Goal: Transaction & Acquisition: Purchase product/service

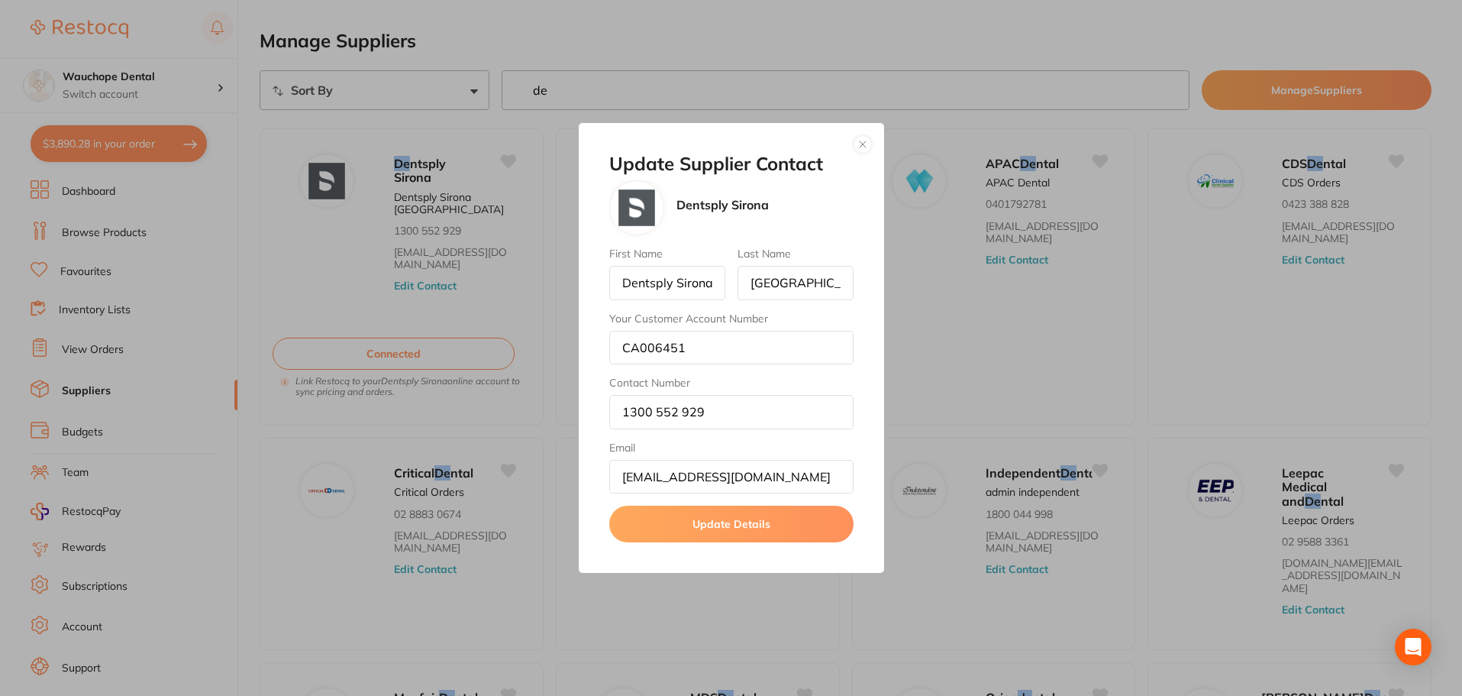
click at [865, 145] on button "button" at bounding box center [863, 144] width 18 height 18
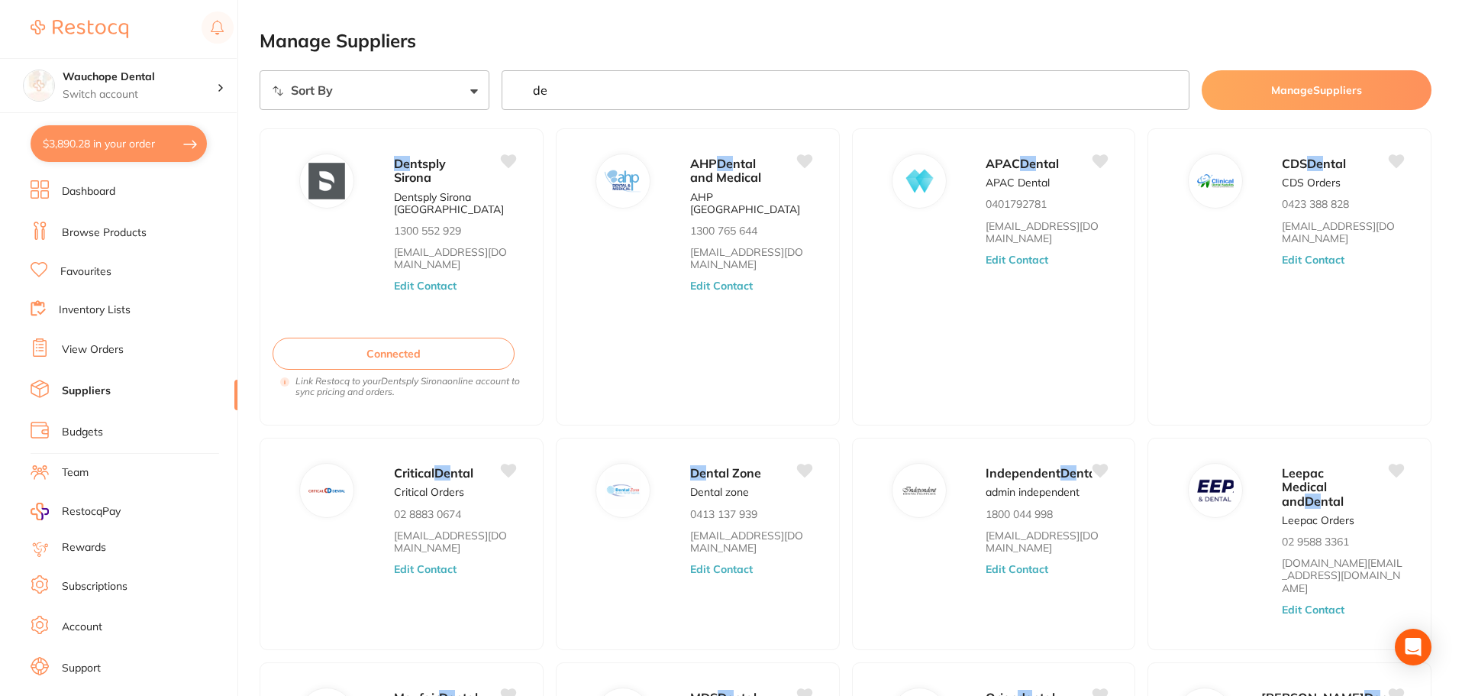
click at [98, 151] on button "$3,890.28 in your order" at bounding box center [119, 143] width 176 height 37
checkbox input "true"
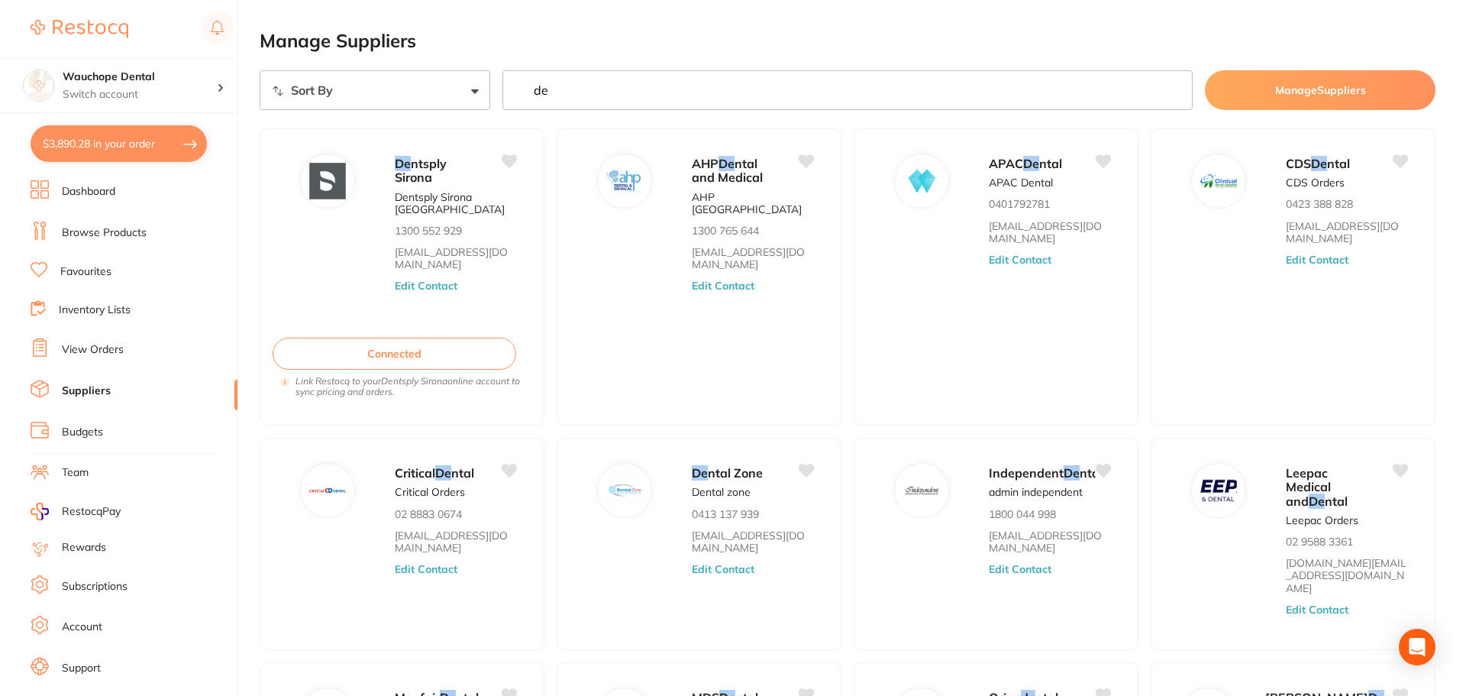
checkbox input "true"
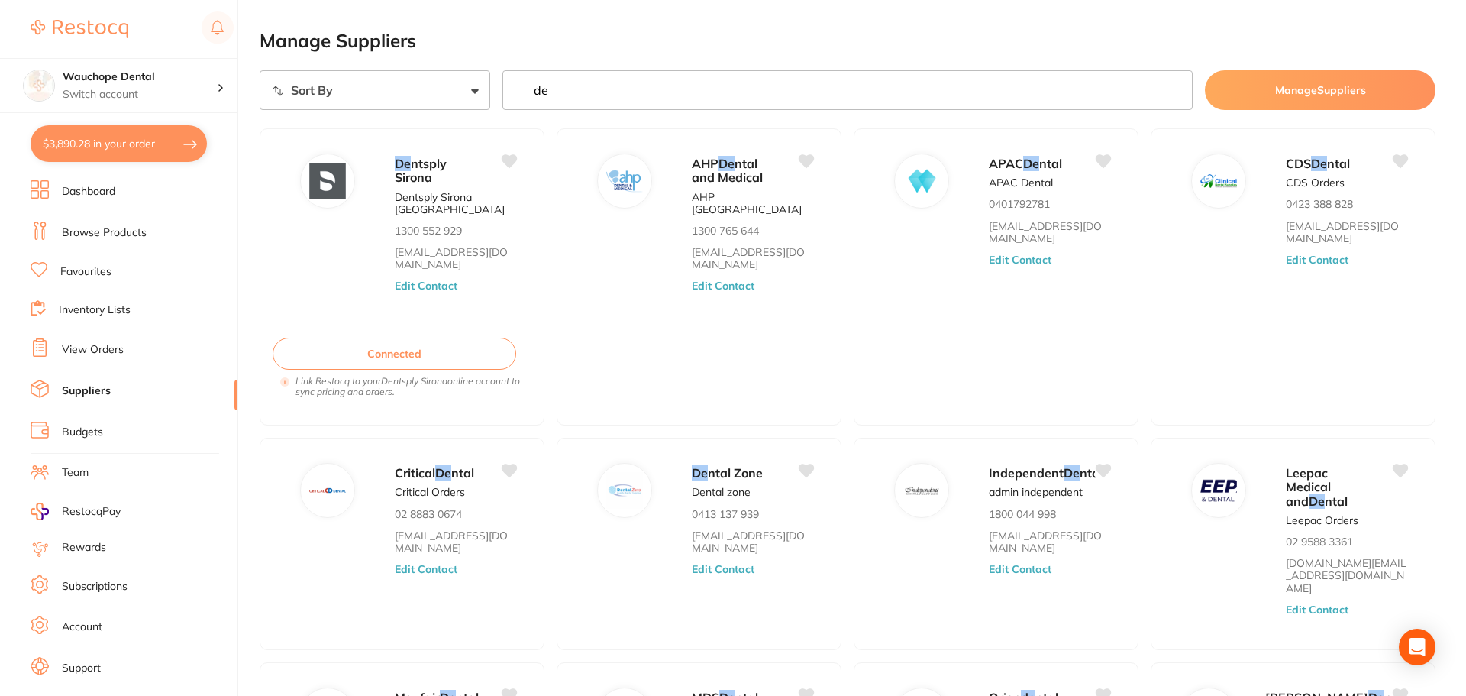
checkbox input "true"
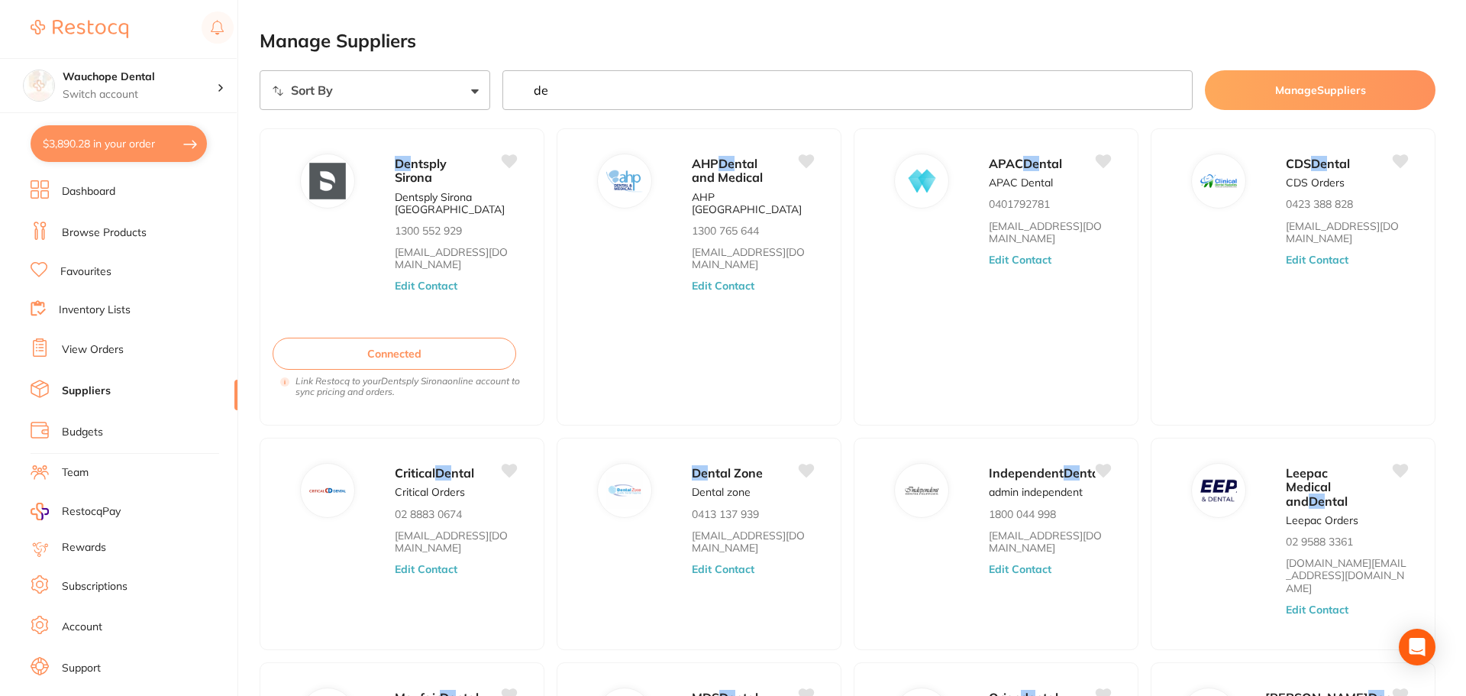
checkbox input "true"
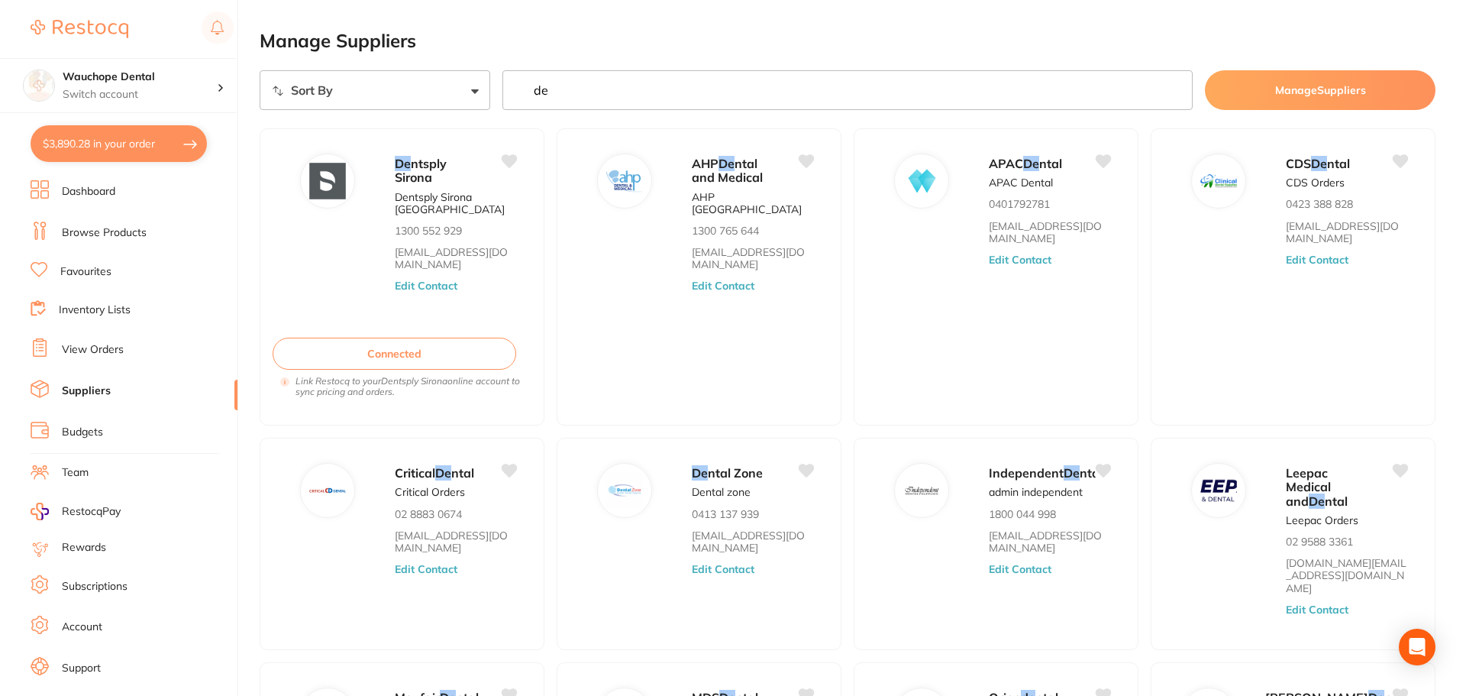
checkbox input "true"
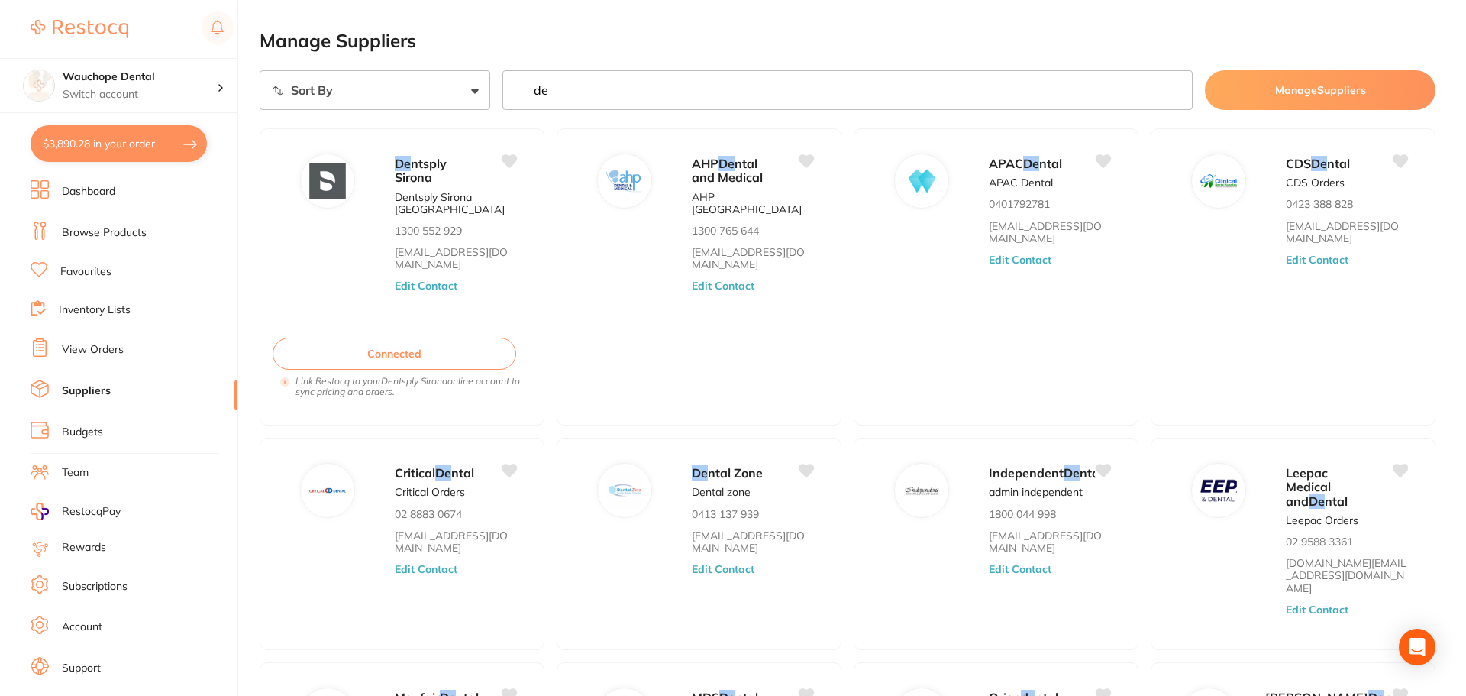
checkbox input "true"
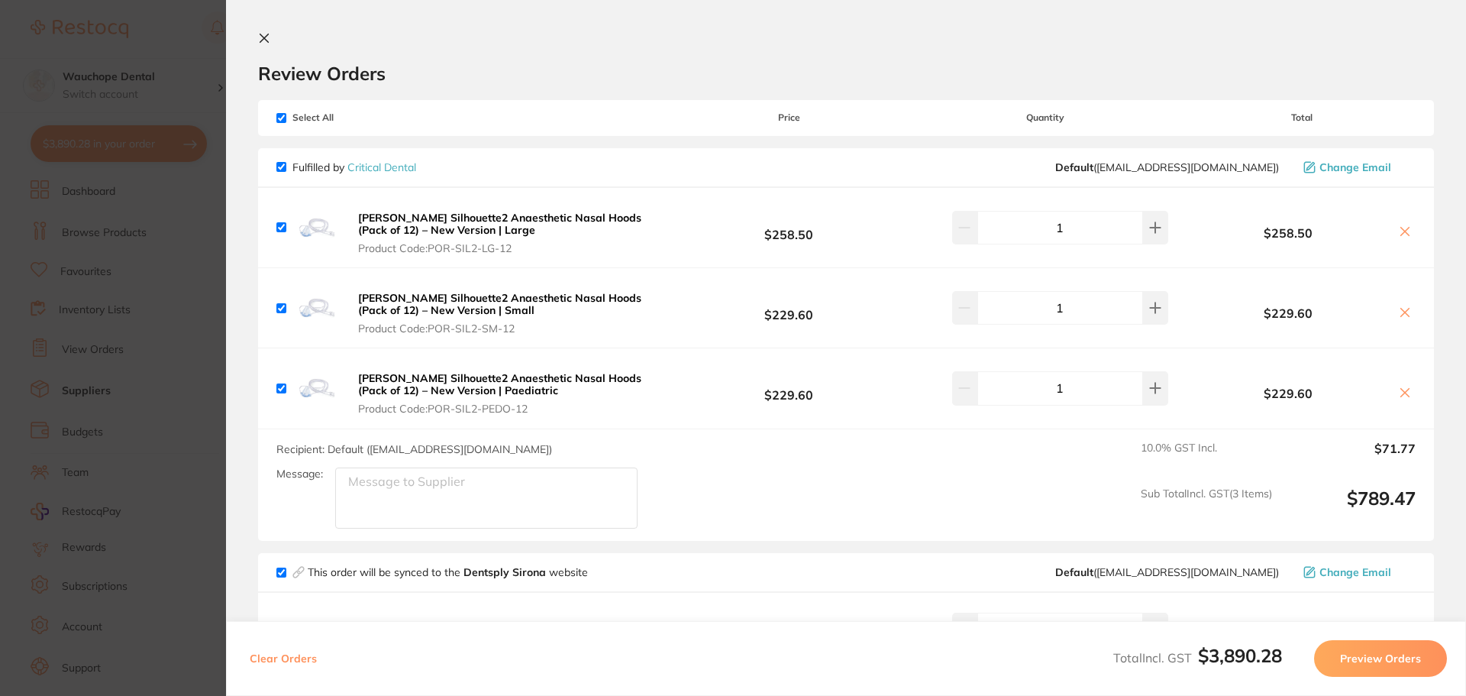
click at [54, 184] on section "Update RRP Set your pre negotiated price for this item. Item Agreed RRP (excl. …" at bounding box center [733, 348] width 1466 height 696
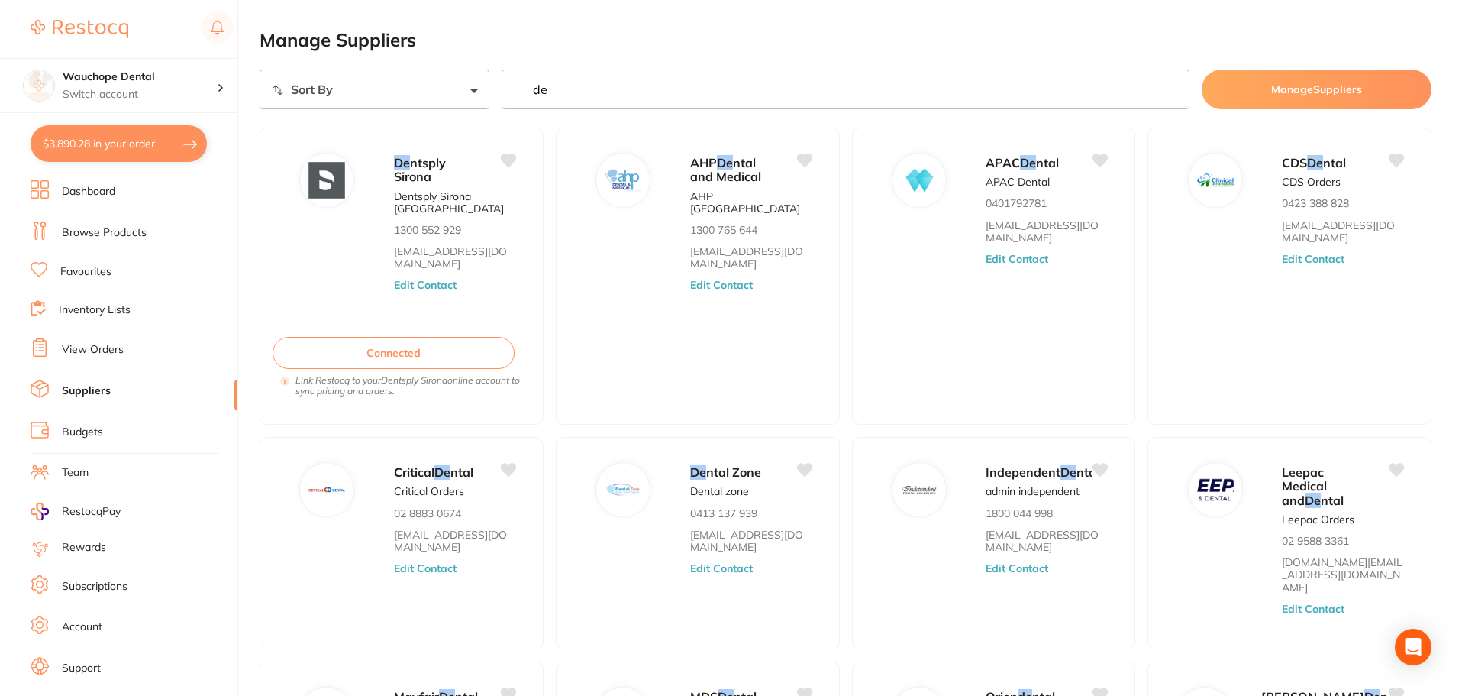
click at [121, 145] on button "$3,890.28 in your order" at bounding box center [119, 143] width 176 height 37
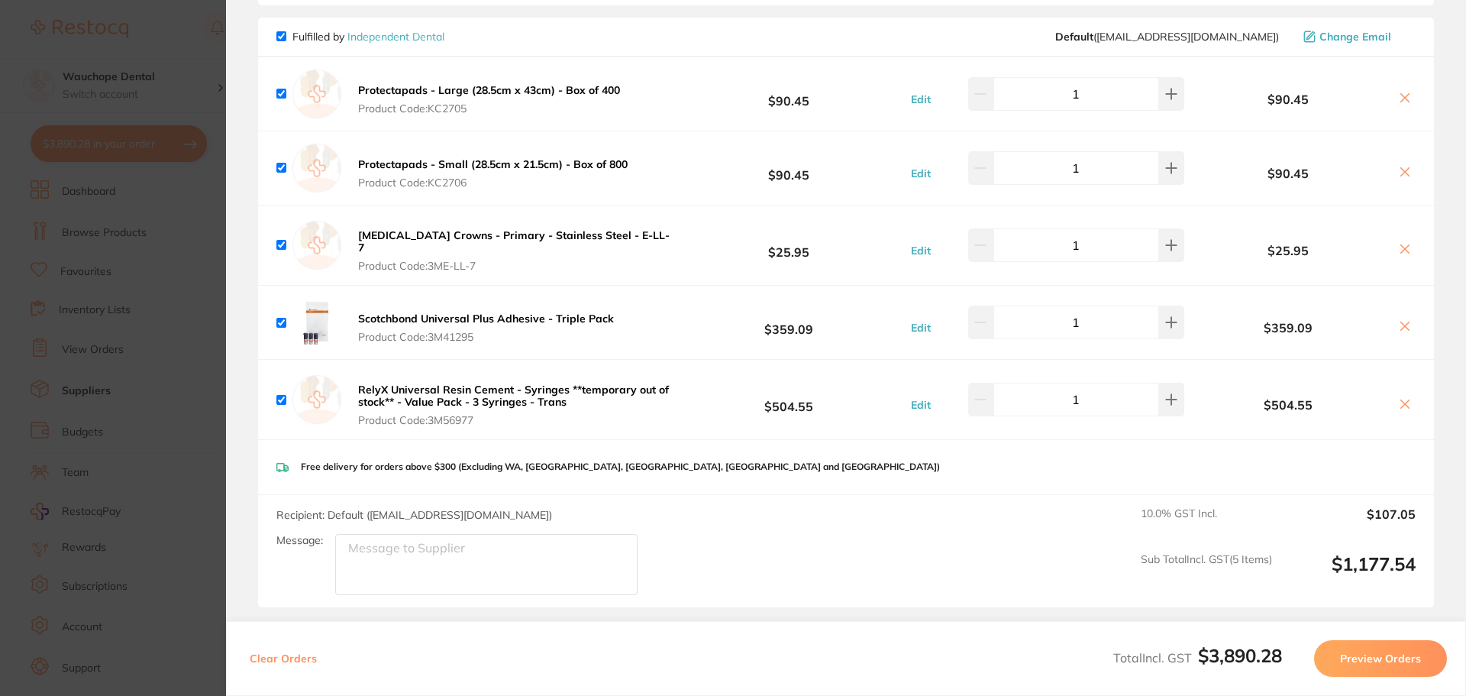
scroll to position [2291, 0]
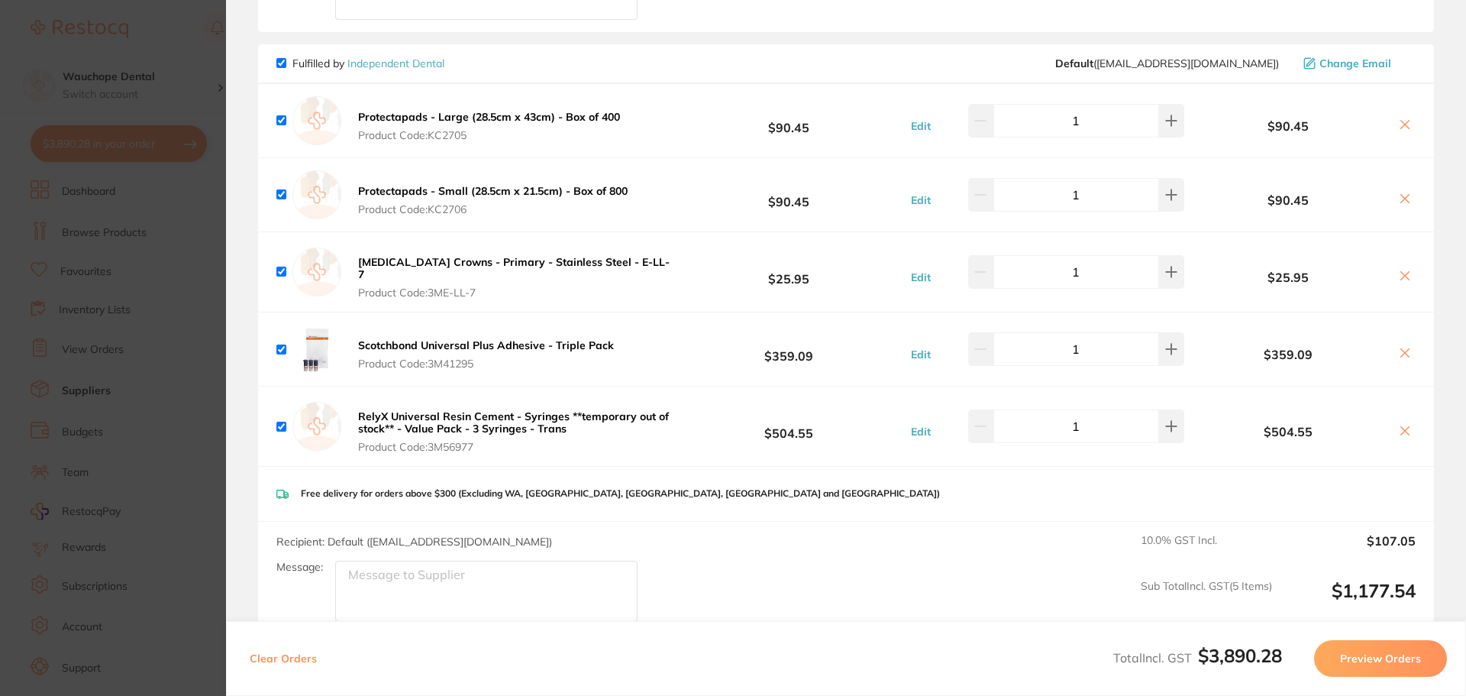
click at [163, 326] on section "Update RRP Set your pre negotiated price for this item. Item Agreed RRP (excl. …" at bounding box center [733, 348] width 1466 height 696
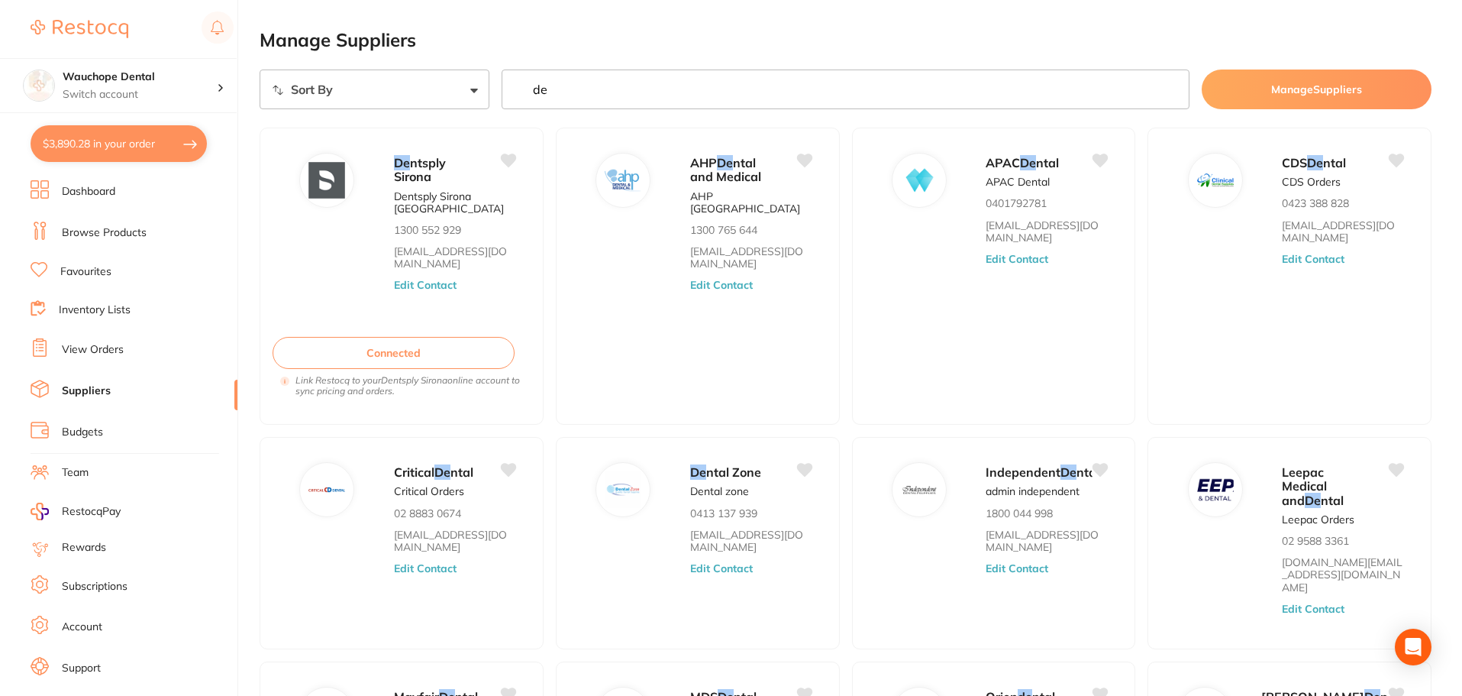
click at [99, 268] on link "Favourites" at bounding box center [85, 271] width 51 height 15
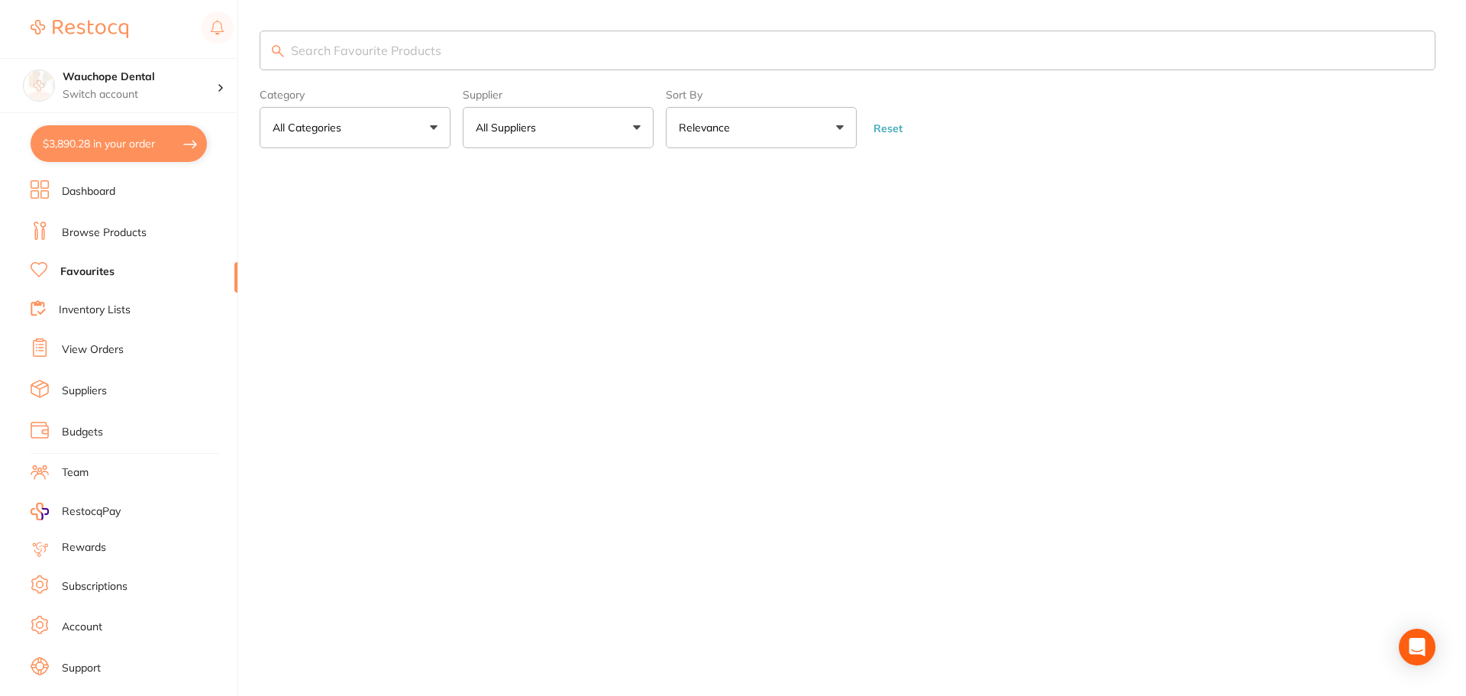
click at [482, 50] on input "search" at bounding box center [848, 51] width 1176 height 40
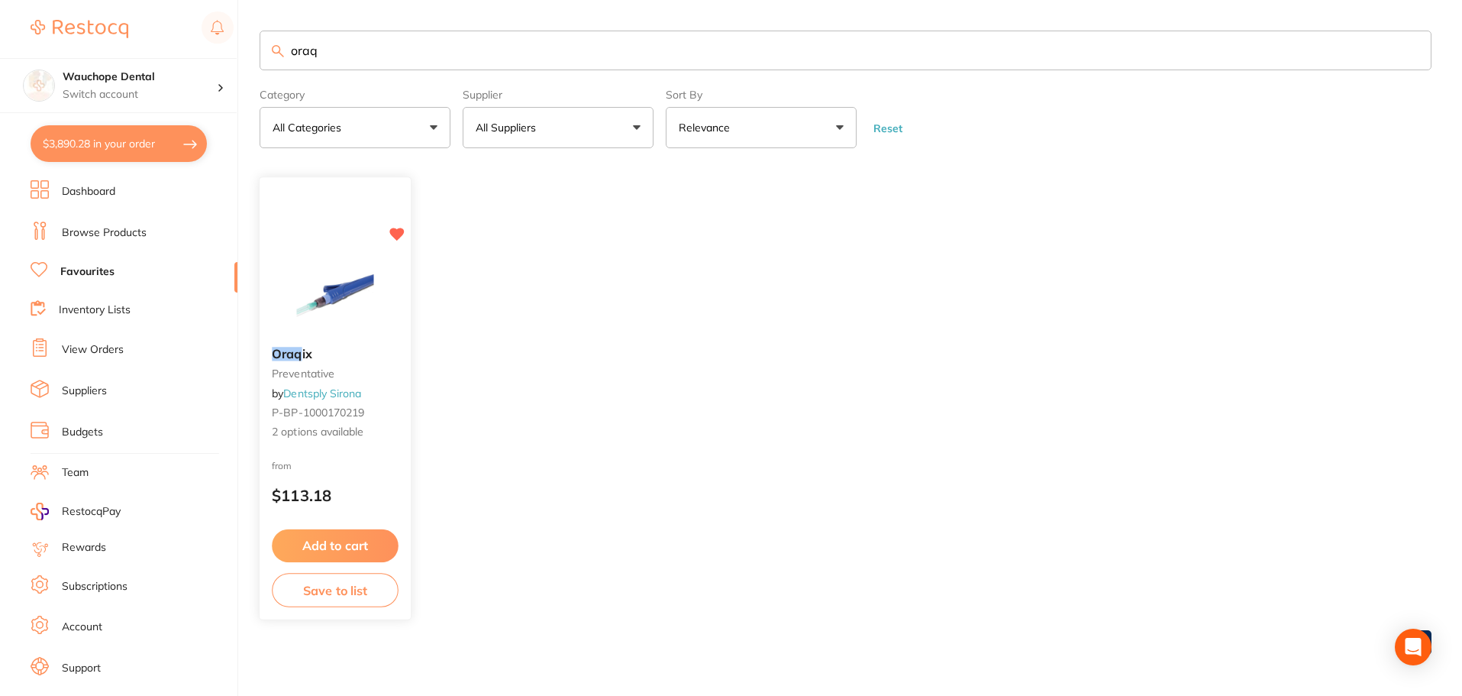
type input "oraq"
click at [369, 542] on button "Add to cart" at bounding box center [335, 544] width 125 height 32
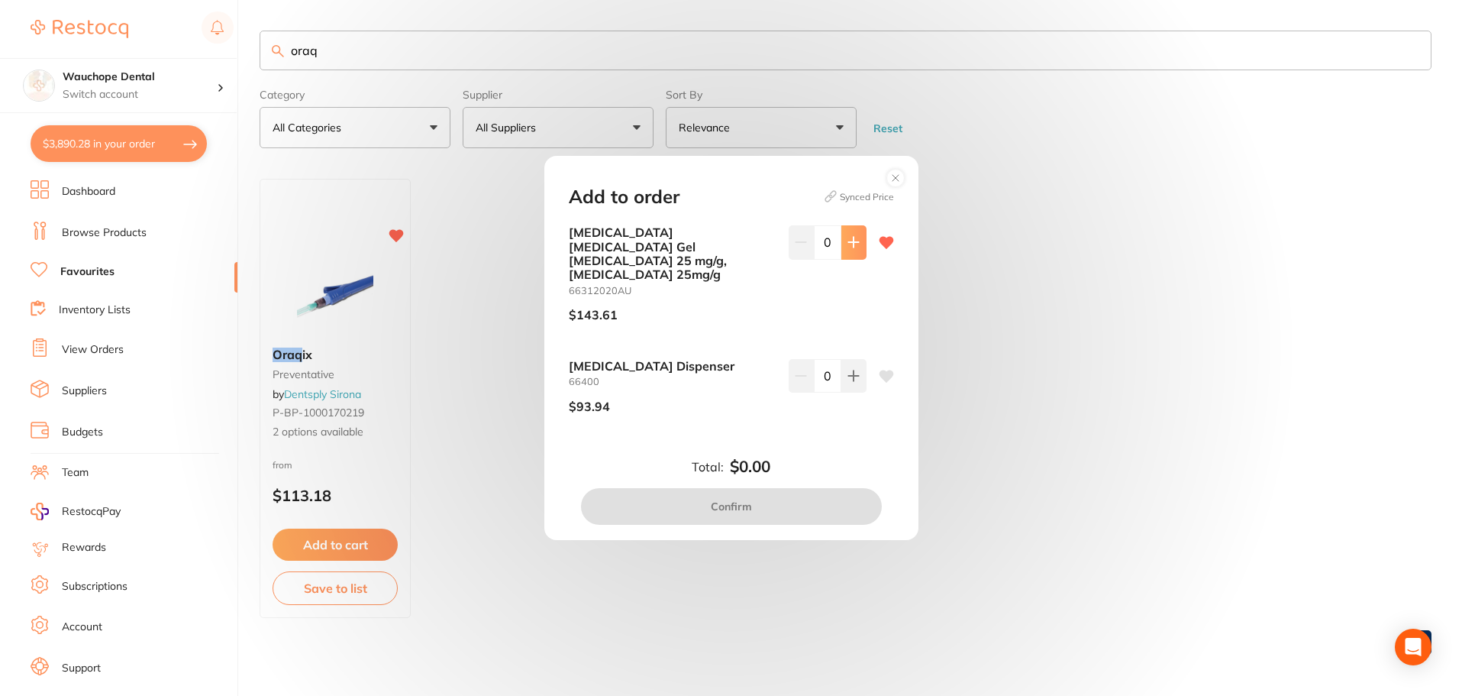
click at [857, 251] on button at bounding box center [854, 242] width 25 height 34
type input "1"
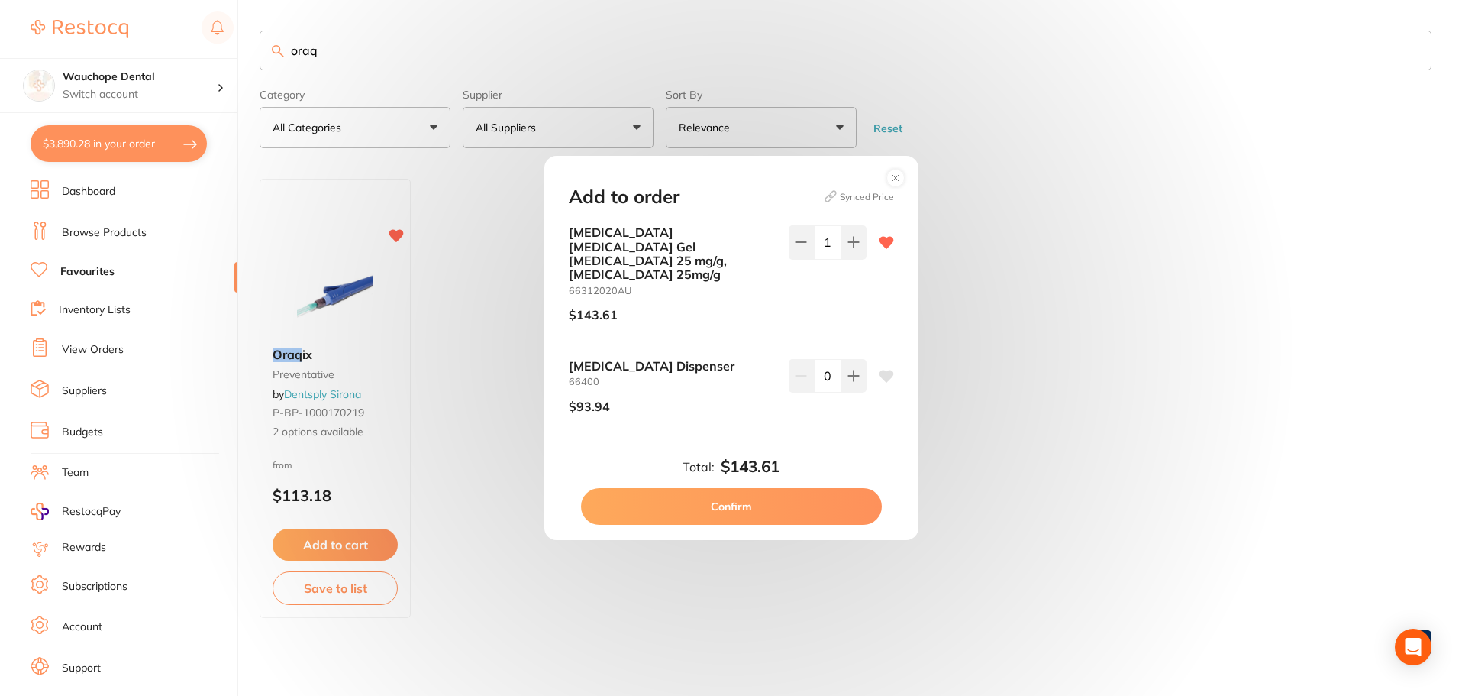
click at [787, 488] on button "Confirm" at bounding box center [731, 506] width 301 height 37
checkbox input "false"
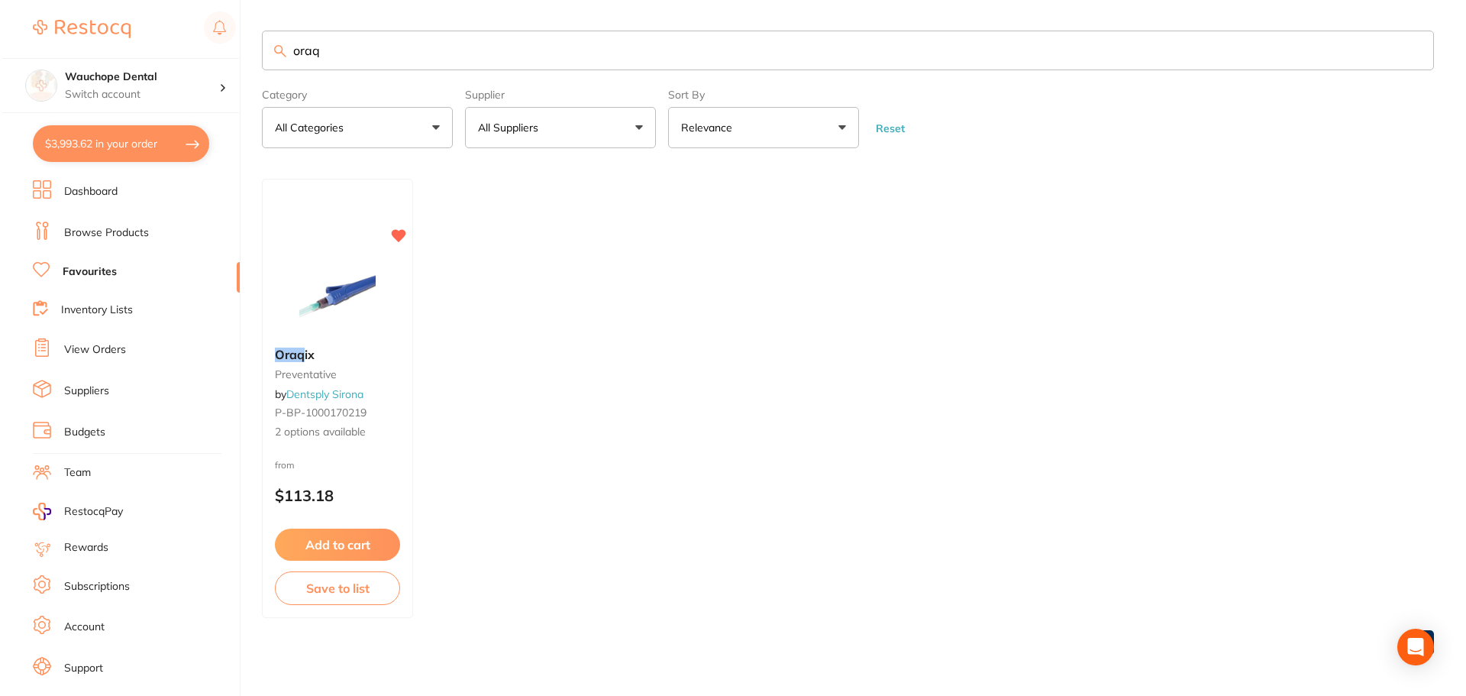
scroll to position [2372, 0]
click at [116, 161] on button "$4,048.25 in your order" at bounding box center [119, 143] width 176 height 37
checkbox input "true"
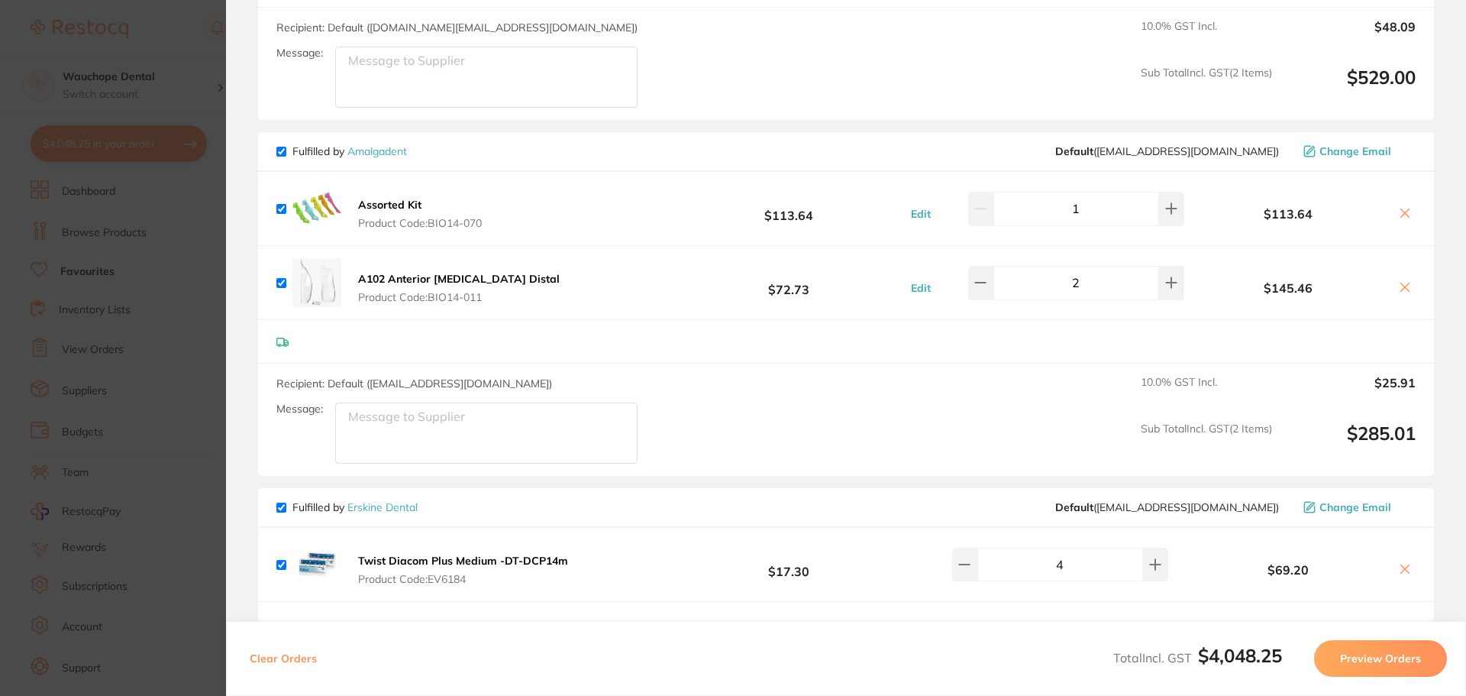
scroll to position [1303, 0]
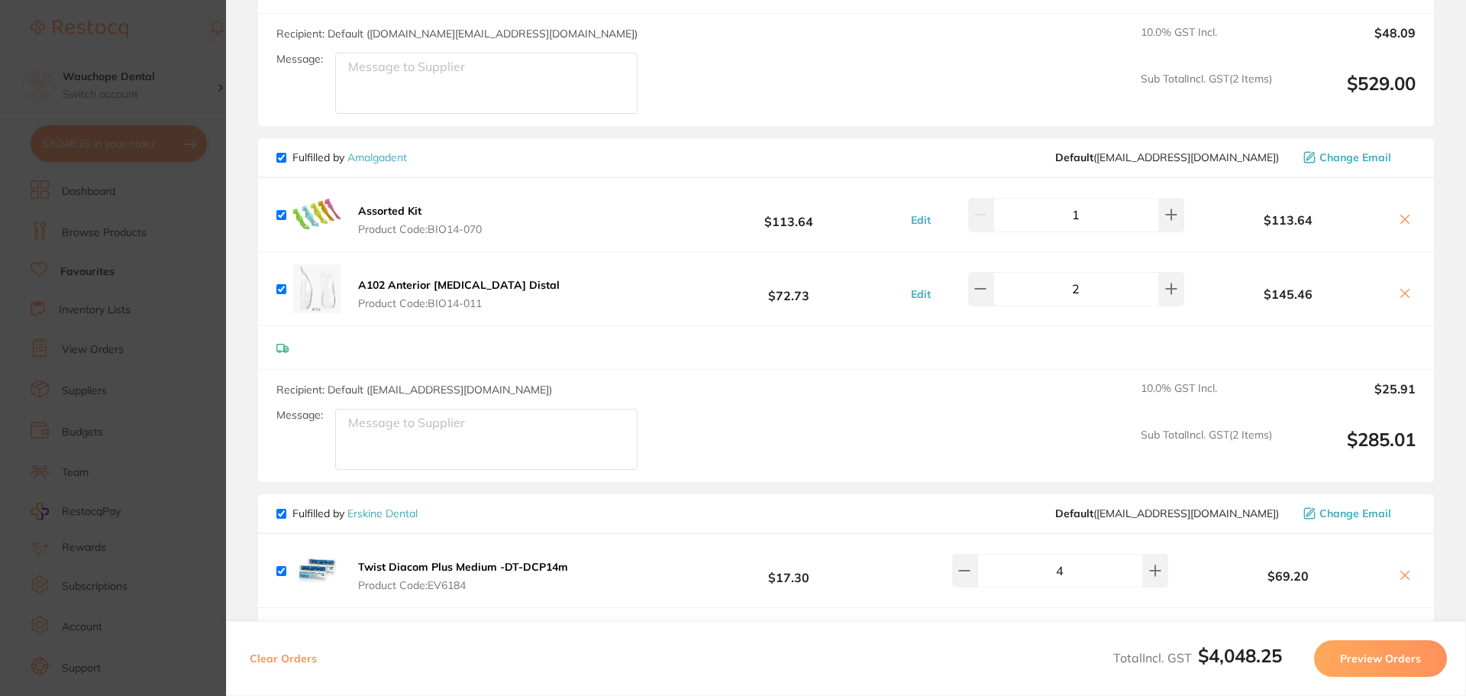
click at [175, 370] on section "Update RRP Set your pre negotiated price for this item. Item Agreed RRP (excl. …" at bounding box center [733, 348] width 1466 height 696
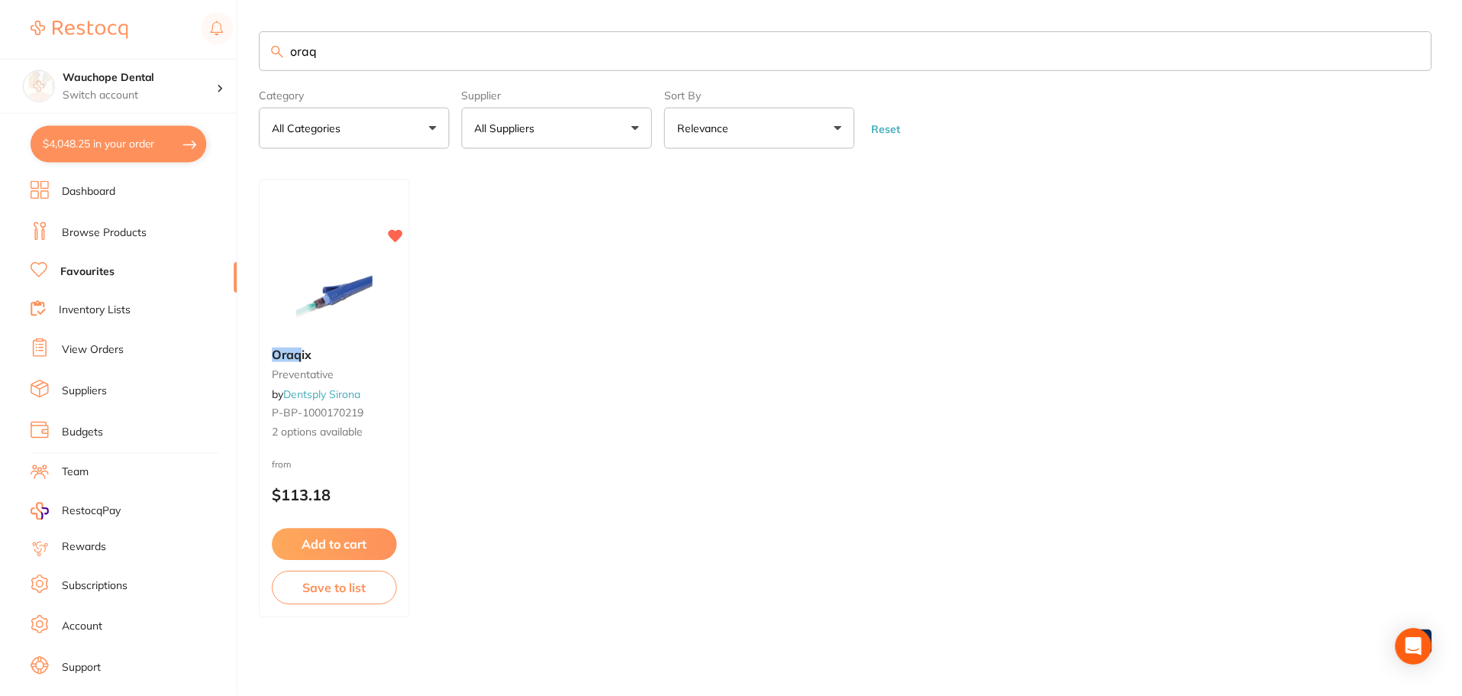
scroll to position [1, 0]
click at [380, 59] on input "oraq" at bounding box center [846, 50] width 1172 height 40
click at [379, 56] on input "oraq" at bounding box center [846, 50] width 1172 height 40
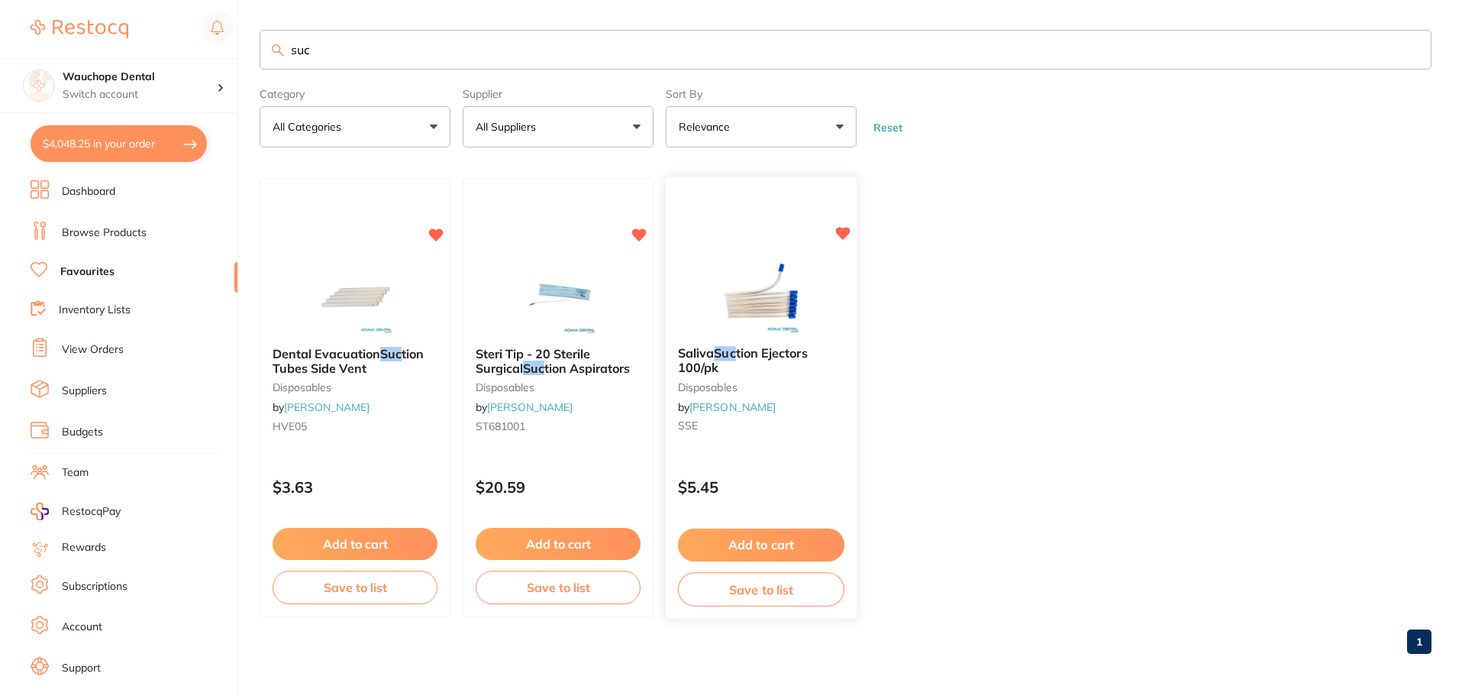
type input "suc"
click at [766, 293] on img at bounding box center [761, 295] width 100 height 77
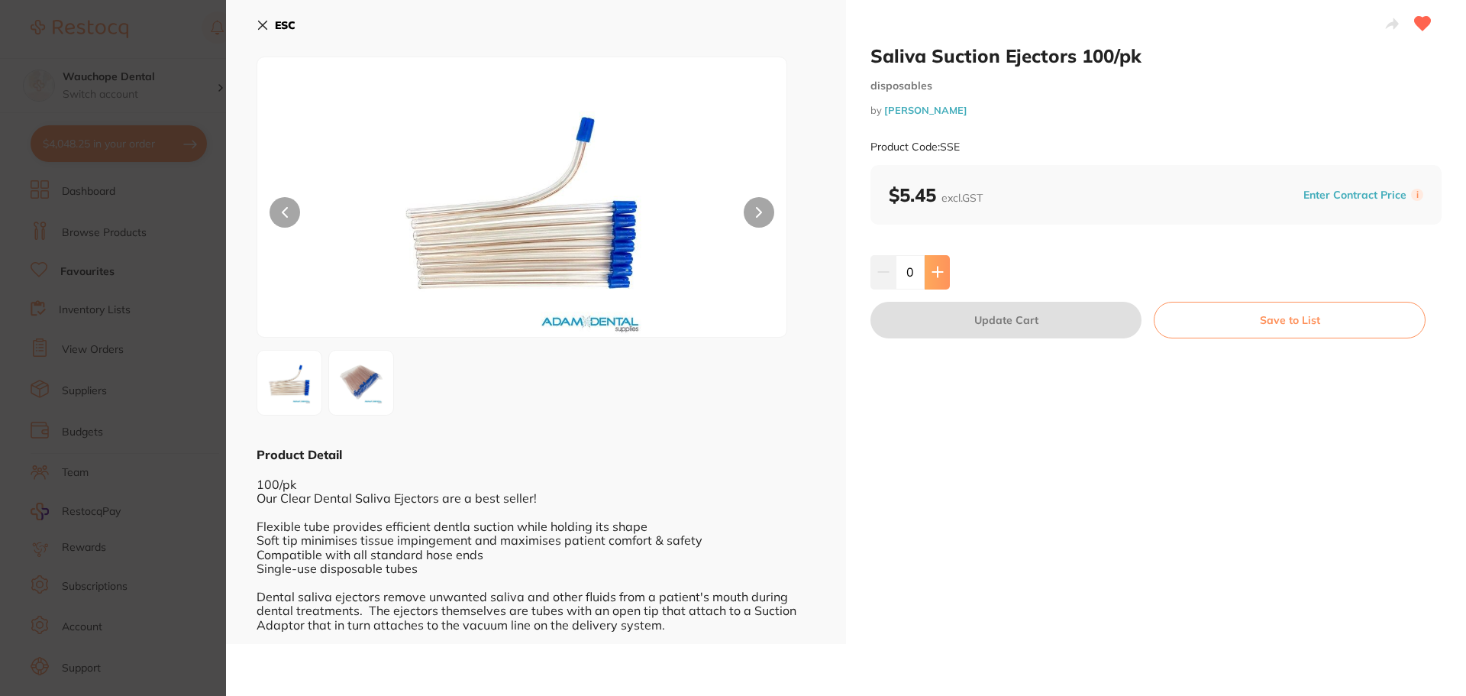
click at [946, 276] on button at bounding box center [937, 272] width 25 height 34
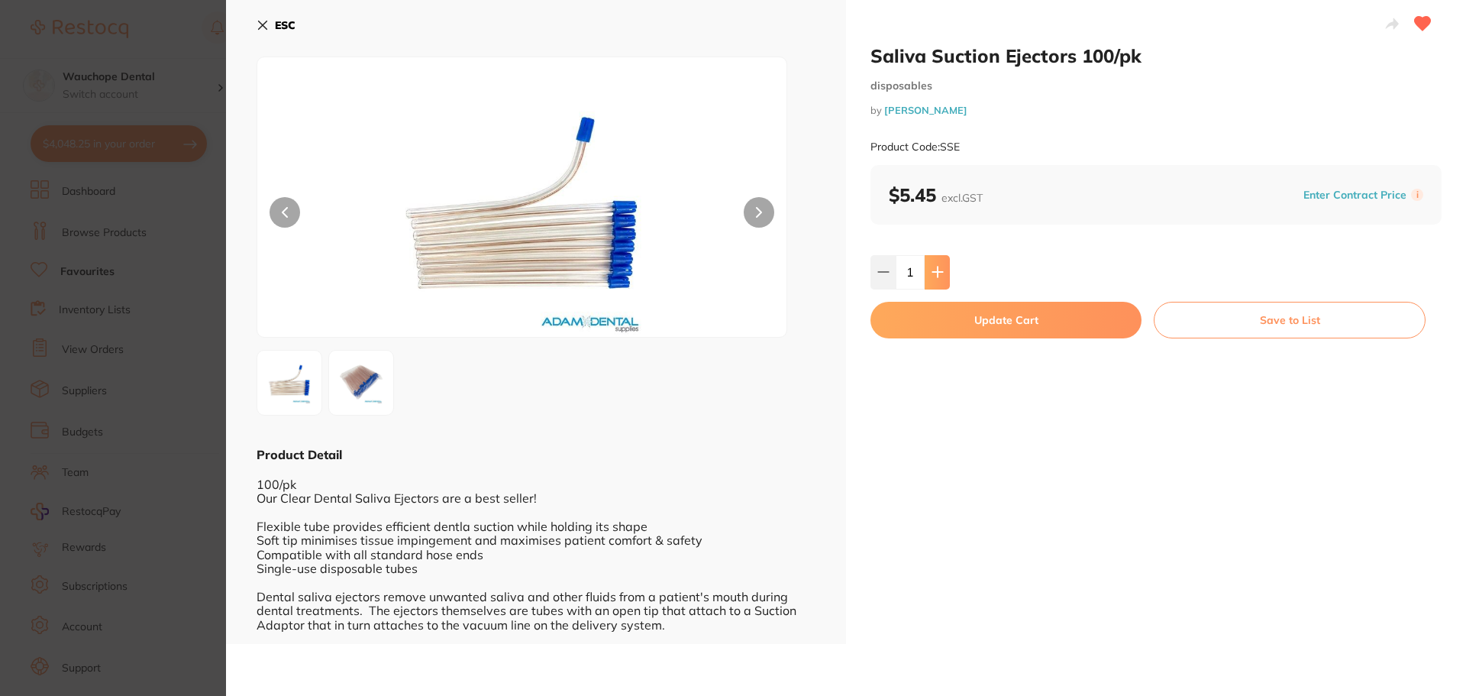
click at [946, 276] on button at bounding box center [937, 272] width 25 height 34
type input "3"
click at [955, 313] on button "Update Cart" at bounding box center [1006, 320] width 271 height 37
checkbox input "false"
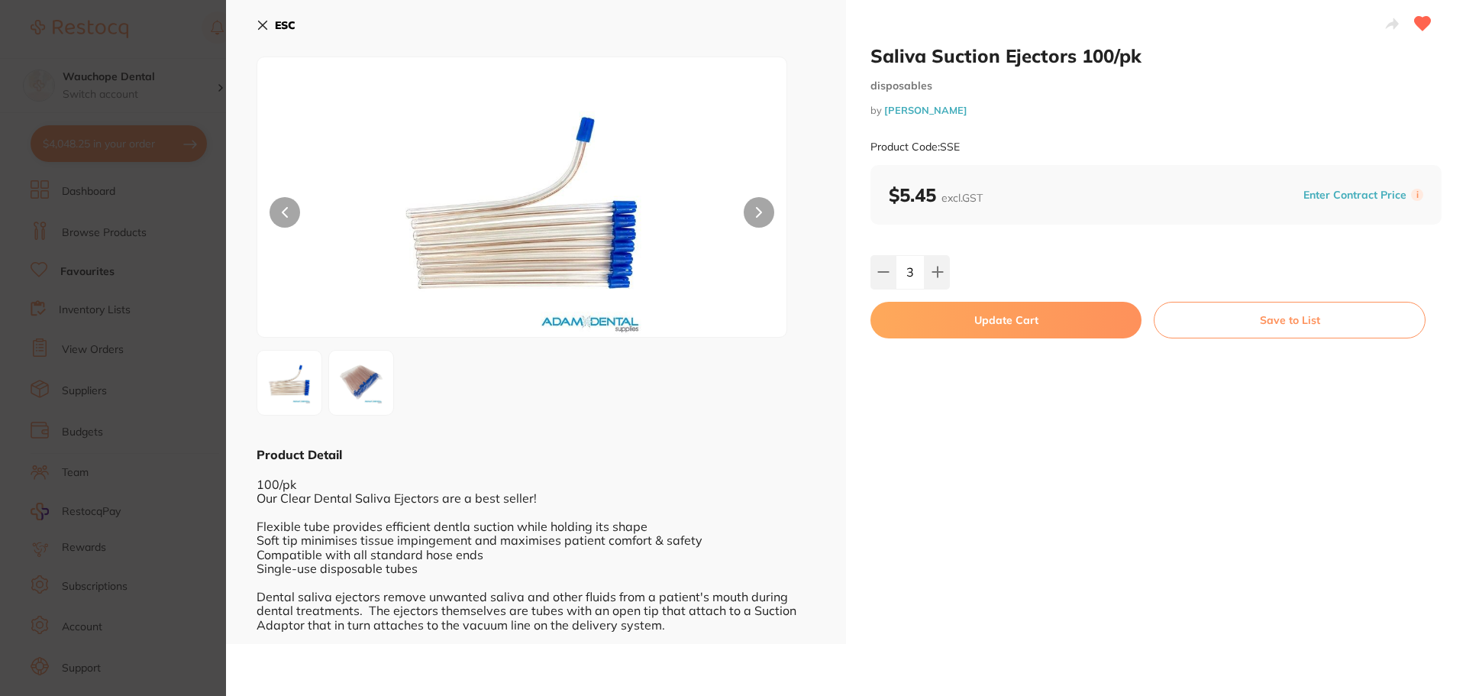
checkbox input "false"
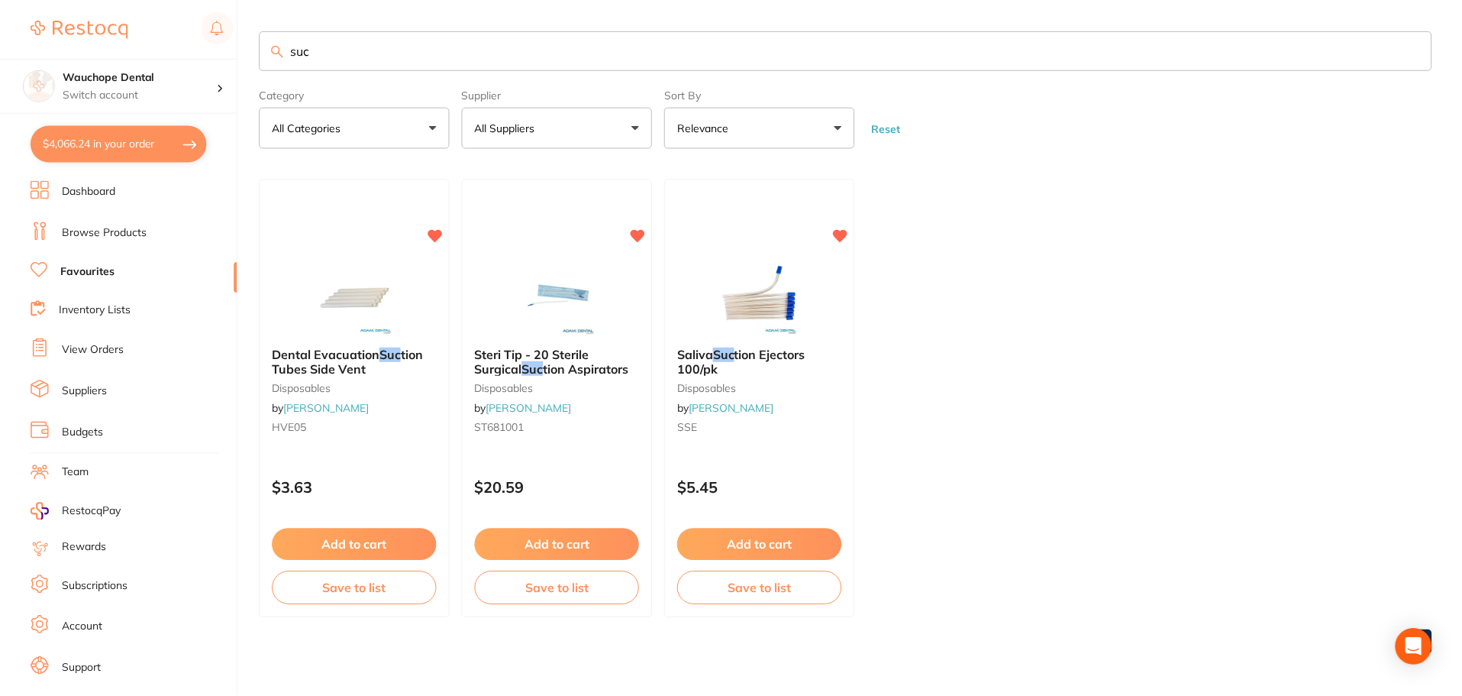
scroll to position [1, 0]
click at [411, 260] on div at bounding box center [354, 296] width 189 height 76
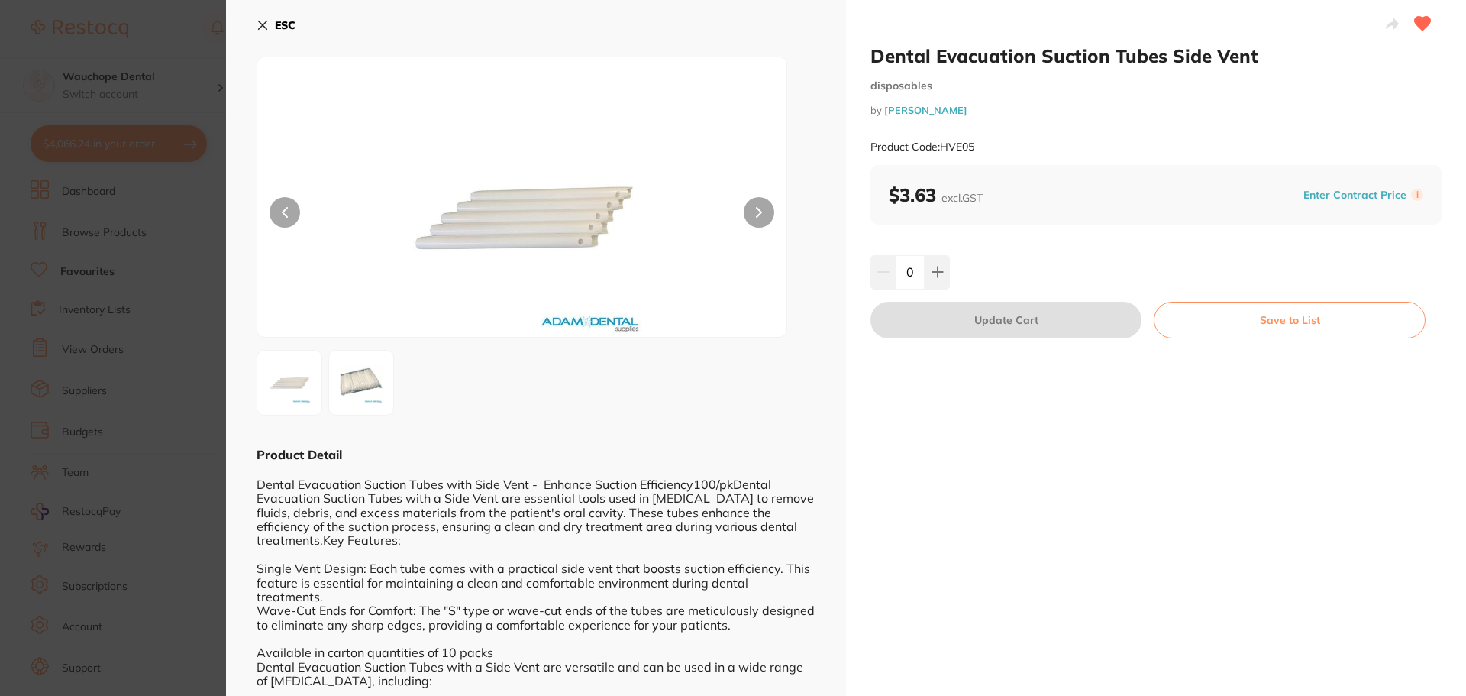
click at [145, 146] on section "Dental Evacuation Suction Tubes Side Vent disposables by Adam Dental Product Co…" at bounding box center [733, 348] width 1466 height 696
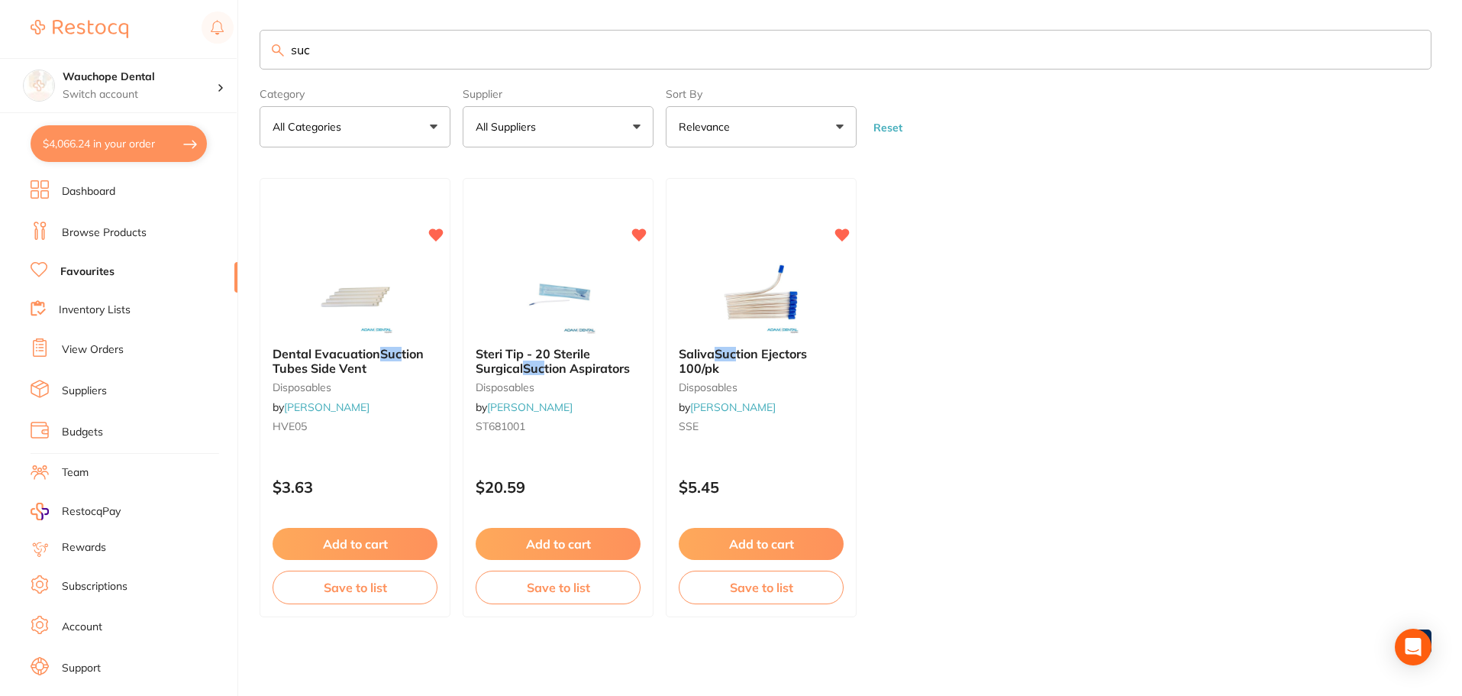
click at [377, 61] on input "suc" at bounding box center [846, 50] width 1172 height 40
click at [376, 61] on input "suc" at bounding box center [846, 50] width 1172 height 40
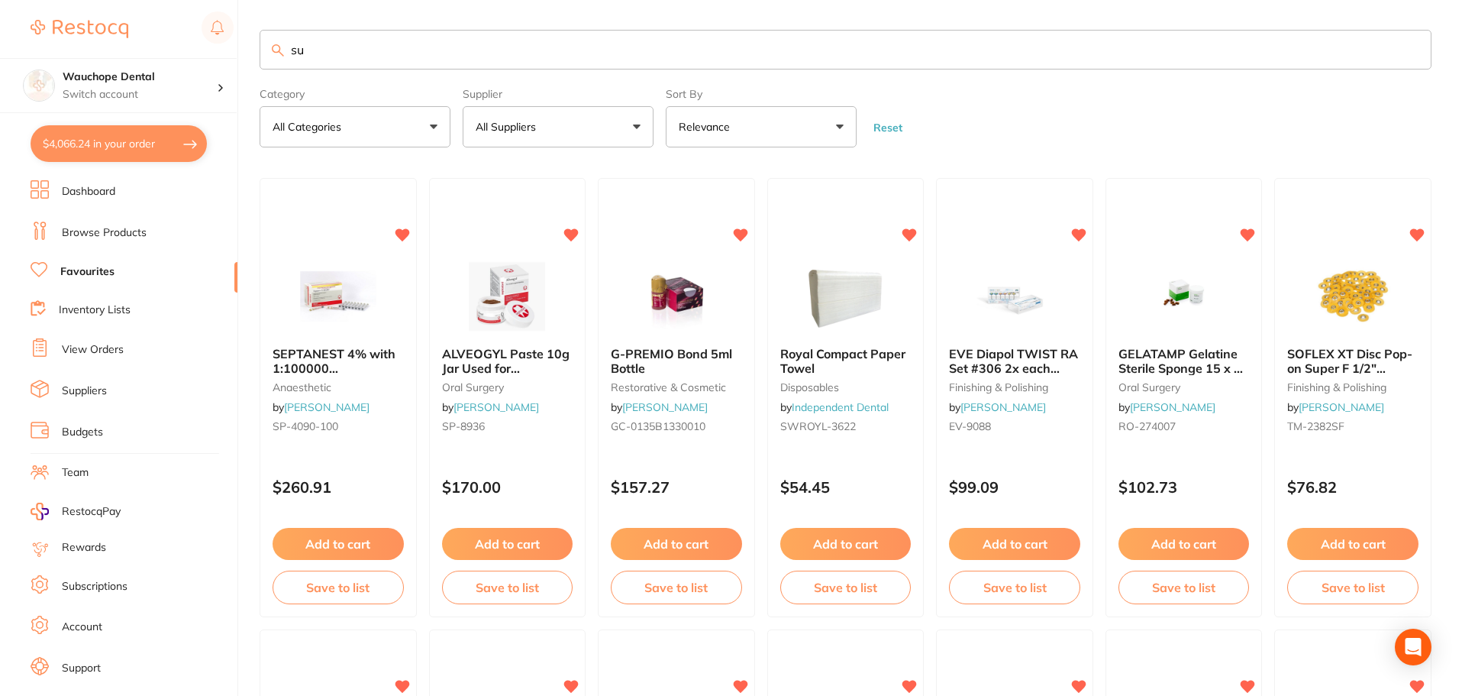
type input "sur"
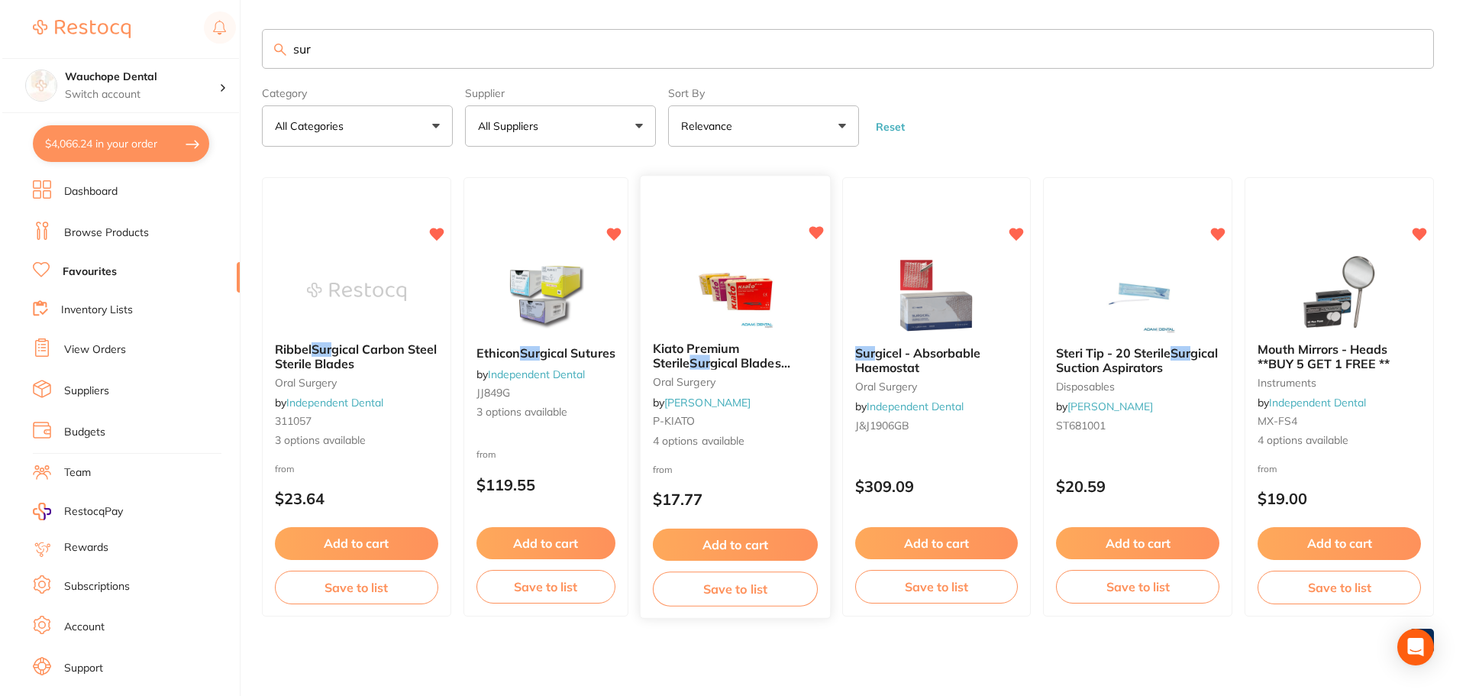
scroll to position [0, 0]
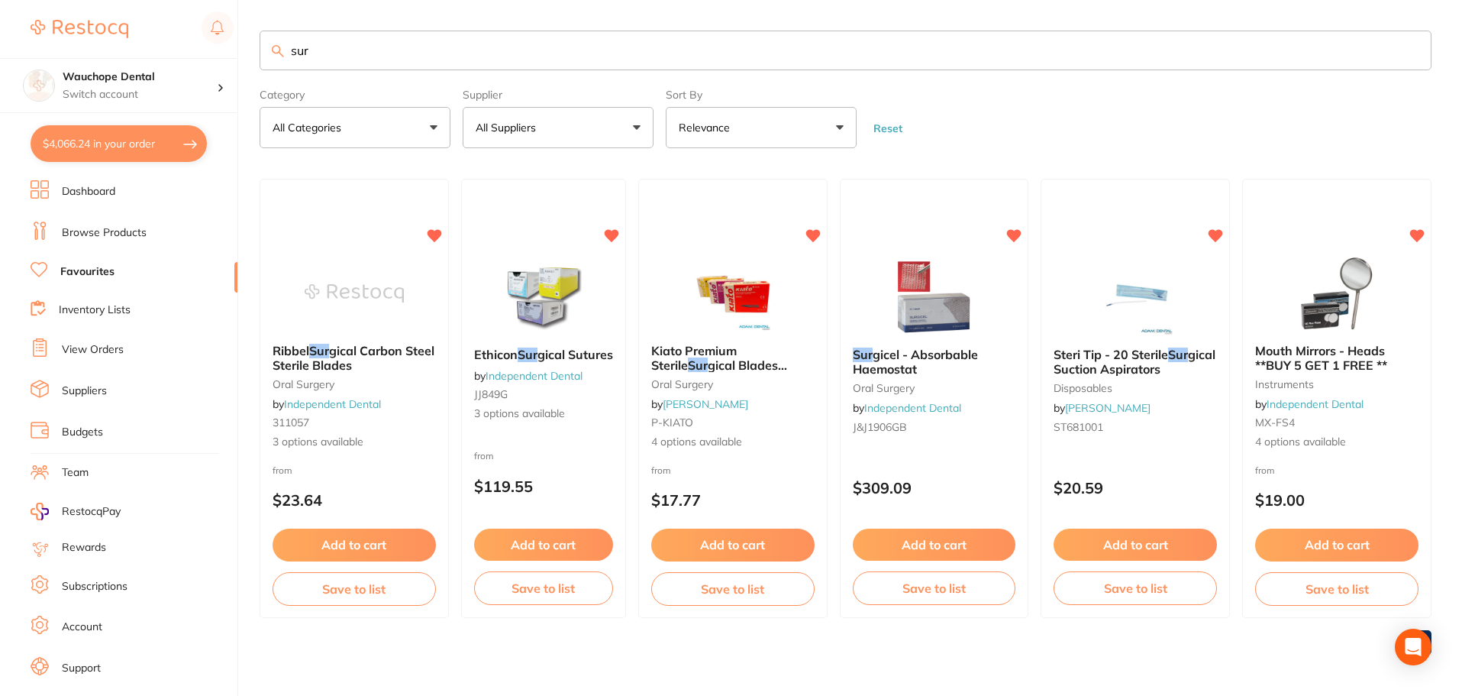
click at [331, 44] on input "sur" at bounding box center [846, 51] width 1172 height 40
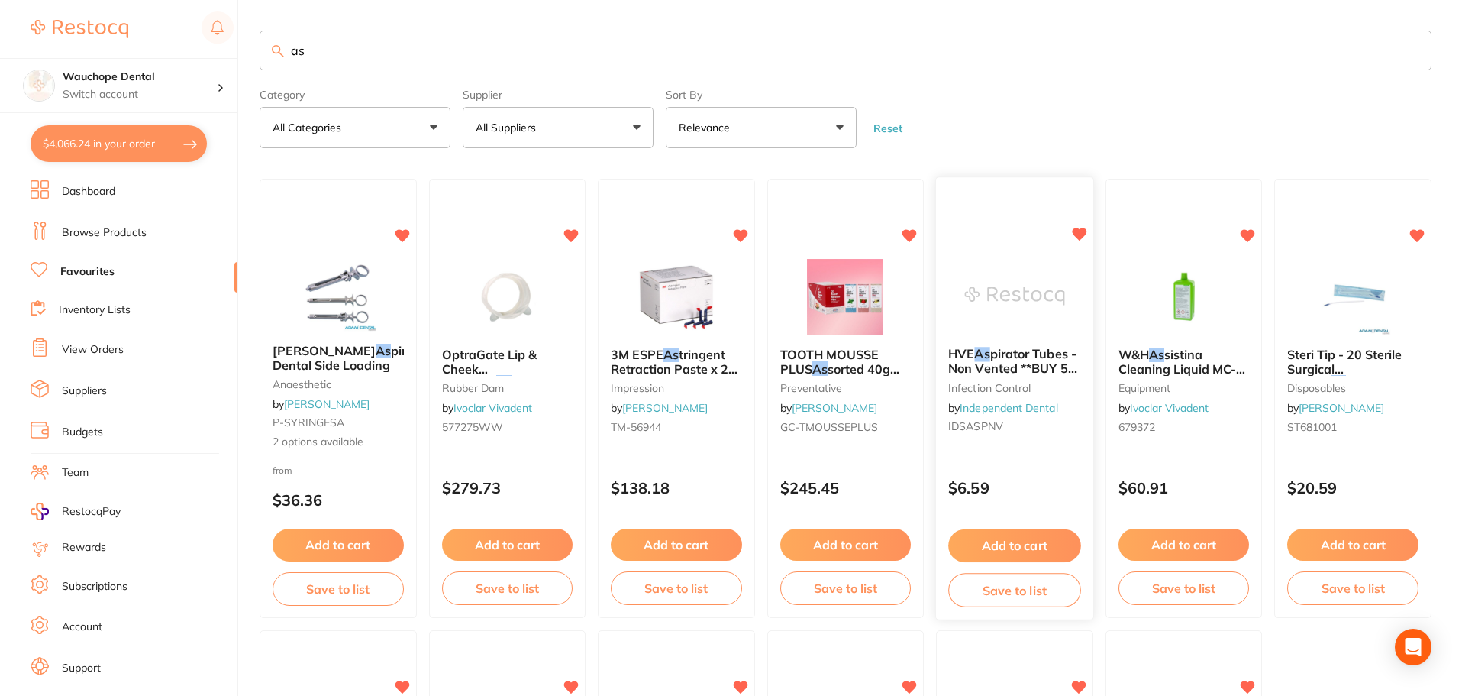
type input "as"
click at [1027, 293] on img at bounding box center [1014, 296] width 100 height 77
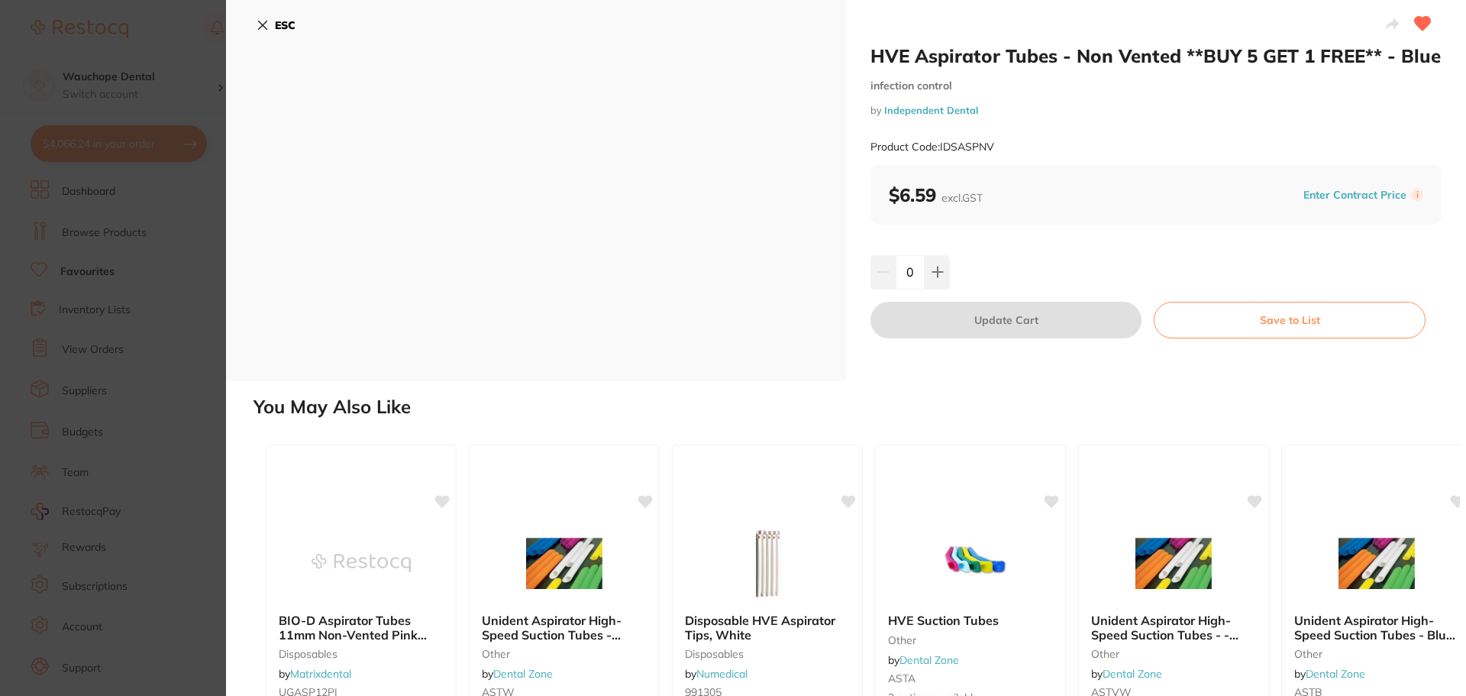
click at [118, 189] on section "HVE Aspirator Tubes - Non Vented **BUY 5 GET 1 FREE** - Blue infection control …" at bounding box center [733, 348] width 1466 height 696
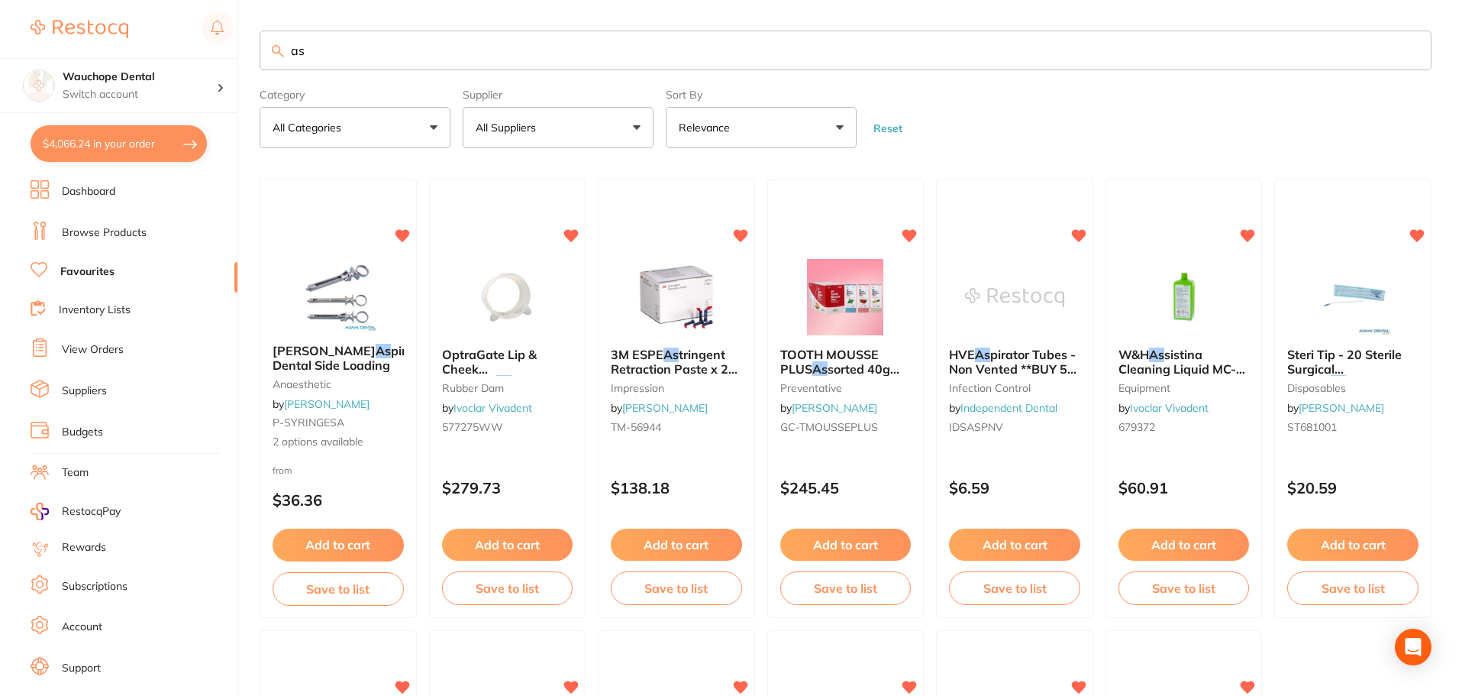
click at [318, 53] on input "as" at bounding box center [846, 51] width 1172 height 40
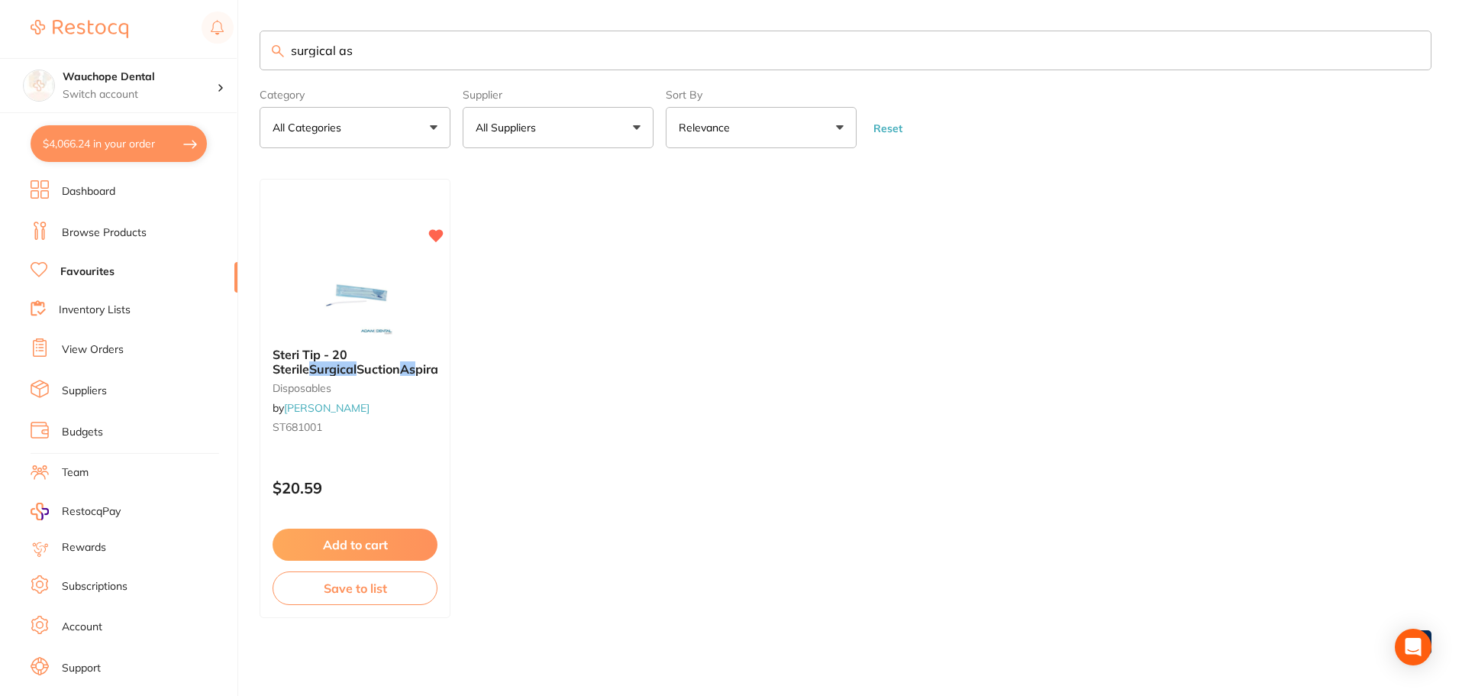
type input "surgical as"
drag, startPoint x: 372, startPoint y: 278, endPoint x: 380, endPoint y: 274, distance: 9.2
click at [380, 274] on img at bounding box center [355, 296] width 100 height 77
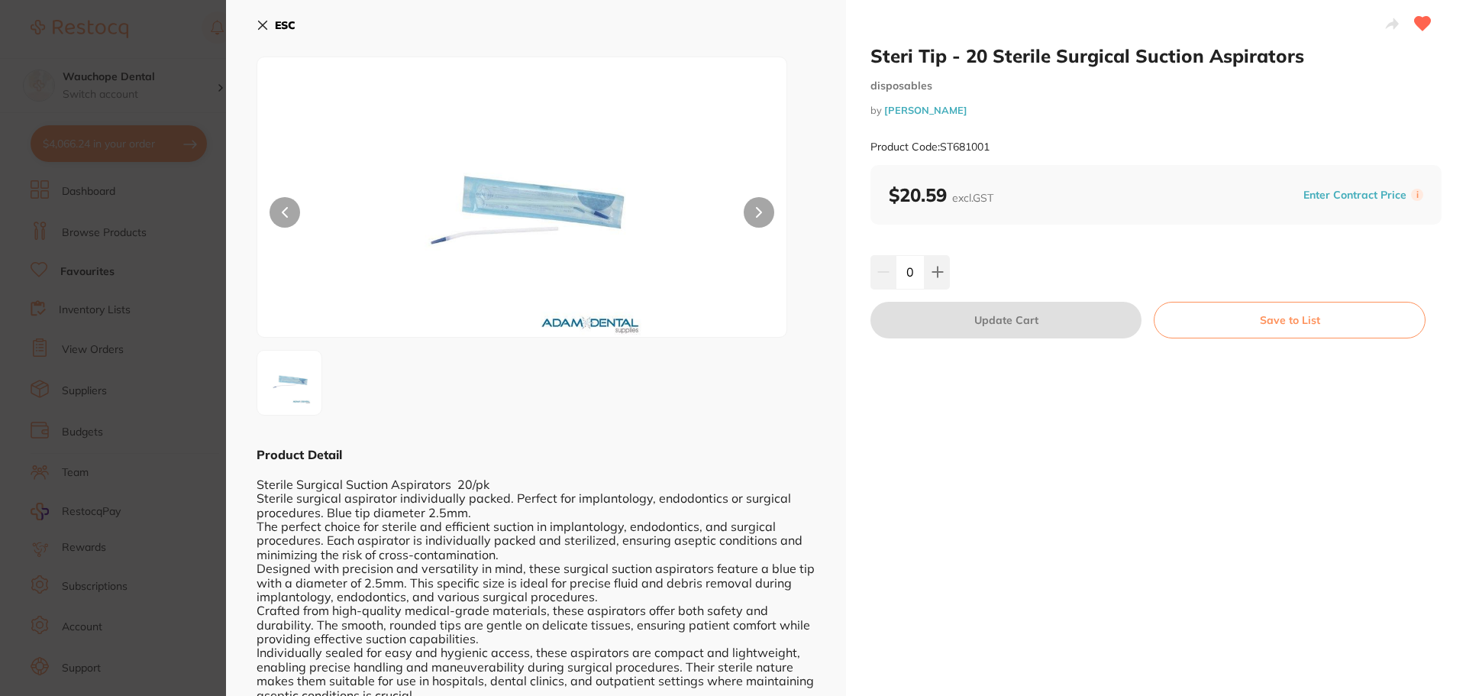
click at [156, 207] on section "Steri Tip - 20 Sterile Surgical Suction Aspirators disposables by Adam Dental P…" at bounding box center [733, 348] width 1466 height 696
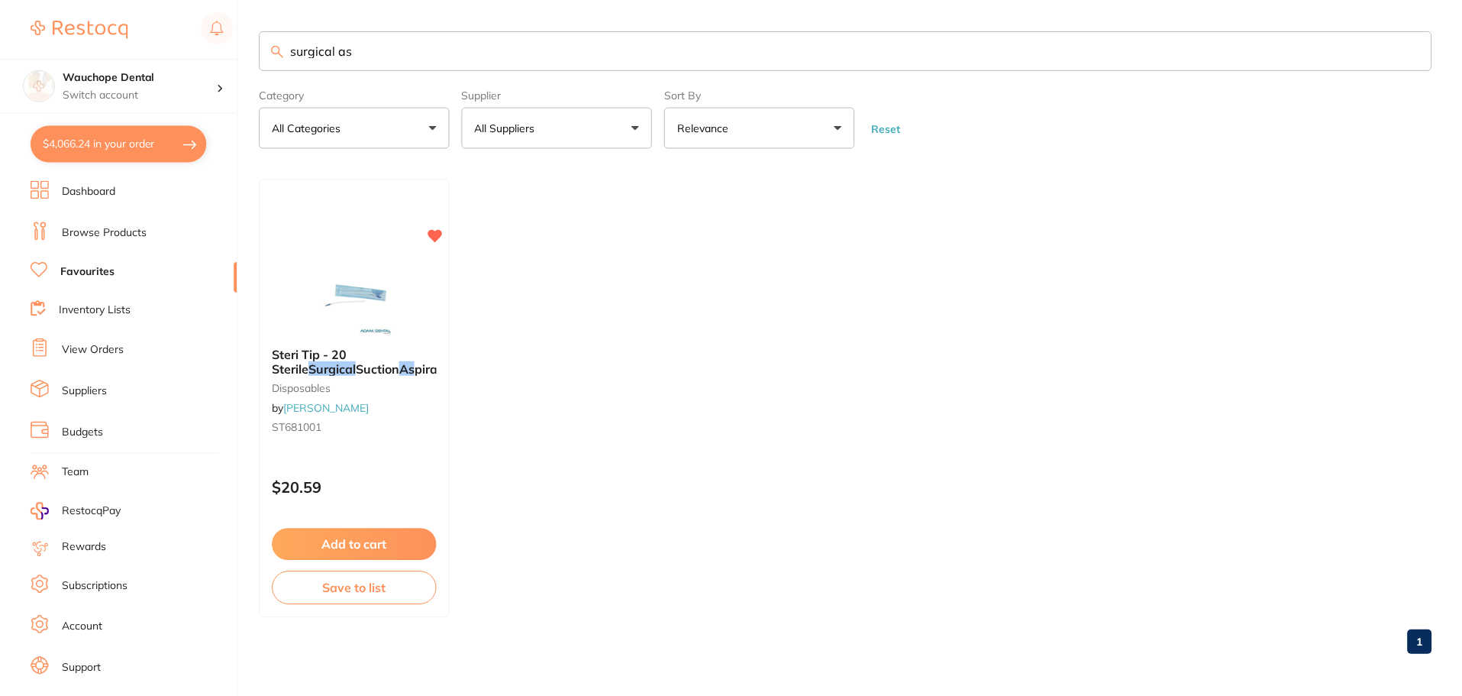
scroll to position [2, 0]
click at [122, 226] on link "Browse Products" at bounding box center [104, 232] width 85 height 15
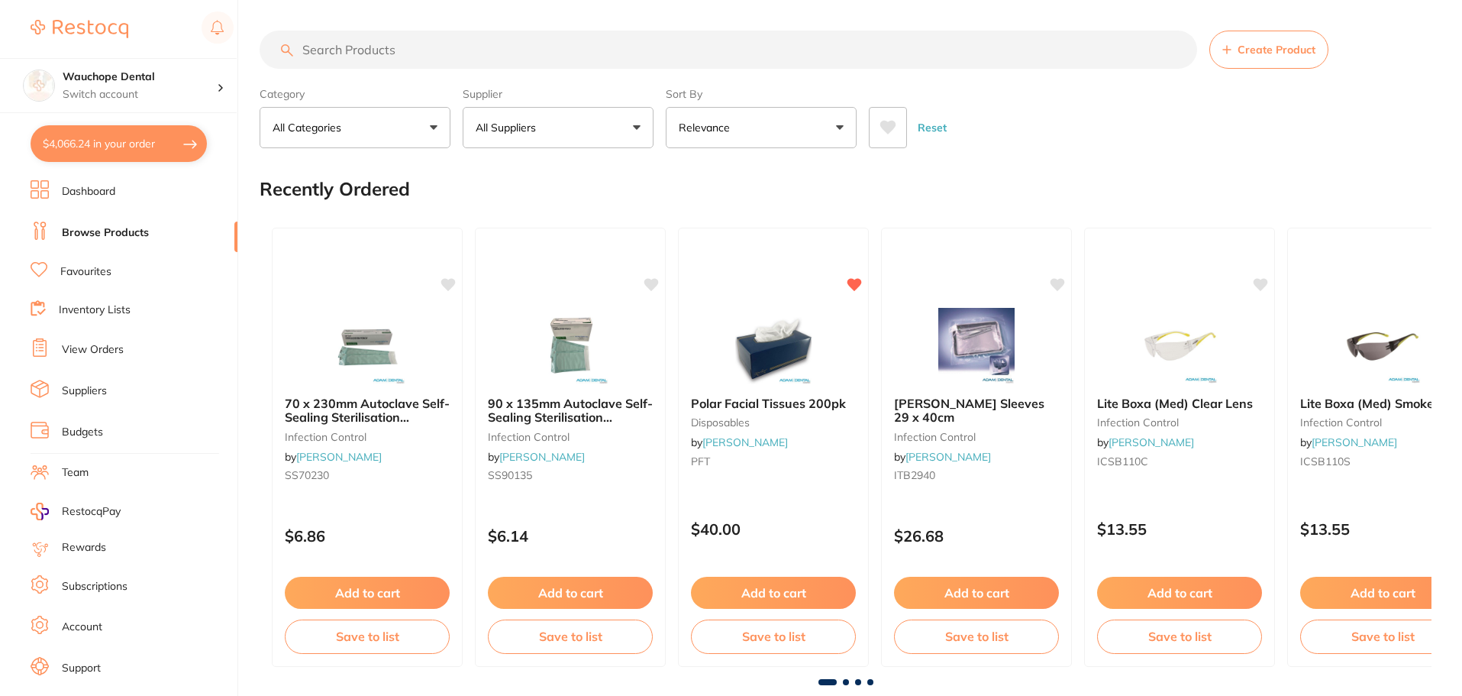
click at [521, 129] on p "All Suppliers" at bounding box center [509, 127] width 66 height 15
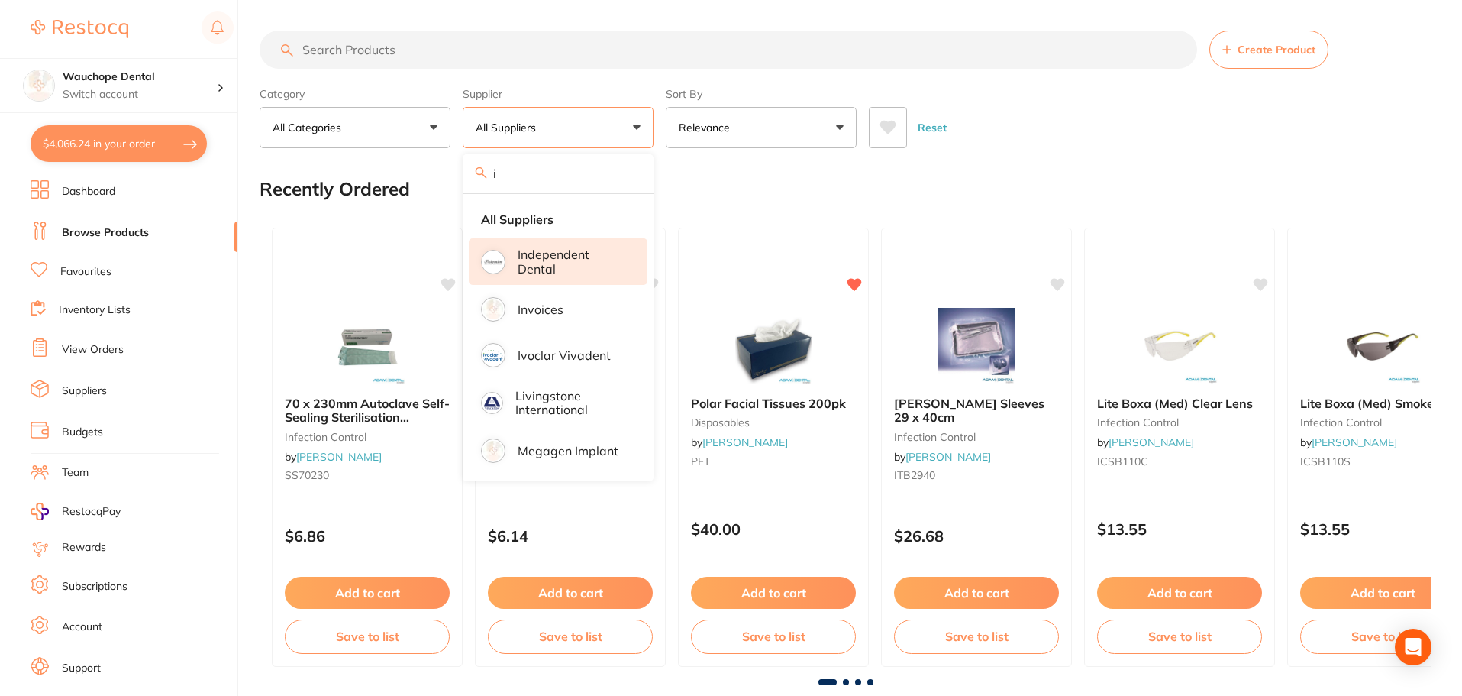
type input "i"
drag, startPoint x: 531, startPoint y: 265, endPoint x: 351, endPoint y: 24, distance: 300.1
click at [531, 265] on p "Independent Dental" at bounding box center [572, 261] width 108 height 28
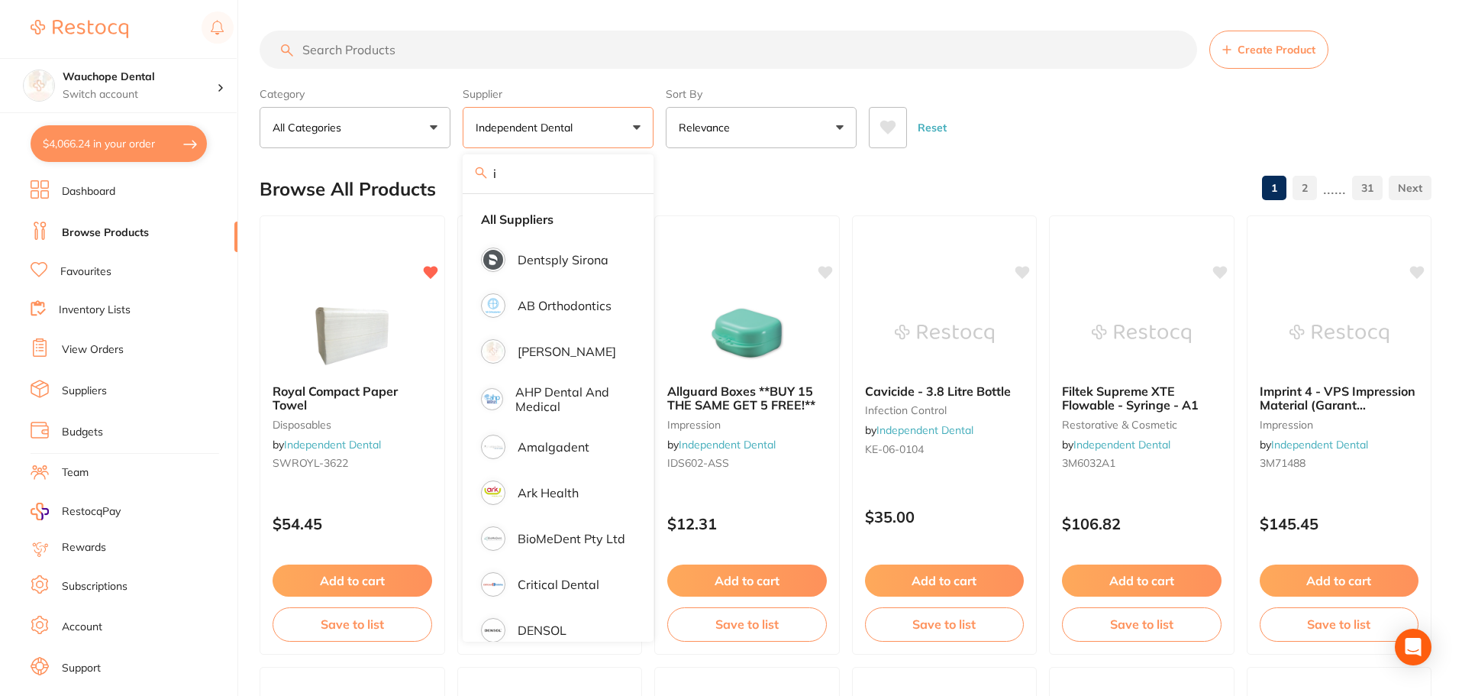
click at [357, 46] on input "search" at bounding box center [729, 50] width 938 height 38
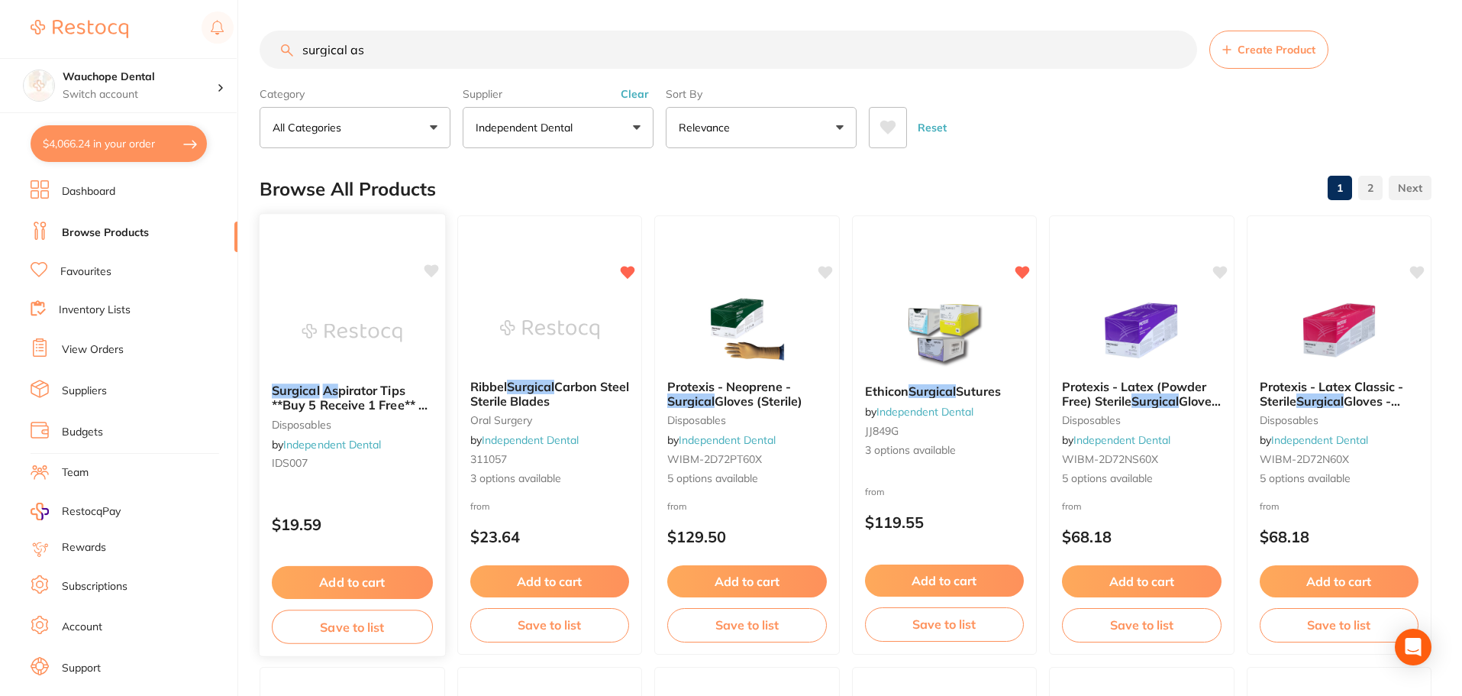
click at [353, 363] on img at bounding box center [352, 332] width 100 height 77
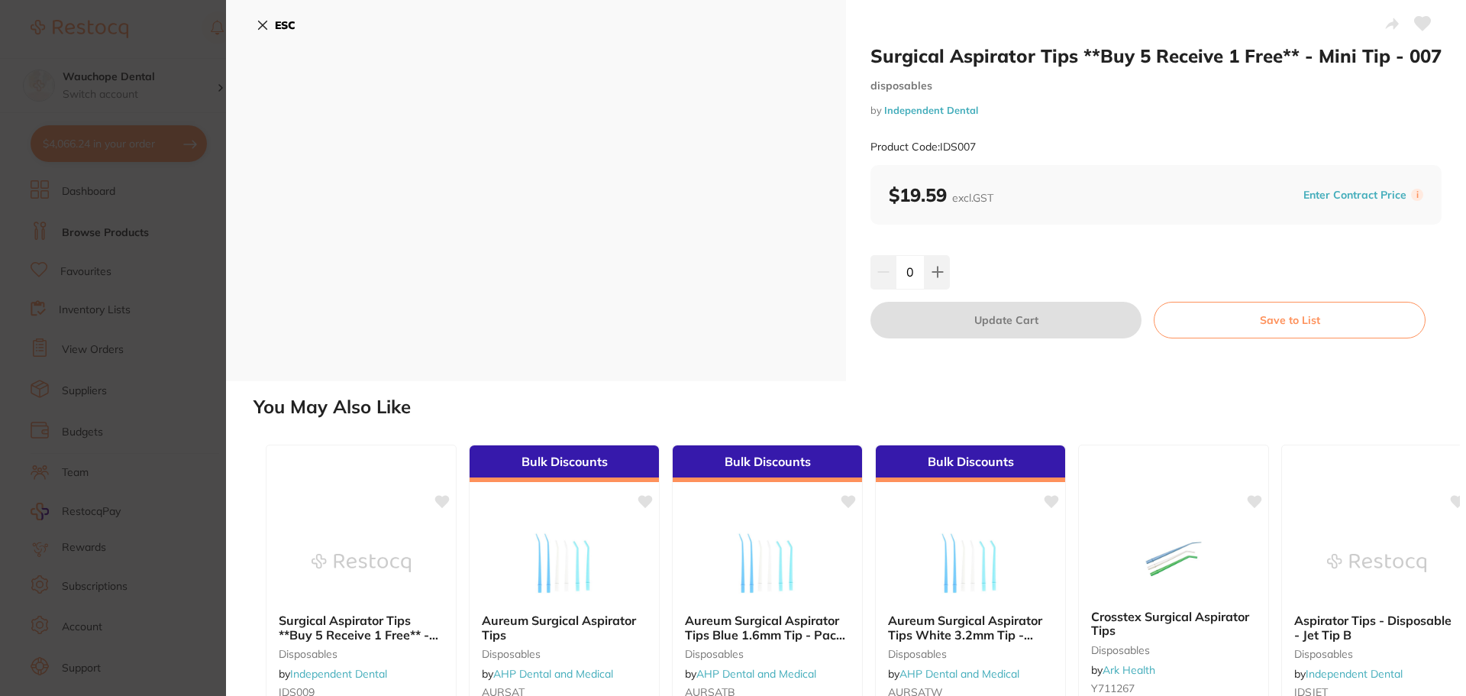
click at [186, 186] on section "Surgical Aspirator Tips **Buy 5 Receive 1 Free** - Mini Tip - 007 disposables b…" at bounding box center [733, 348] width 1466 height 696
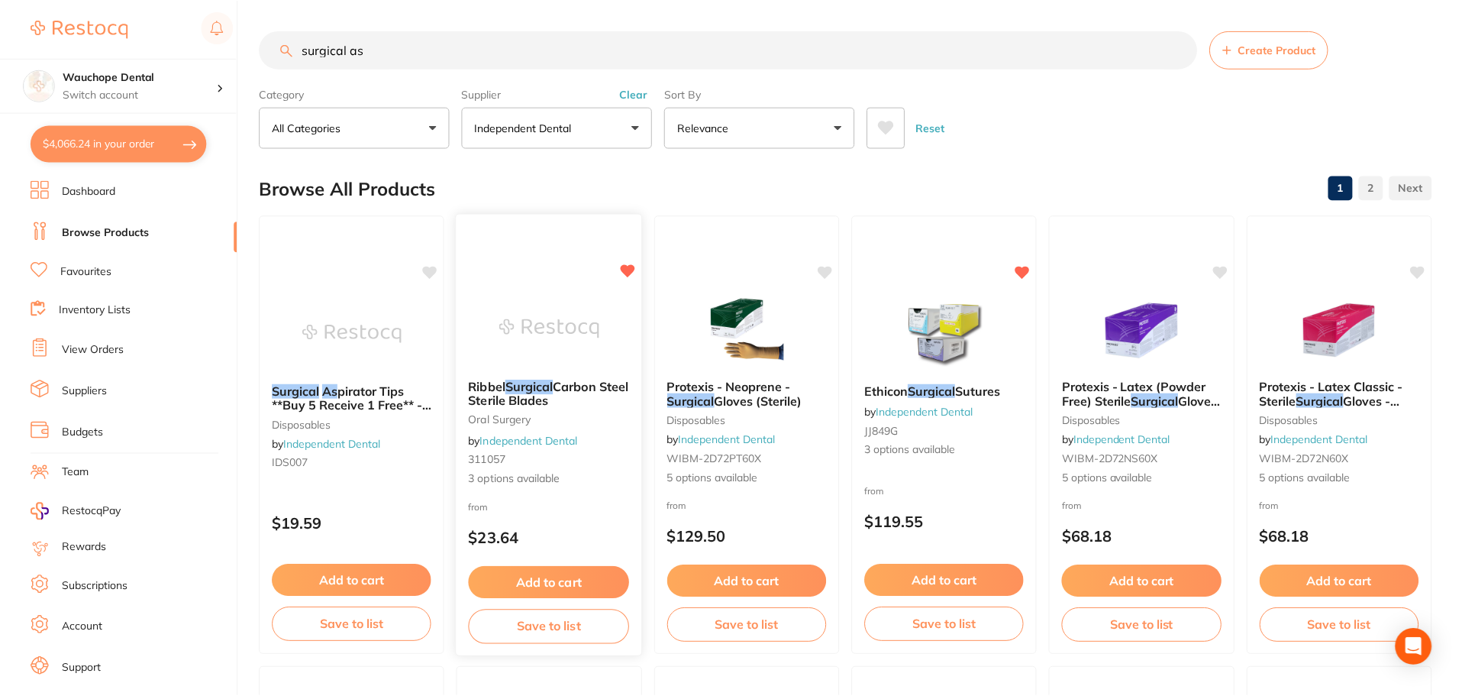
scroll to position [2, 0]
click at [425, 59] on input "surgical as" at bounding box center [729, 48] width 938 height 38
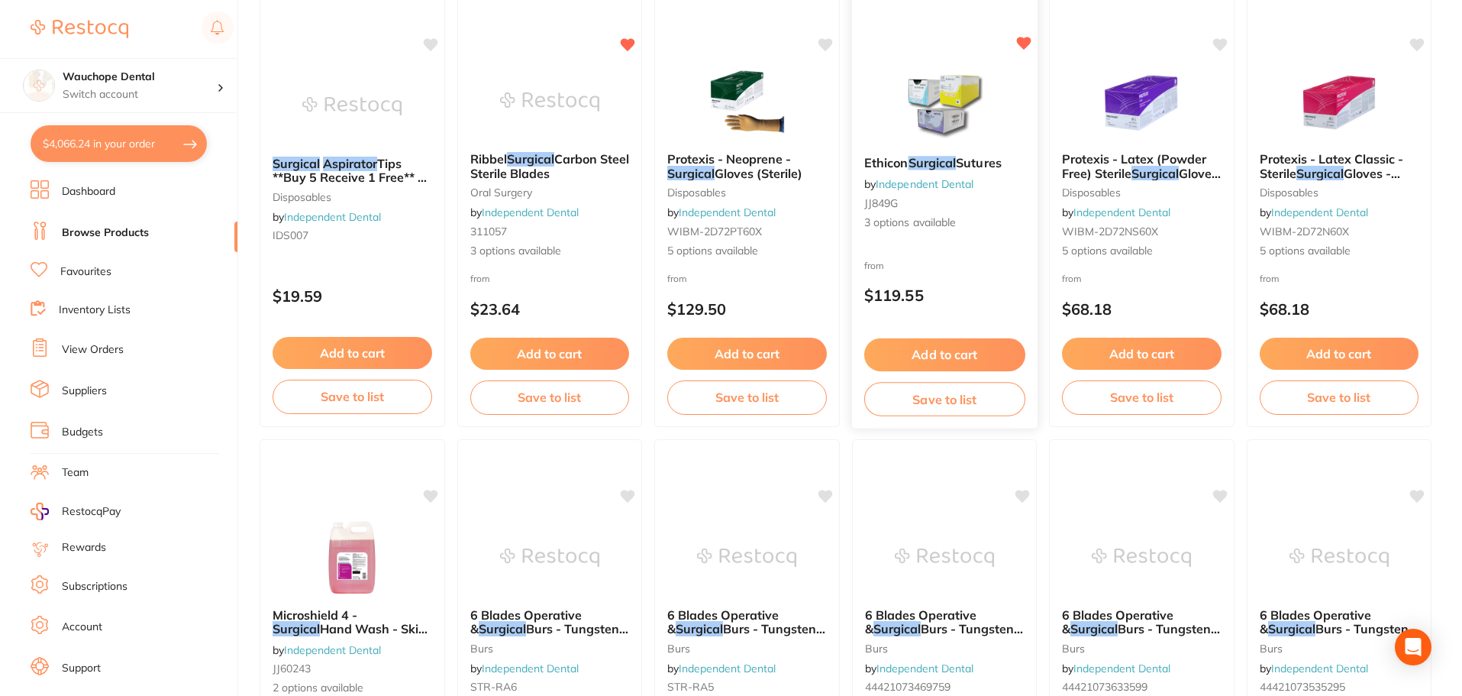
scroll to position [76, 0]
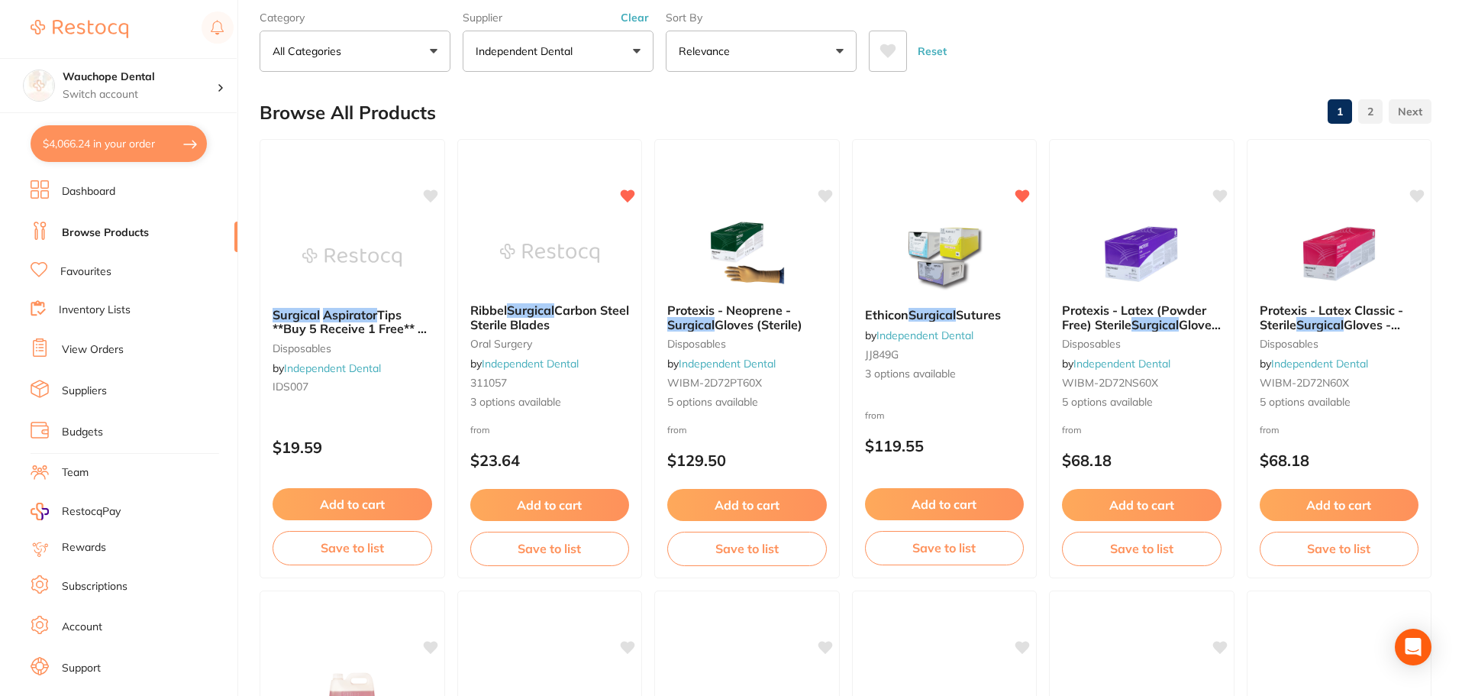
click at [283, 215] on div "Surgical Aspirator Tips **Buy 5 Receive 1 Free** - Mini Tip - 007 disposables b…" at bounding box center [353, 358] width 186 height 439
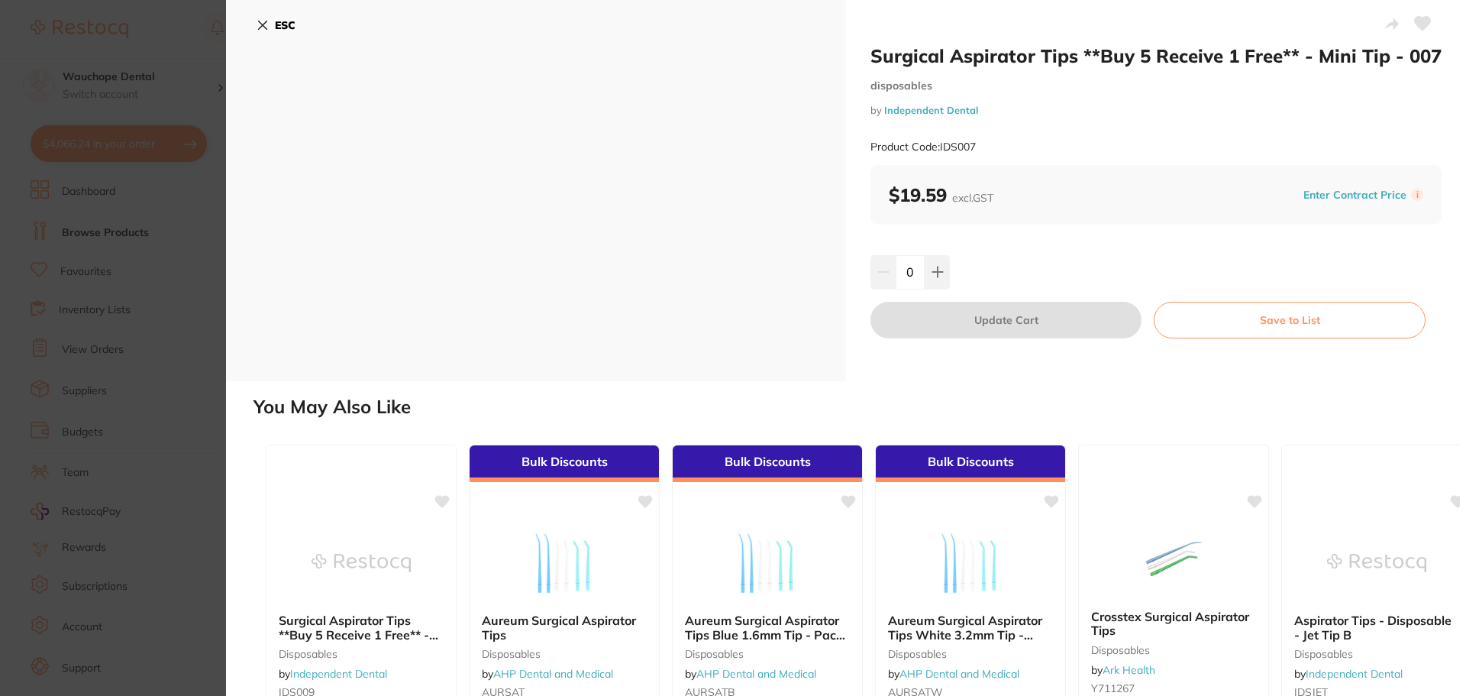
drag, startPoint x: 99, startPoint y: 162, endPoint x: 195, endPoint y: 127, distance: 103.1
click at [106, 150] on section "Surgical Aspirator Tips **Buy 5 Receive 1 Free** - Mini Tip - 007 disposables b…" at bounding box center [733, 348] width 1466 height 696
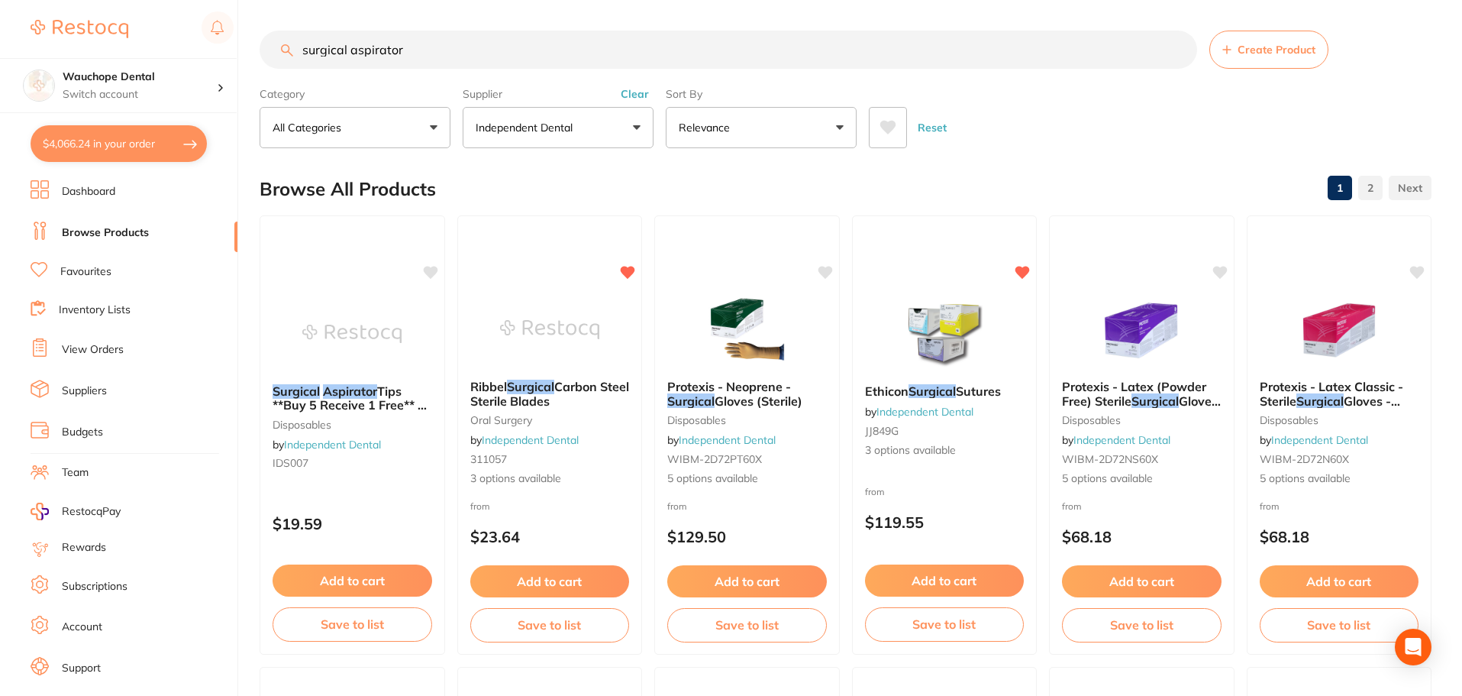
click at [517, 60] on input "surgical aspirator" at bounding box center [729, 50] width 938 height 38
type input "surgical aspirator 009"
click at [383, 326] on img at bounding box center [352, 332] width 100 height 77
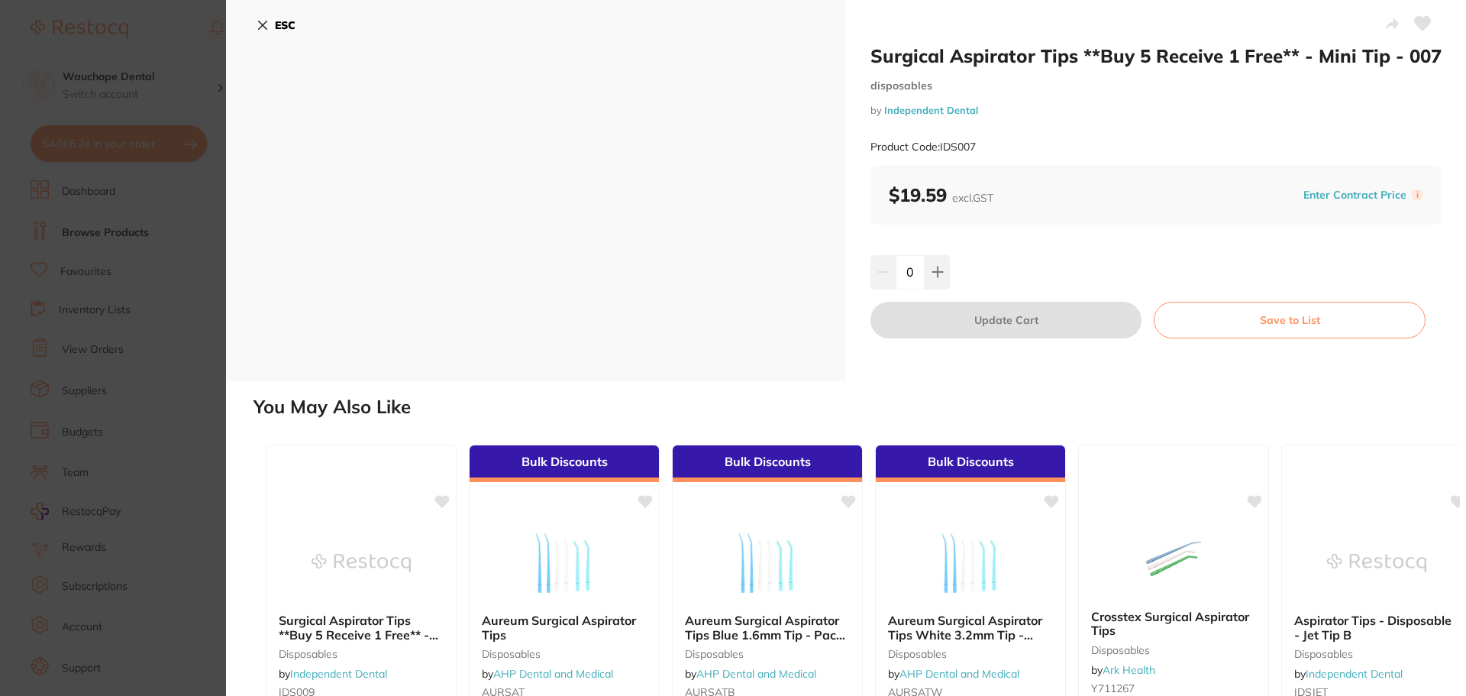
click at [74, 178] on section "Surgical Aspirator Tips **Buy 5 Receive 1 Free** - Mini Tip - 007 disposables b…" at bounding box center [733, 348] width 1466 height 696
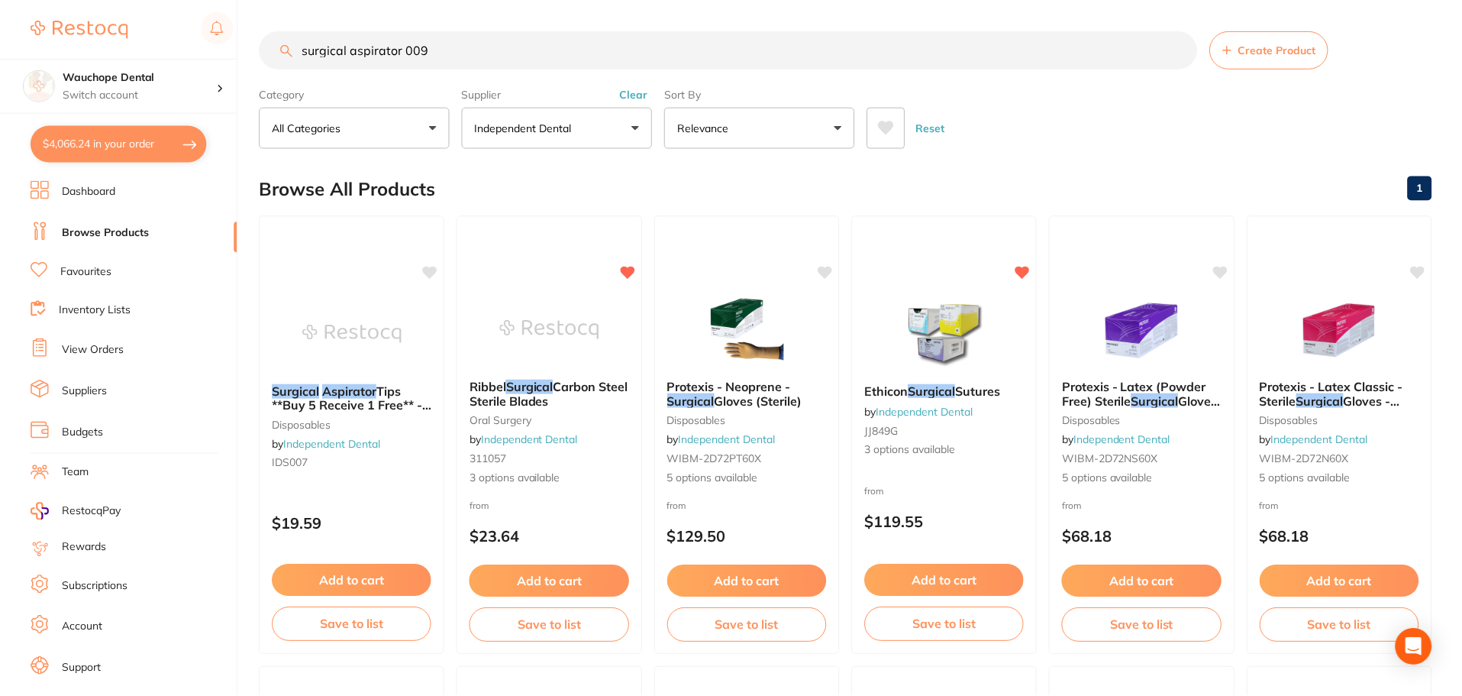
scroll to position [1, 0]
click at [541, 325] on img at bounding box center [549, 327] width 100 height 77
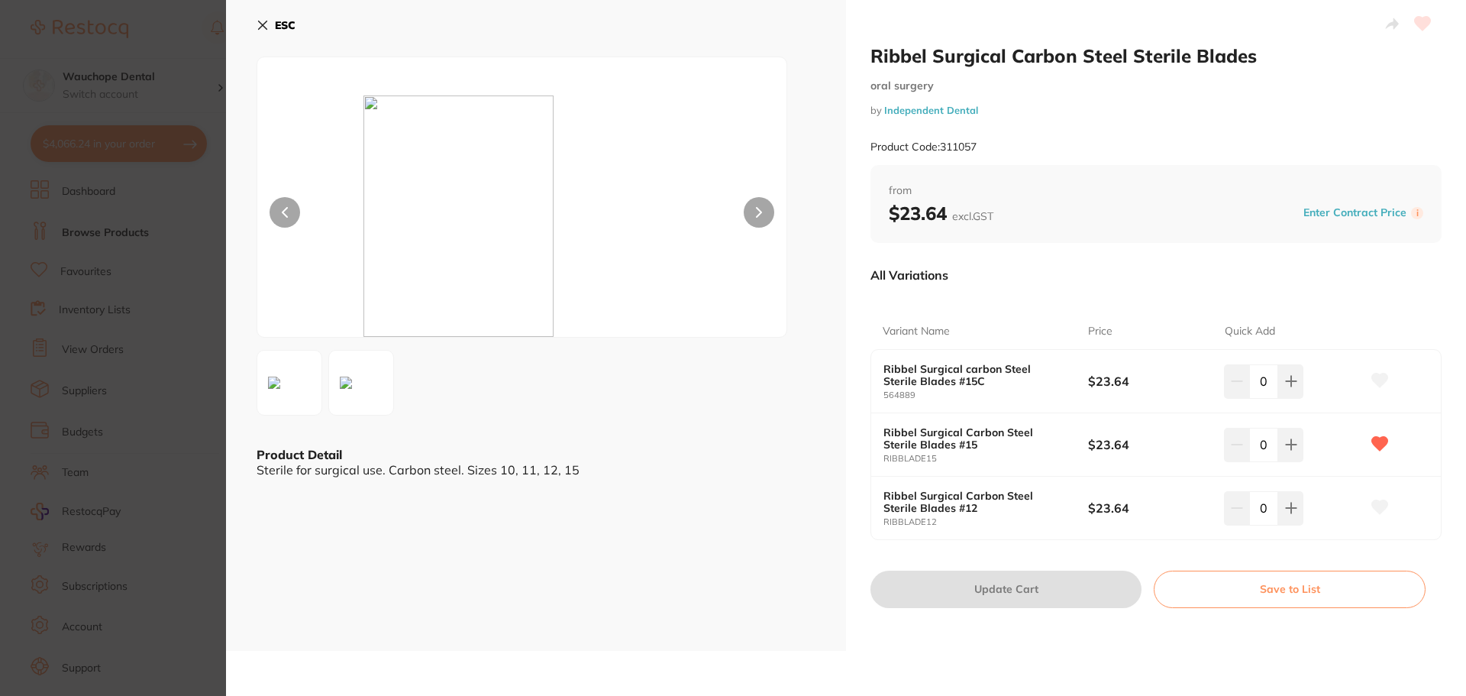
click at [165, 274] on section "Ribbel Surgical Carbon Steel Sterile Blades oral surgery by Independent Dental …" at bounding box center [733, 348] width 1466 height 696
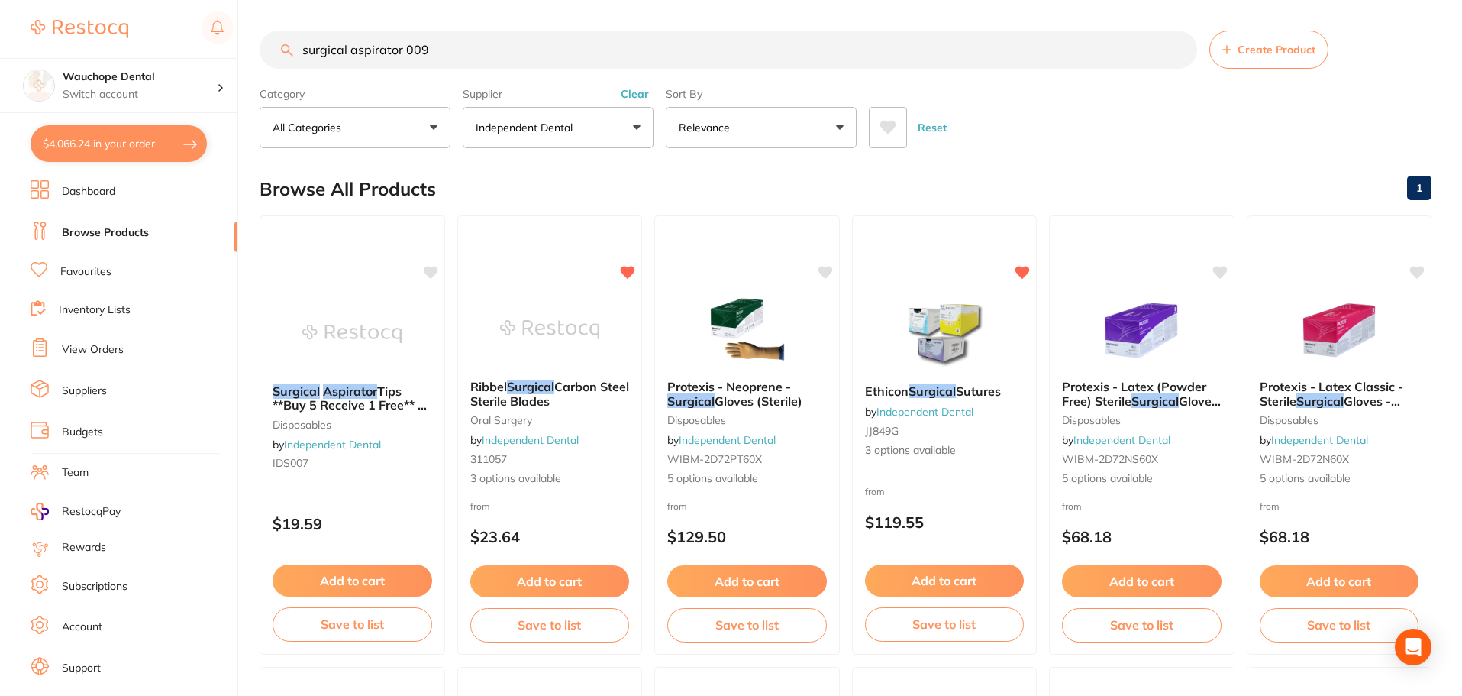
click at [464, 53] on input "surgical aspirator 009" at bounding box center [729, 50] width 938 height 38
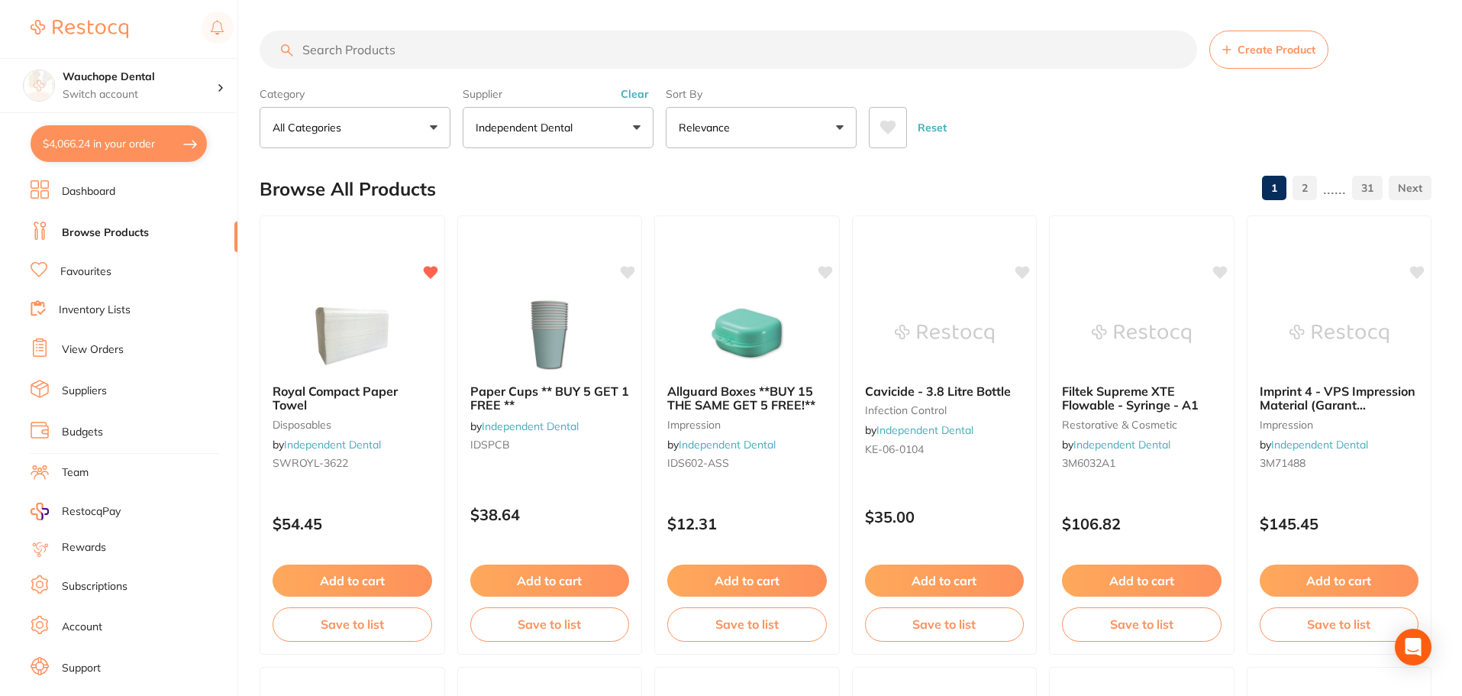
paste input "IDS009"
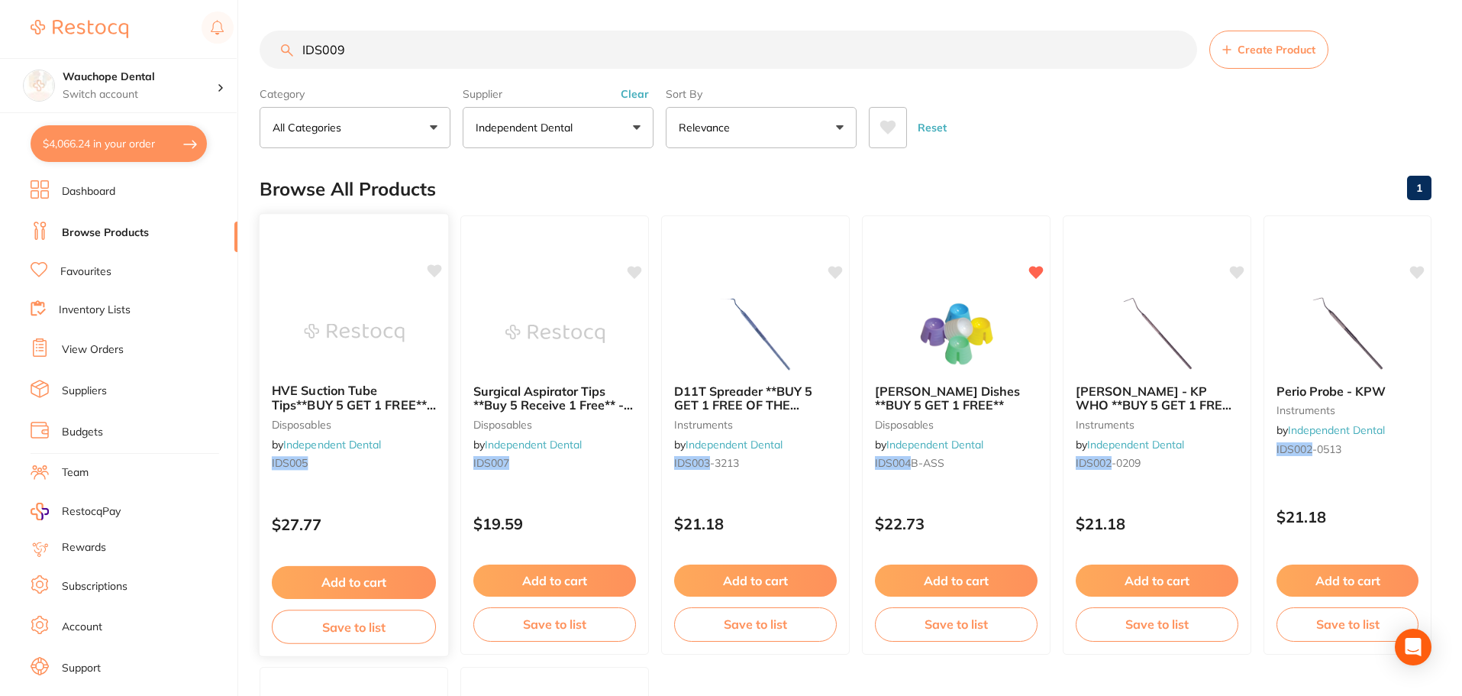
type input "IDS009"
click at [373, 348] on img at bounding box center [354, 332] width 100 height 77
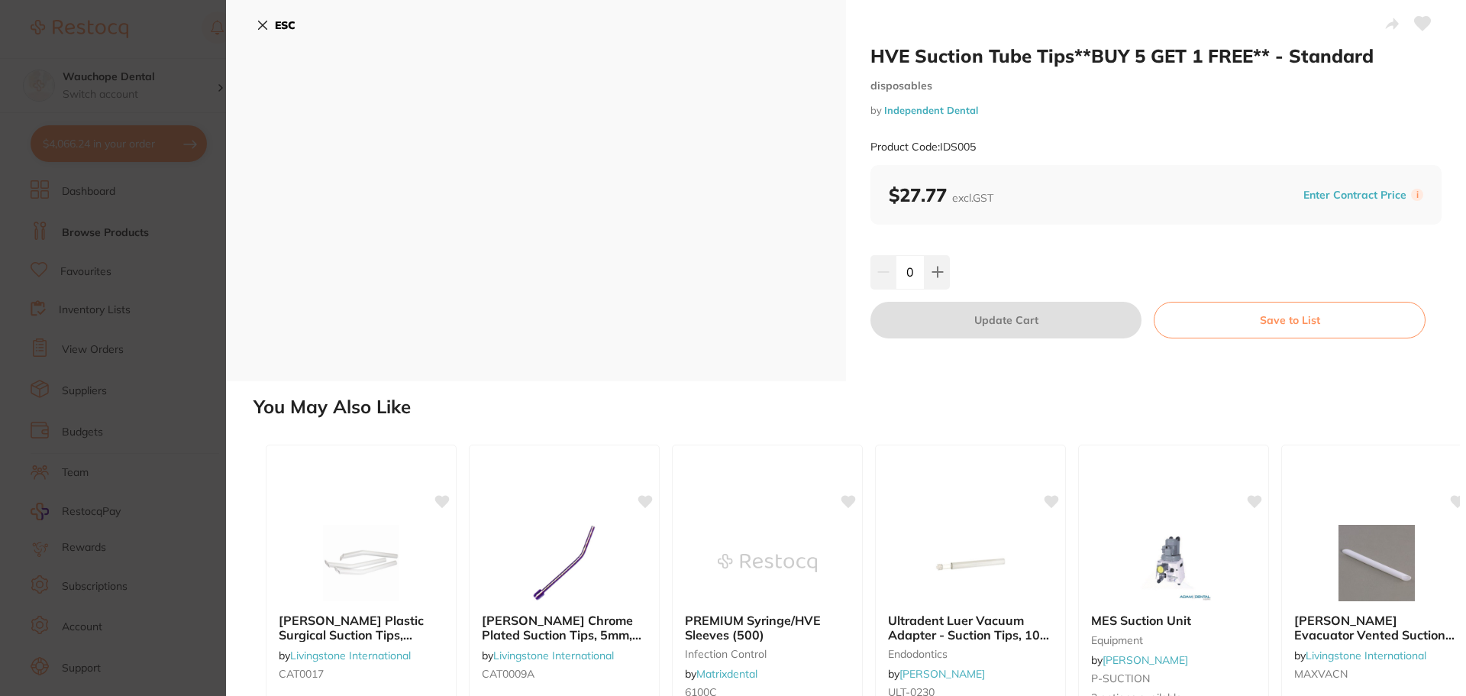
click at [99, 179] on section "HVE Suction Tube Tips**BUY 5 GET 1 FREE** - Standard disposables by Independent…" at bounding box center [733, 348] width 1466 height 696
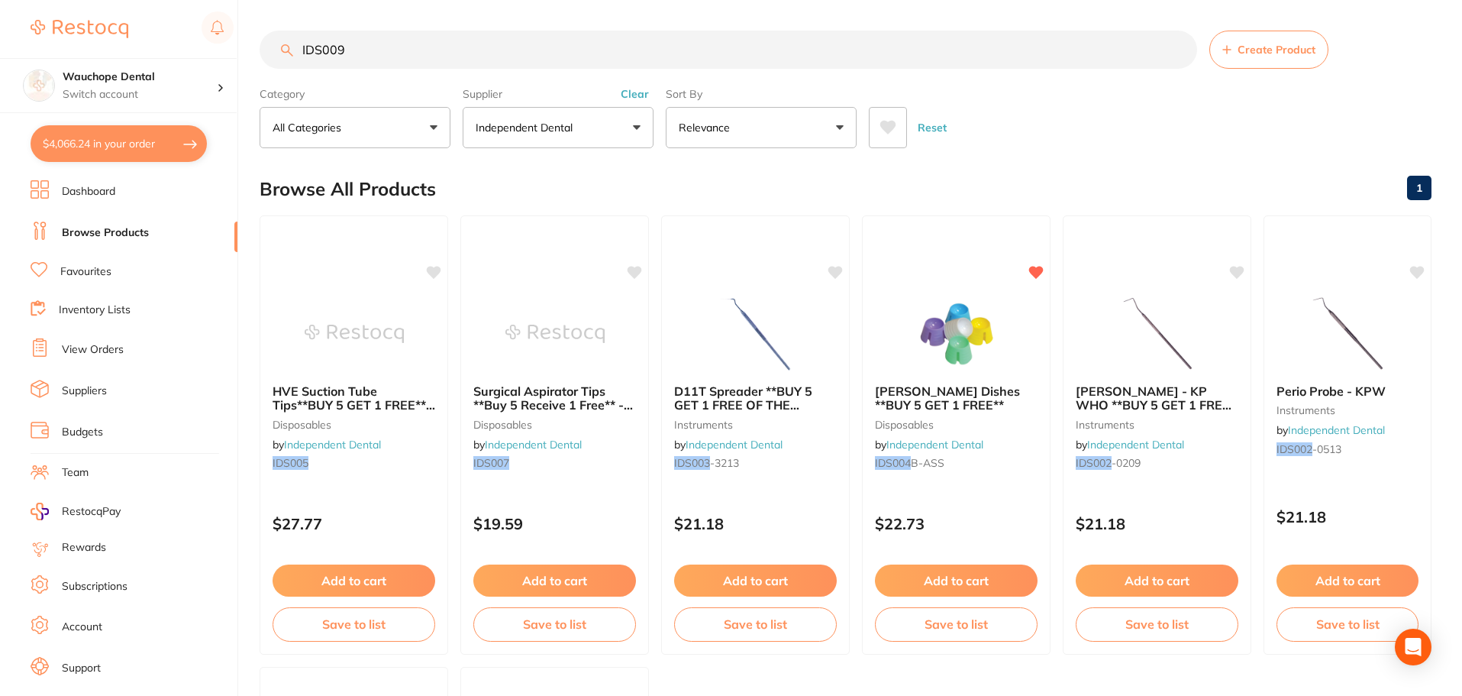
click at [94, 278] on link "Favourites" at bounding box center [85, 271] width 51 height 15
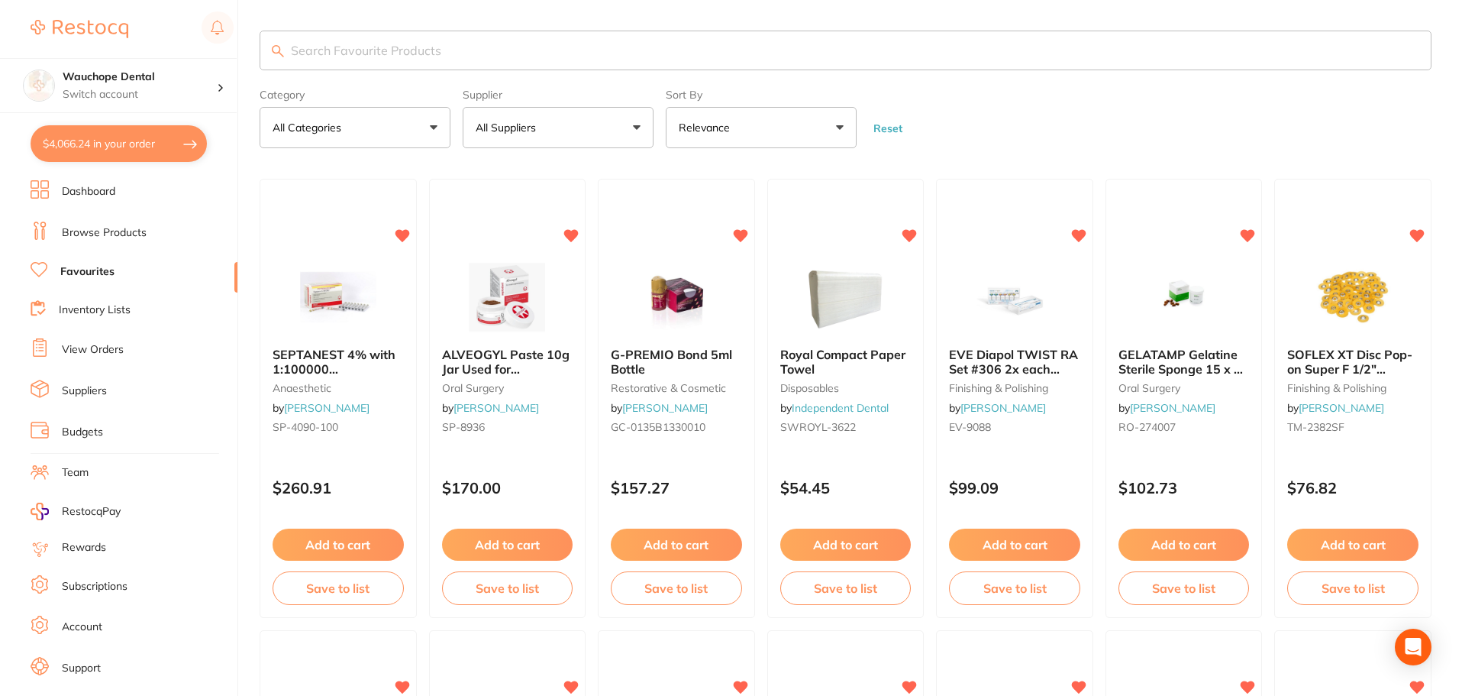
click at [364, 41] on input "search" at bounding box center [846, 51] width 1172 height 40
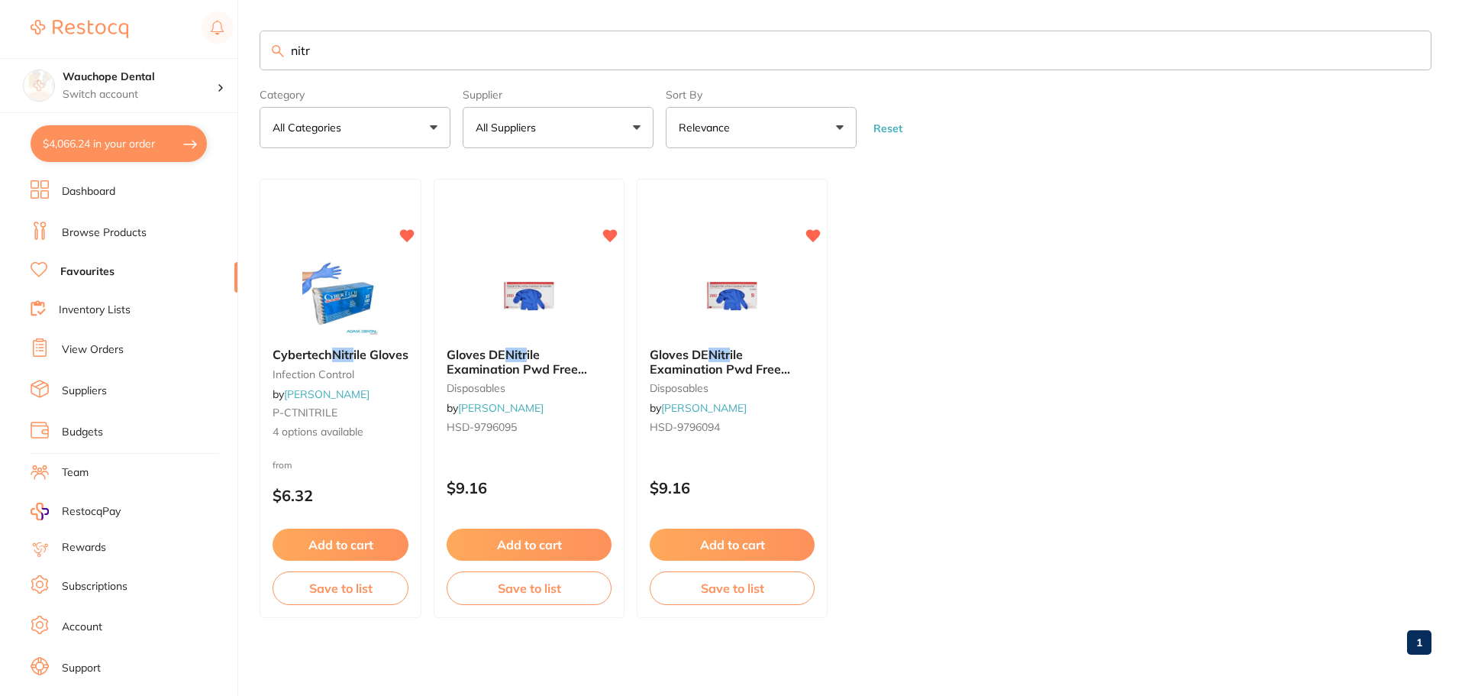
type input "nitr"
click at [522, 284] on img at bounding box center [529, 297] width 99 height 76
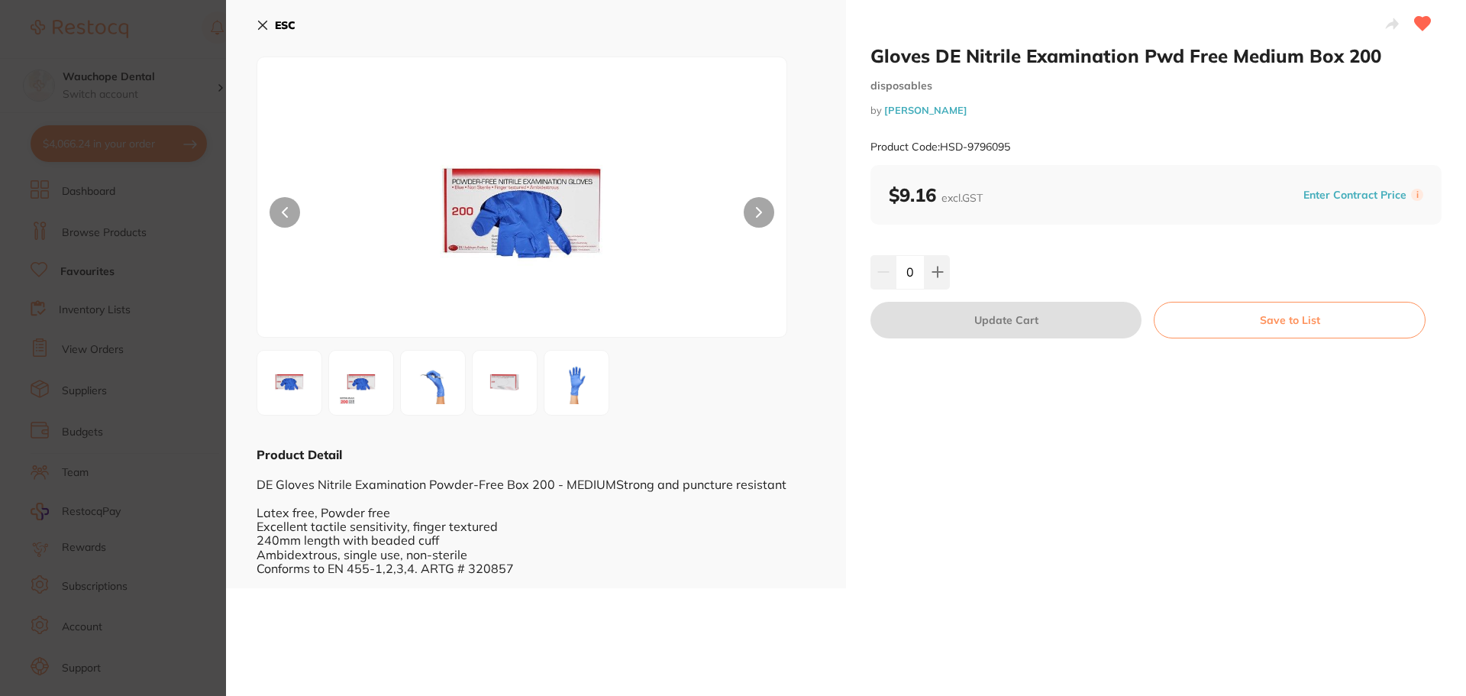
drag, startPoint x: 160, startPoint y: 239, endPoint x: 193, endPoint y: 255, distance: 36.5
click at [163, 239] on section "Gloves DE Nitrile Examination Pwd Free Medium Box 200 disposables by Henry Sche…" at bounding box center [733, 348] width 1466 height 696
click at [137, 208] on section "Gloves DE Nitrile Examination Pwd Free Small Box 200 disposables by Henry Schei…" at bounding box center [733, 348] width 1466 height 696
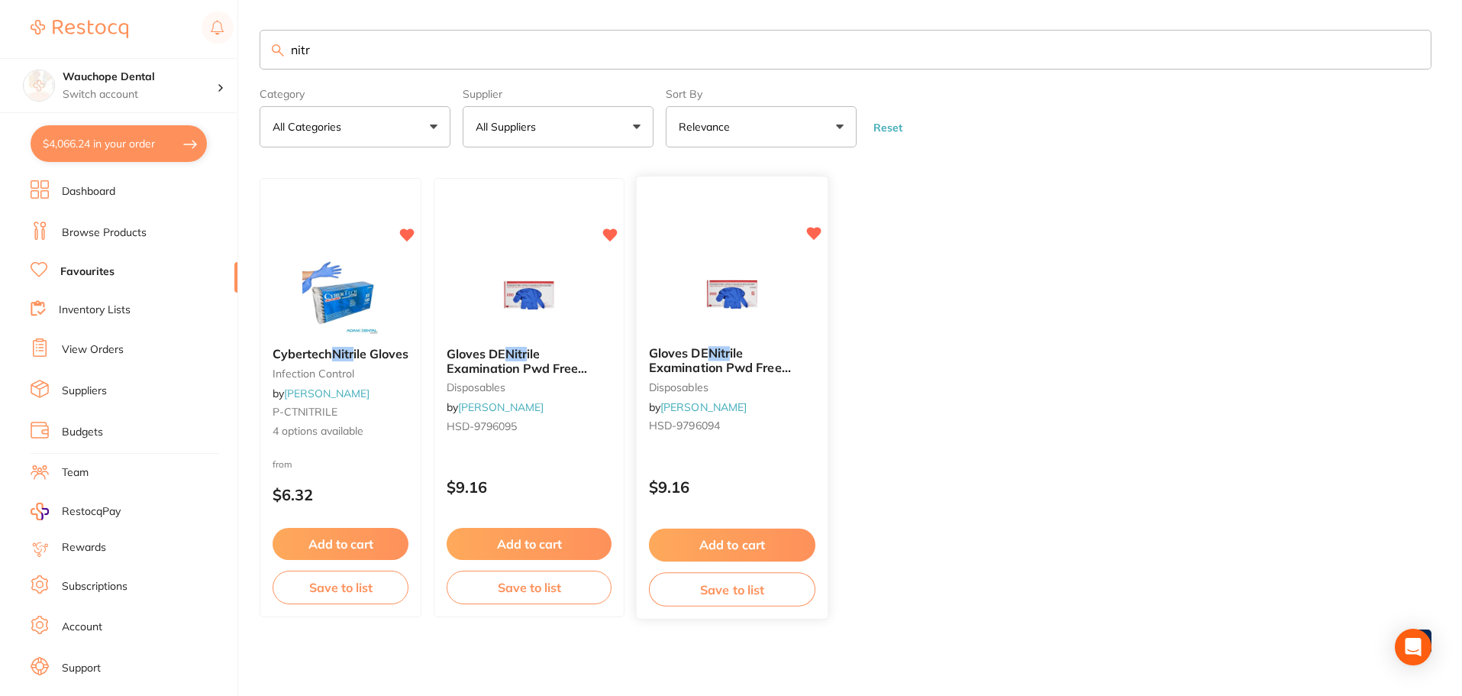
click at [742, 287] on img at bounding box center [732, 295] width 100 height 77
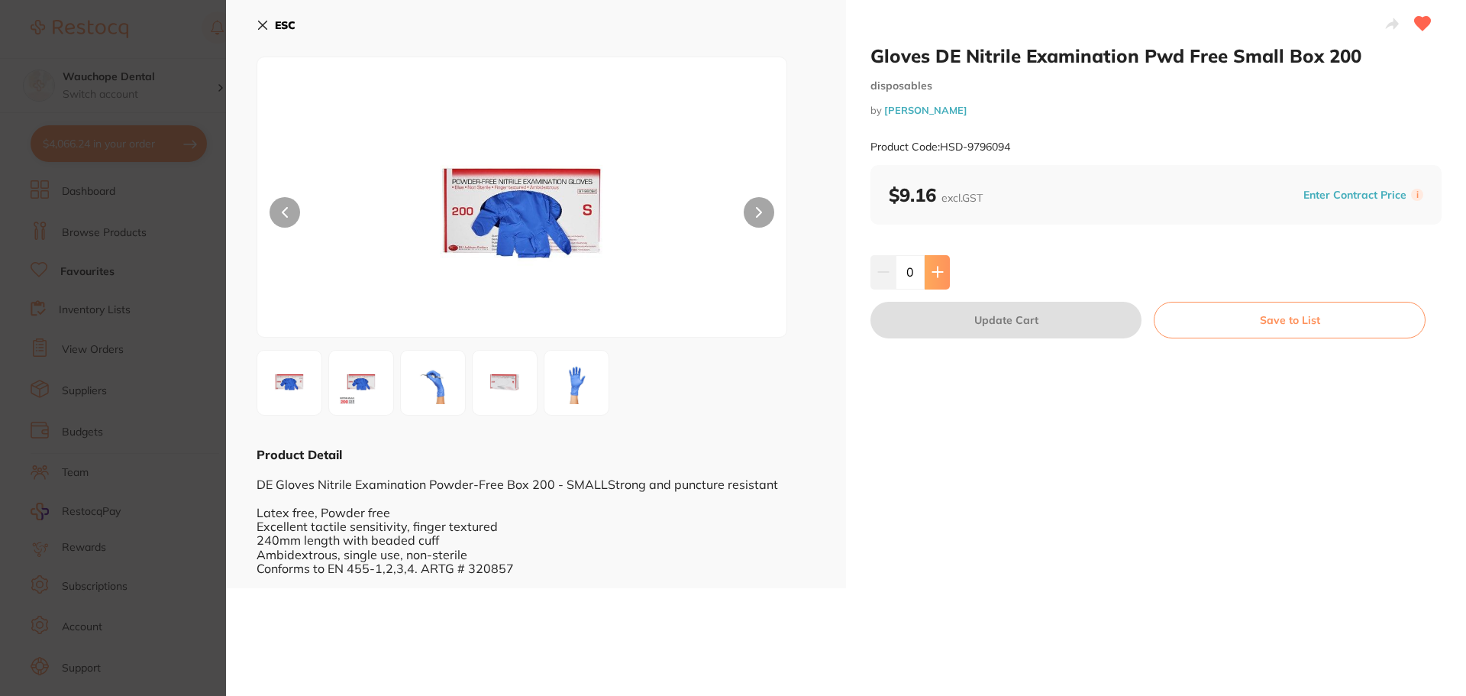
click at [938, 274] on icon at bounding box center [938, 272] width 12 height 12
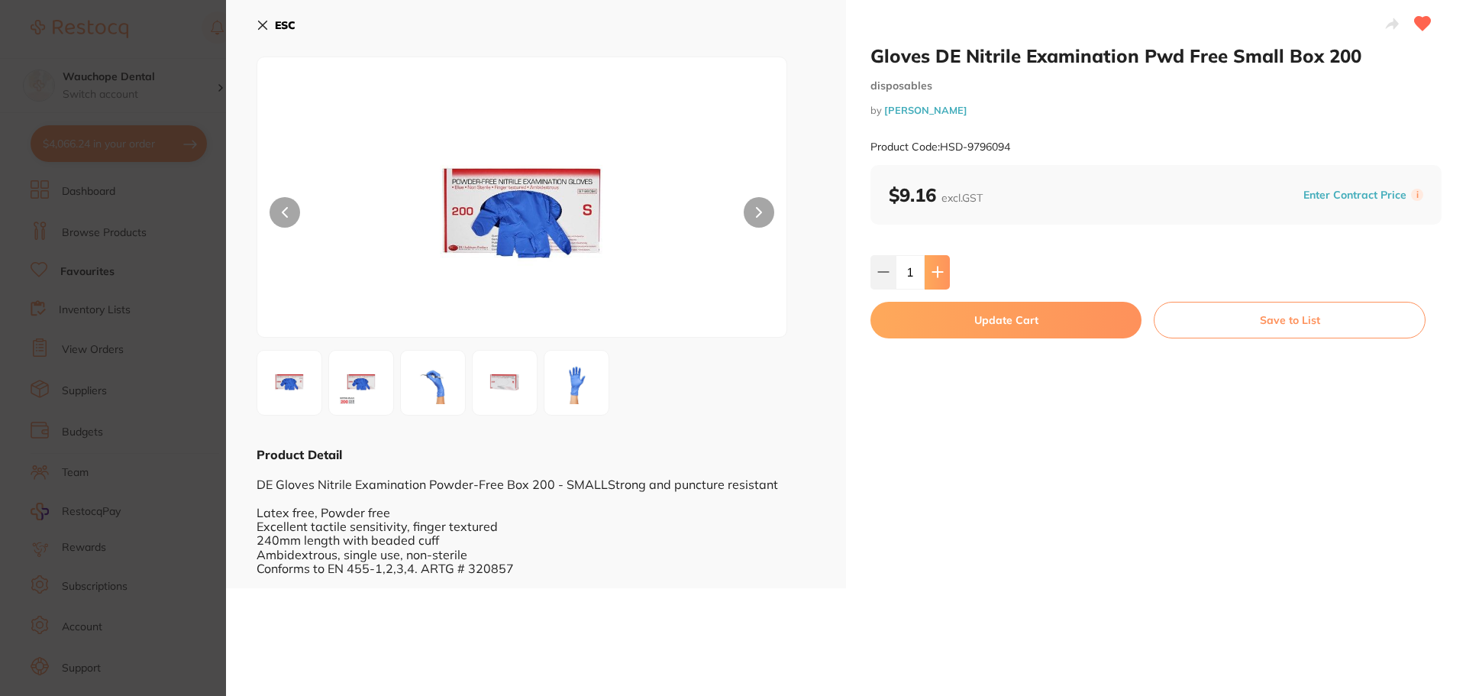
click at [938, 274] on icon at bounding box center [938, 272] width 12 height 12
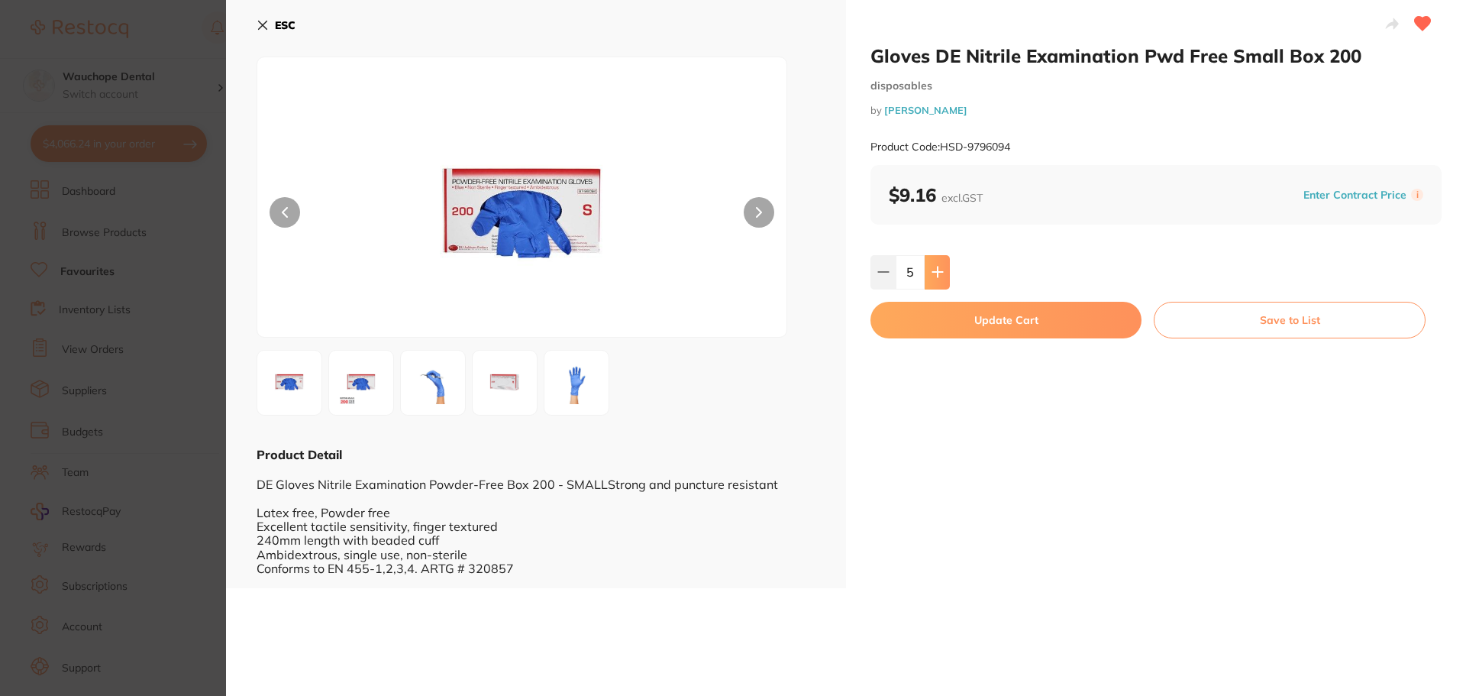
type input "6"
click at [1002, 317] on button "Update Cart" at bounding box center [1006, 320] width 271 height 37
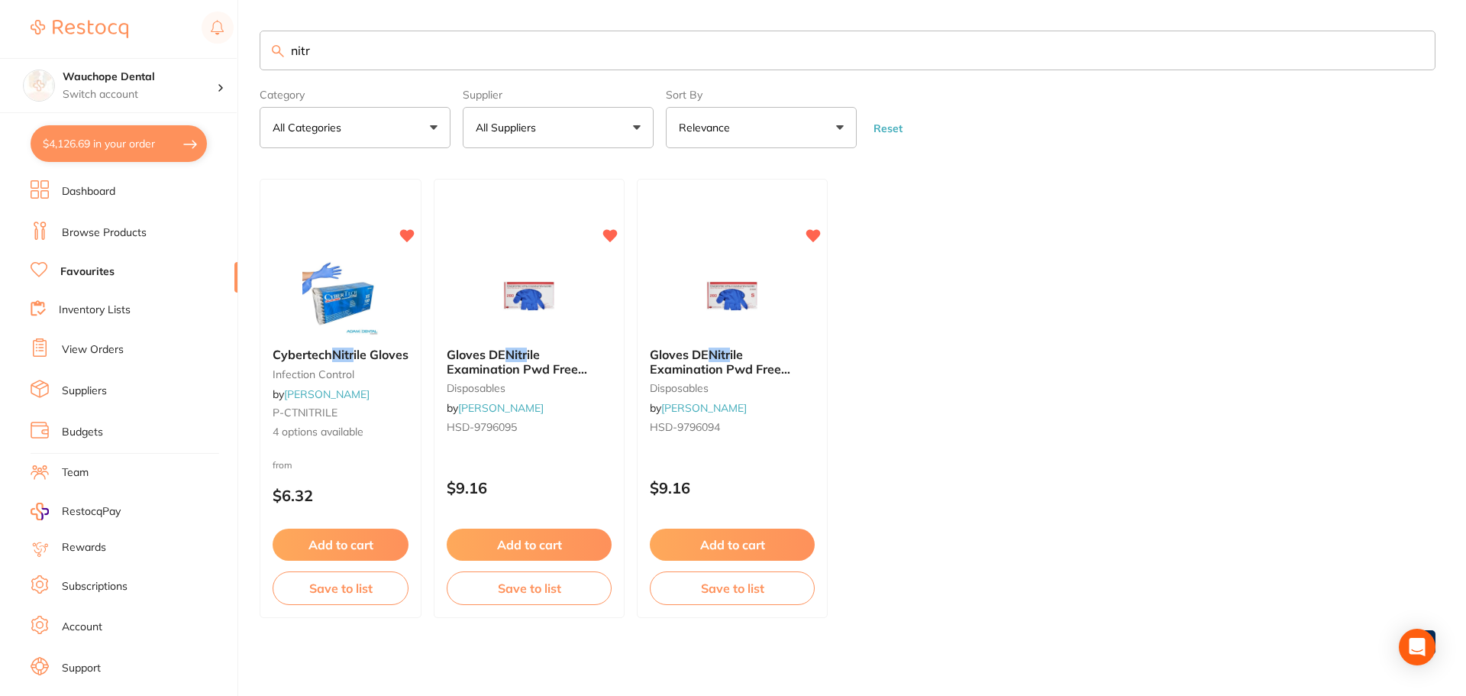
checkbox input "false"
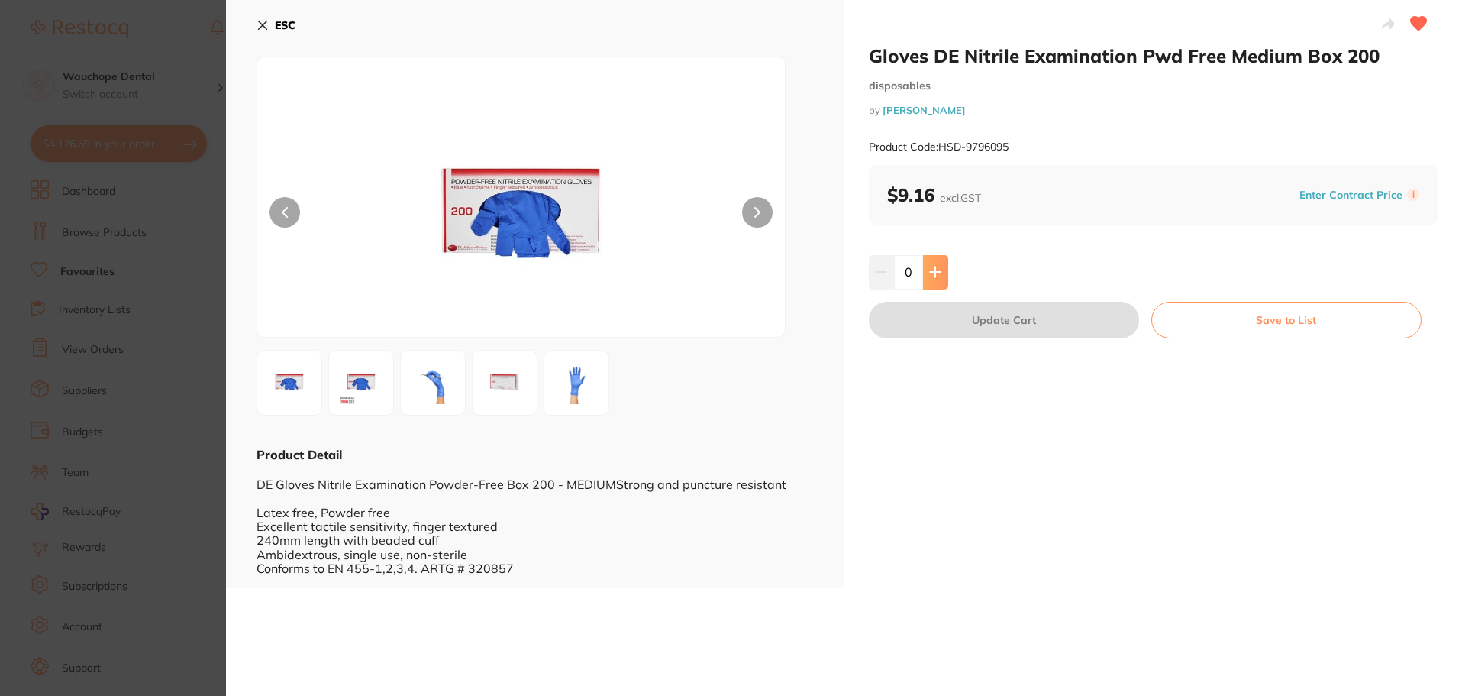
click at [942, 273] on button at bounding box center [935, 272] width 25 height 34
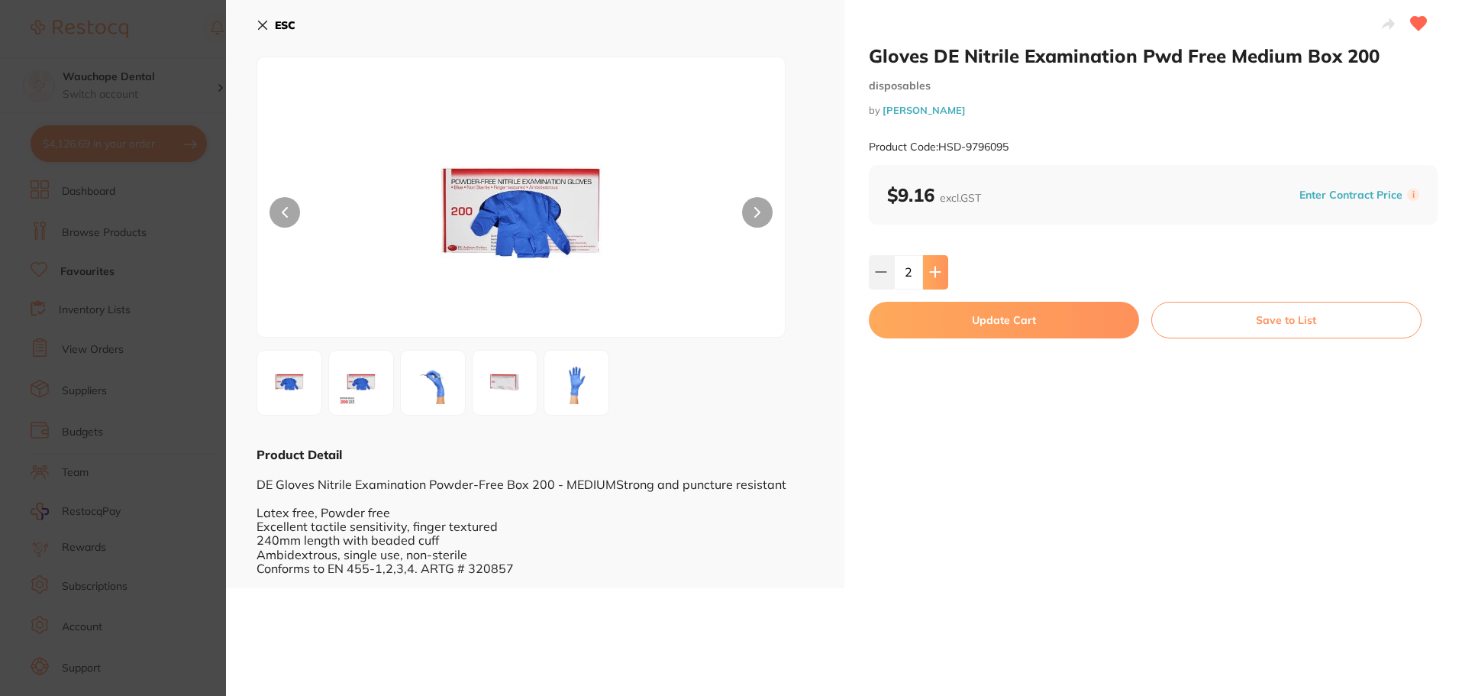
click at [942, 273] on button at bounding box center [935, 272] width 25 height 34
type input "6"
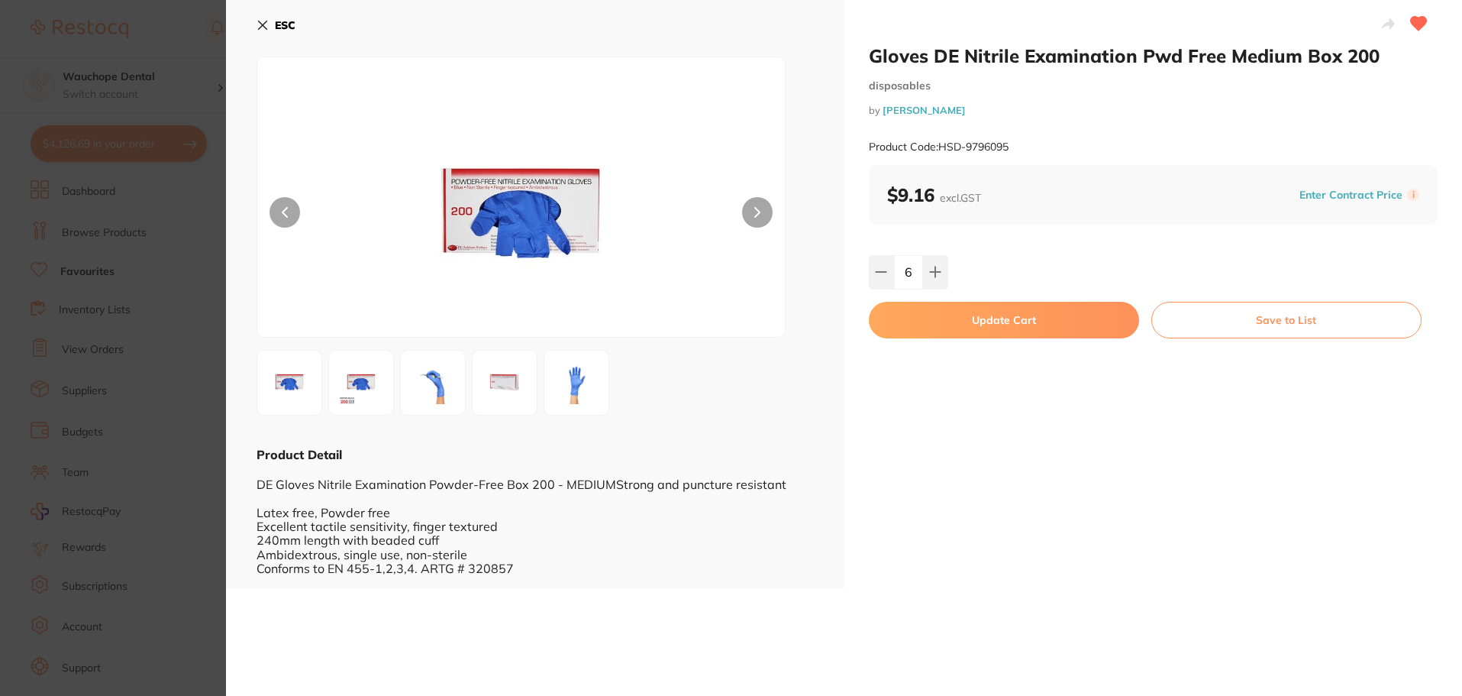
click at [939, 312] on button "Update Cart" at bounding box center [1004, 320] width 270 height 37
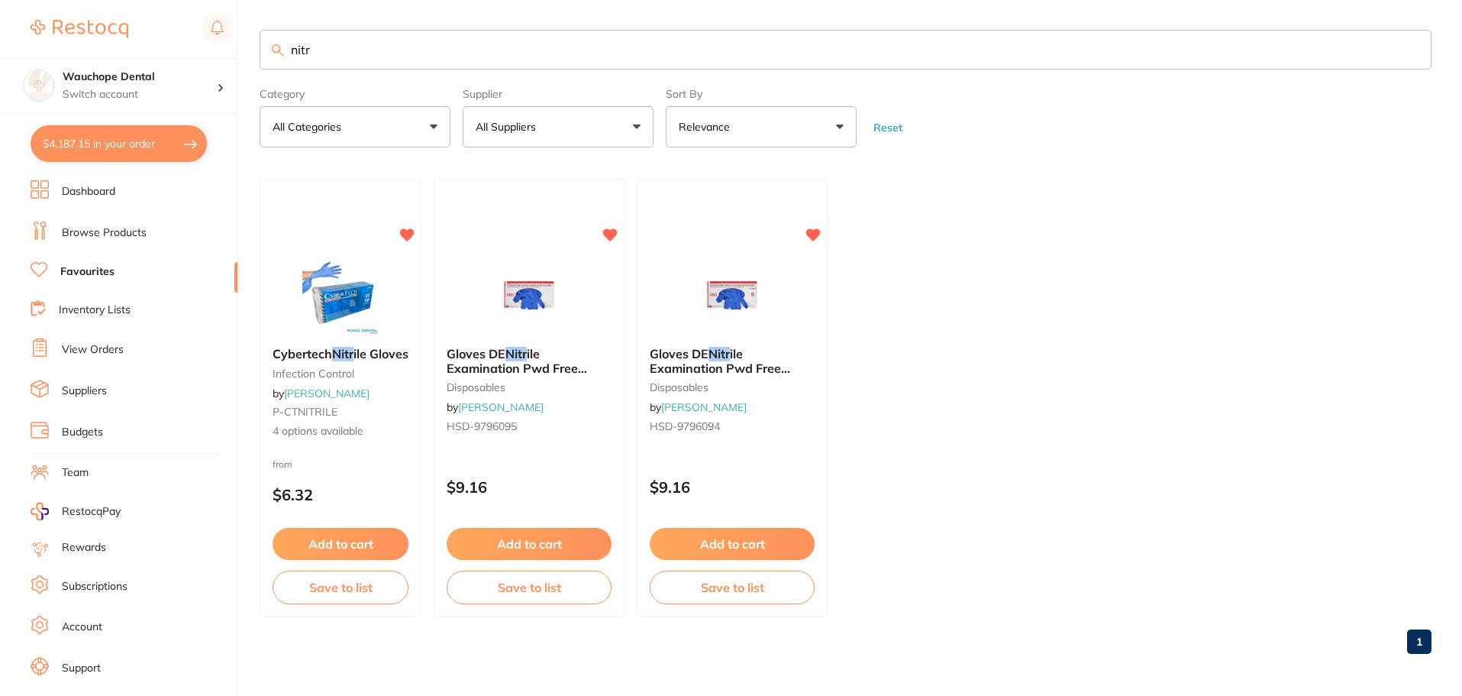
scroll to position [1451, 0]
click at [393, 56] on input "nitr" at bounding box center [846, 50] width 1172 height 40
click at [389, 54] on input "nitr" at bounding box center [846, 50] width 1172 height 40
click at [394, 46] on input "nitr" at bounding box center [846, 50] width 1172 height 40
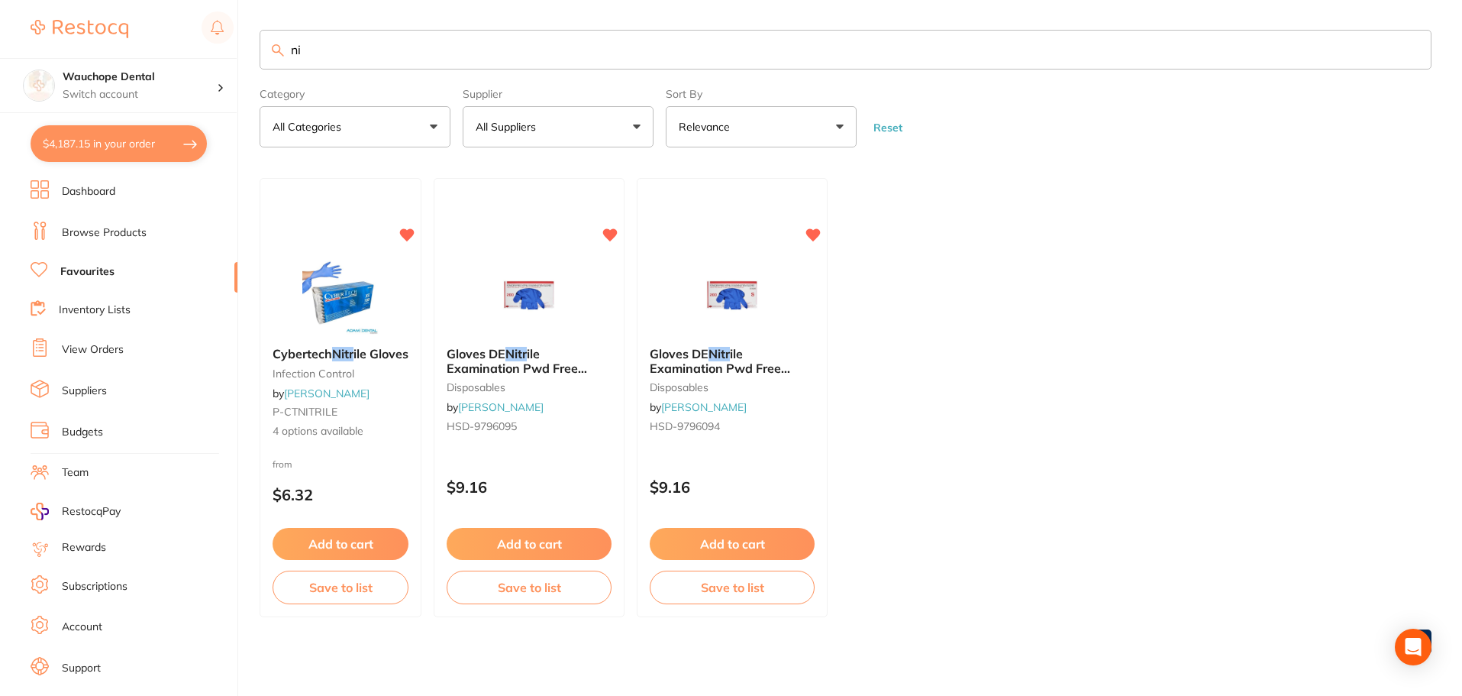
type input "n"
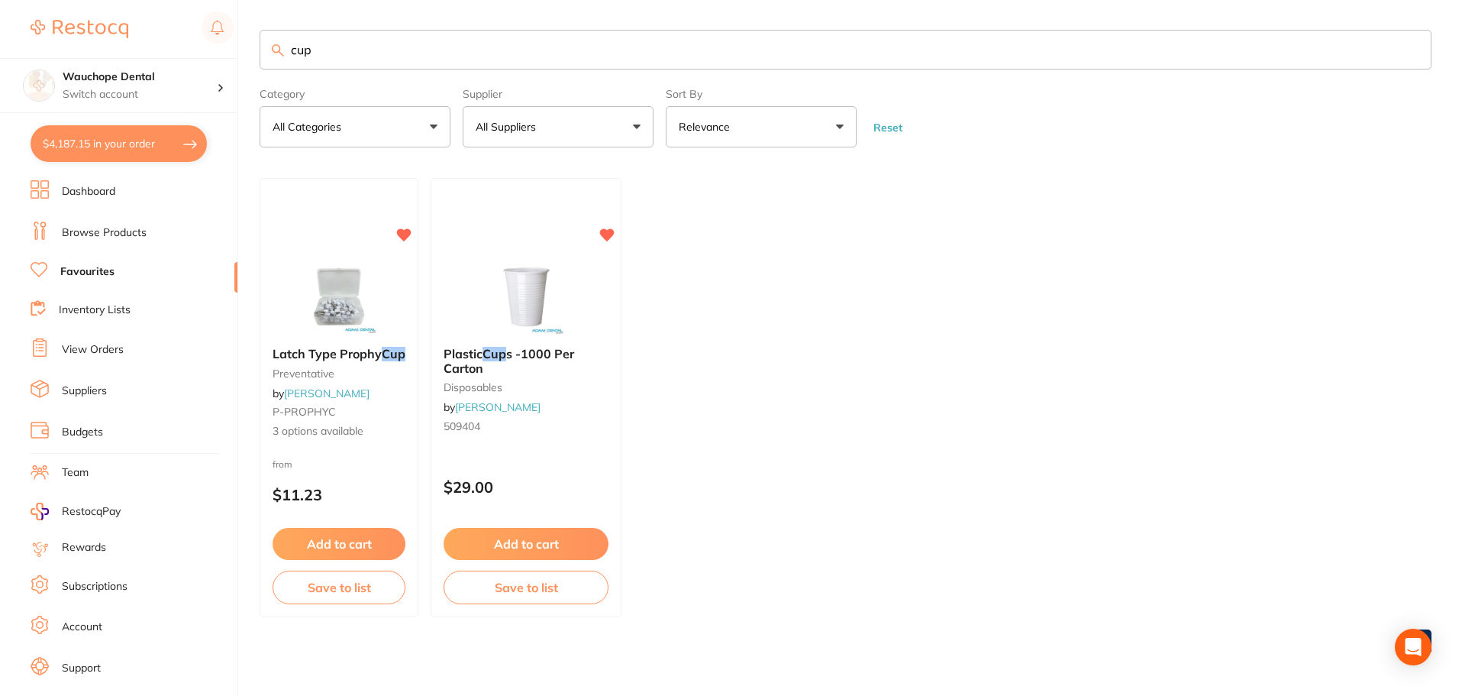
click at [383, 57] on input "cup" at bounding box center [846, 50] width 1172 height 40
type input "cup"
drag, startPoint x: 363, startPoint y: 279, endPoint x: 978, endPoint y: 343, distance: 618.7
click at [363, 279] on img at bounding box center [339, 295] width 100 height 77
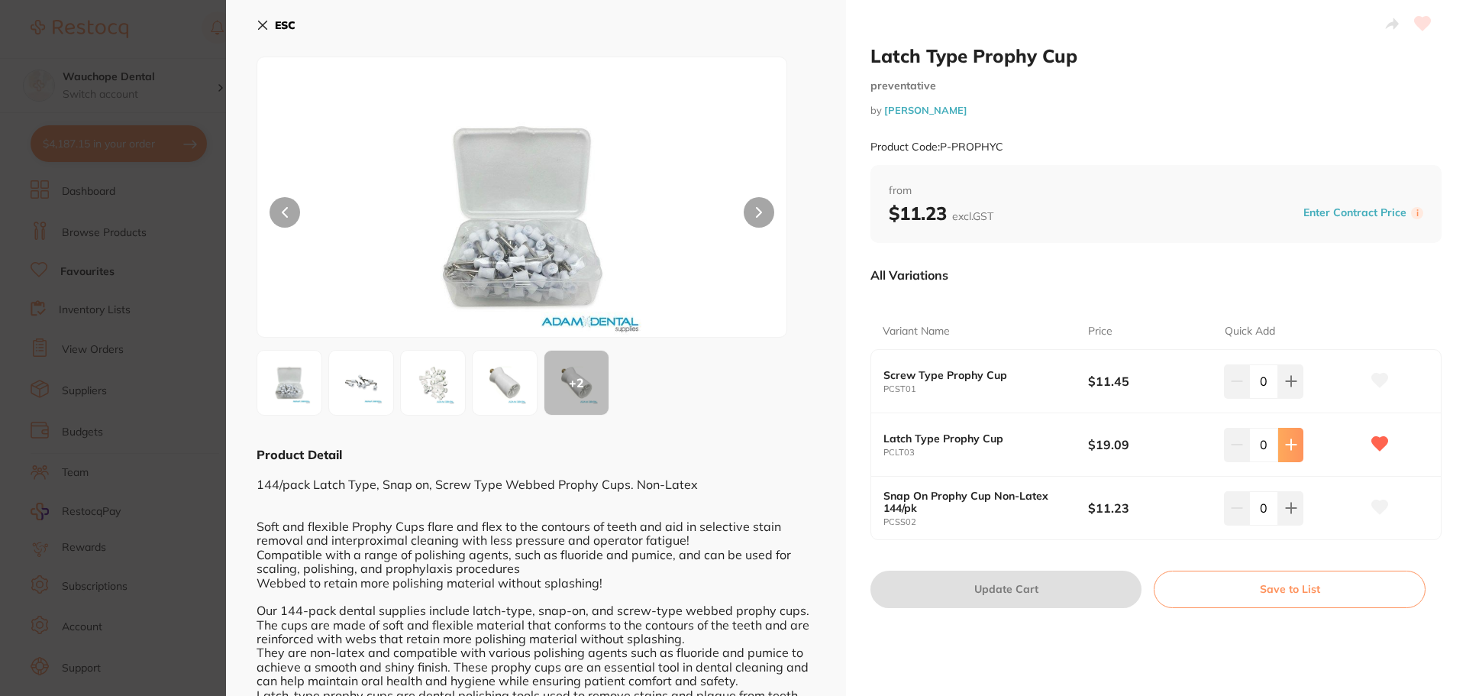
click at [1285, 442] on icon at bounding box center [1291, 444] width 12 height 12
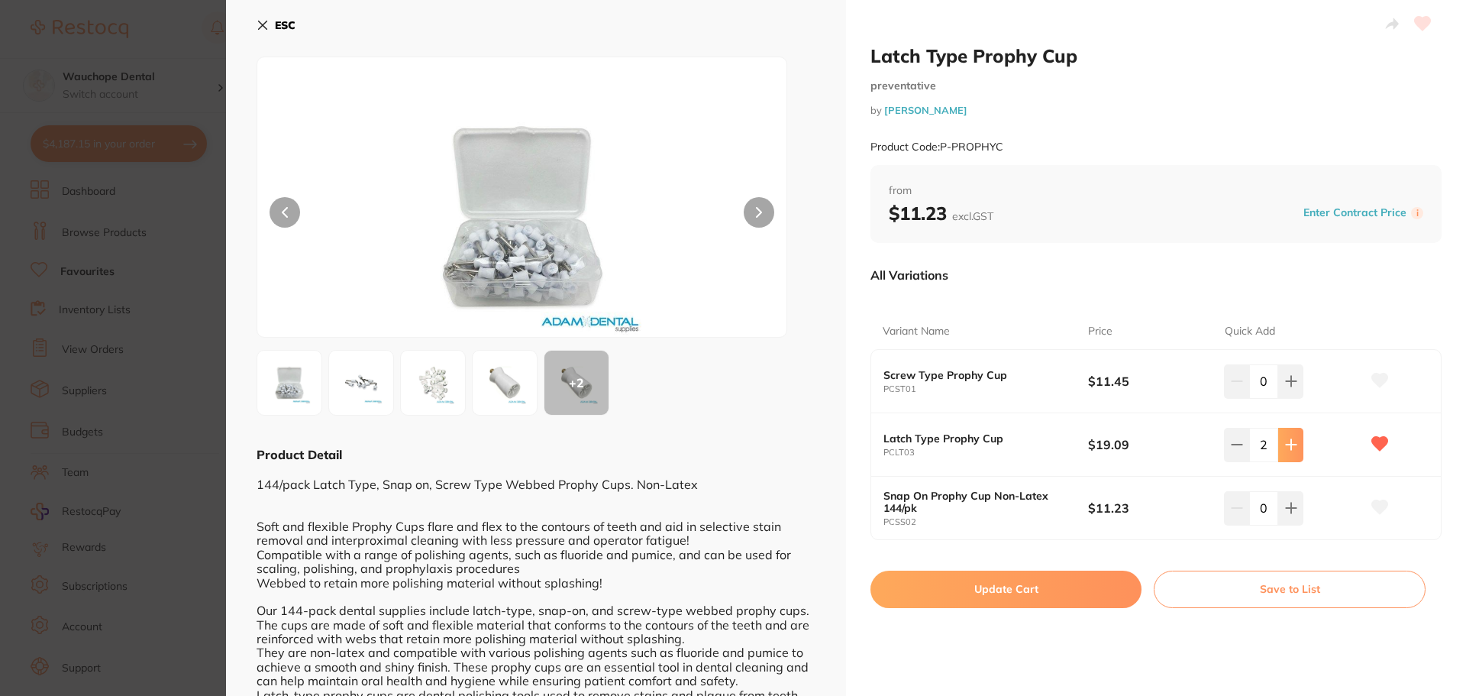
click at [1287, 448] on icon at bounding box center [1291, 444] width 12 height 12
type input "3"
click at [1064, 589] on button "Update Cart" at bounding box center [1006, 588] width 271 height 37
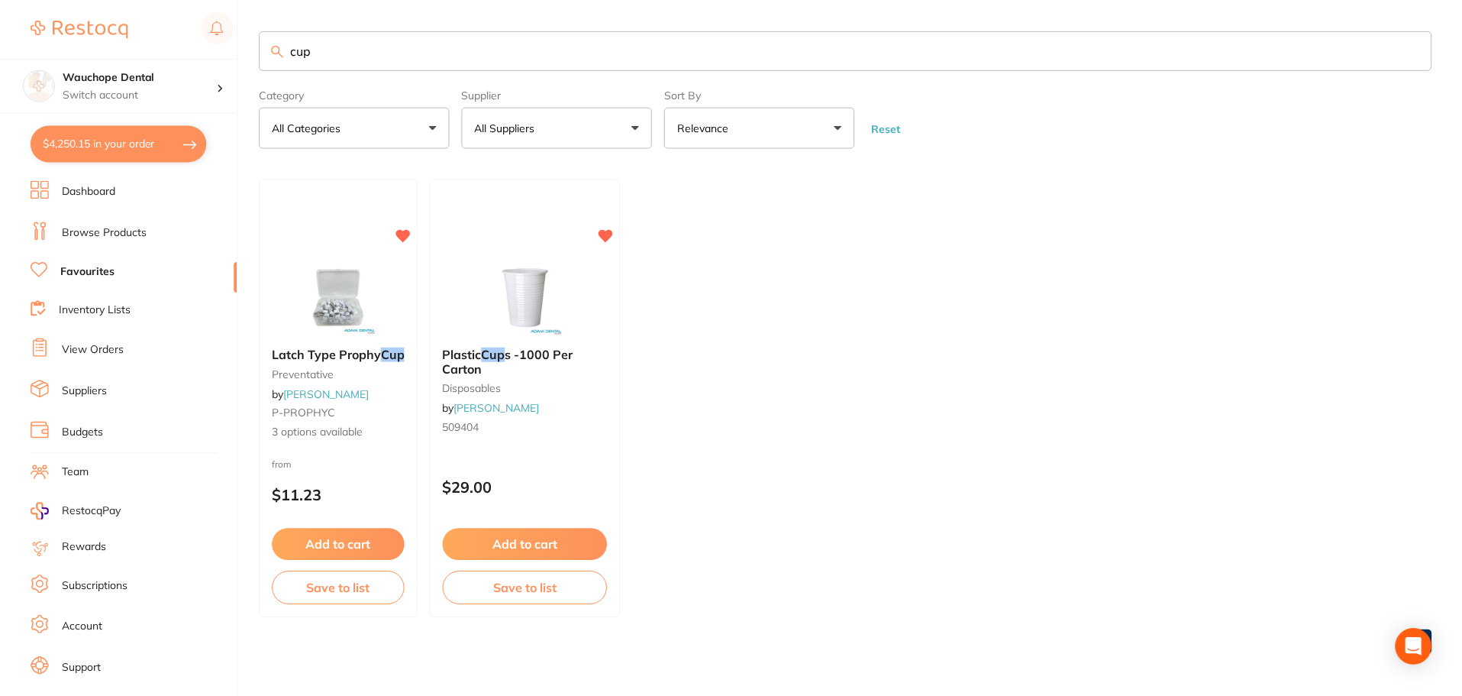
scroll to position [1, 0]
click at [505, 49] on input "cup" at bounding box center [846, 50] width 1172 height 40
type input "c"
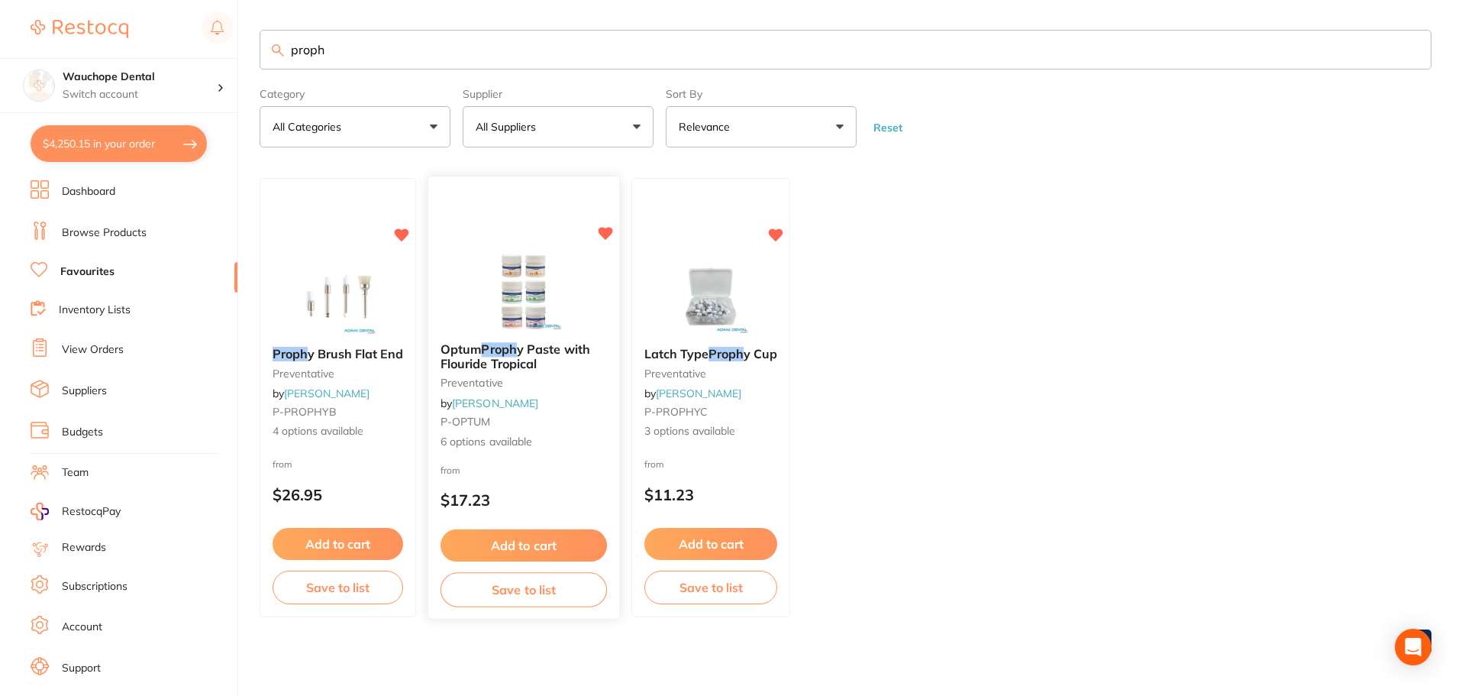
type input "proph"
click at [552, 283] on img at bounding box center [523, 291] width 100 height 77
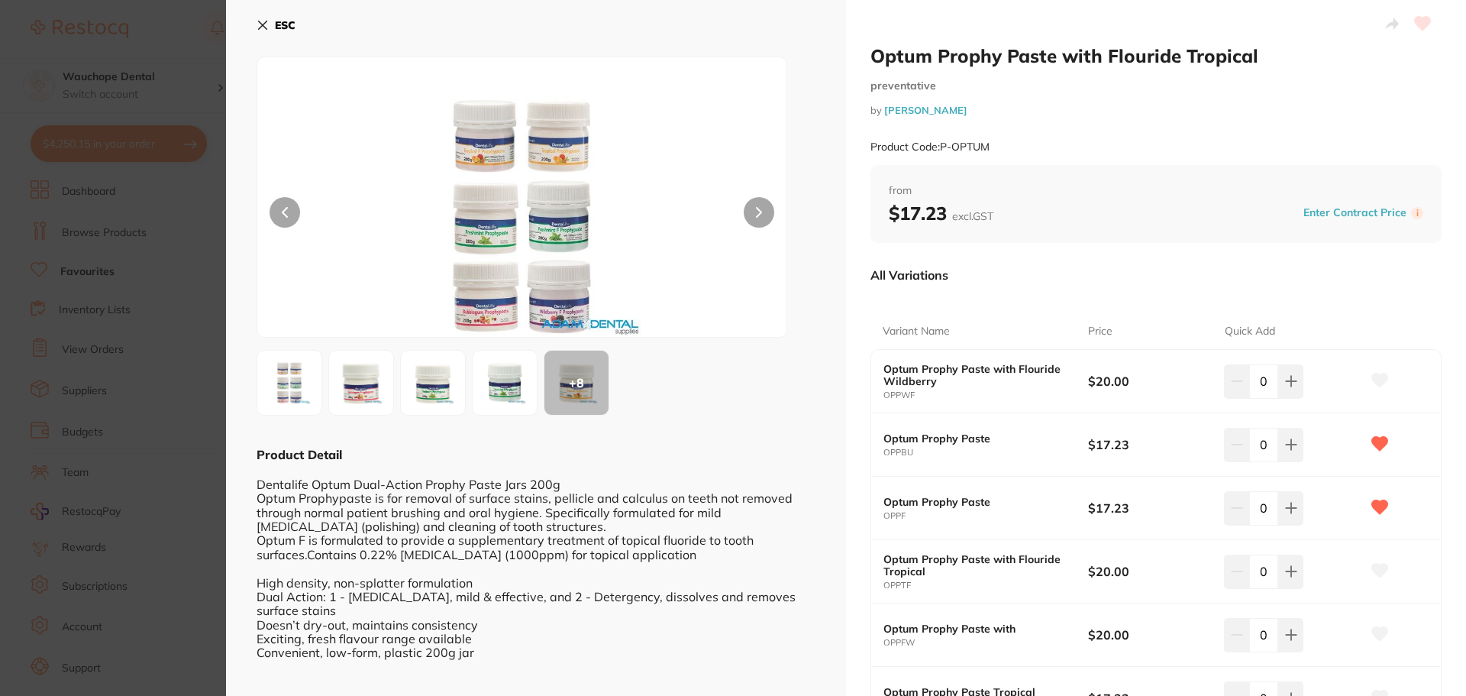
click at [99, 241] on section "Optum Prophy Paste with Flouride Tropical preventative by Adam Dental Product C…" at bounding box center [733, 348] width 1466 height 696
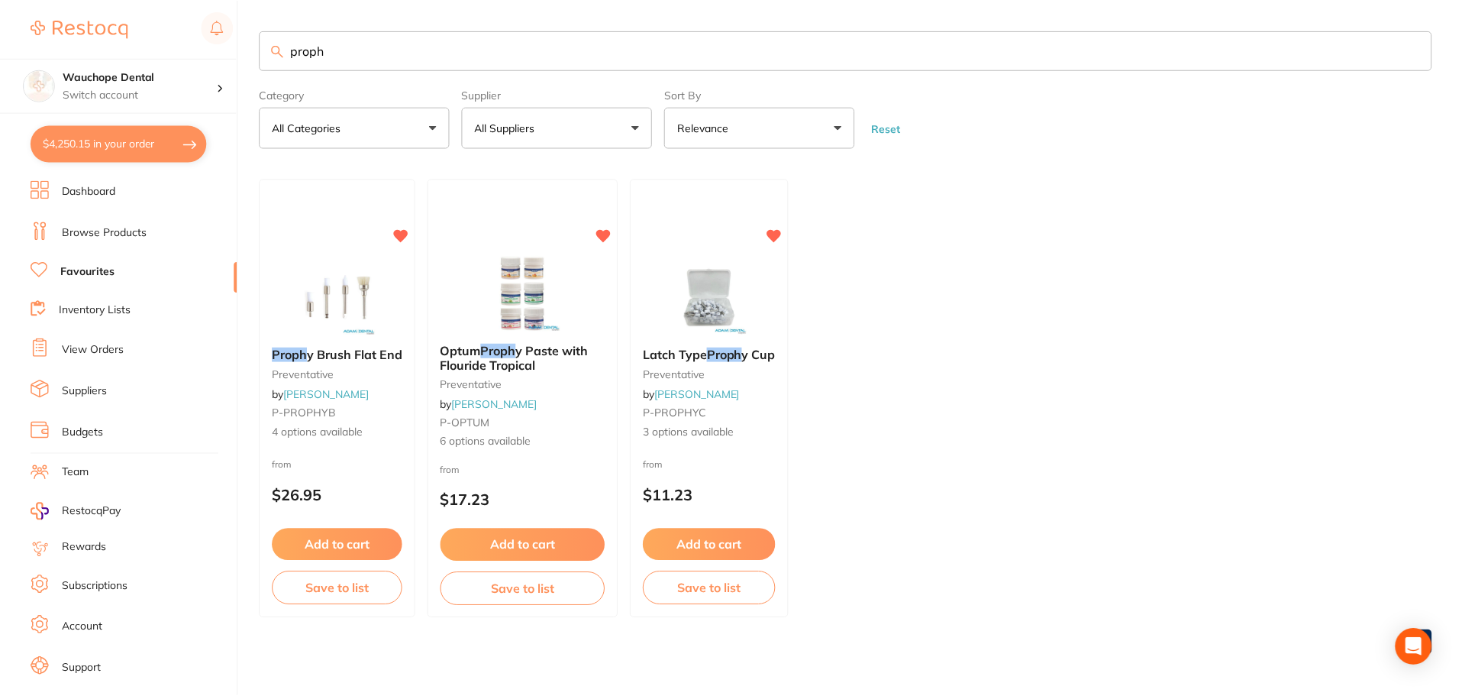
scroll to position [1, 0]
click at [108, 237] on link "Browse Products" at bounding box center [104, 232] width 85 height 15
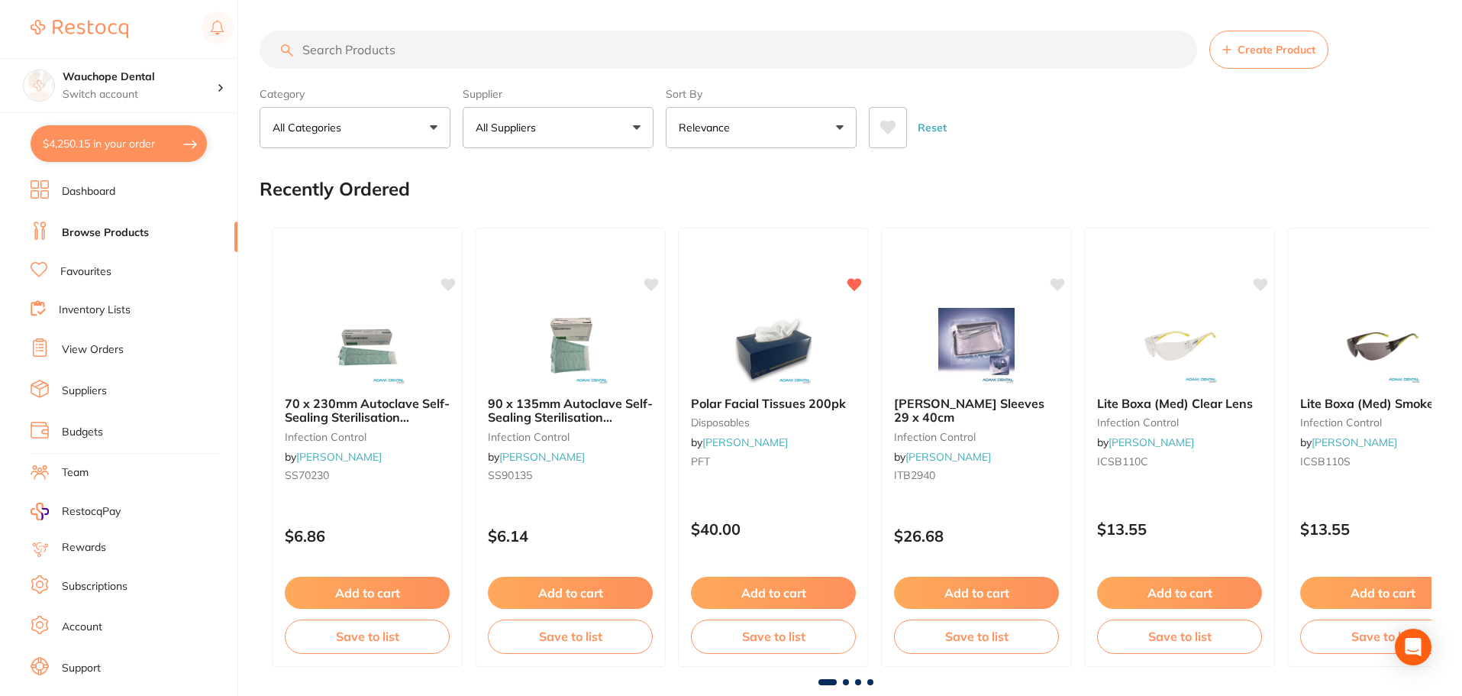
click at [525, 137] on button "All Suppliers" at bounding box center [558, 127] width 191 height 41
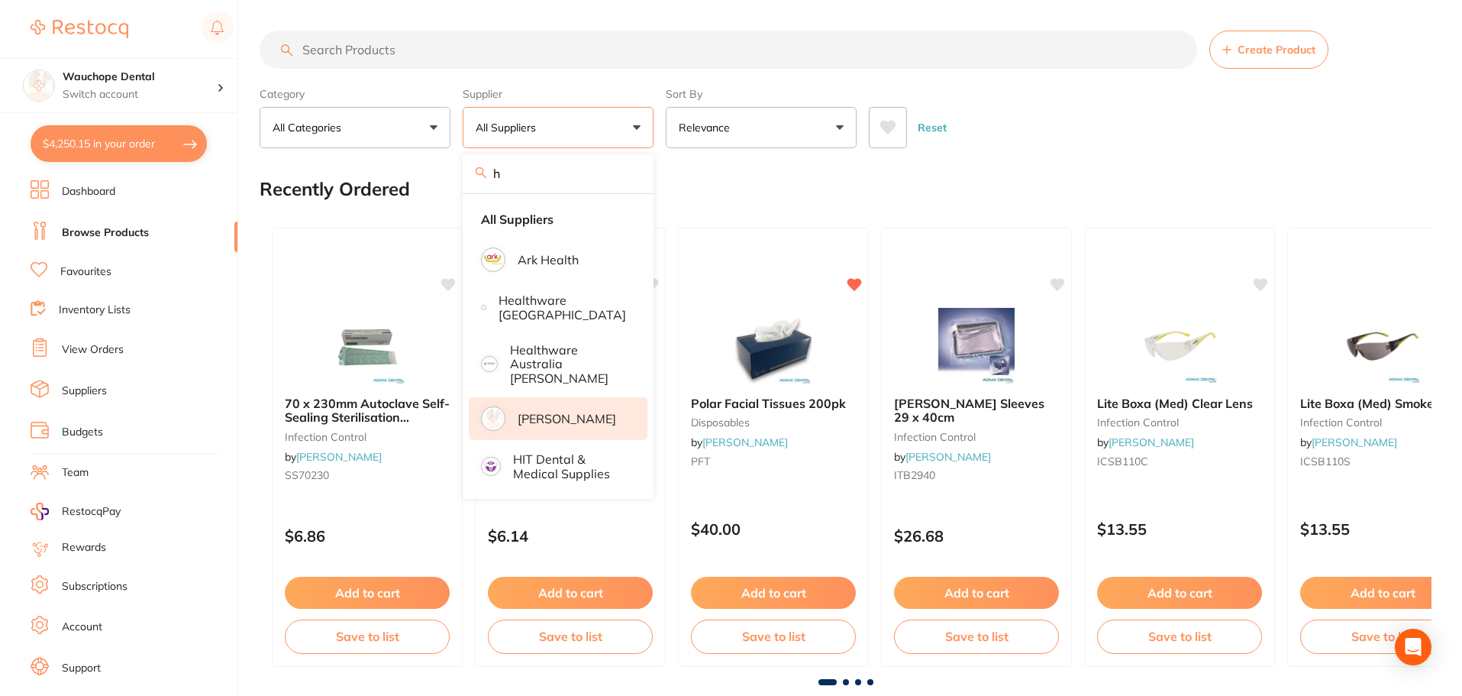
type input "h"
click at [559, 412] on p "[PERSON_NAME]" at bounding box center [567, 419] width 99 height 14
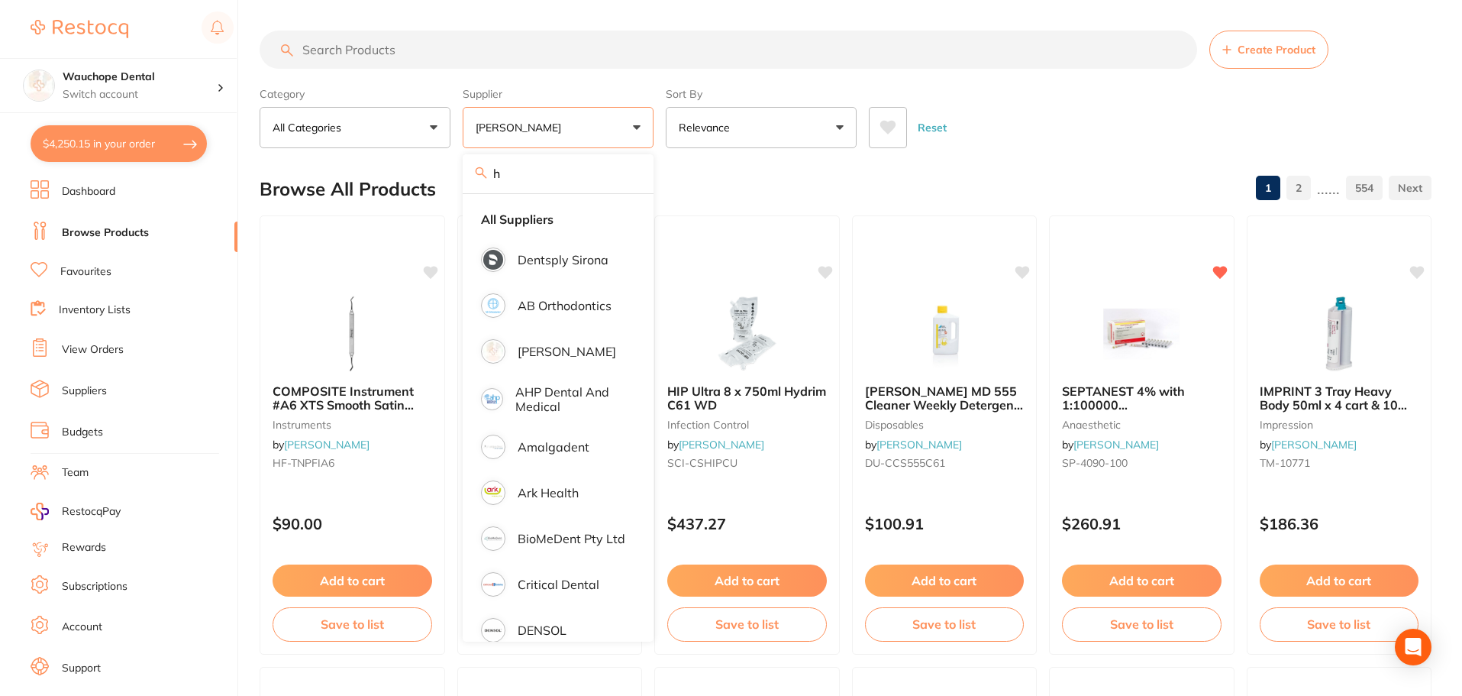
click at [430, 55] on input "search" at bounding box center [729, 50] width 938 height 38
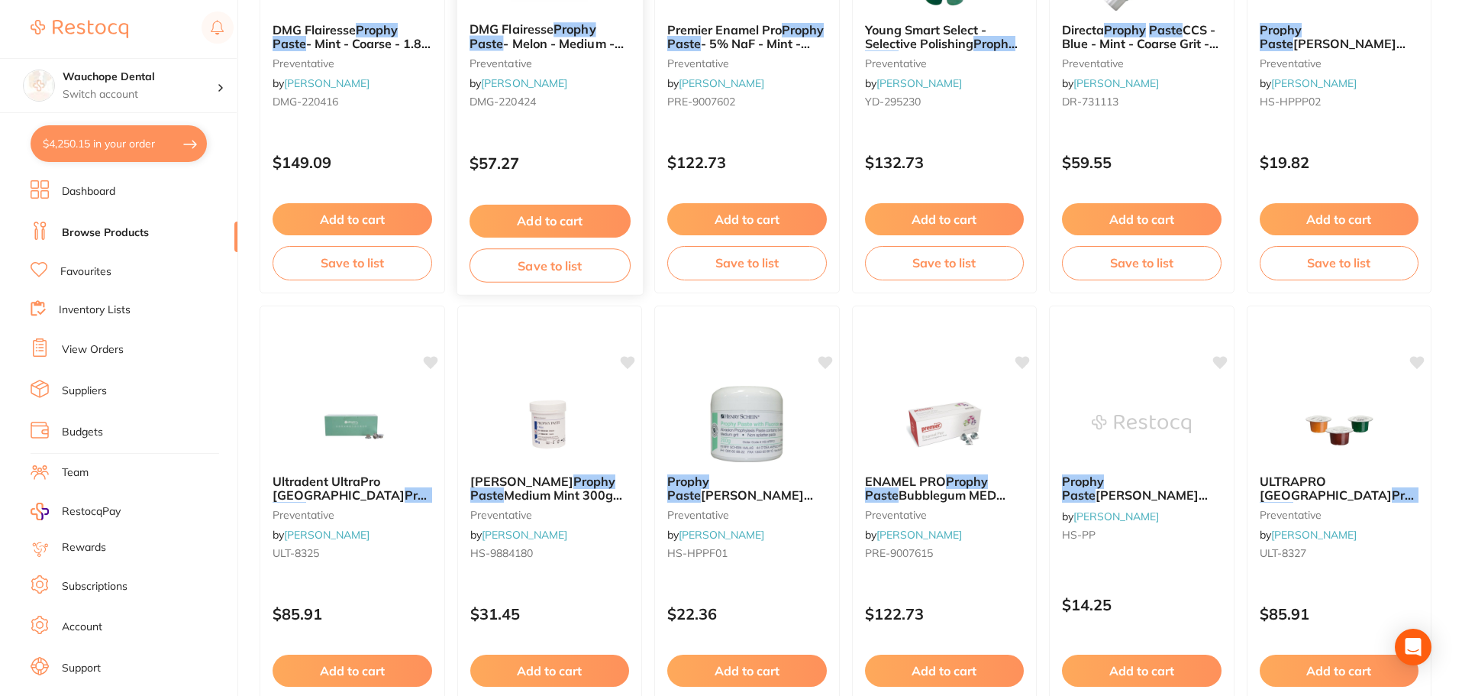
scroll to position [840, 0]
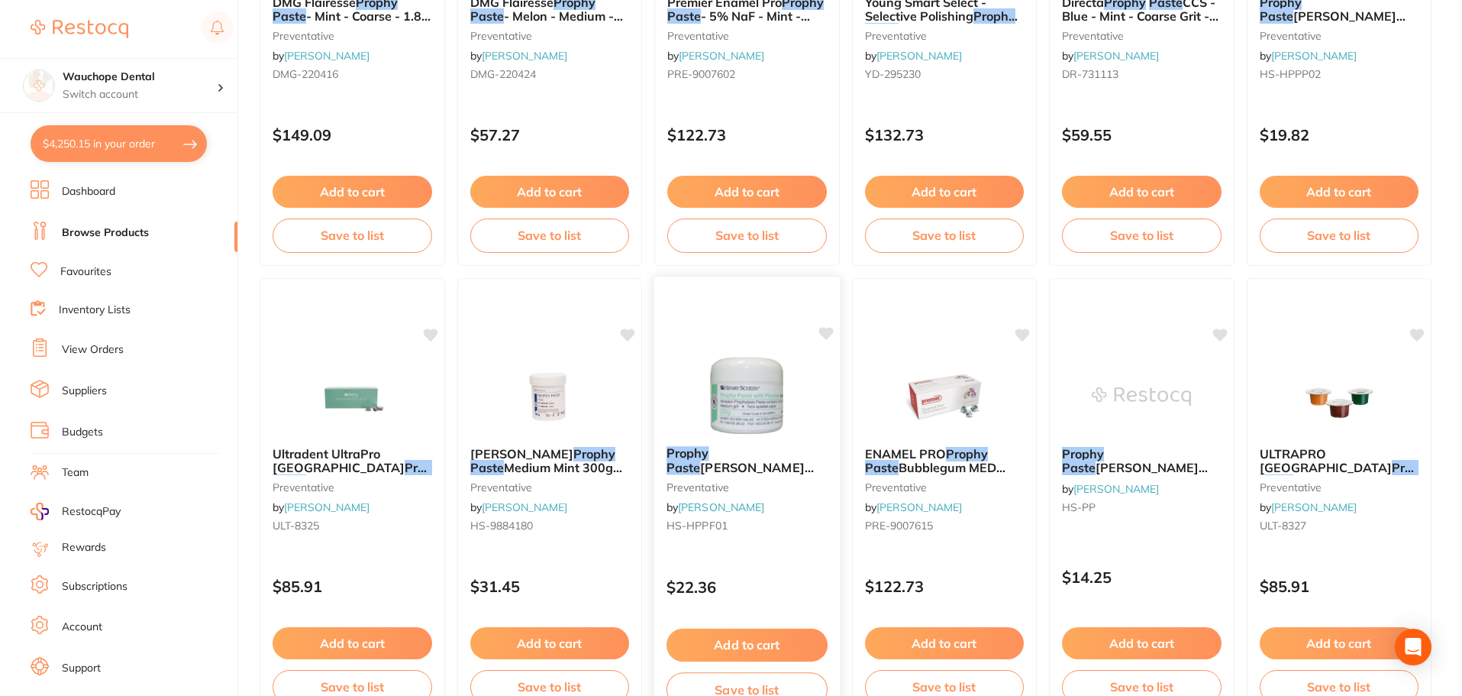
click at [790, 373] on img at bounding box center [747, 395] width 100 height 77
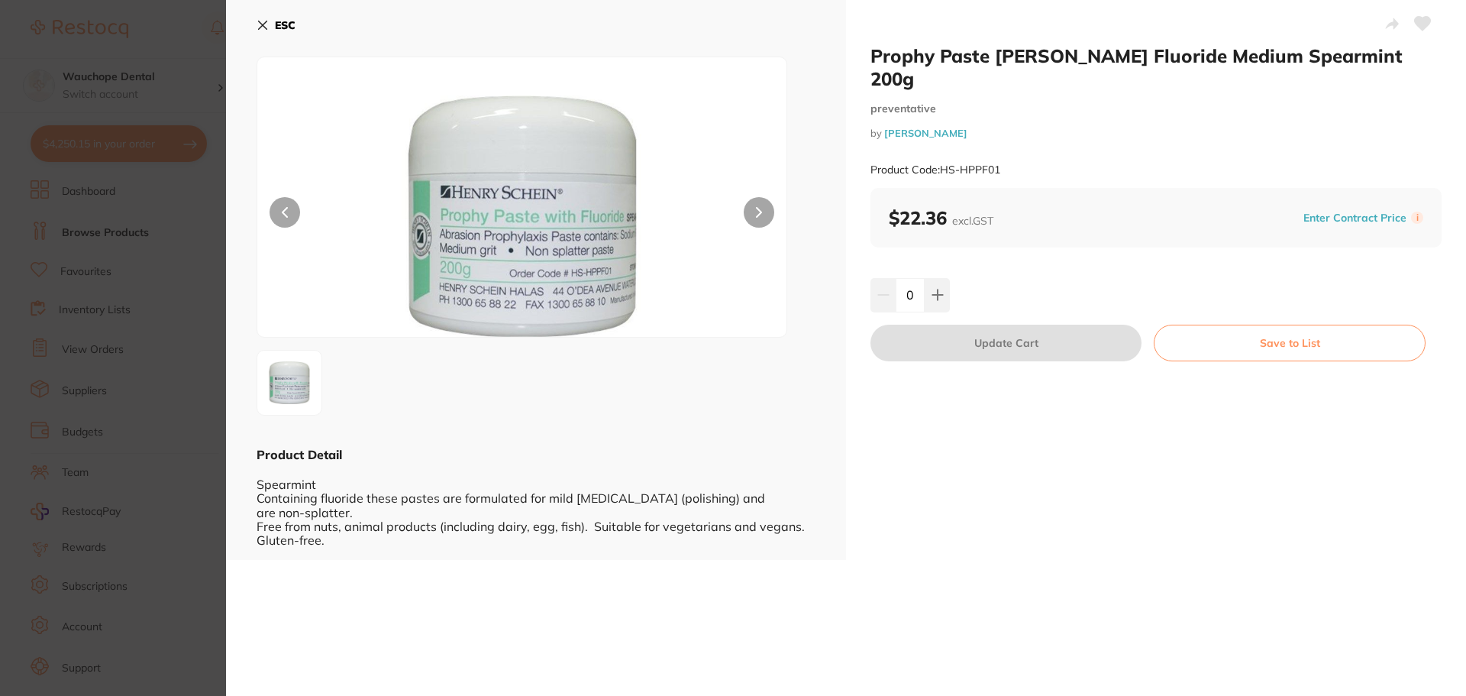
click at [104, 276] on section "Prophy Paste HENRY SCHEIN Fluoride Medium Spearmint 200g preventative by Henry …" at bounding box center [733, 348] width 1466 height 696
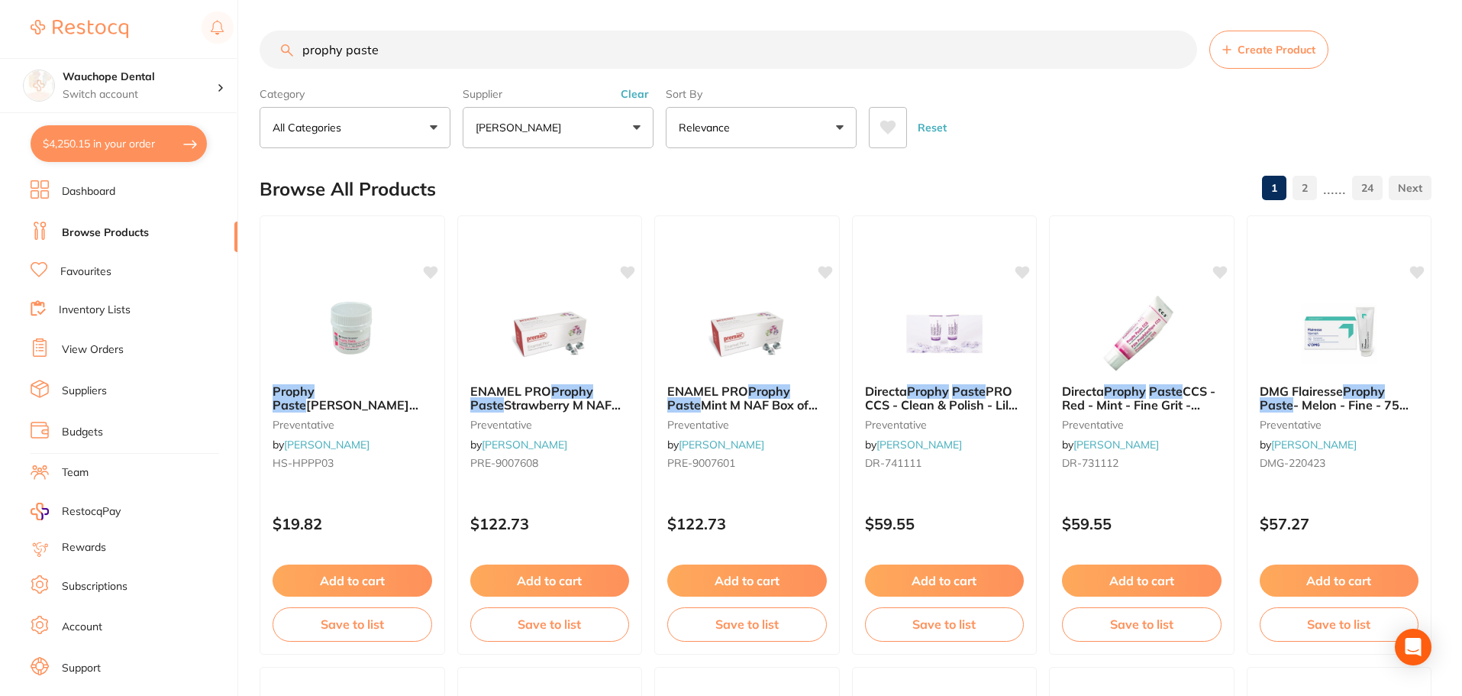
drag, startPoint x: 428, startPoint y: 60, endPoint x: 453, endPoint y: 57, distance: 24.7
click at [428, 60] on input "prophy paste" at bounding box center [729, 50] width 938 height 38
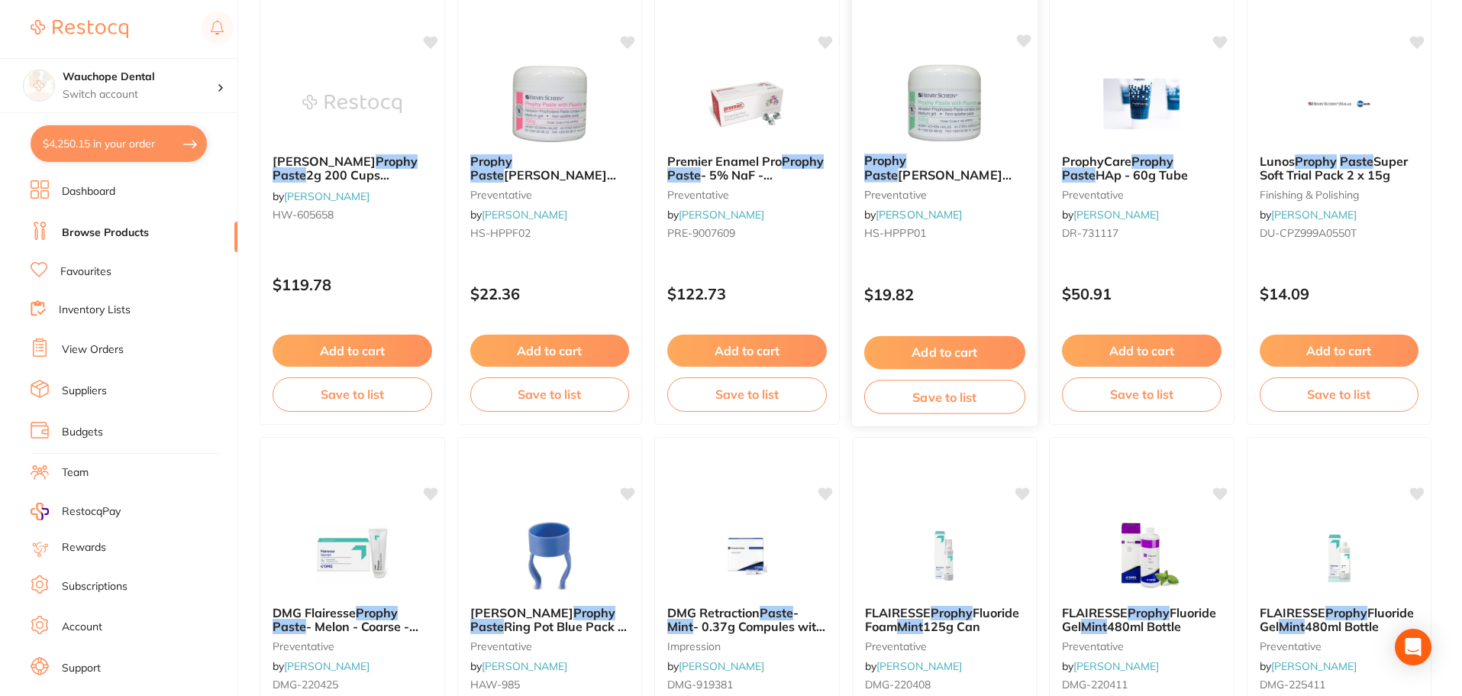
scroll to position [2427, 0]
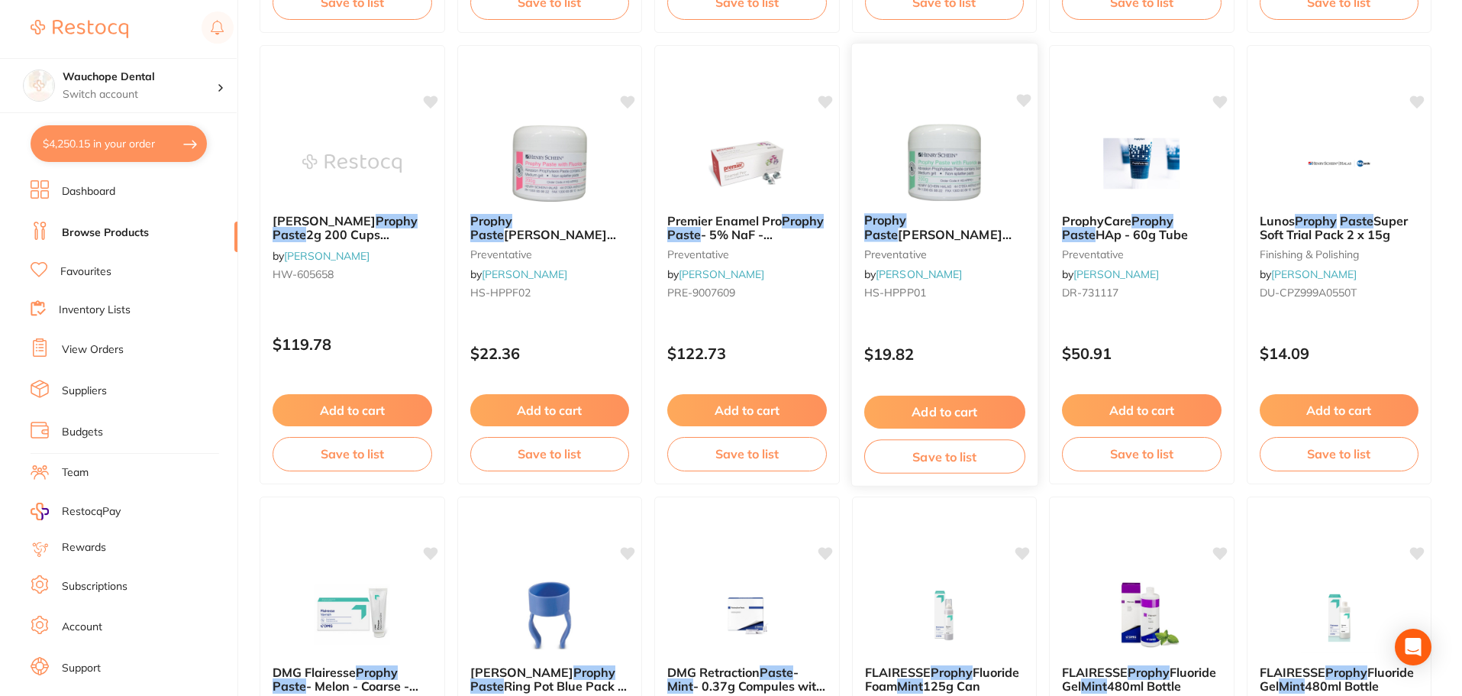
type input "prophy paste mint"
click at [913, 178] on img at bounding box center [944, 162] width 100 height 77
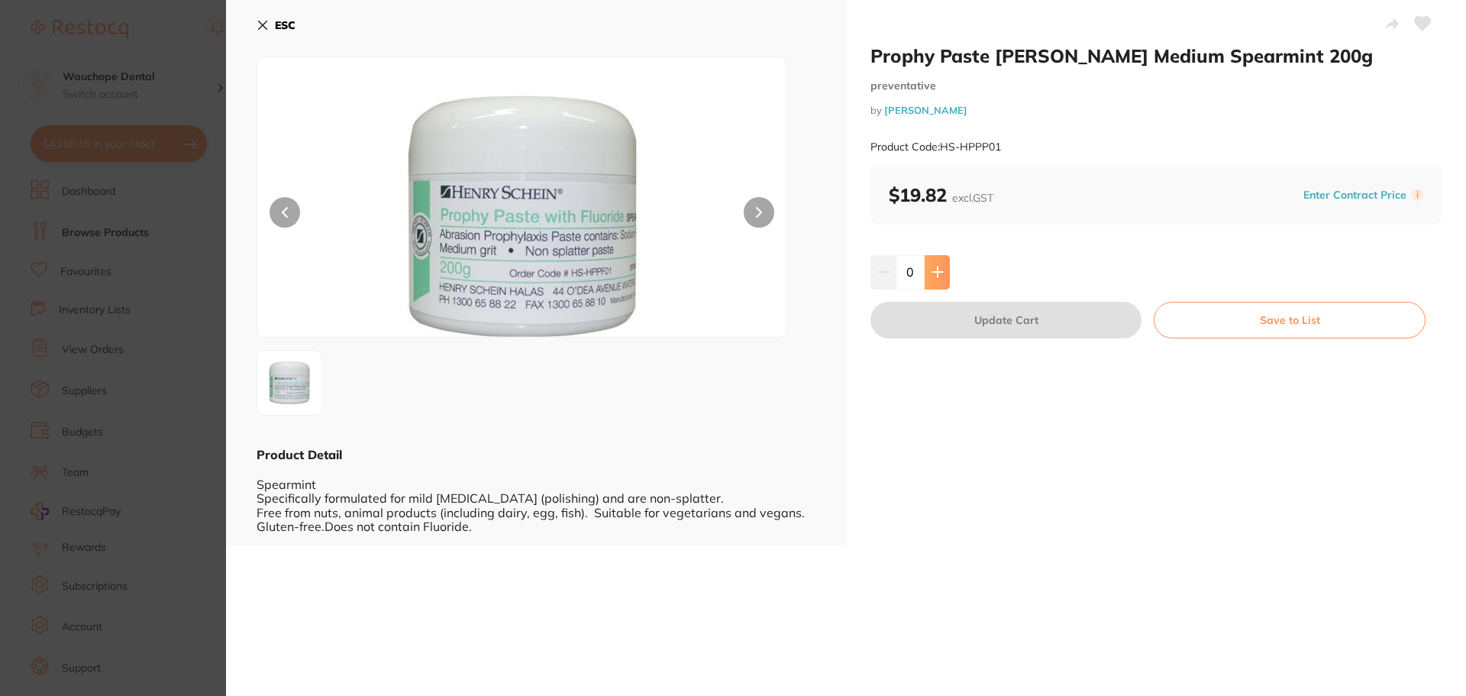
click at [937, 275] on icon at bounding box center [938, 272] width 12 height 12
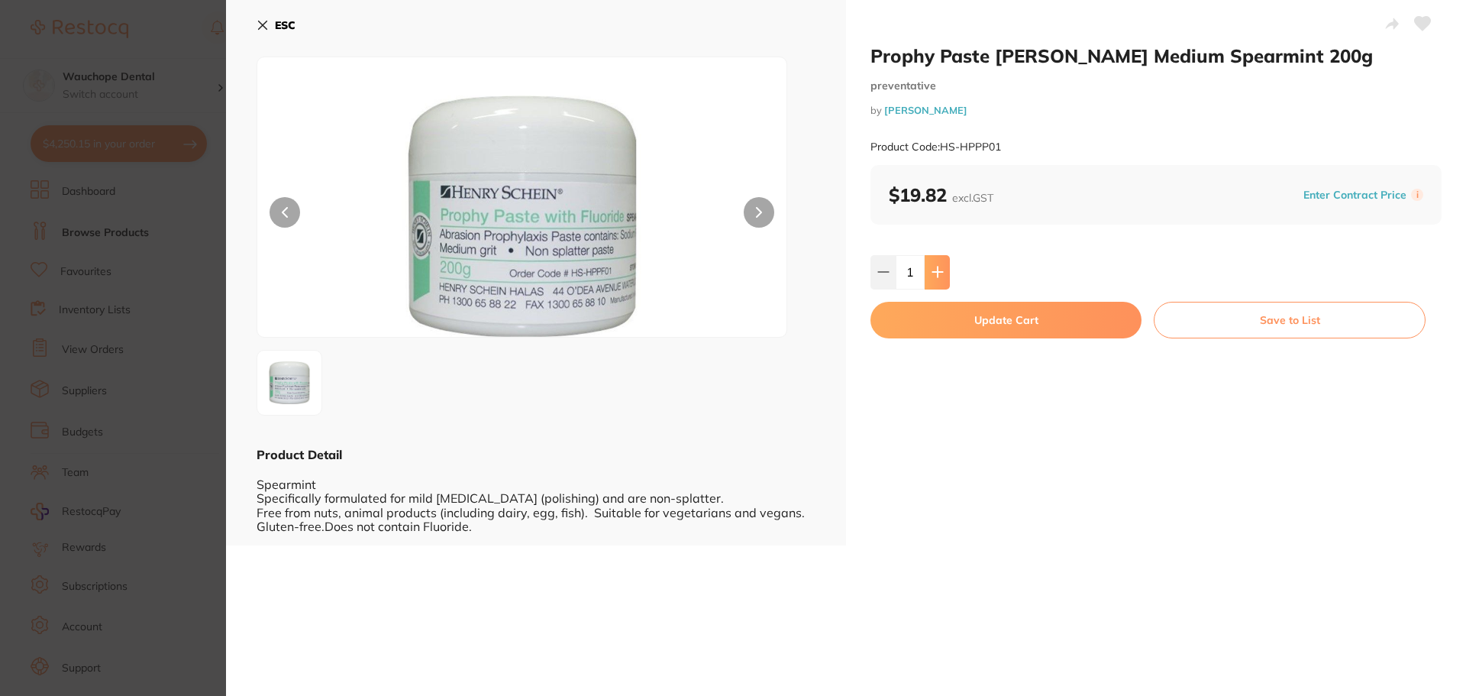
click at [937, 275] on icon at bounding box center [938, 272] width 12 height 12
type input "2"
click at [980, 321] on button "Update Cart" at bounding box center [1006, 320] width 271 height 37
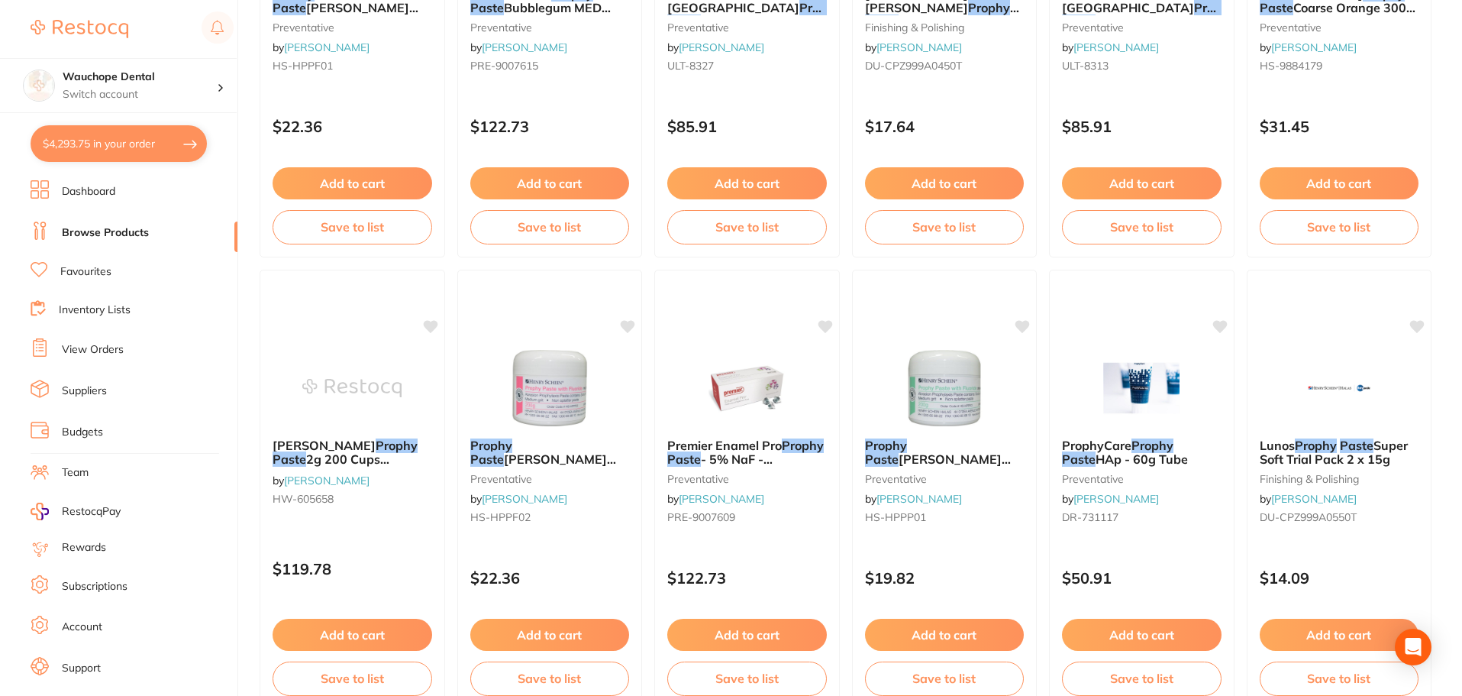
scroll to position [1892, 0]
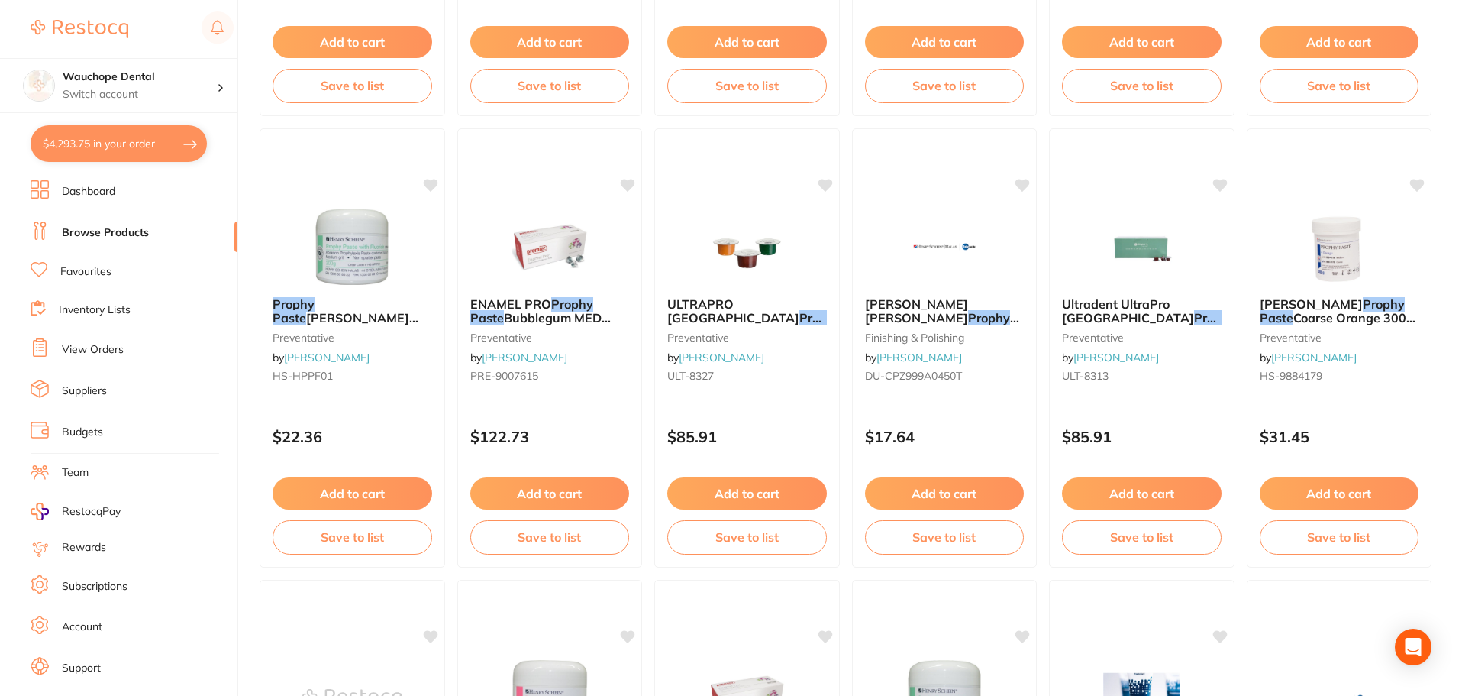
click at [81, 263] on li "Favourites" at bounding box center [134, 272] width 207 height 20
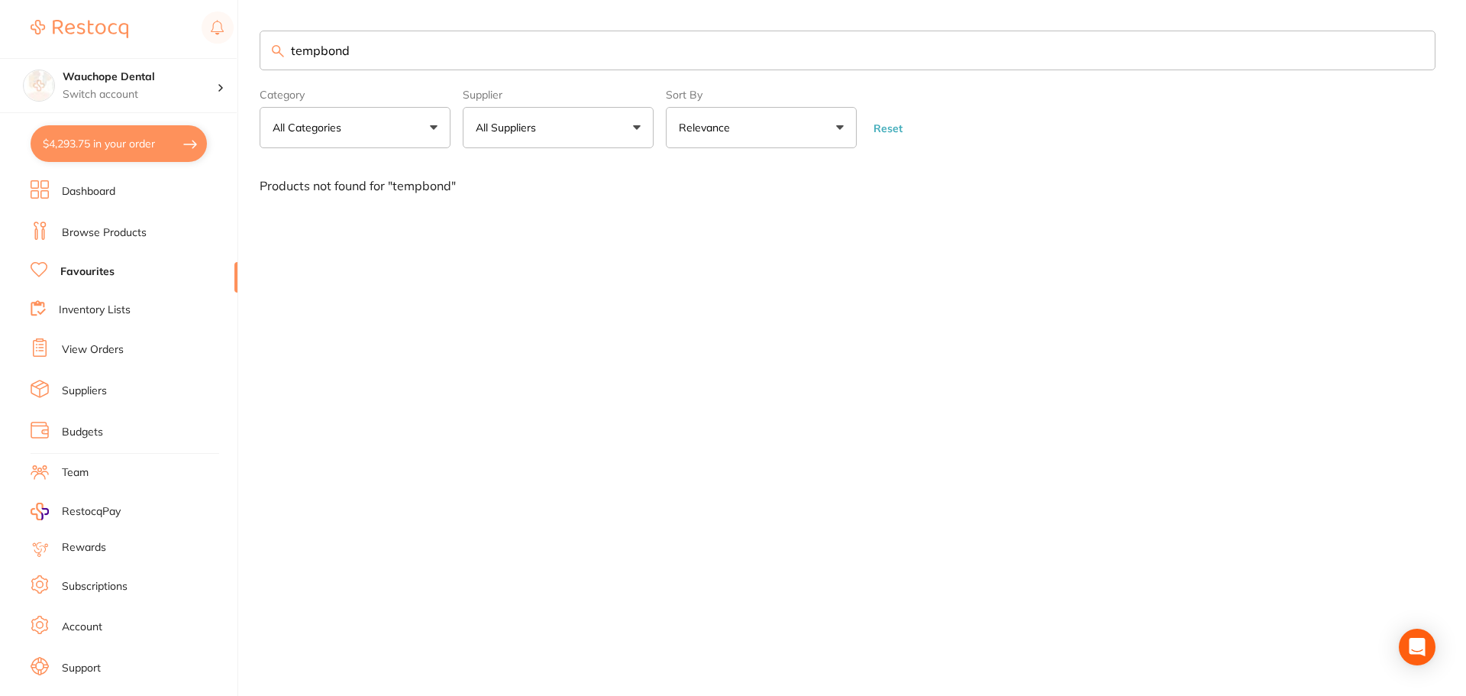
type input "tempbond"
click at [114, 233] on link "Browse Products" at bounding box center [104, 232] width 85 height 15
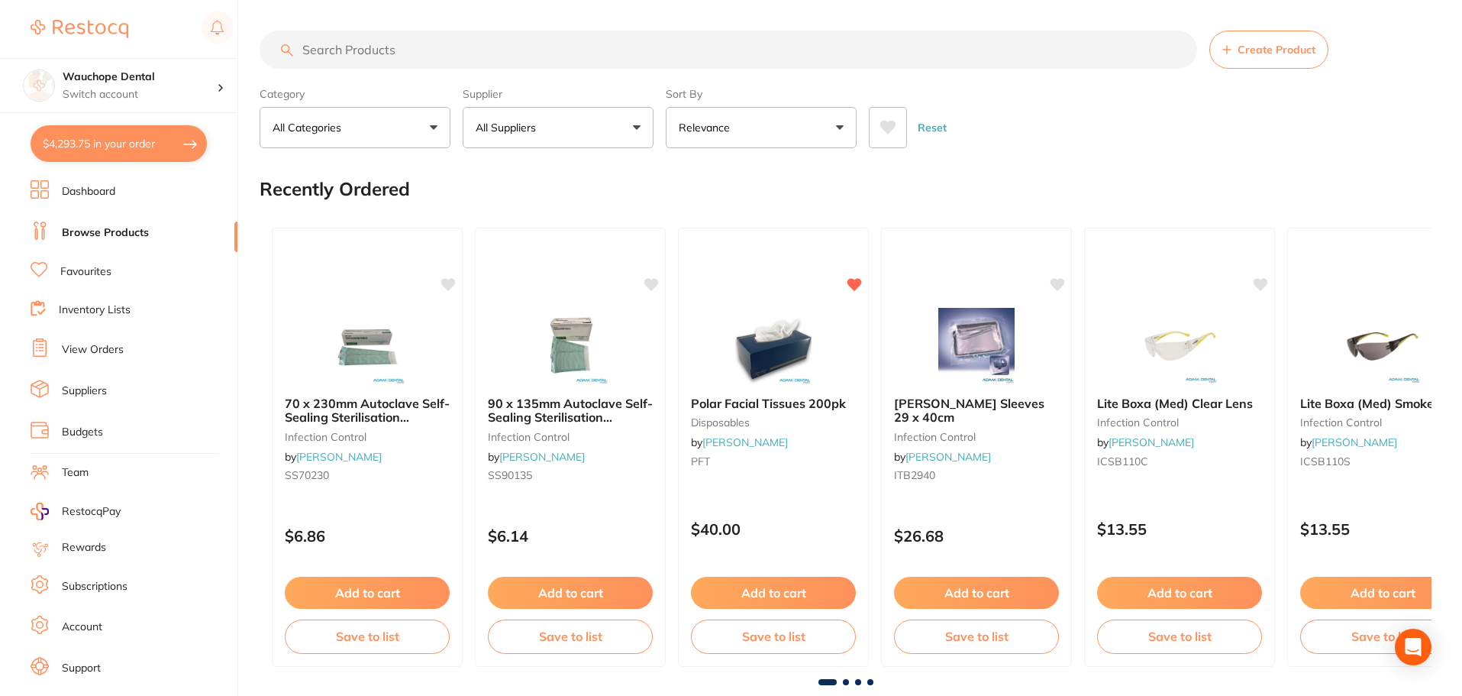
click at [443, 40] on input "search" at bounding box center [729, 50] width 938 height 38
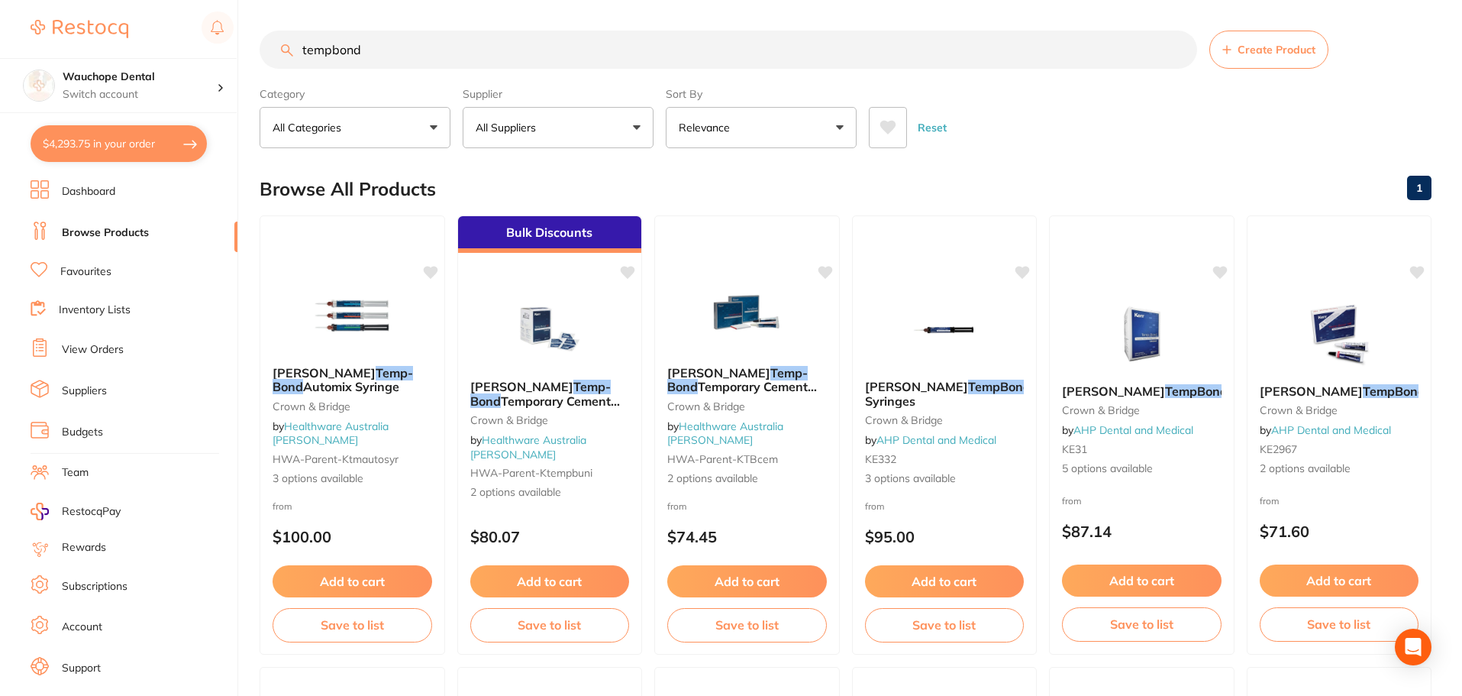
type input "tempbond"
click at [552, 132] on button "All Suppliers" at bounding box center [558, 127] width 191 height 41
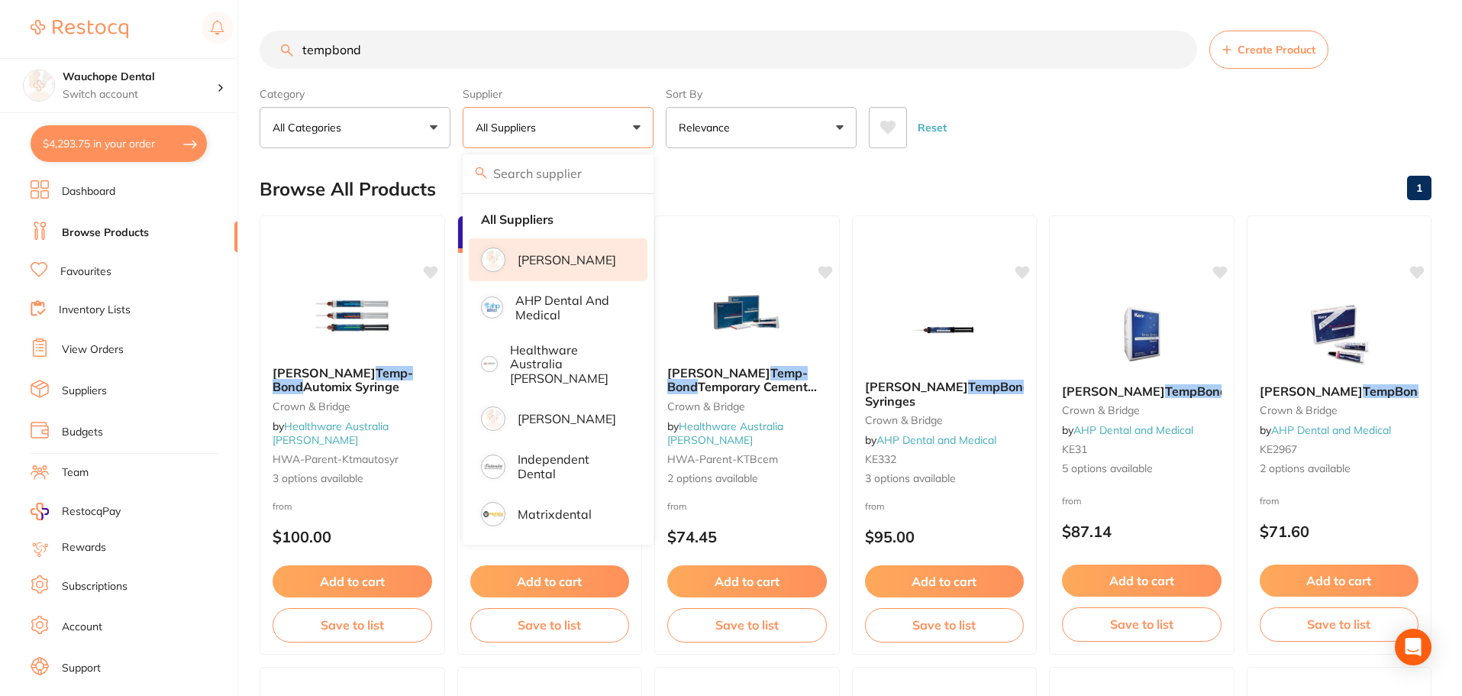
click at [580, 271] on li "[PERSON_NAME]" at bounding box center [558, 259] width 179 height 43
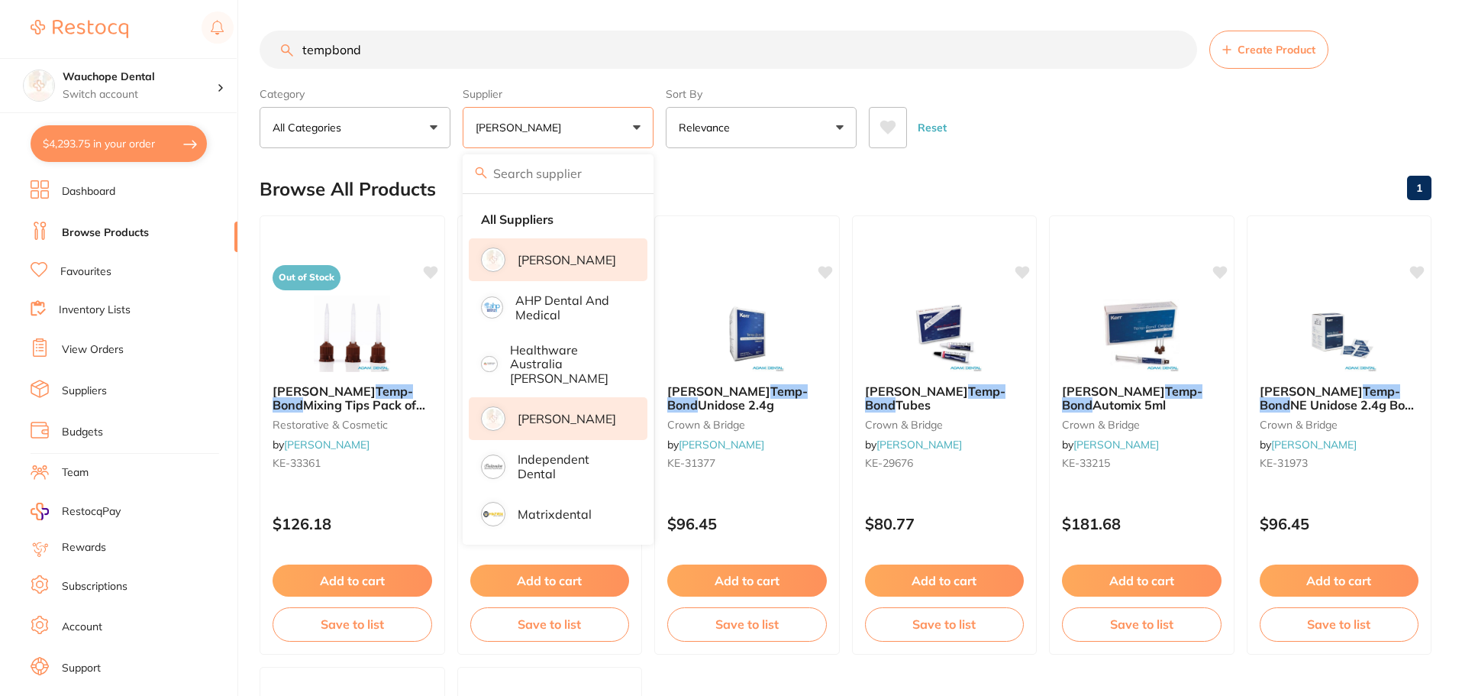
click at [562, 412] on p "[PERSON_NAME]" at bounding box center [567, 419] width 99 height 14
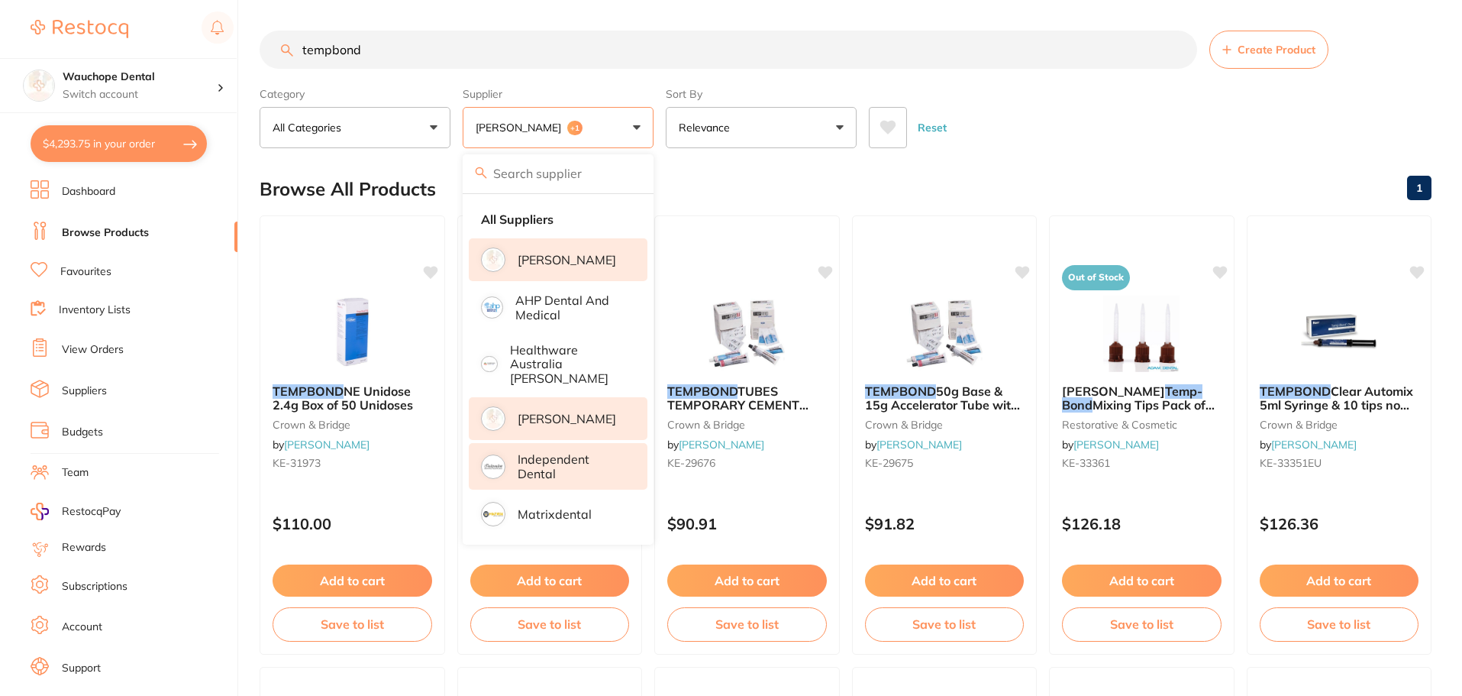
click at [543, 470] on p "Independent Dental" at bounding box center [572, 466] width 108 height 28
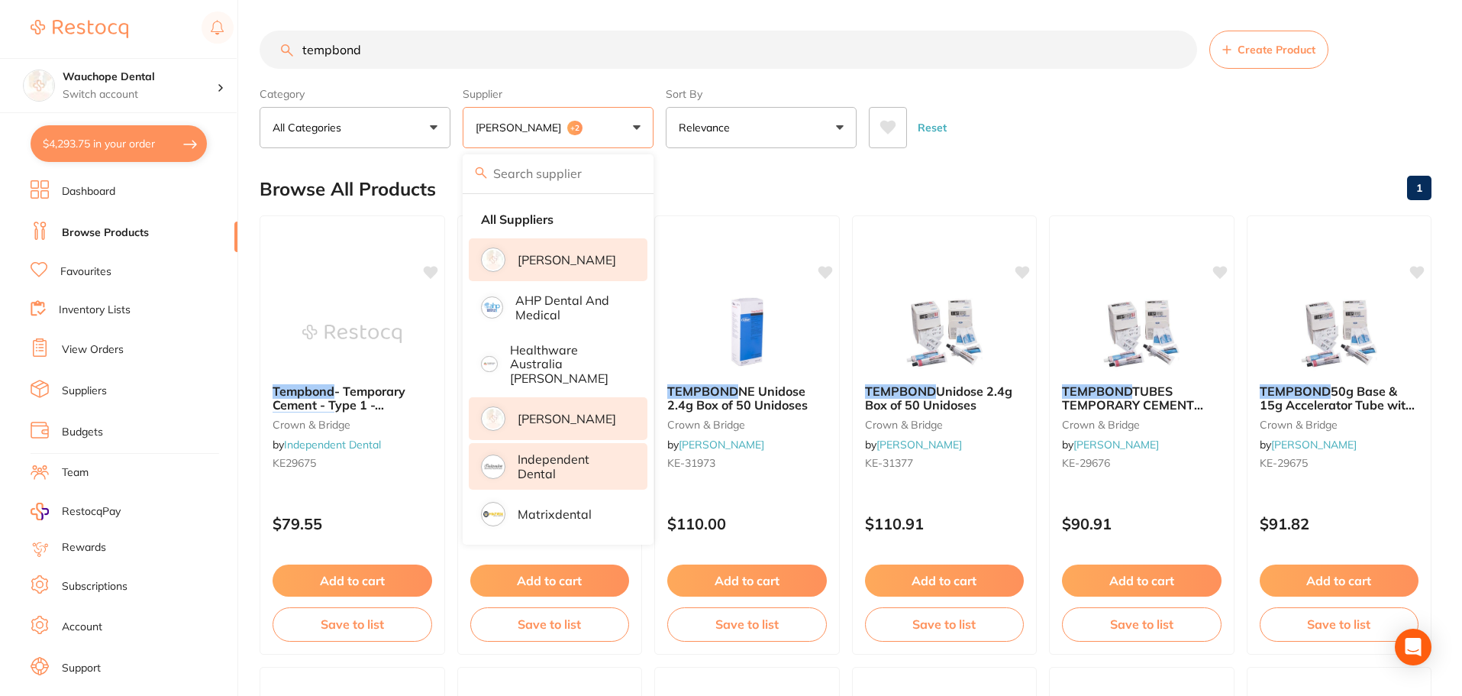
click at [716, 170] on div "Browse All Products 1" at bounding box center [846, 188] width 1172 height 51
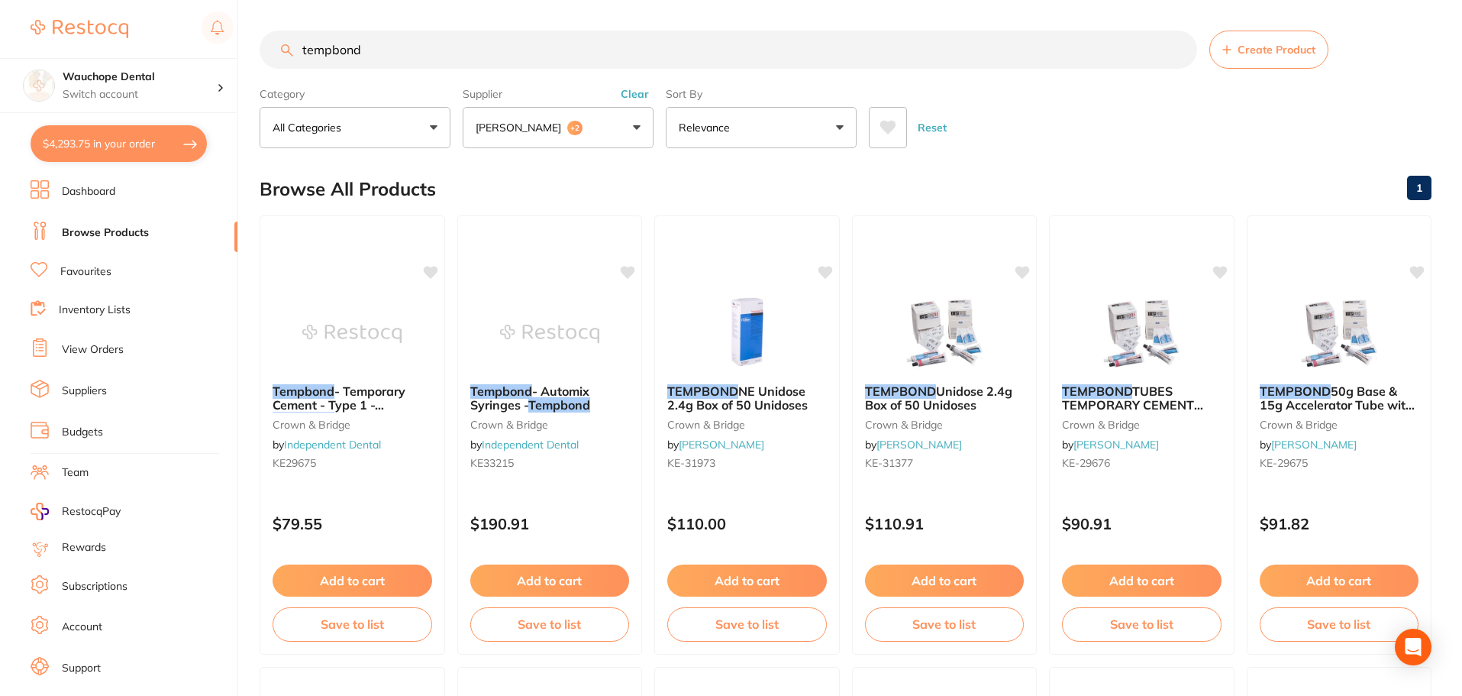
scroll to position [1525, 0]
checkbox input "false"
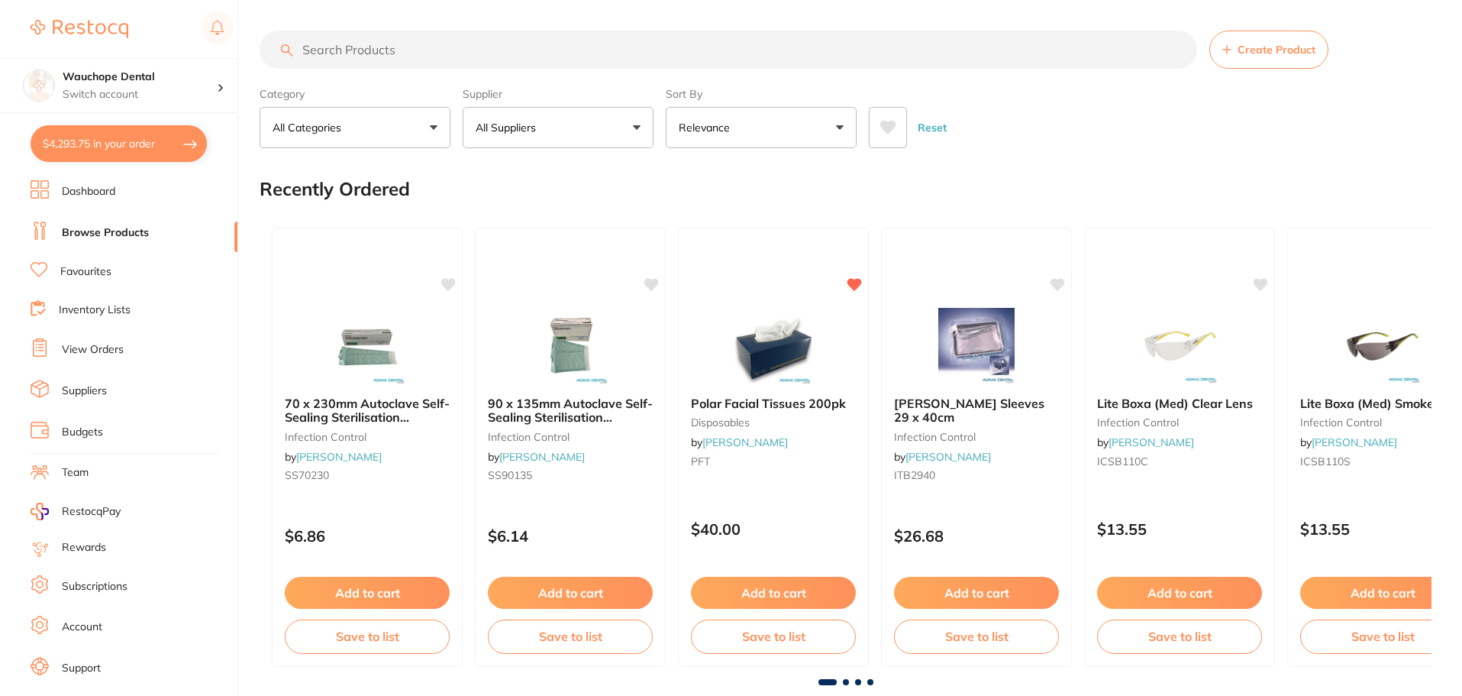
click at [92, 263] on li "Favourites" at bounding box center [134, 272] width 207 height 20
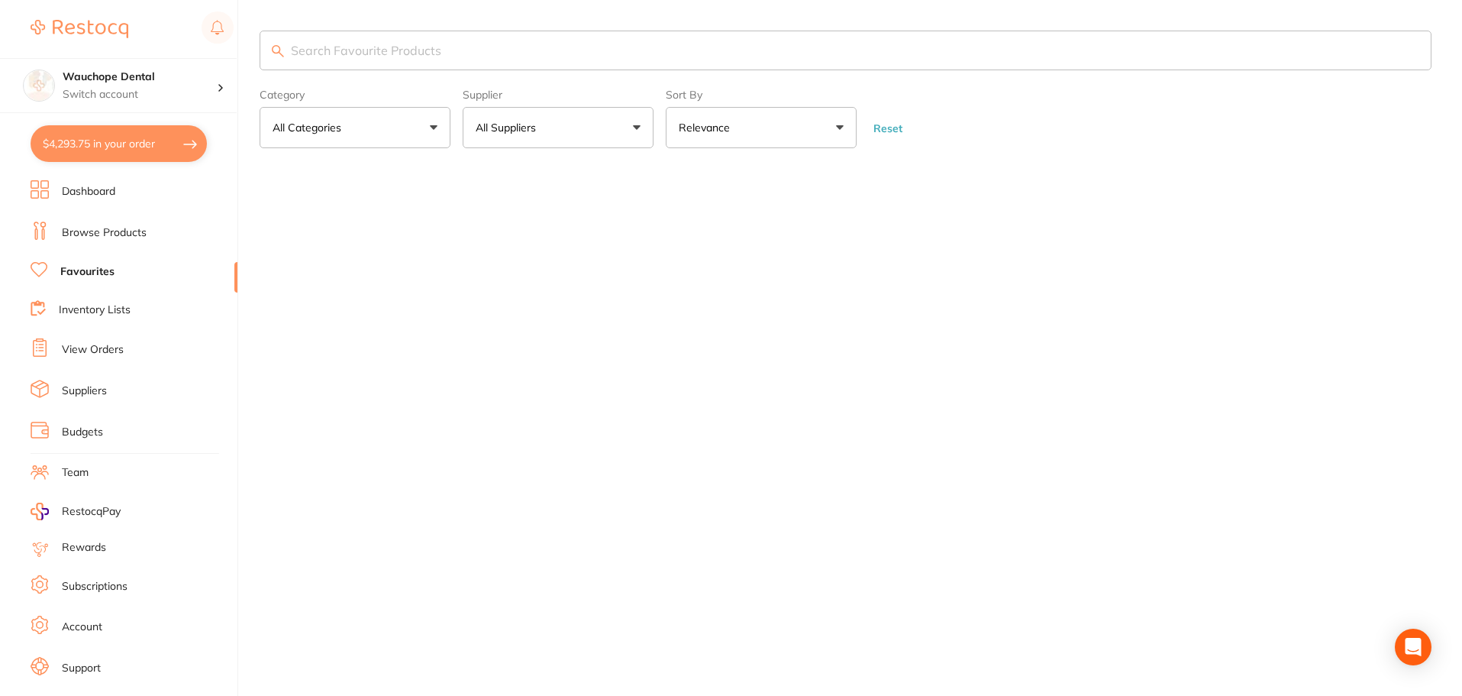
click at [92, 263] on li "Favourites" at bounding box center [134, 272] width 207 height 20
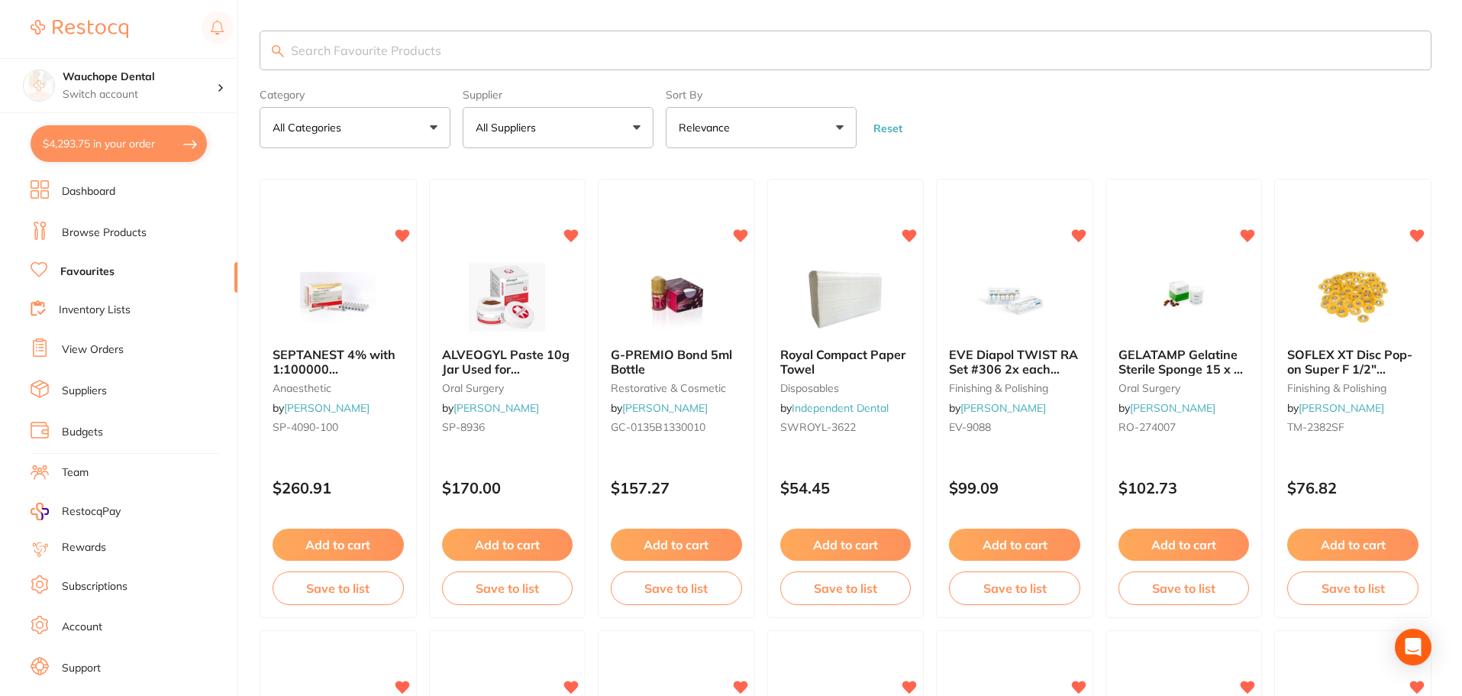
click at [347, 58] on input "search" at bounding box center [846, 51] width 1172 height 40
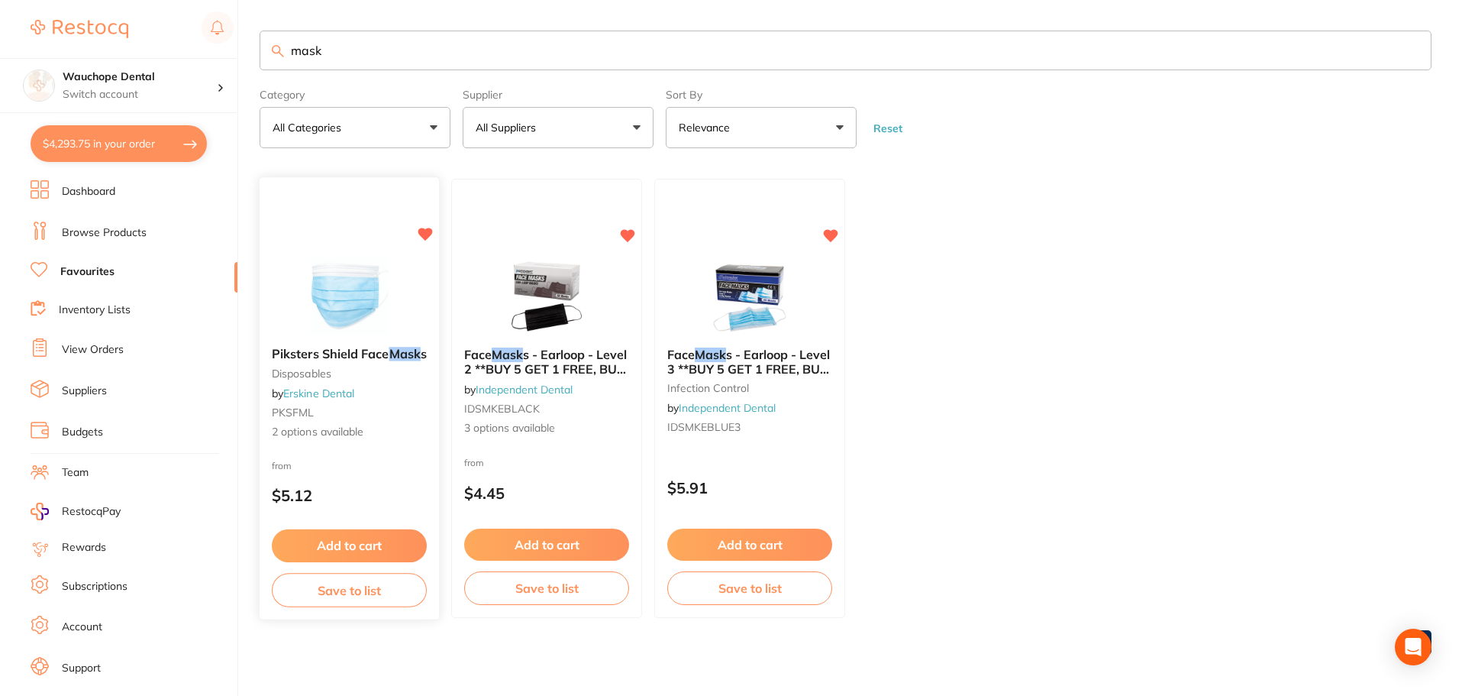
type input "mask"
click at [429, 234] on icon at bounding box center [425, 234] width 15 height 13
click at [725, 309] on img at bounding box center [749, 296] width 100 height 77
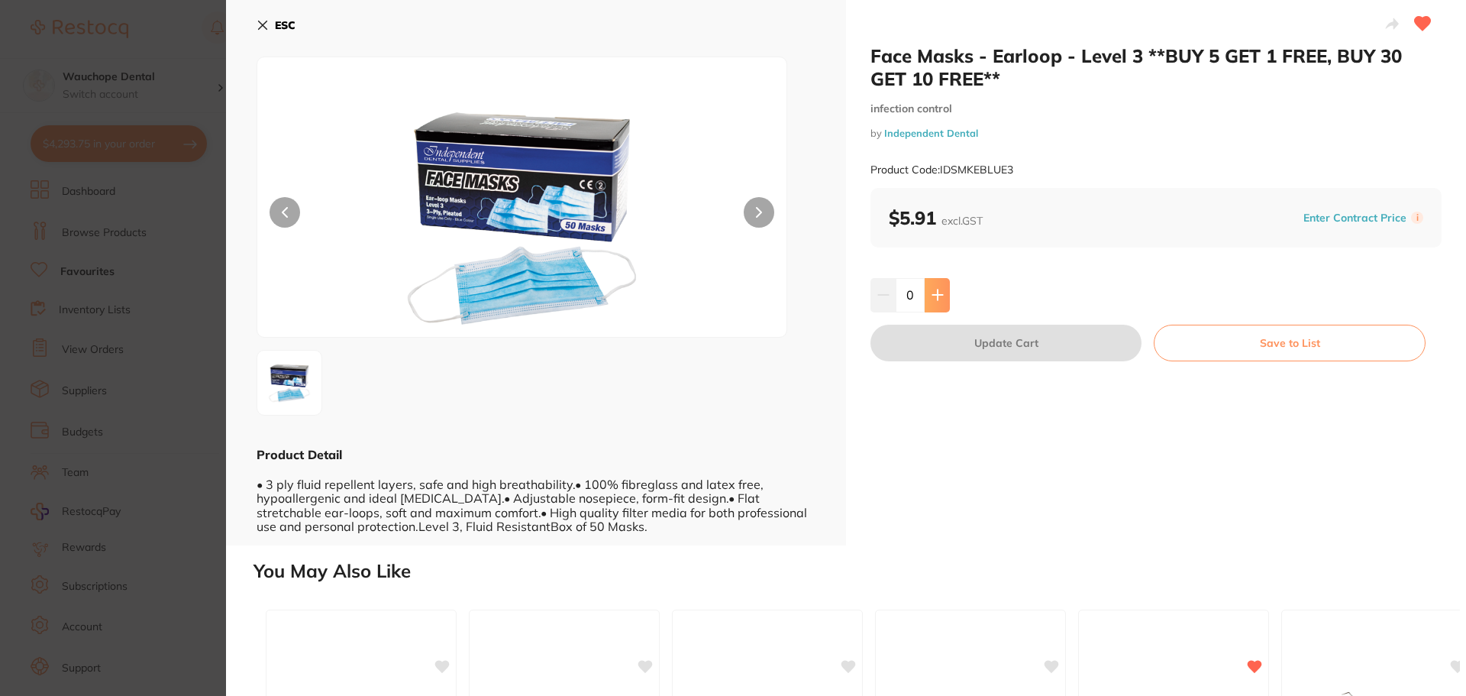
click at [942, 290] on button at bounding box center [937, 295] width 25 height 34
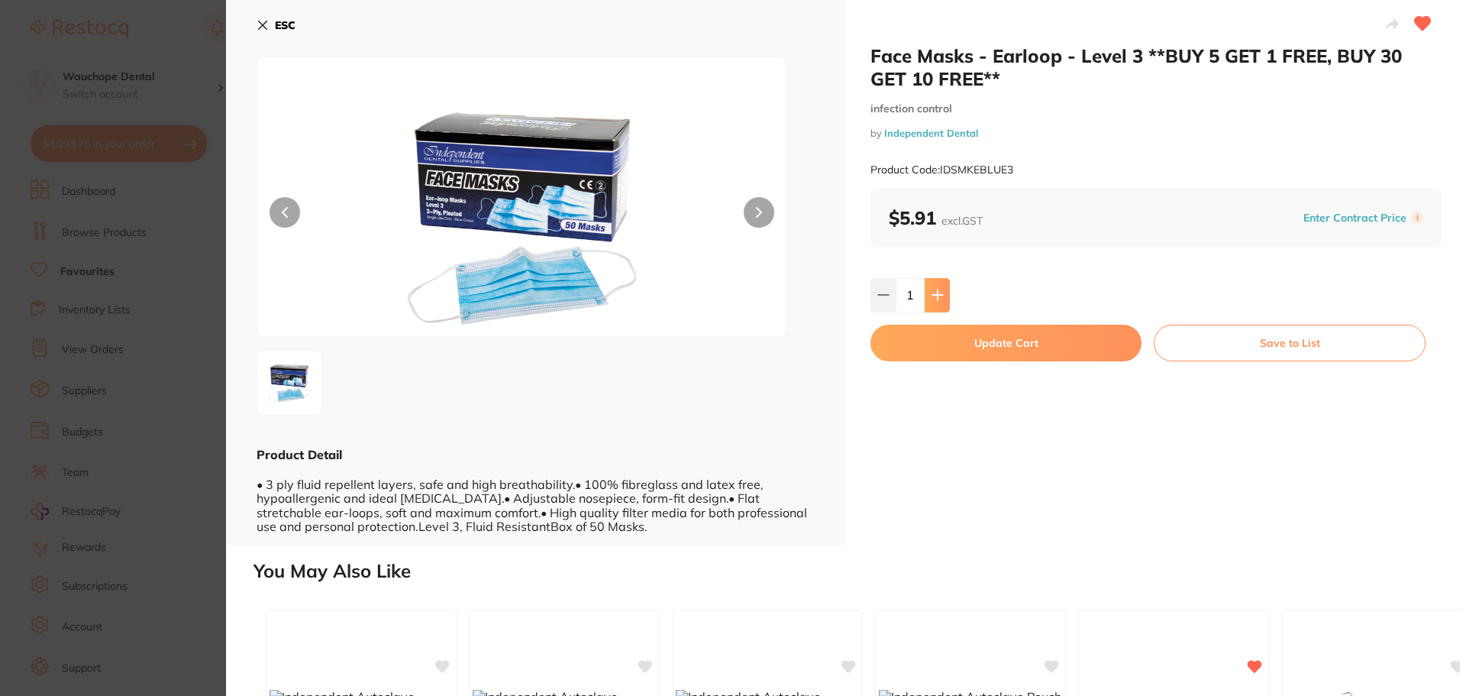
click at [942, 290] on button at bounding box center [937, 295] width 25 height 34
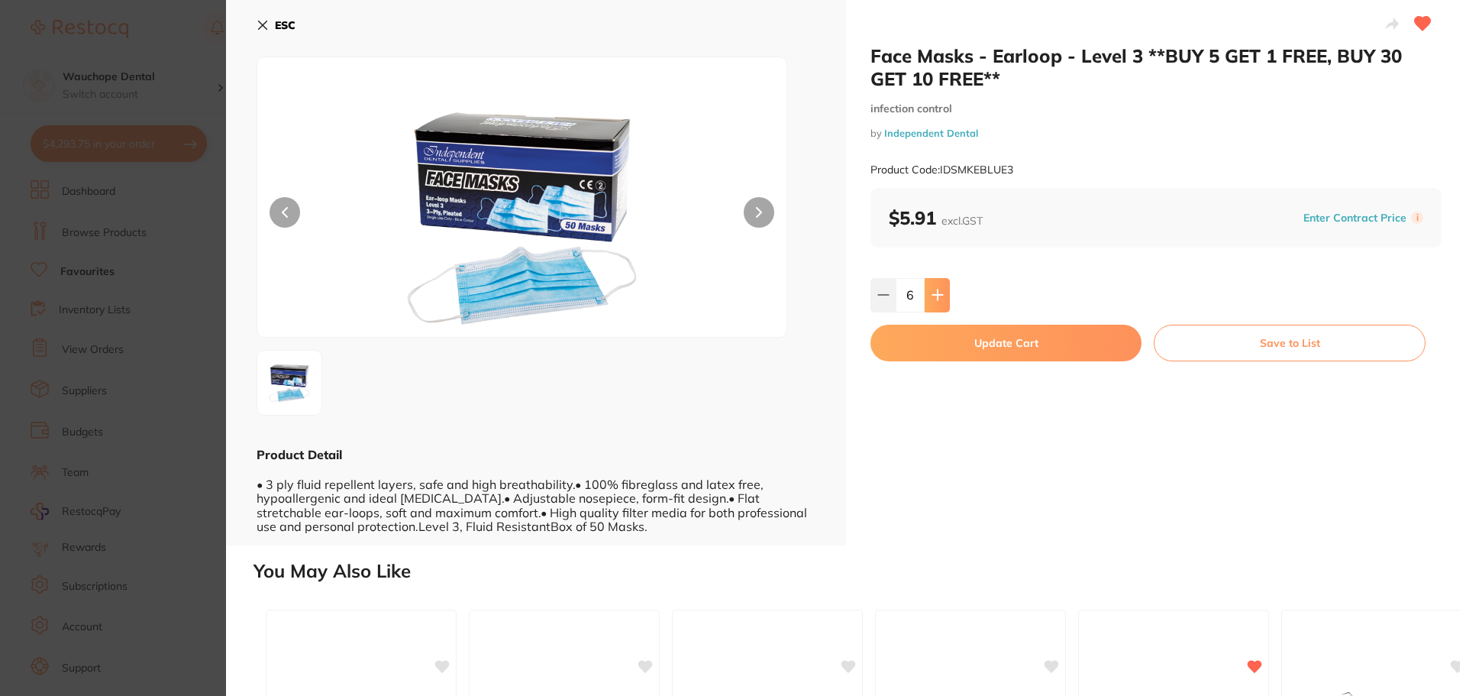
click at [942, 291] on button at bounding box center [937, 295] width 25 height 34
type input "10"
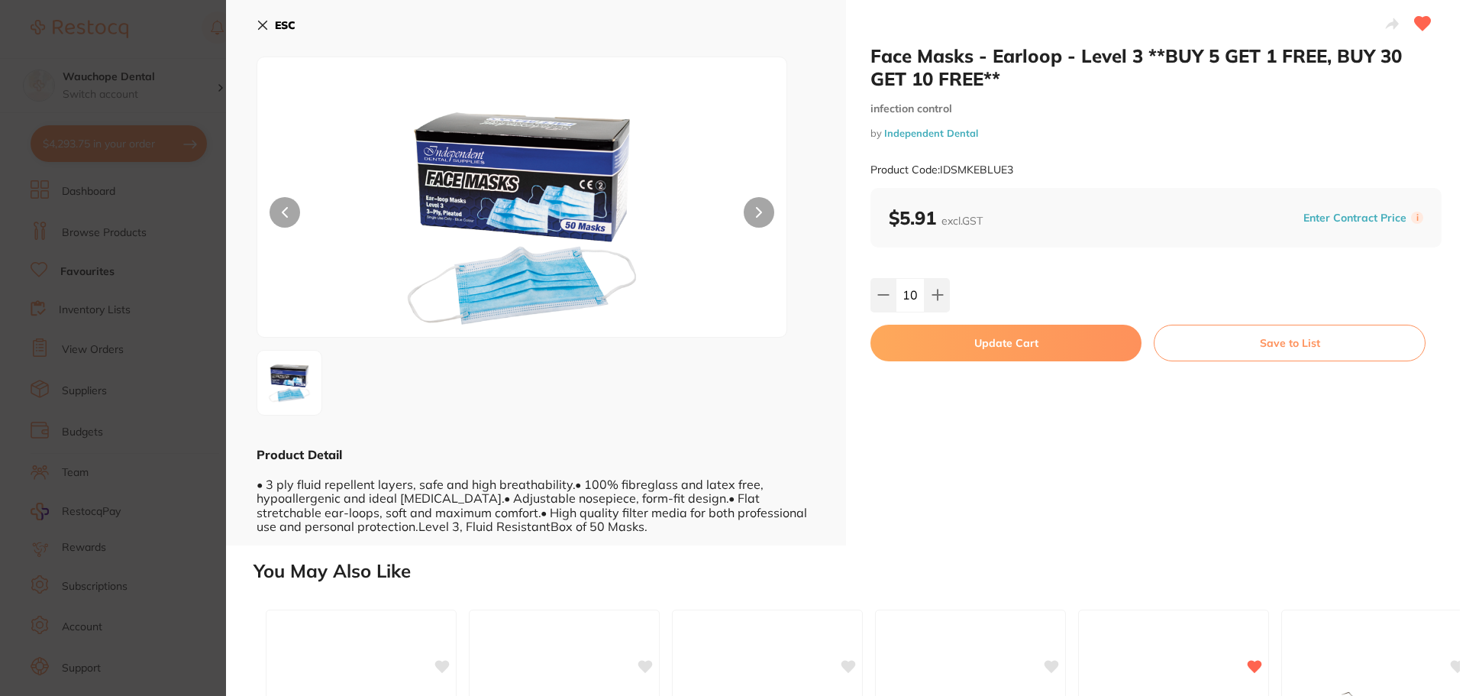
click at [949, 346] on button "Update Cart" at bounding box center [1006, 343] width 271 height 37
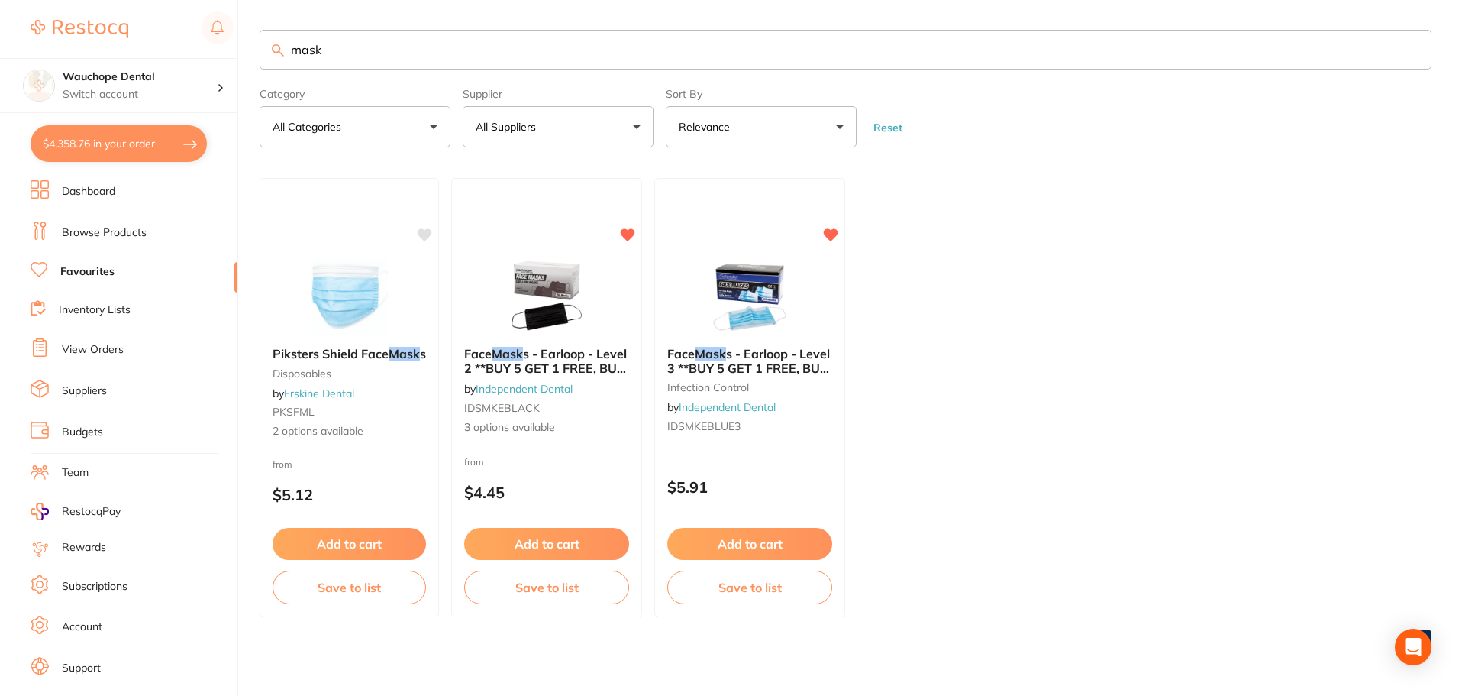
click at [348, 57] on input "mask" at bounding box center [846, 50] width 1172 height 40
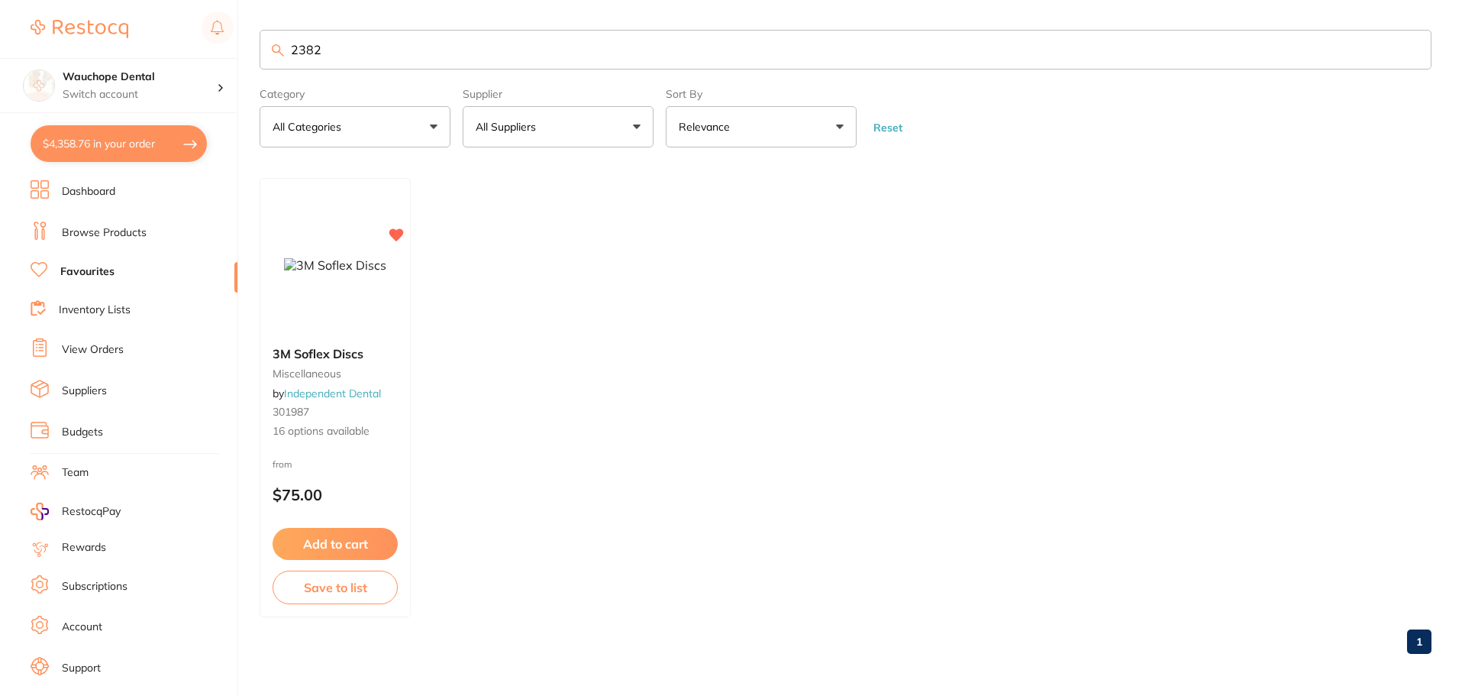
type input "2382"
drag, startPoint x: 358, startPoint y: 292, endPoint x: 344, endPoint y: 286, distance: 15.7
click at [344, 272] on img at bounding box center [335, 265] width 102 height 14
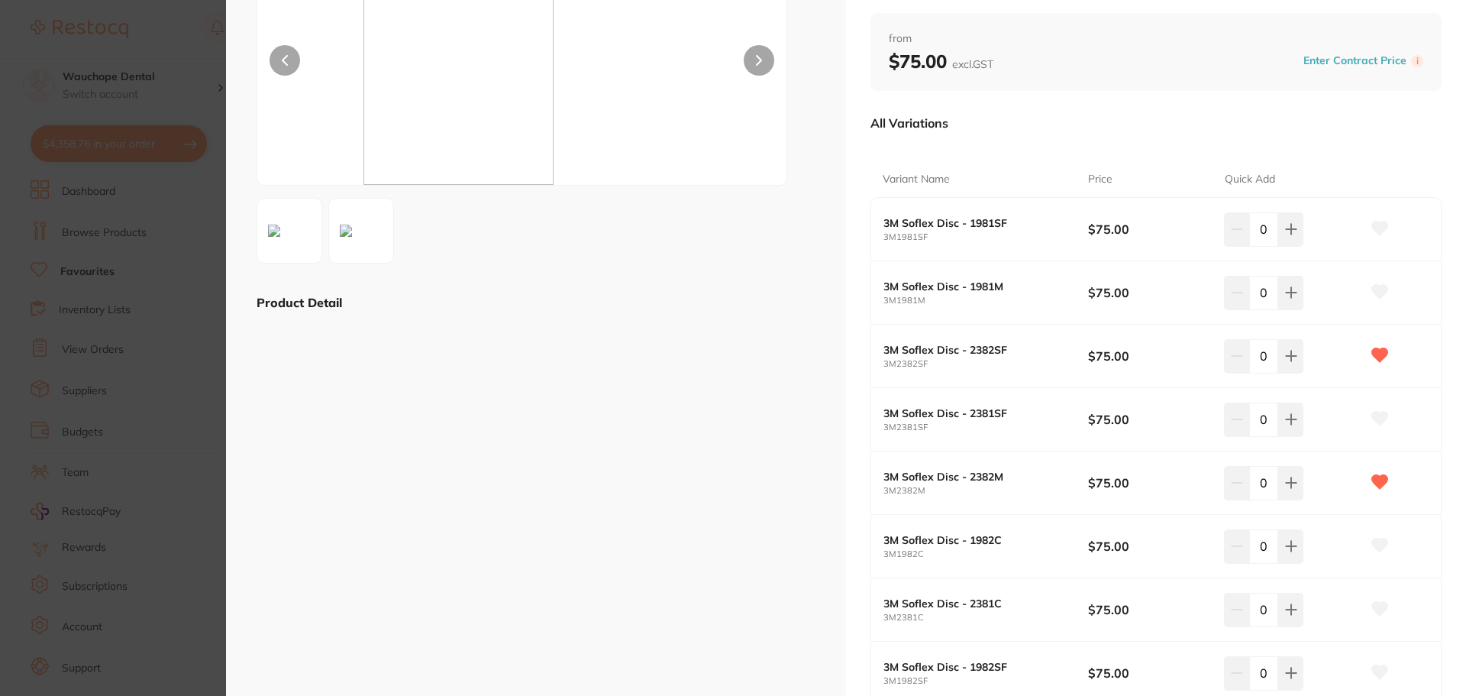
scroll to position [153, 0]
click at [1288, 486] on icon at bounding box center [1291, 482] width 10 height 10
type input "2"
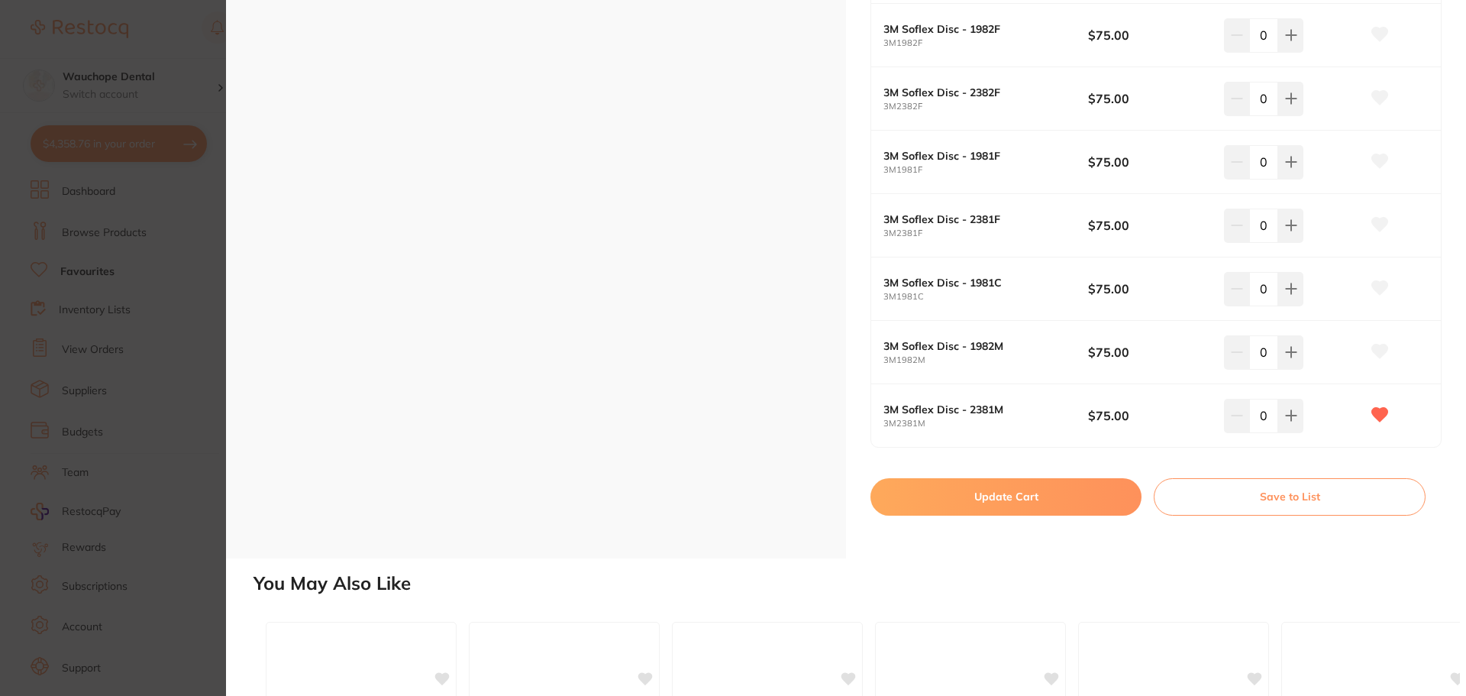
scroll to position [1300, 0]
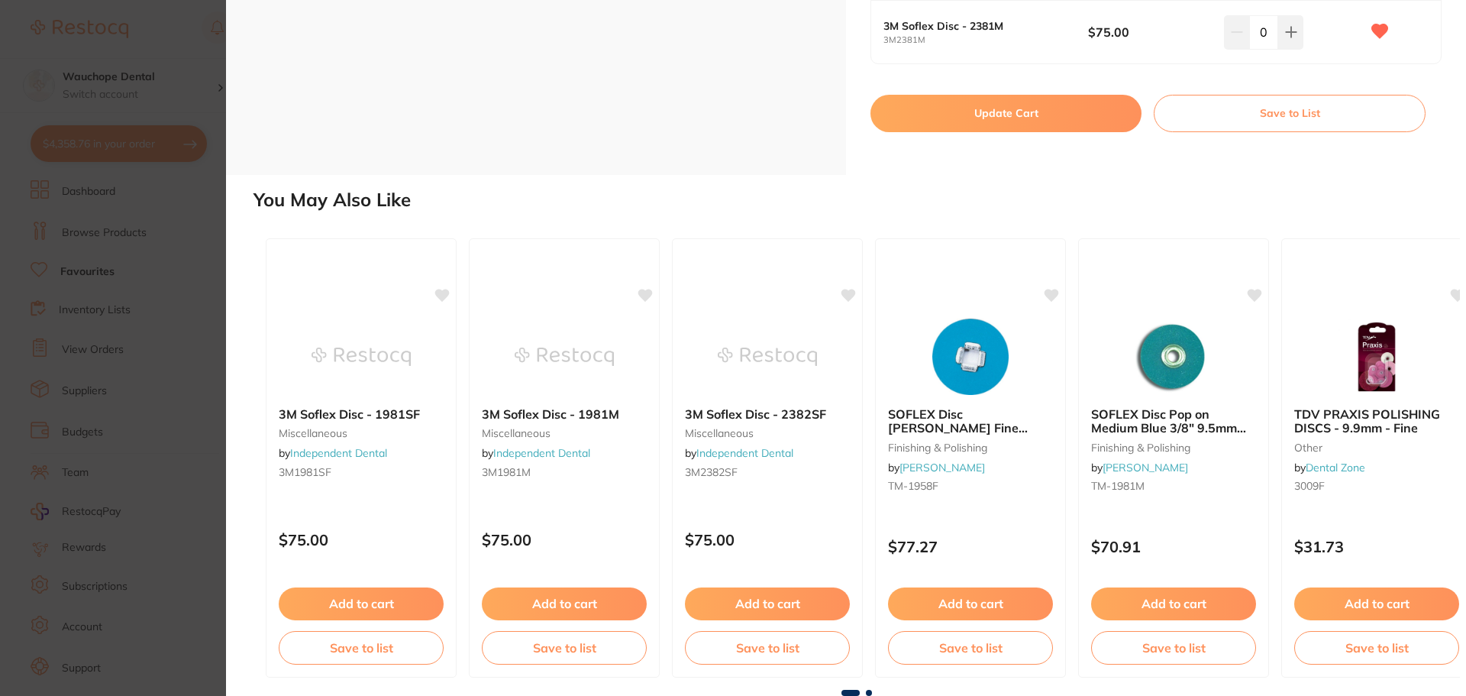
click at [1040, 99] on button "Update Cart" at bounding box center [1006, 113] width 271 height 37
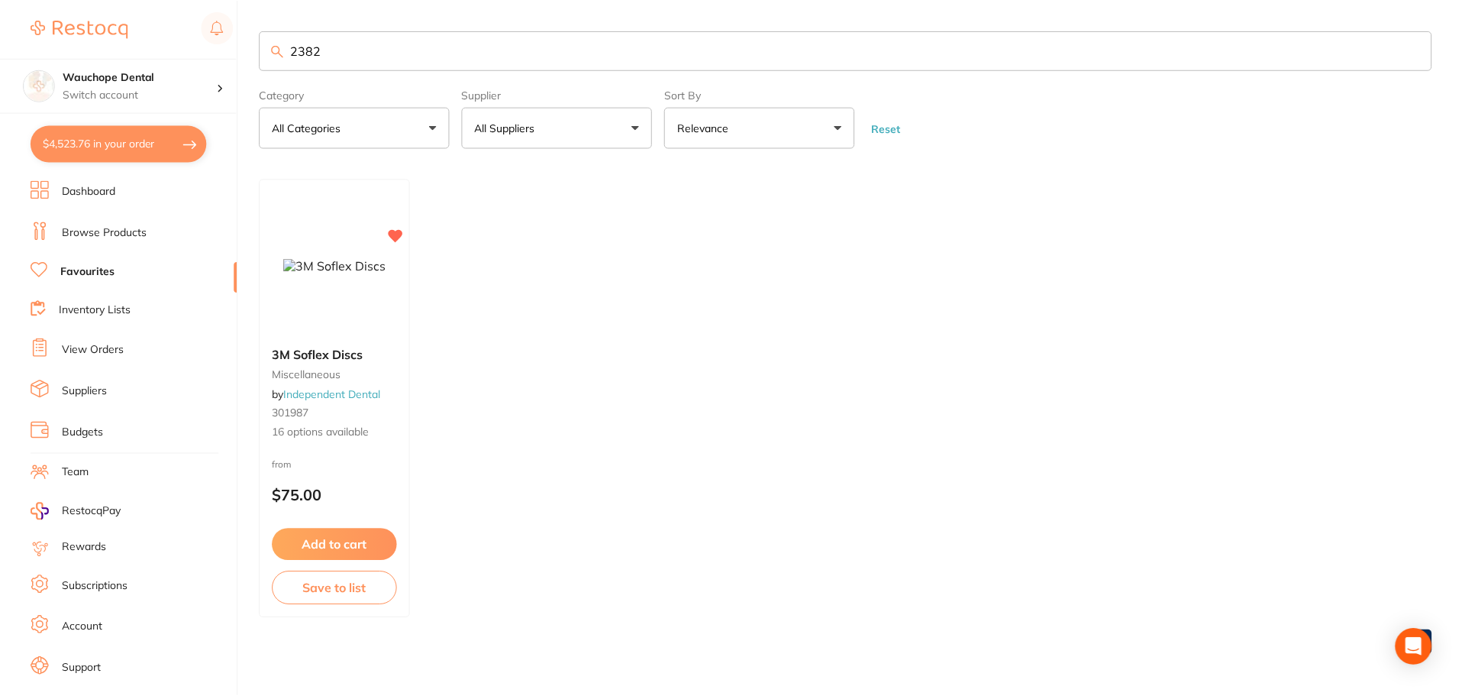
scroll to position [1, 0]
click at [367, 43] on input "2382" at bounding box center [846, 50] width 1172 height 40
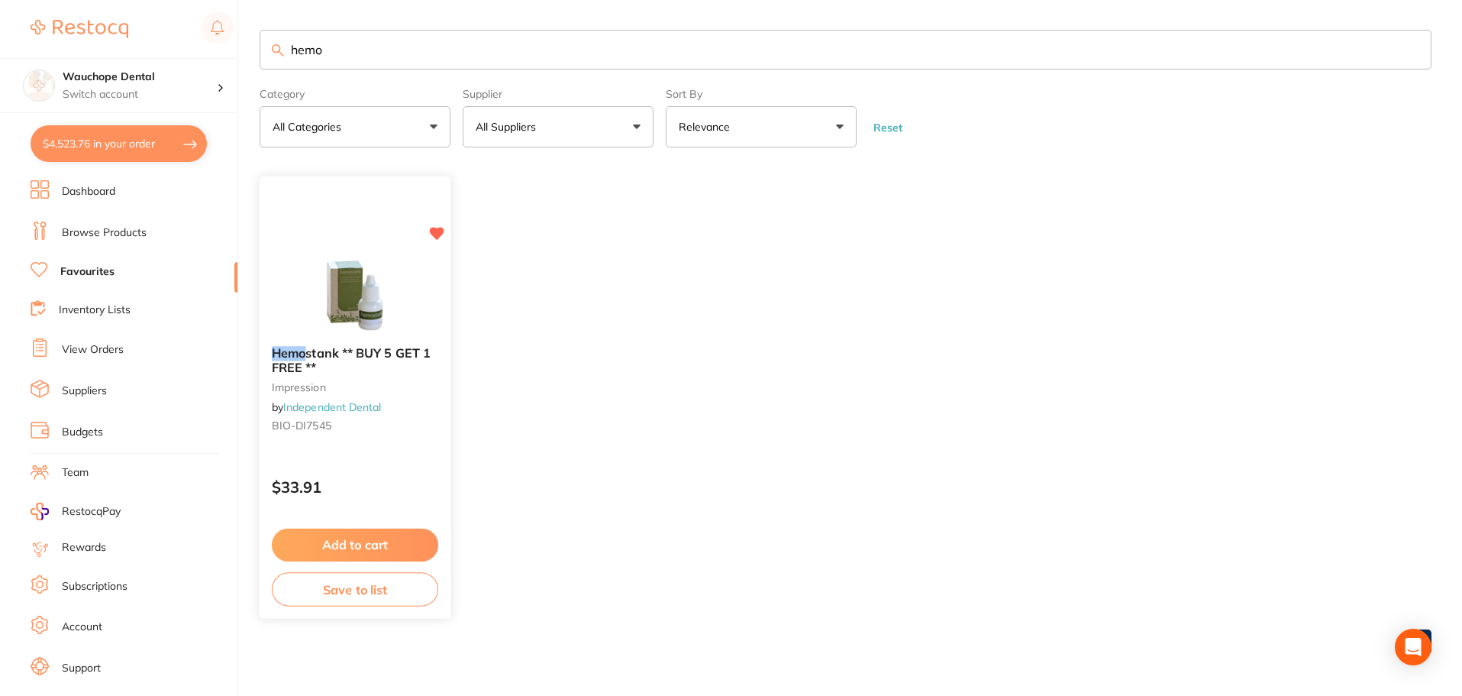
type input "hemo"
click at [370, 273] on img at bounding box center [355, 295] width 100 height 77
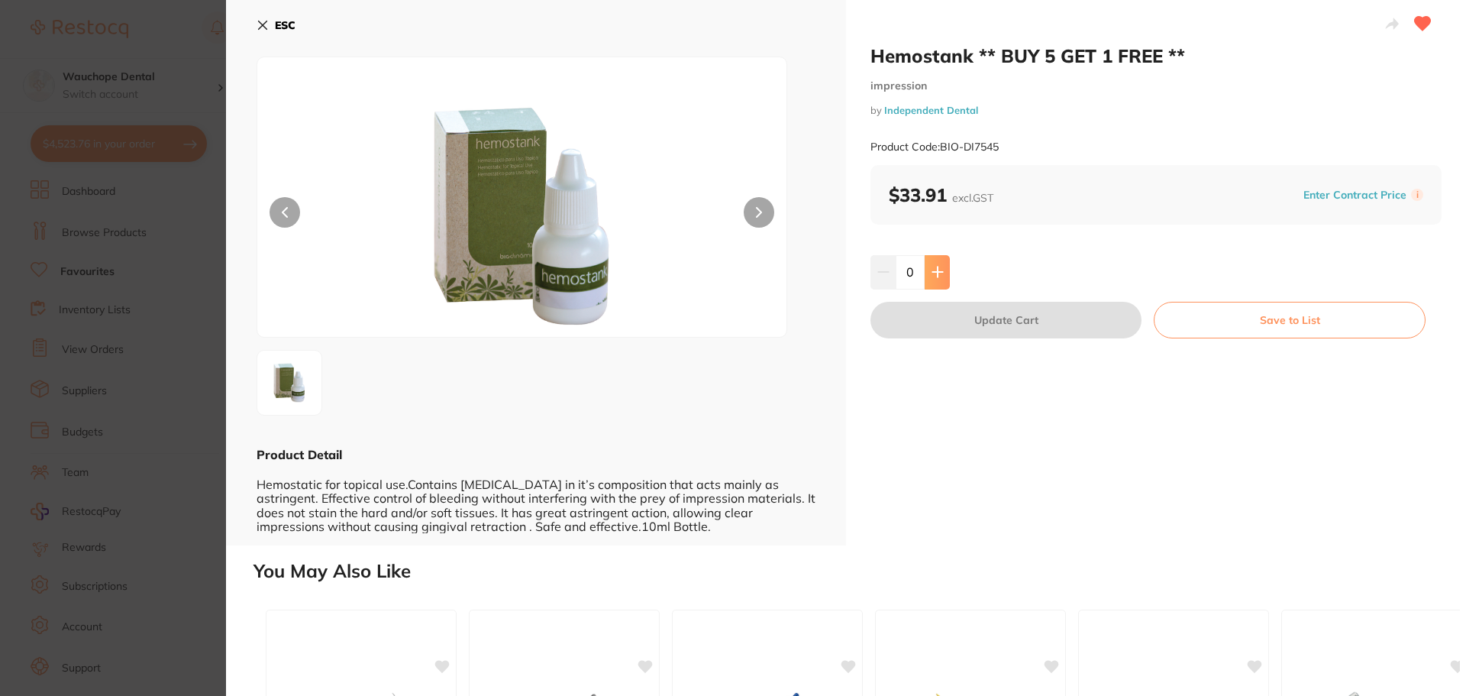
click at [943, 273] on button at bounding box center [937, 272] width 25 height 34
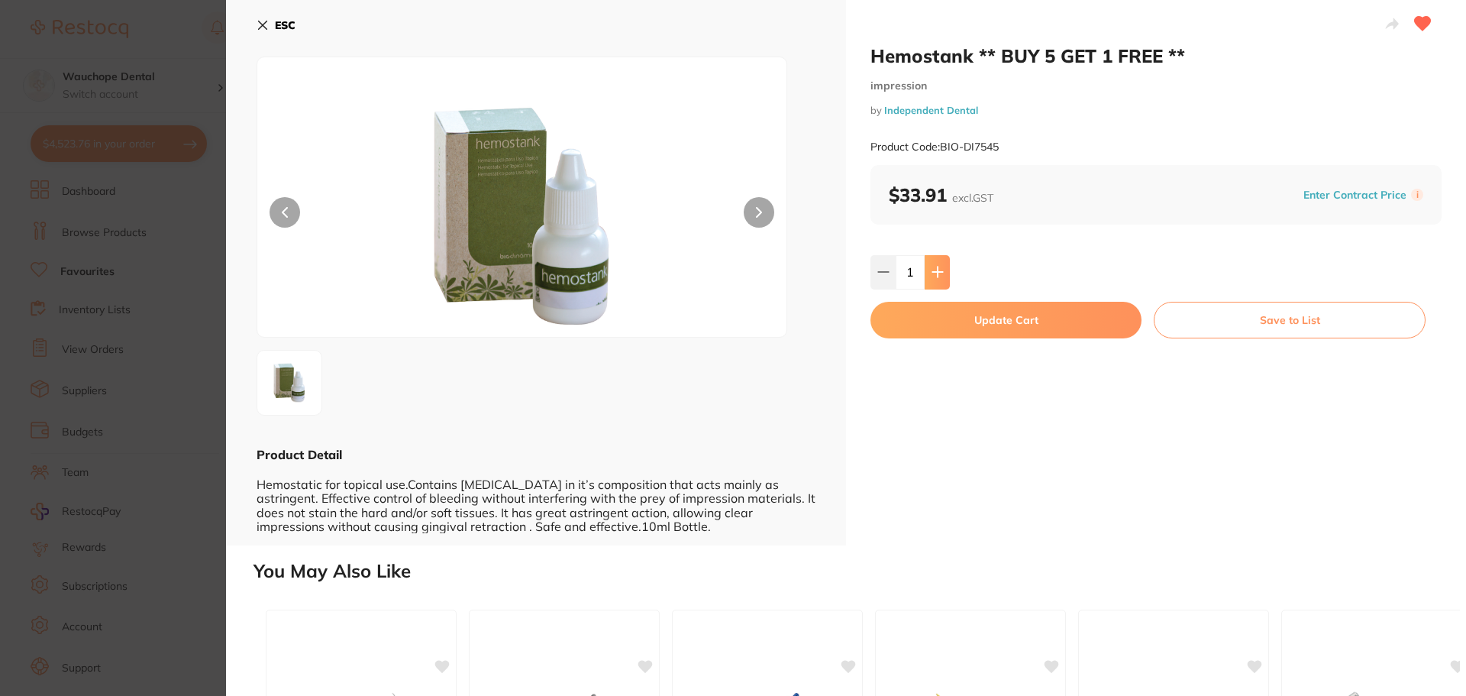
click at [942, 272] on button at bounding box center [937, 272] width 25 height 34
type input "2"
click at [968, 319] on button "Update Cart" at bounding box center [1006, 320] width 271 height 37
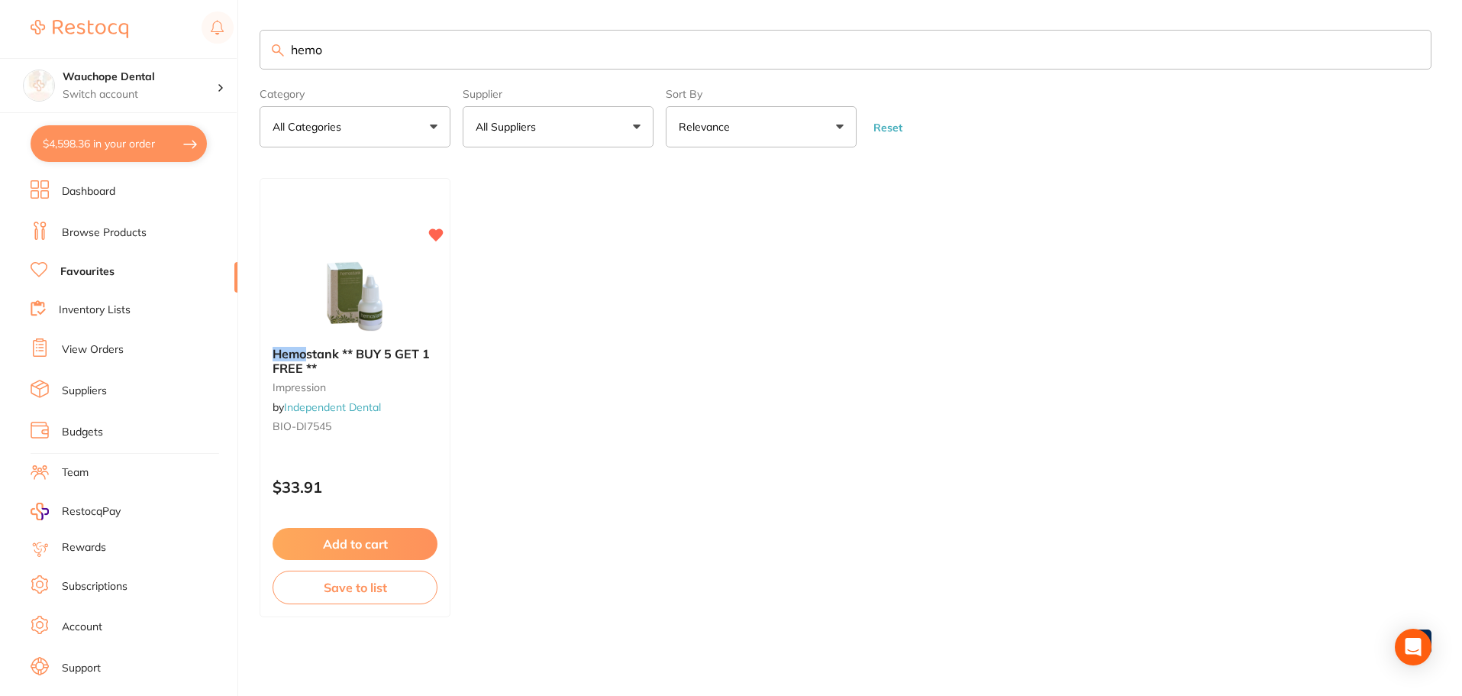
click at [427, 43] on input "hemo" at bounding box center [846, 50] width 1172 height 40
click at [427, 44] on input "hemo" at bounding box center [846, 50] width 1172 height 40
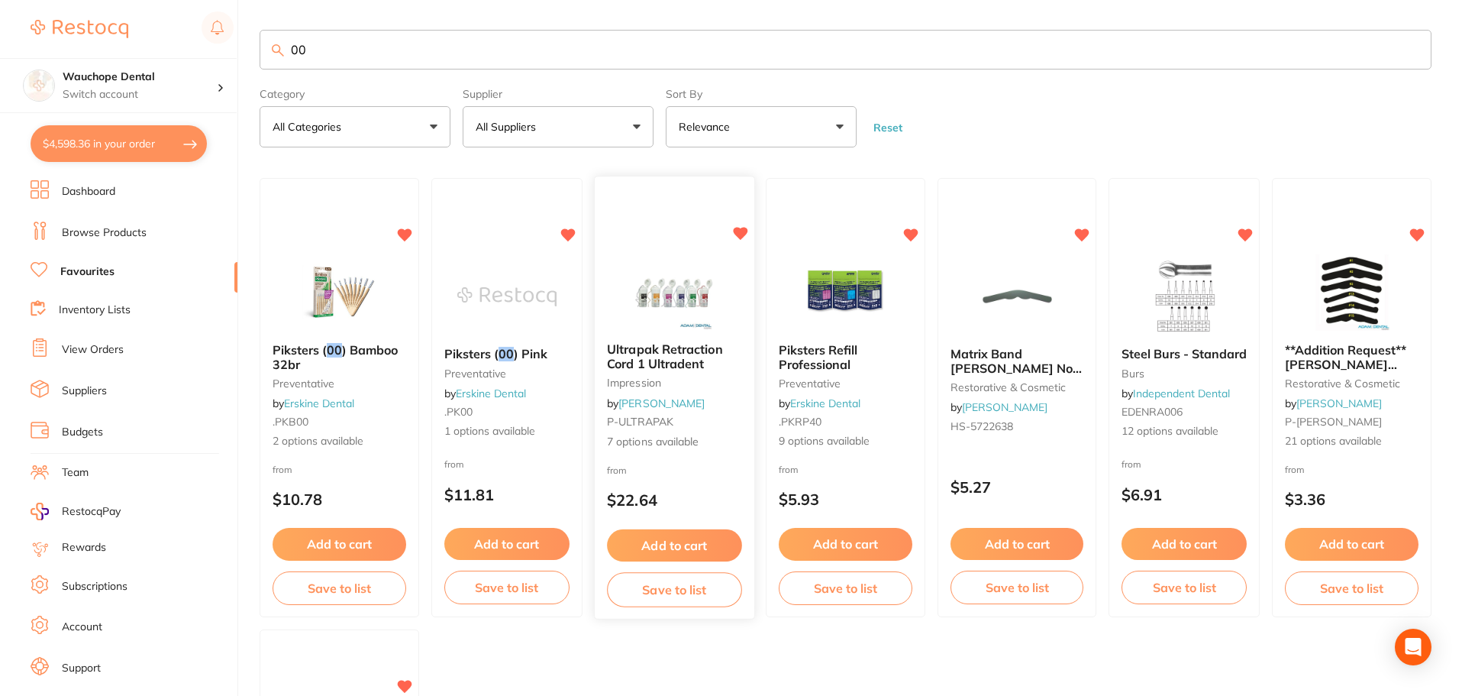
type input "00"
click at [665, 278] on img at bounding box center [674, 291] width 100 height 77
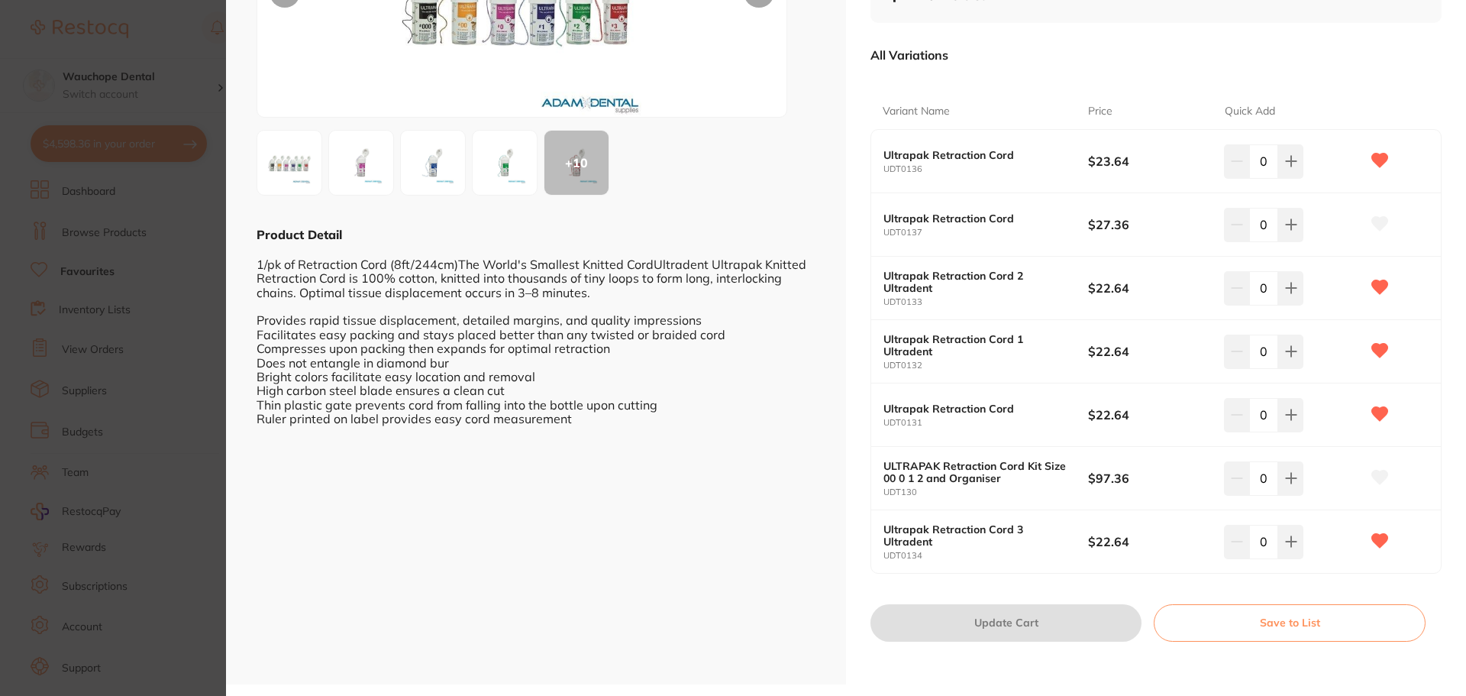
scroll to position [144, 0]
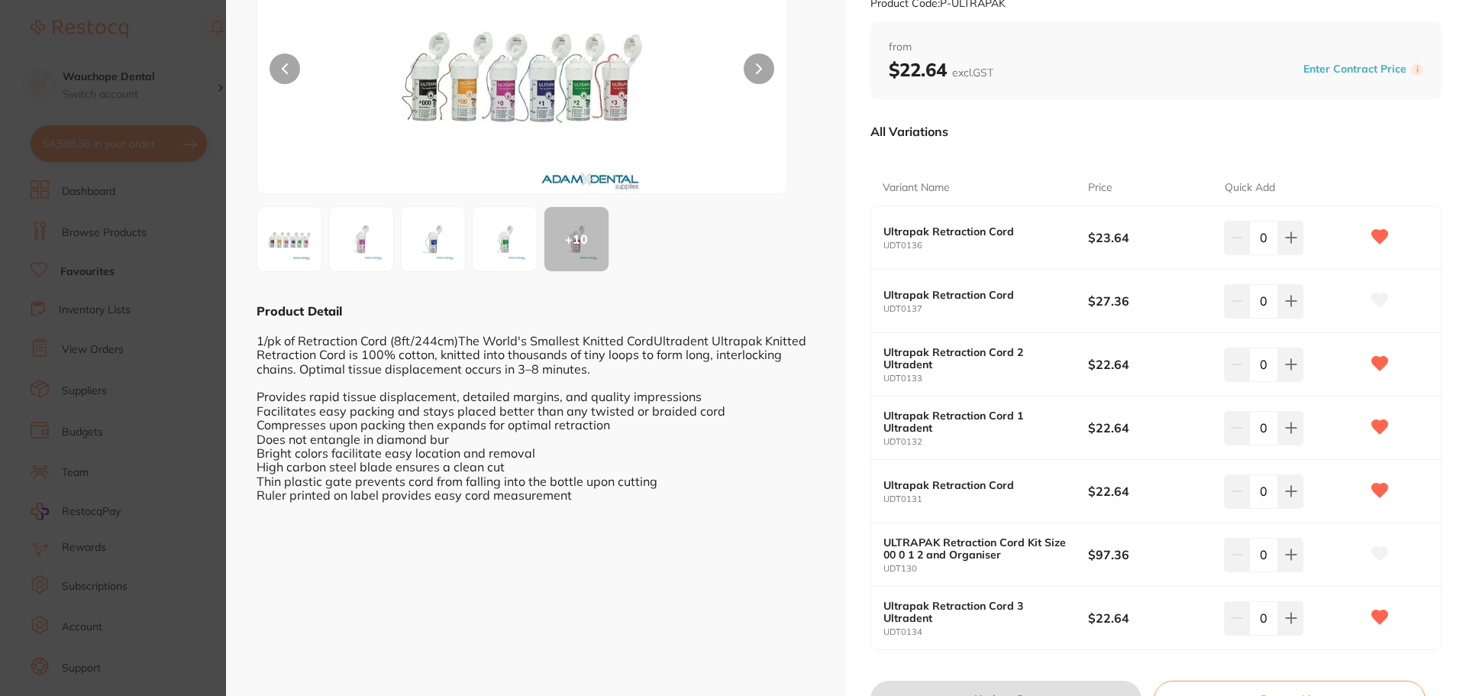
click at [584, 234] on div "+ 10" at bounding box center [576, 239] width 64 height 64
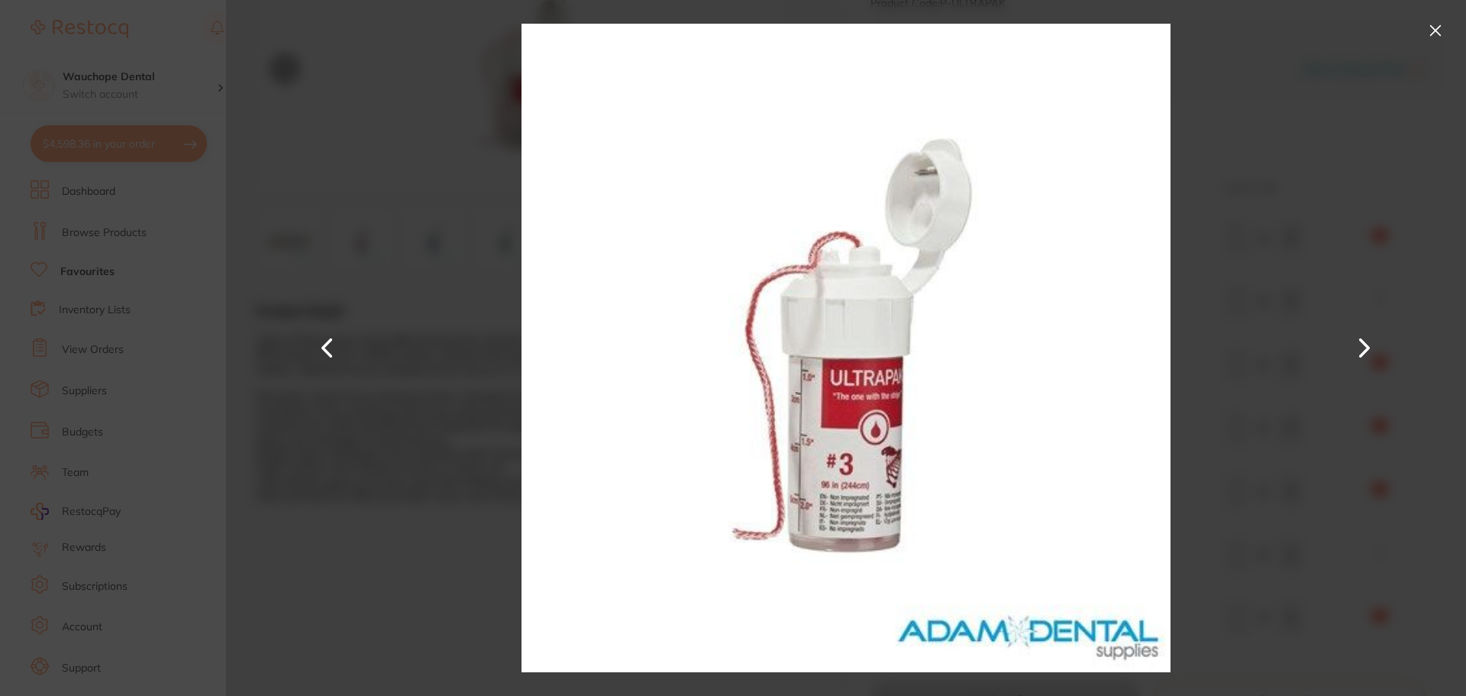
click at [1355, 325] on button at bounding box center [1364, 348] width 37 height 348
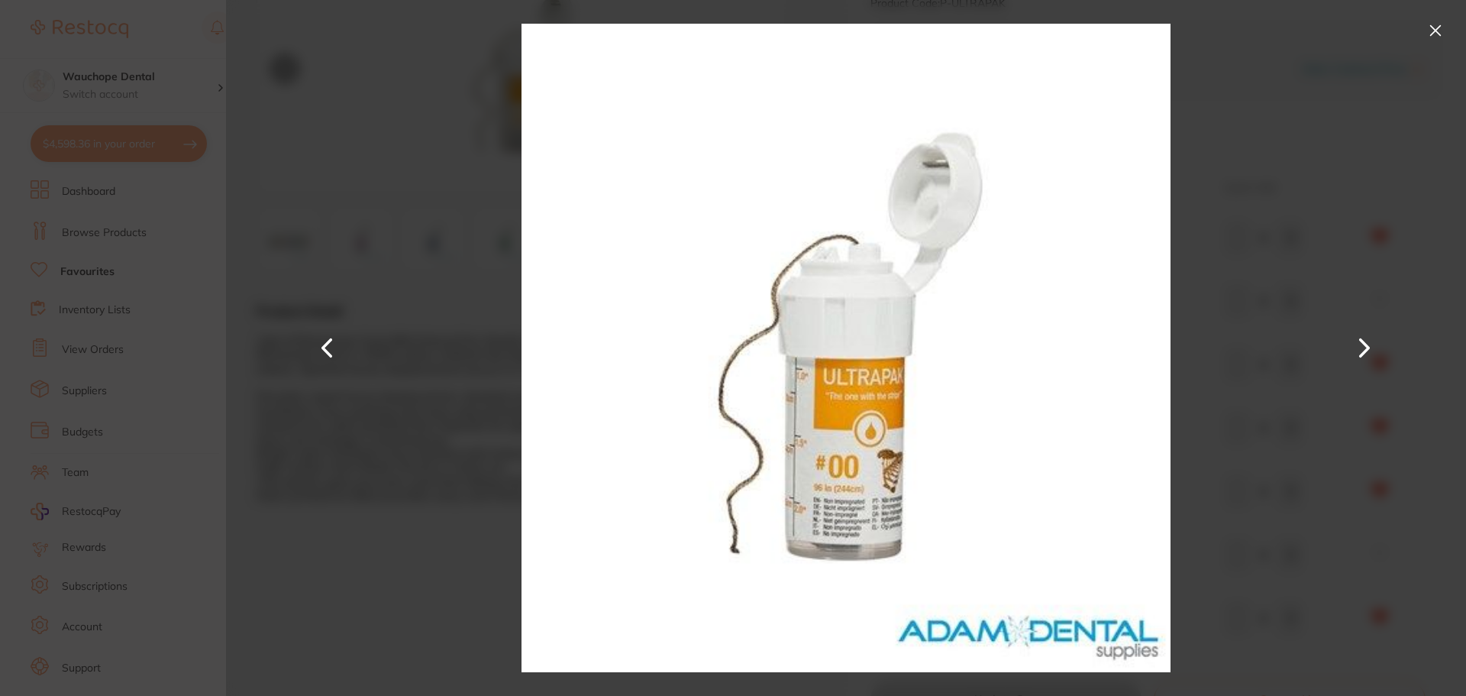
click at [1355, 325] on button at bounding box center [1364, 348] width 37 height 348
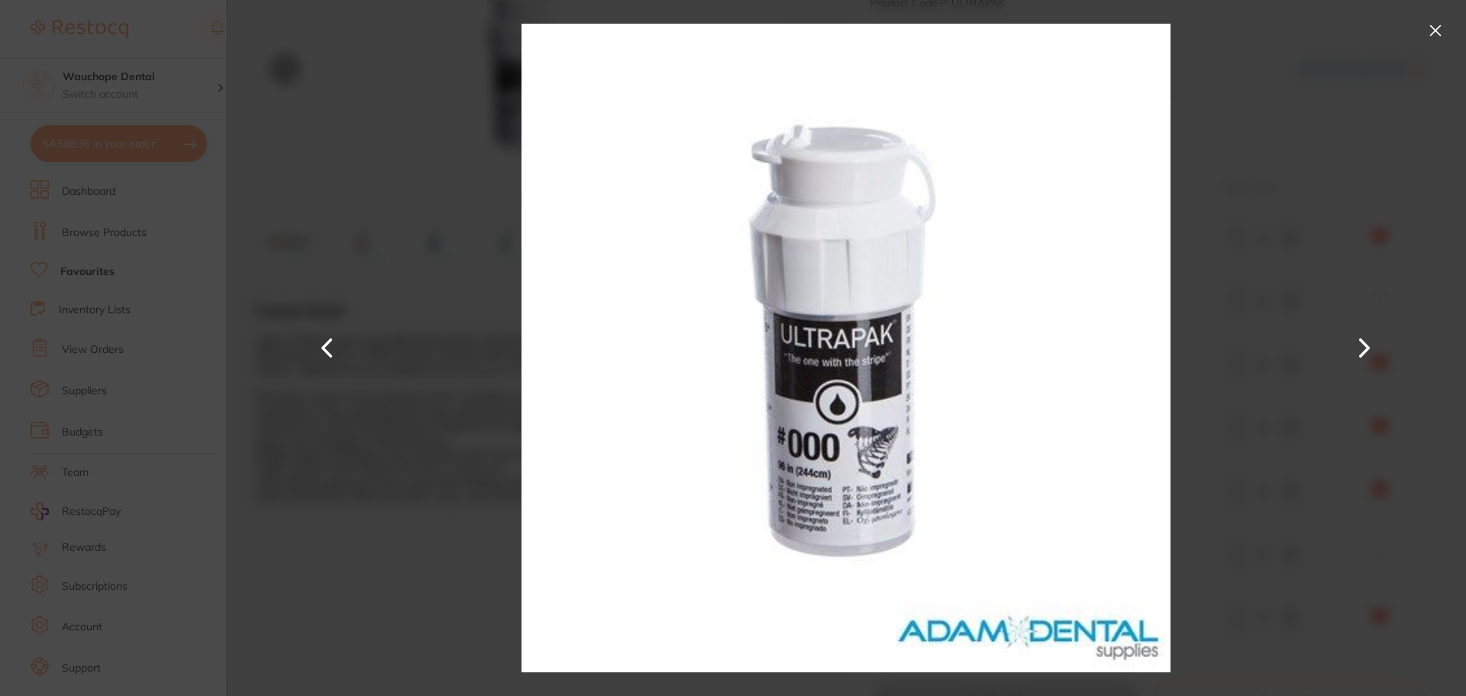
click at [1431, 41] on button at bounding box center [1435, 30] width 24 height 24
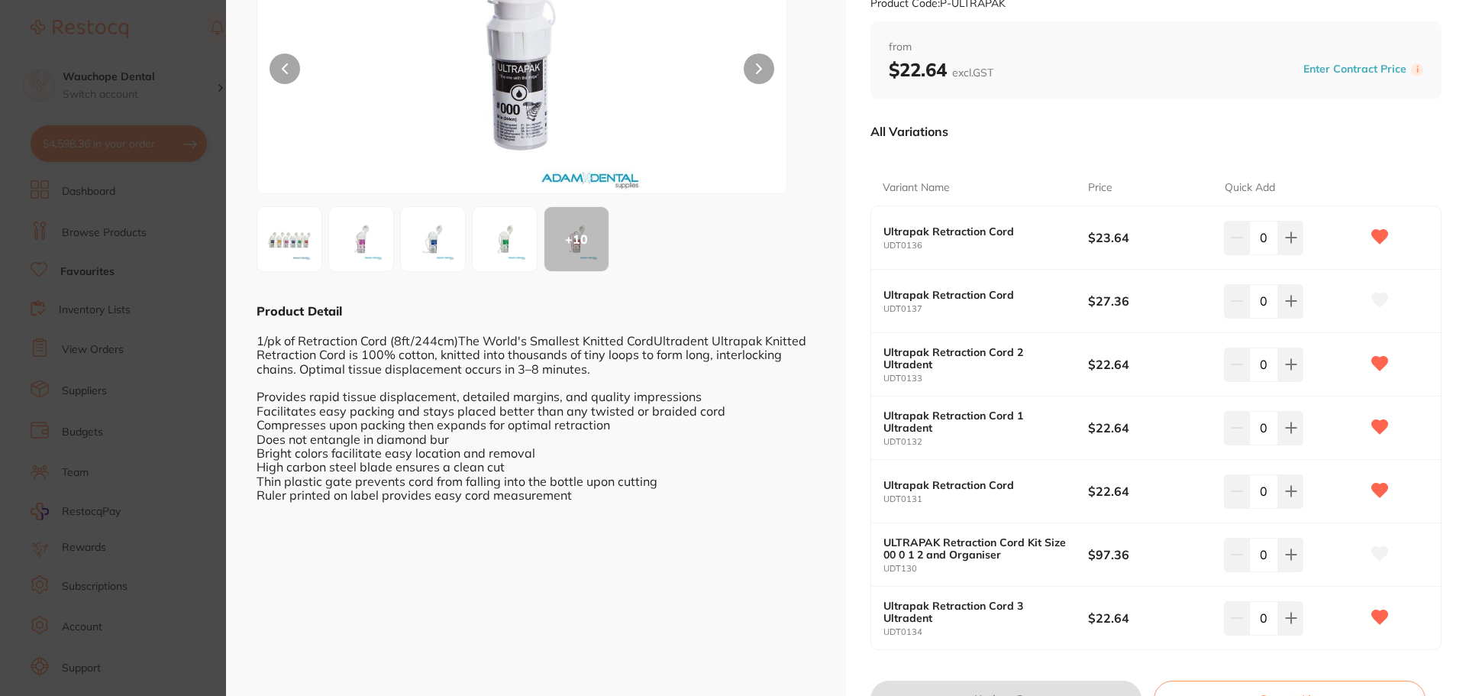
click at [512, 105] on img at bounding box center [522, 72] width 318 height 241
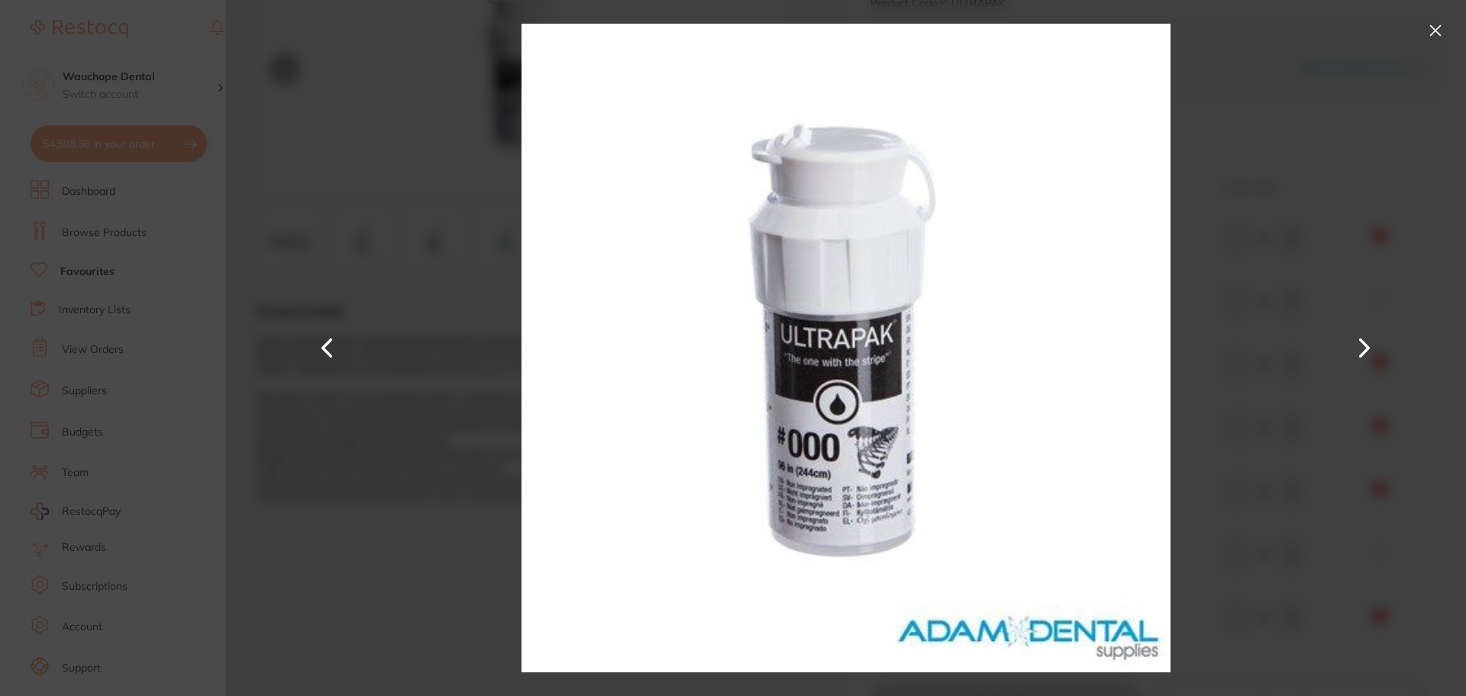
click at [1439, 31] on button at bounding box center [1435, 30] width 24 height 24
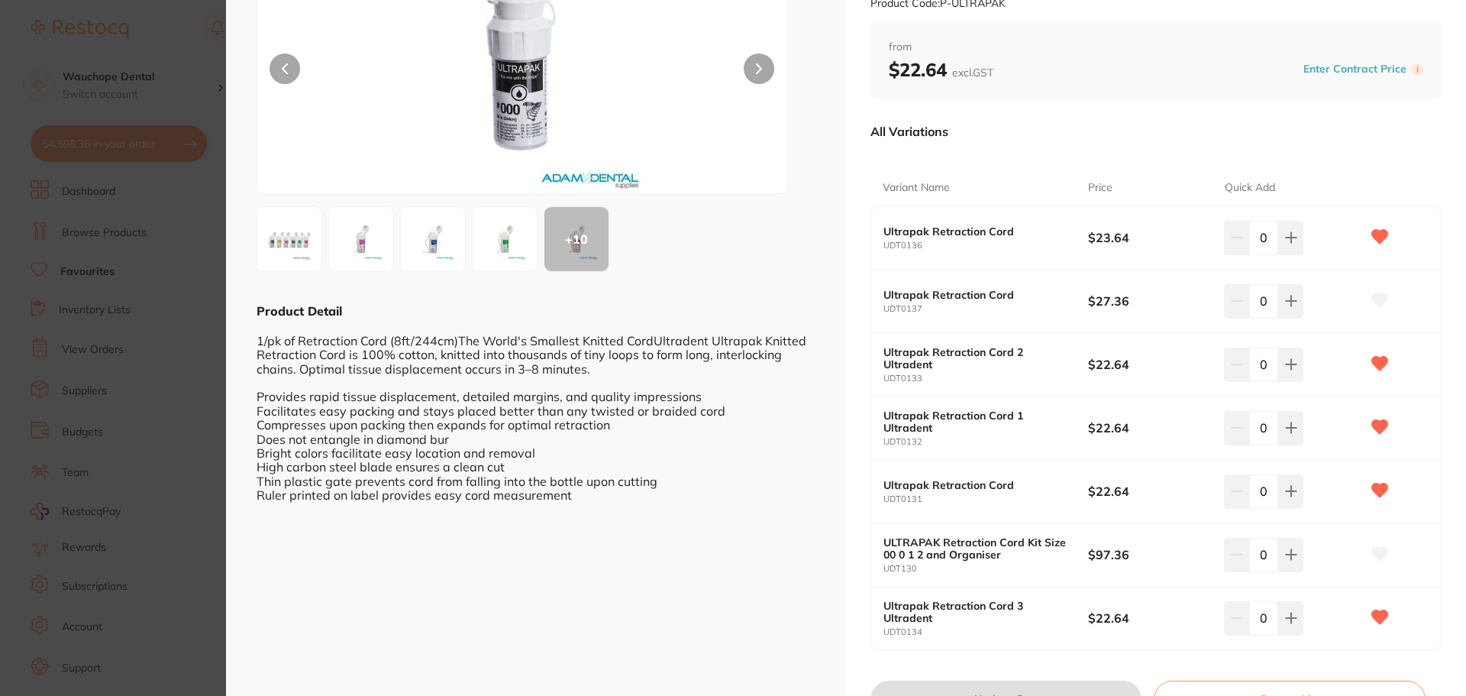
scroll to position [0, 0]
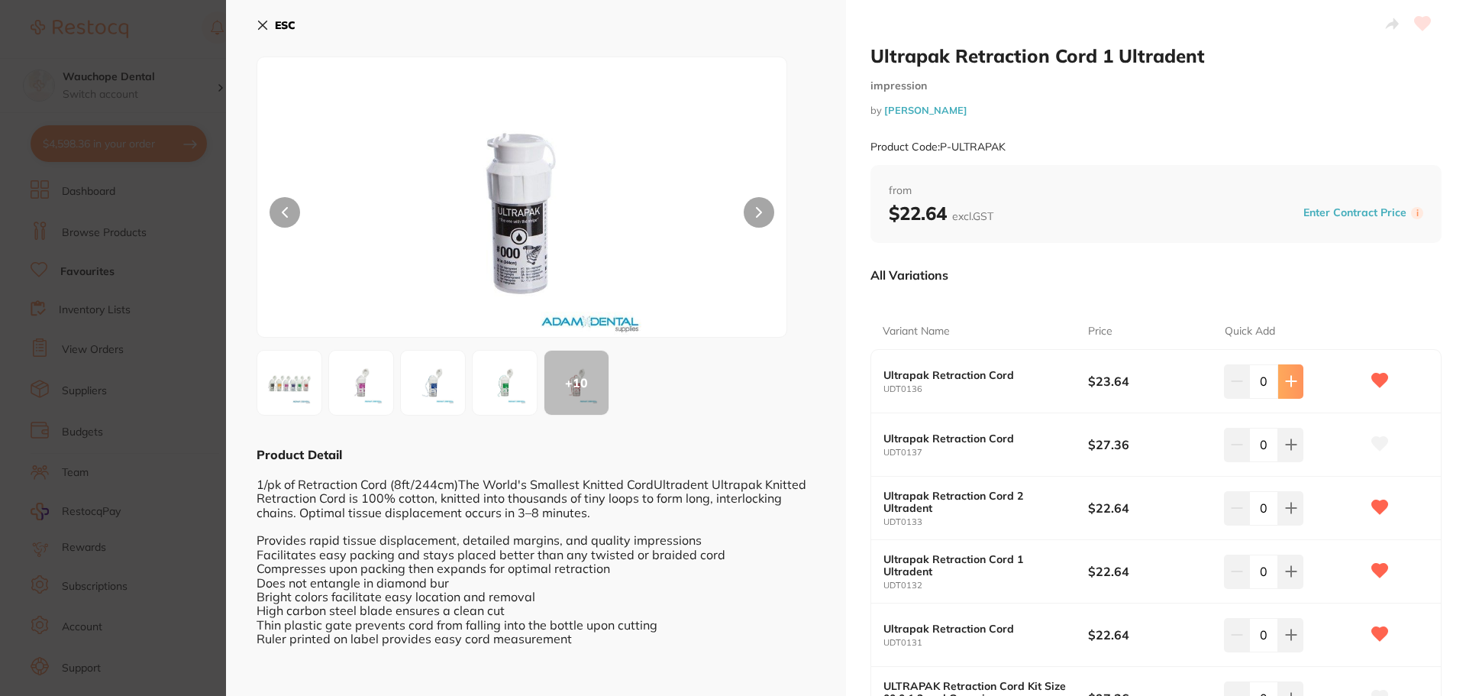
click at [1298, 375] on button at bounding box center [1290, 381] width 25 height 34
type input "1"
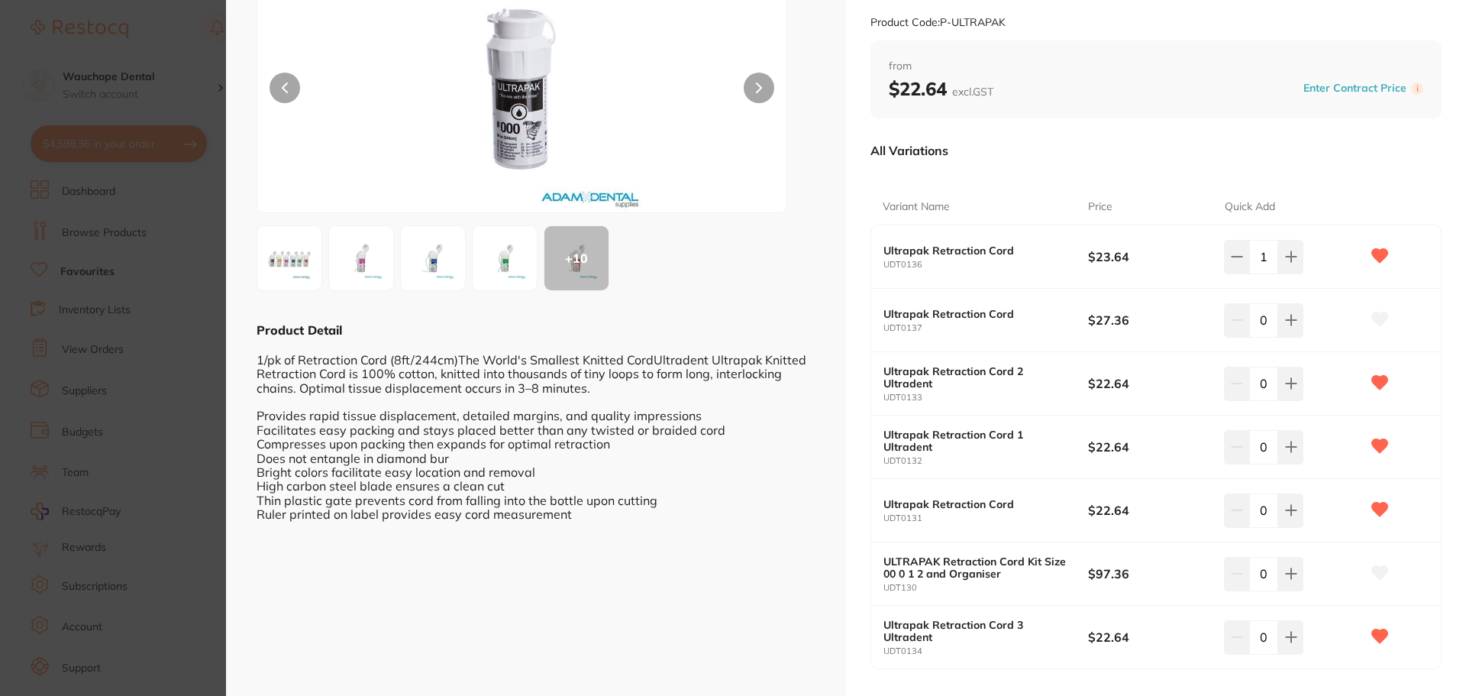
scroll to position [220, 0]
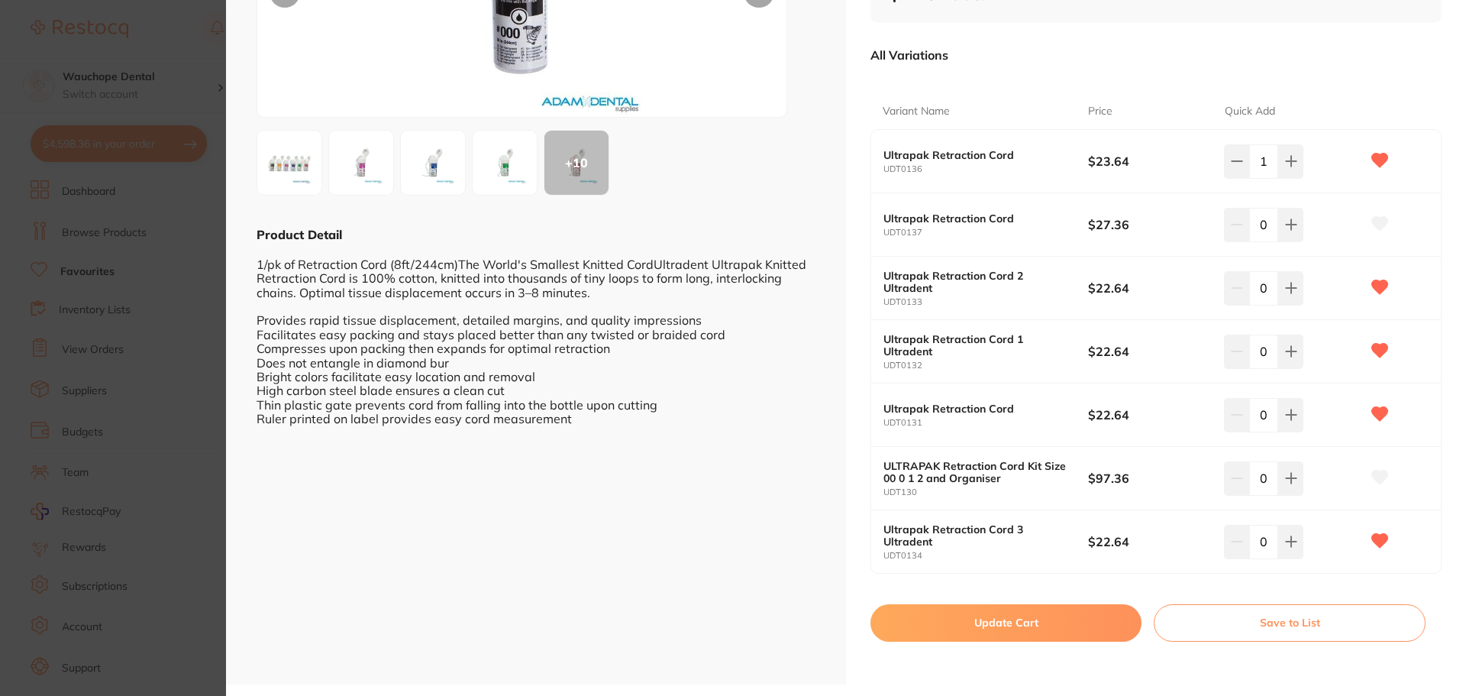
click at [1029, 619] on button "Update Cart" at bounding box center [1006, 622] width 271 height 37
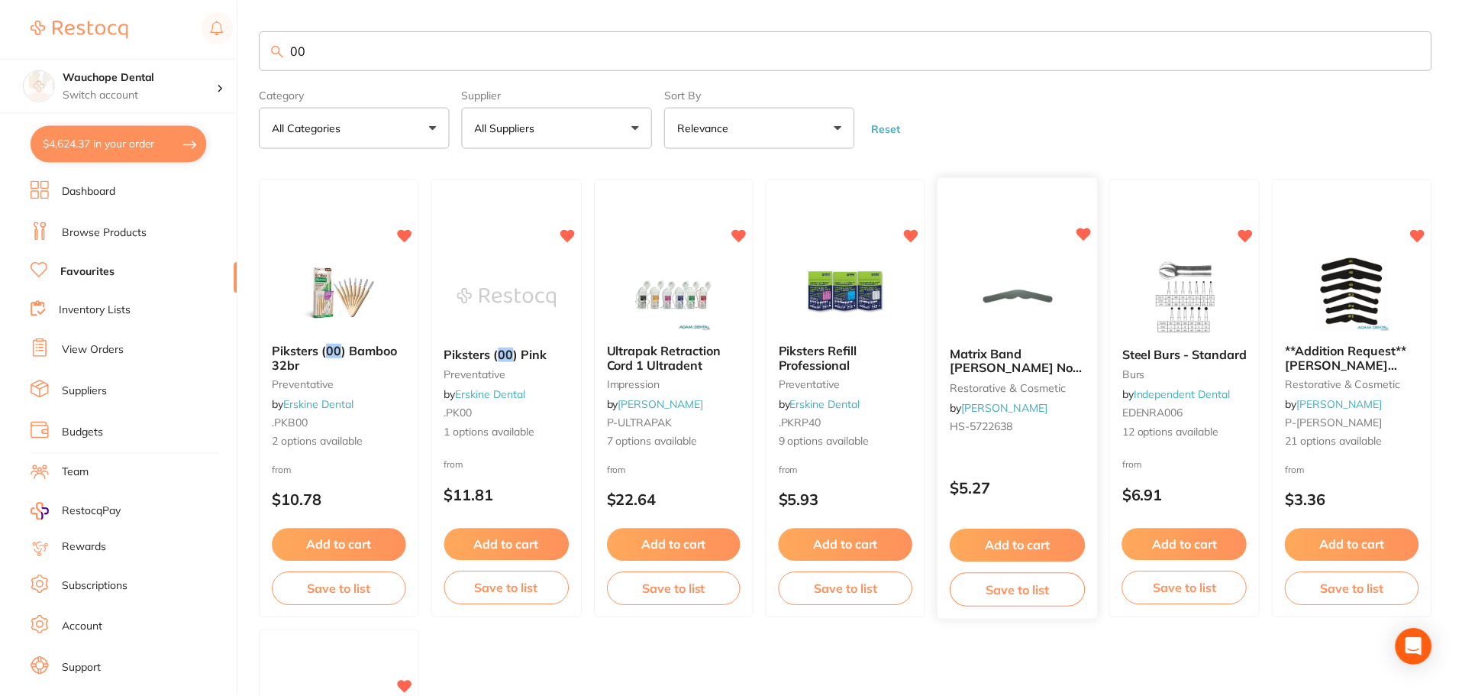
scroll to position [1, 0]
click at [102, 228] on link "Browse Products" at bounding box center [104, 232] width 85 height 15
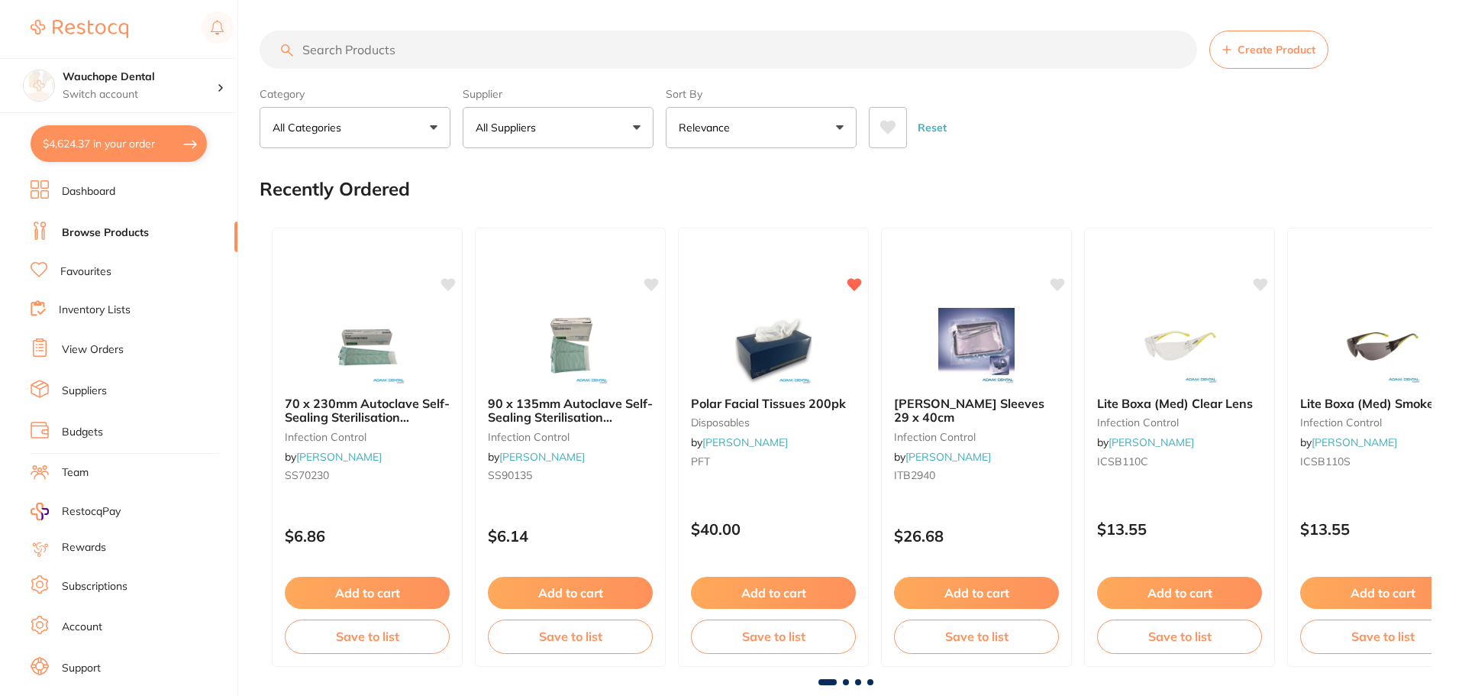
click at [603, 129] on button "All Suppliers" at bounding box center [558, 127] width 191 height 41
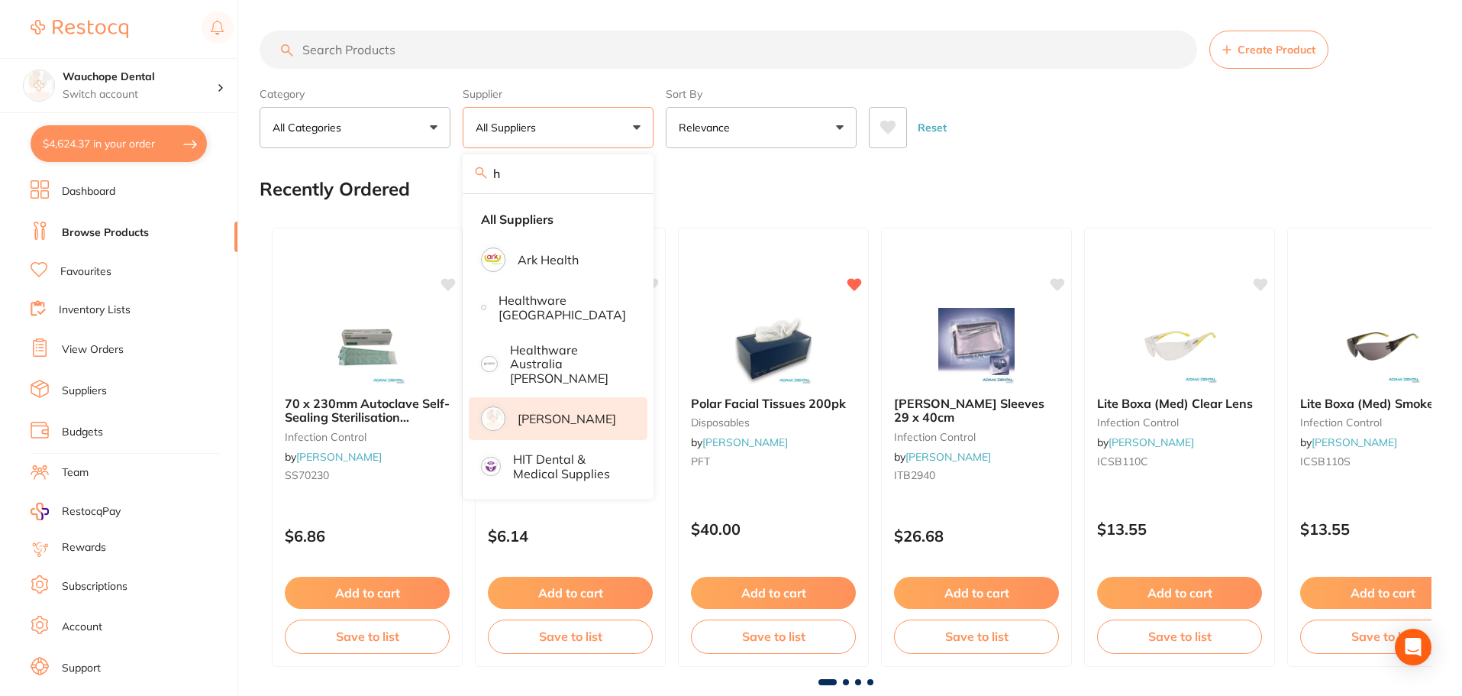
type input "h"
click at [558, 412] on p "[PERSON_NAME]" at bounding box center [567, 419] width 99 height 14
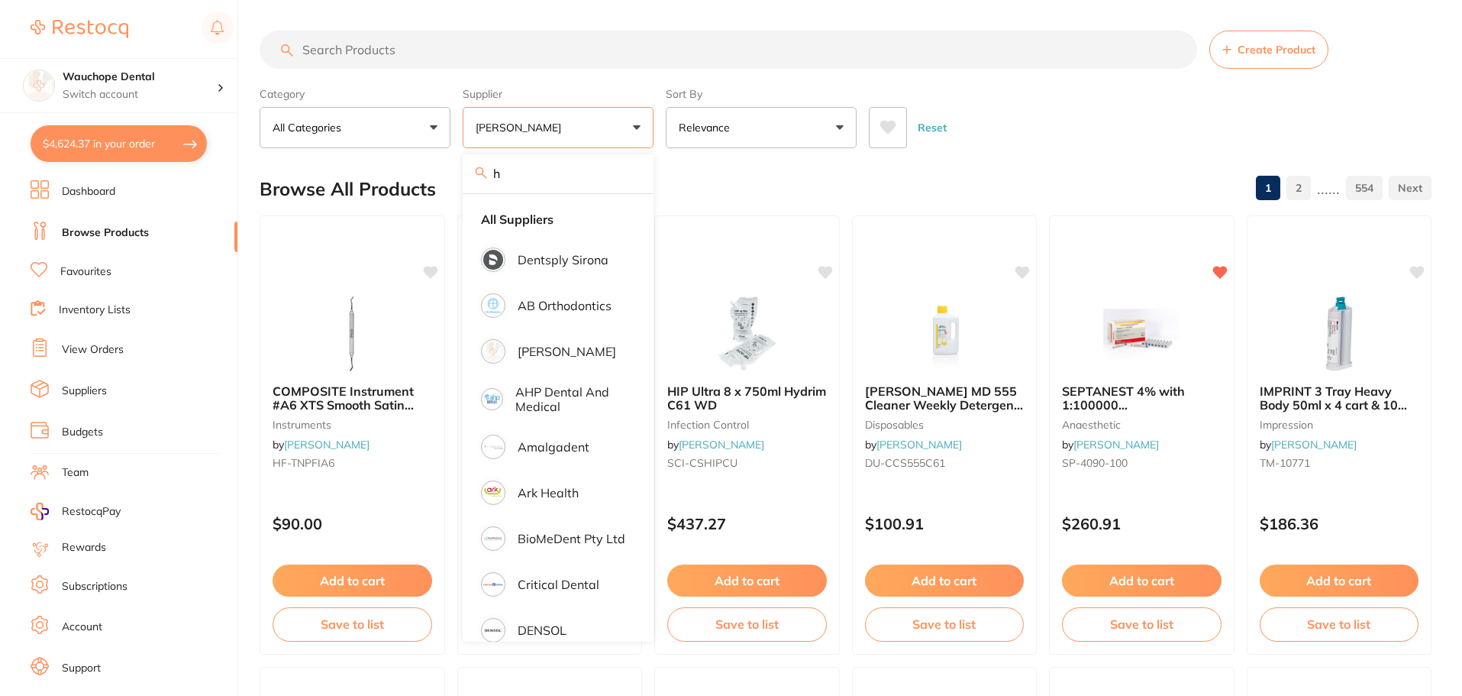
click at [473, 56] on input "search" at bounding box center [729, 50] width 938 height 38
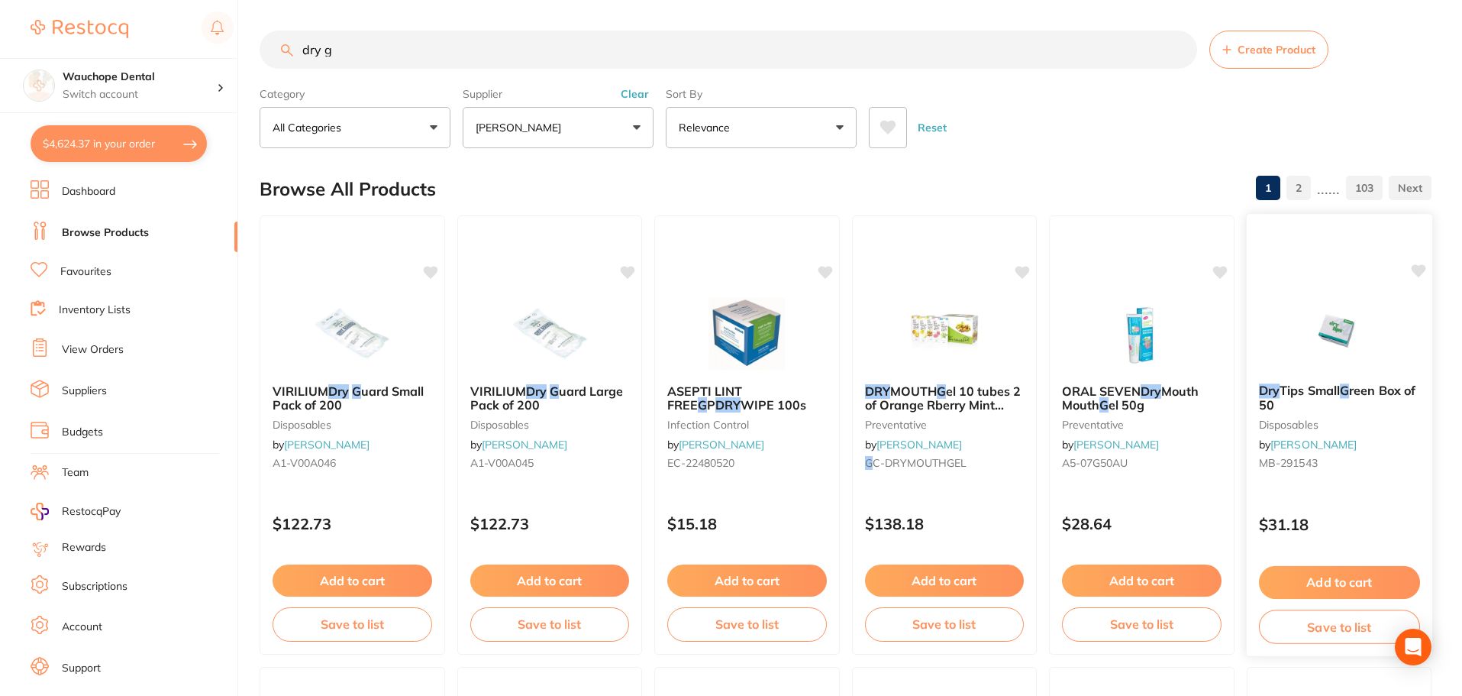
type input "dry g"
click at [1334, 334] on img at bounding box center [1339, 332] width 100 height 77
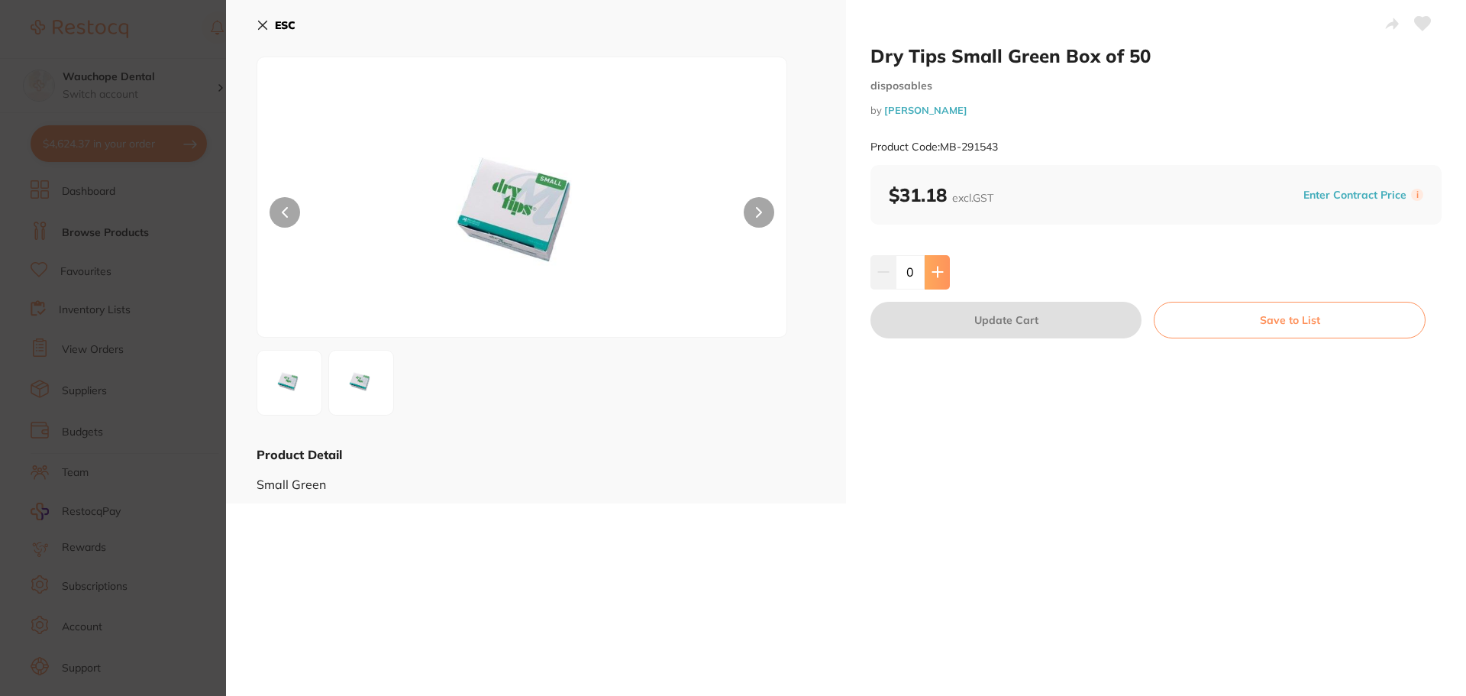
click at [940, 274] on icon at bounding box center [938, 272] width 12 height 12
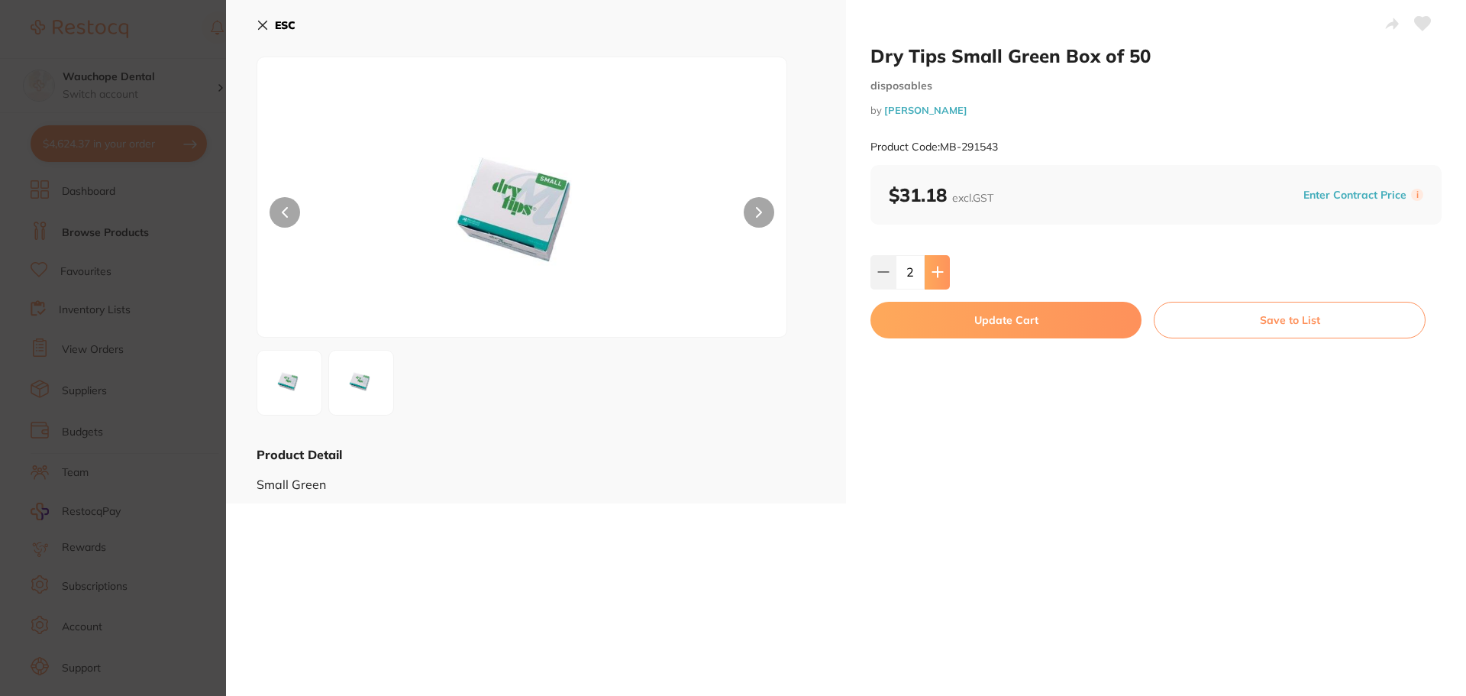
click at [940, 274] on icon at bounding box center [938, 272] width 12 height 12
click at [942, 274] on button at bounding box center [937, 272] width 25 height 34
type input "5"
click at [1001, 319] on button "Update Cart" at bounding box center [1006, 320] width 271 height 37
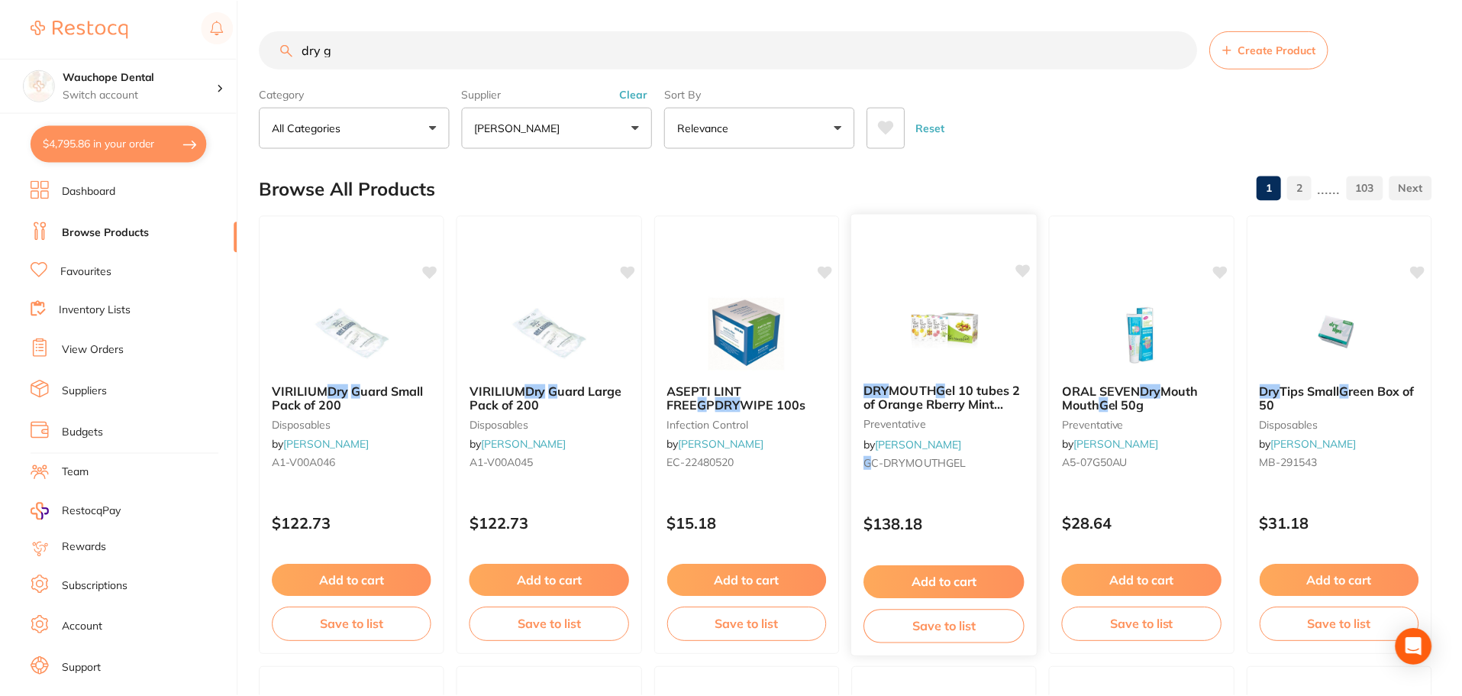
scroll to position [1, 0]
click at [1417, 269] on icon at bounding box center [1418, 269] width 15 height 13
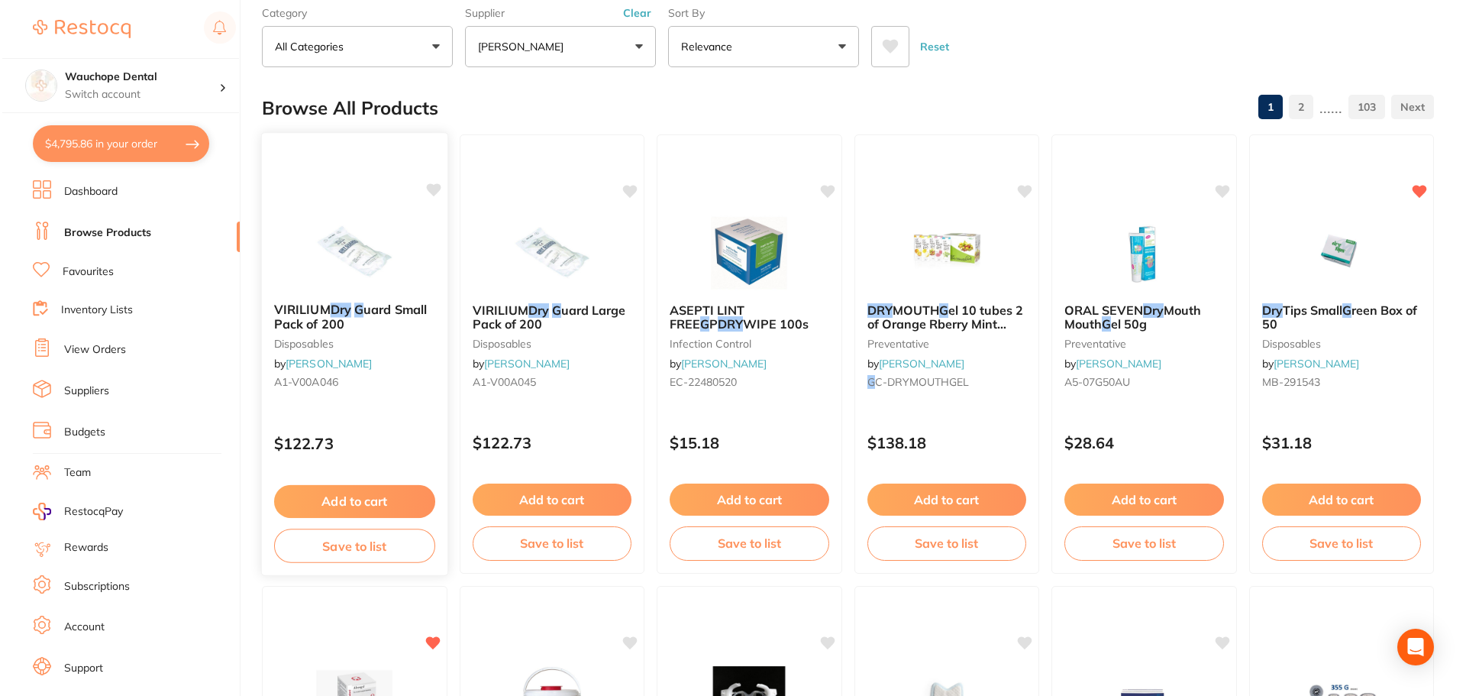
scroll to position [0, 0]
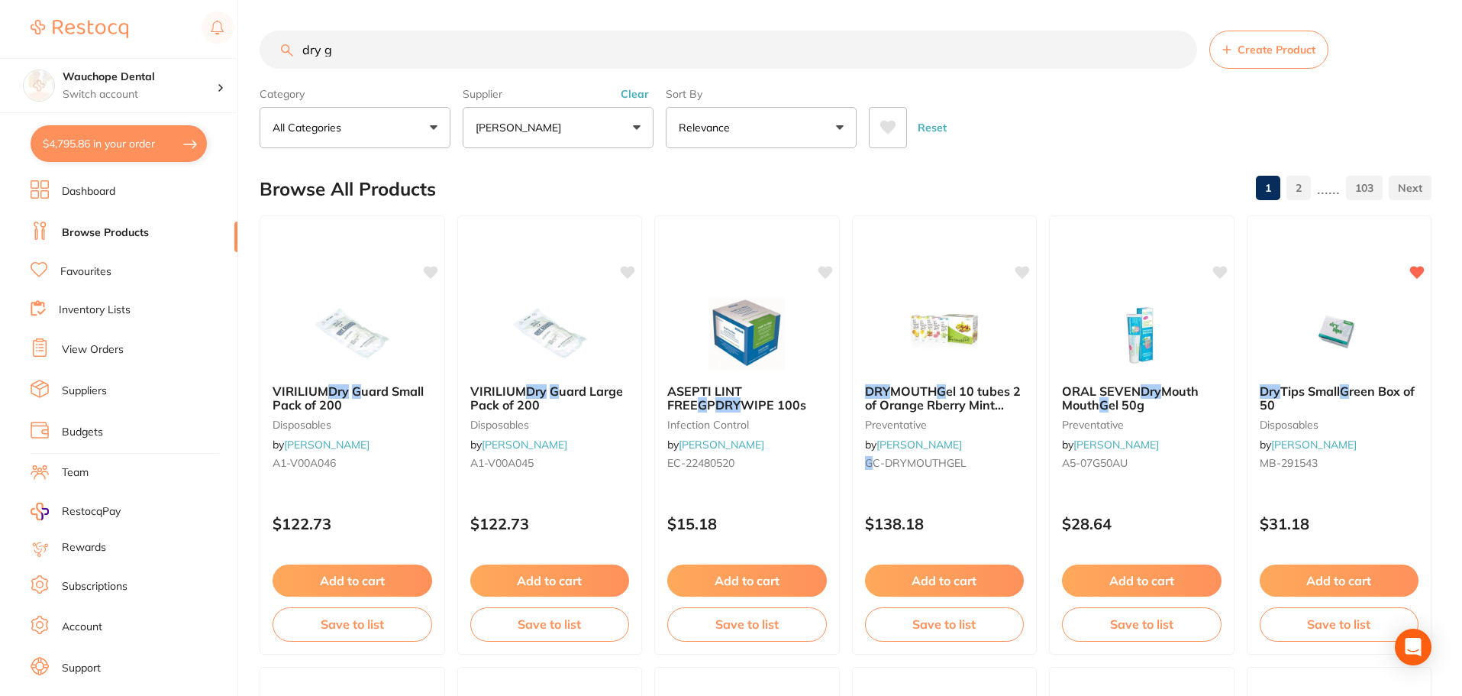
click at [102, 266] on link "Favourites" at bounding box center [85, 271] width 51 height 15
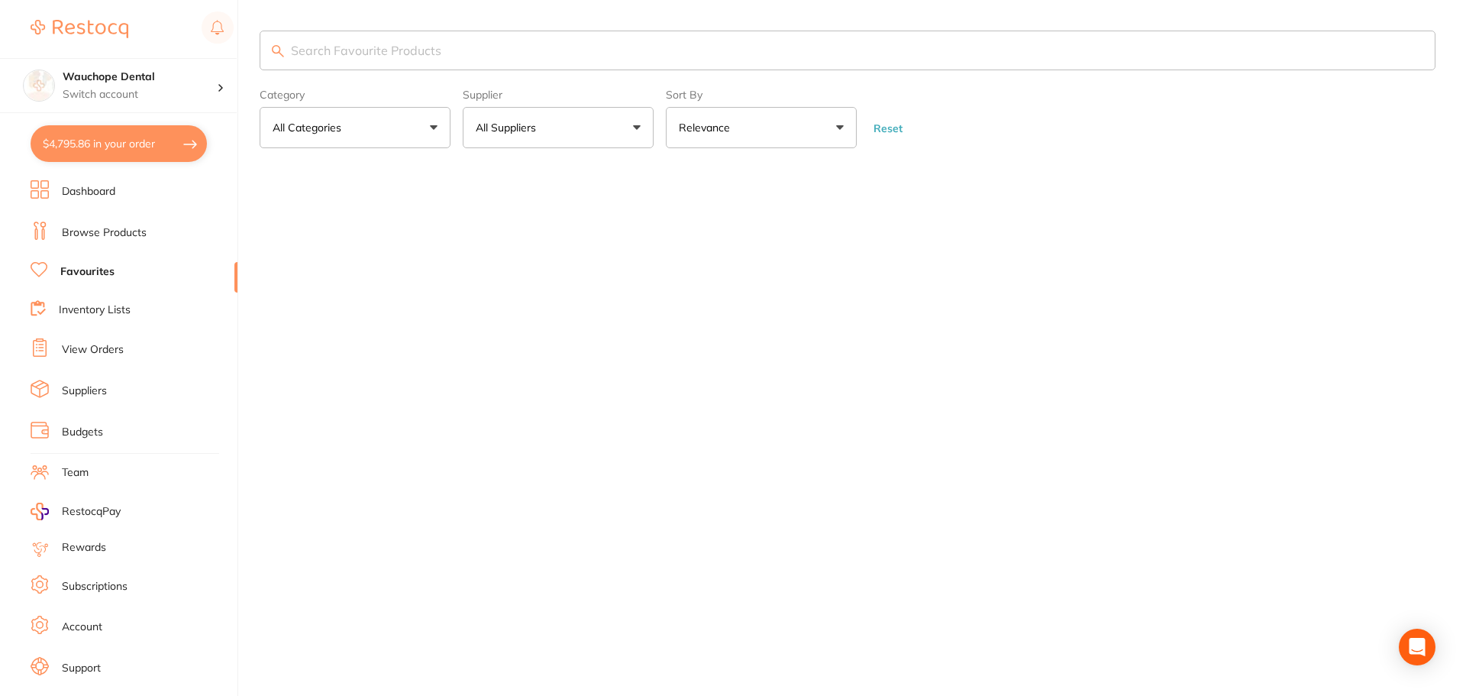
click at [334, 52] on input "search" at bounding box center [848, 51] width 1176 height 40
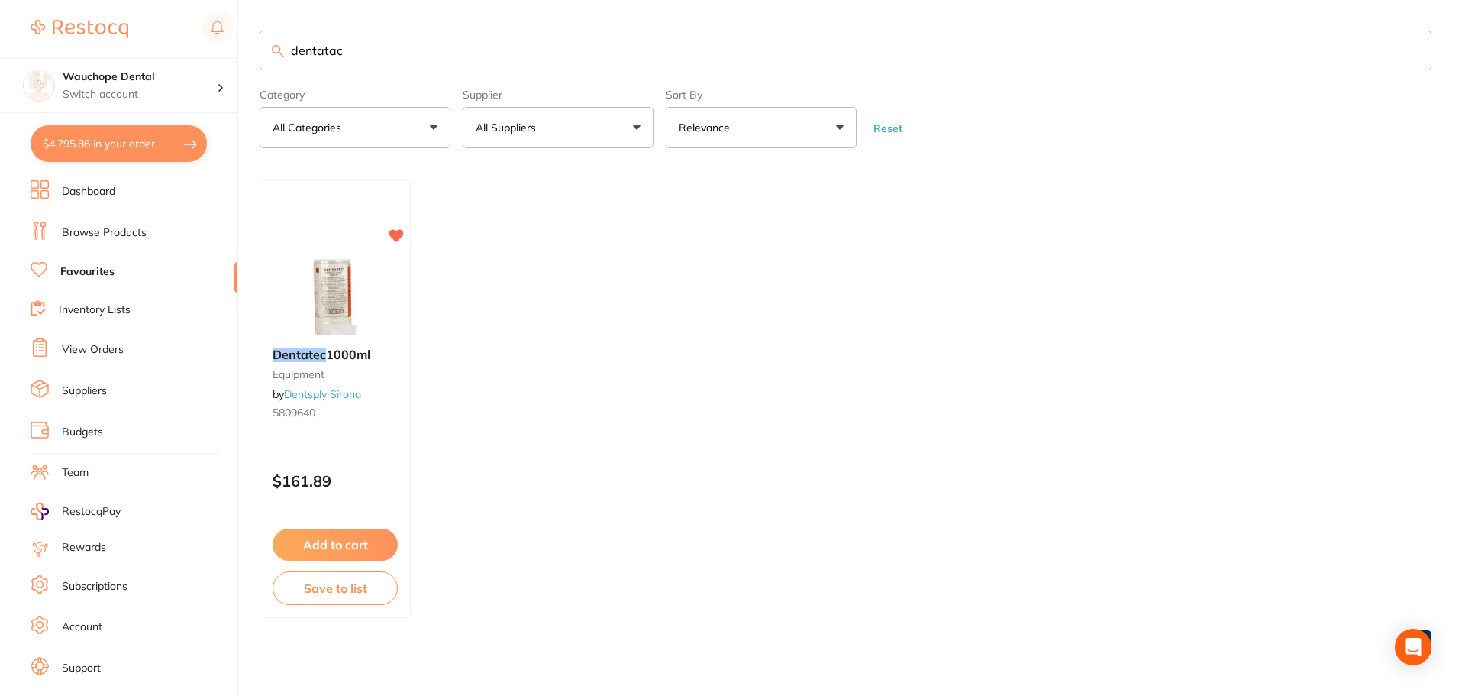
type input "dentatac"
click at [366, 315] on img at bounding box center [335, 296] width 100 height 77
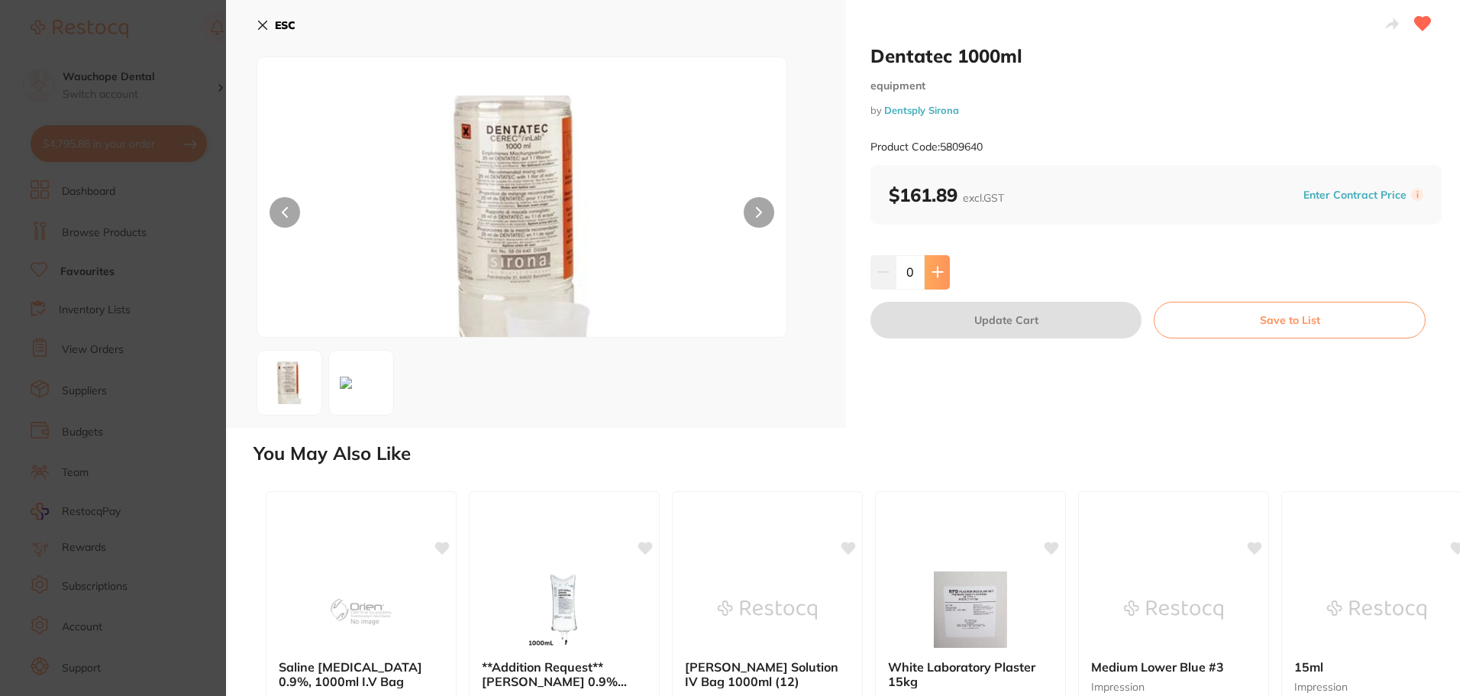
click at [932, 263] on button at bounding box center [937, 272] width 25 height 34
type input "1"
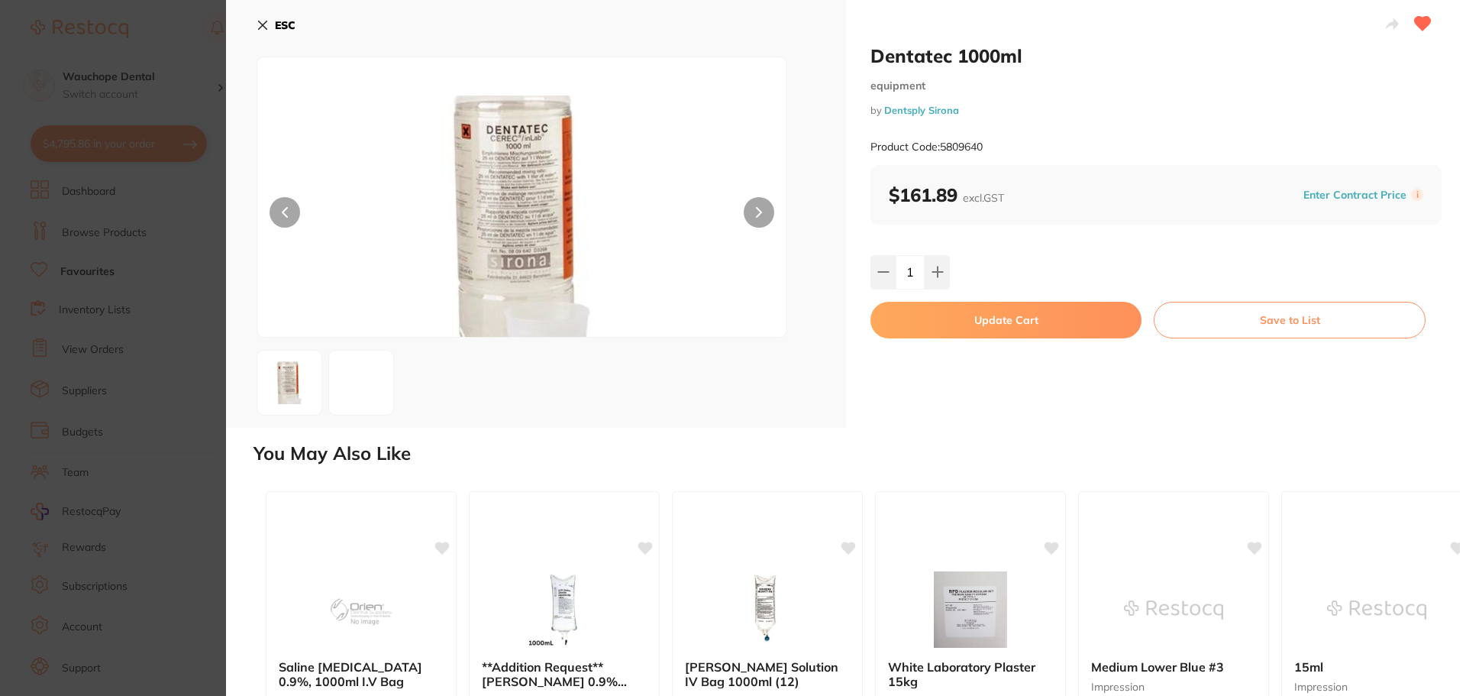
click at [984, 315] on button "Update Cart" at bounding box center [1006, 320] width 271 height 37
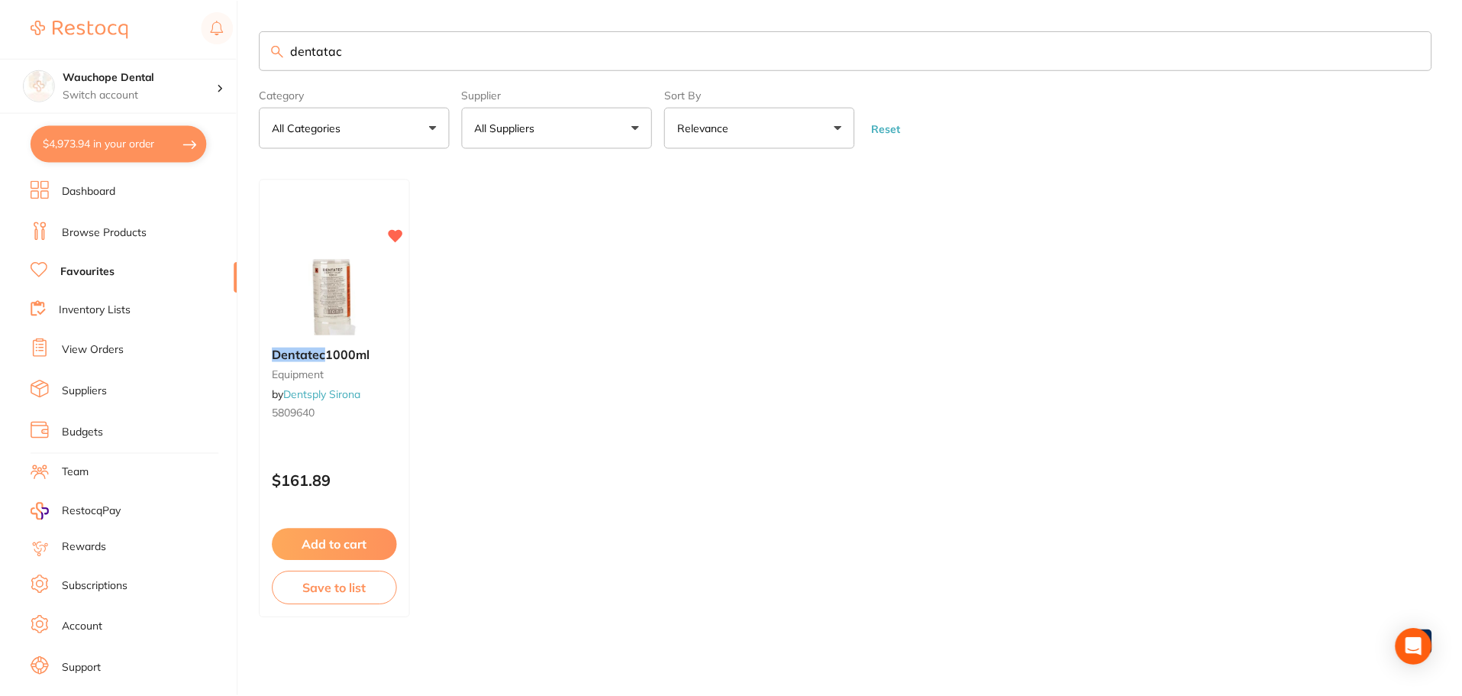
scroll to position [2, 0]
click at [111, 141] on button "$4,973.94 in your order" at bounding box center [119, 143] width 176 height 37
checkbox input "true"
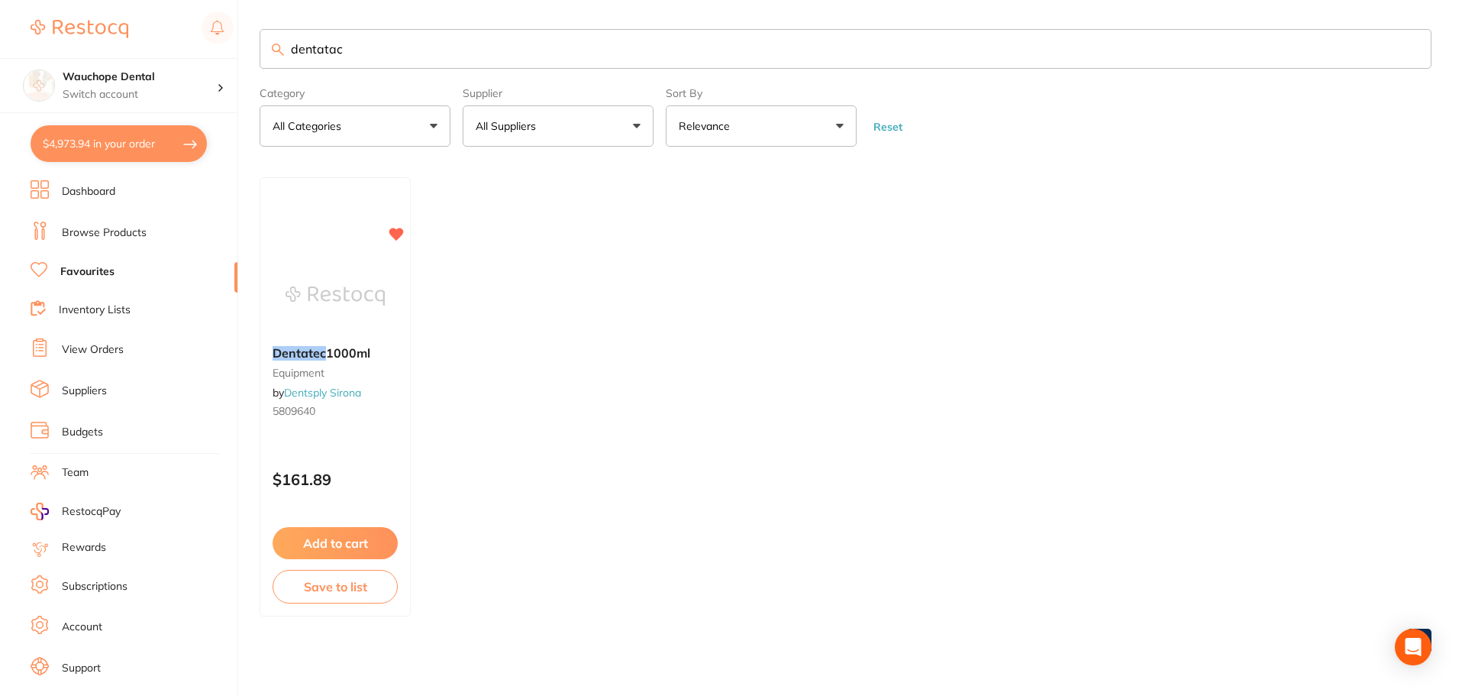
checkbox input "true"
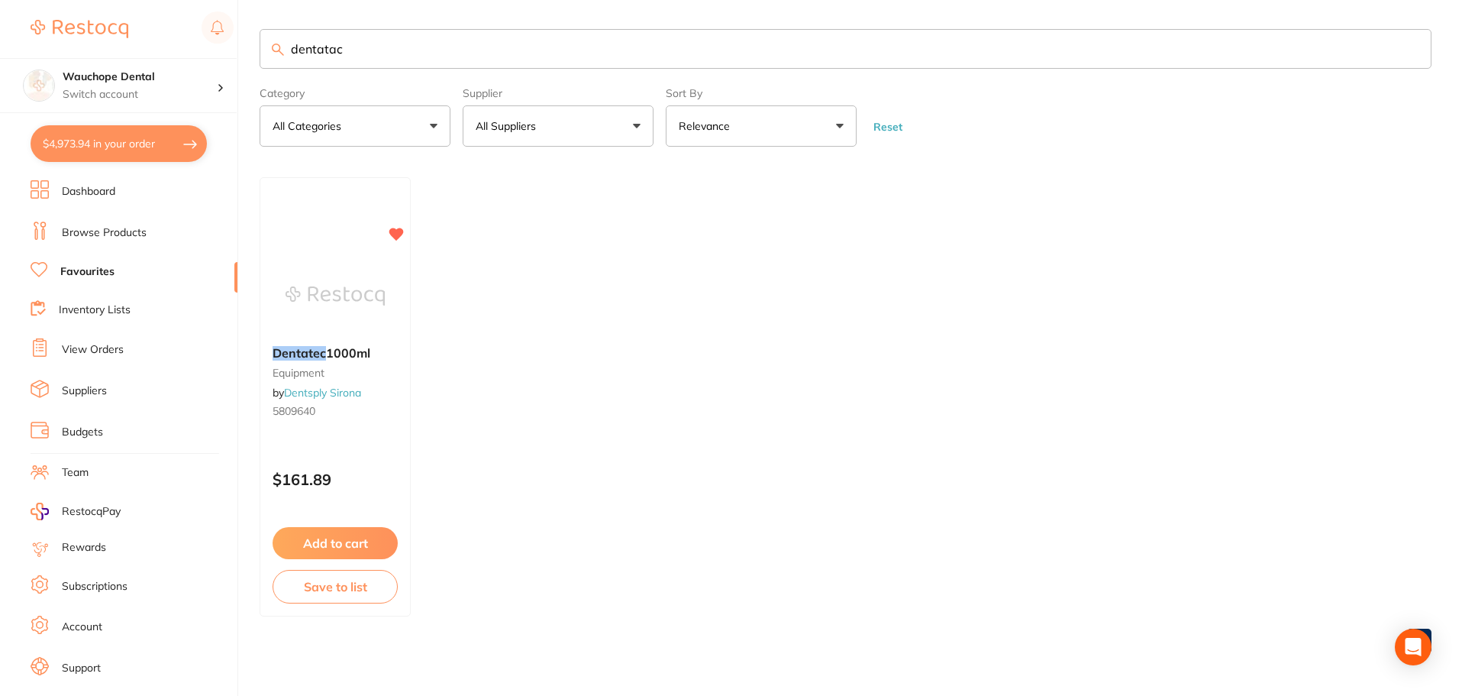
checkbox input "true"
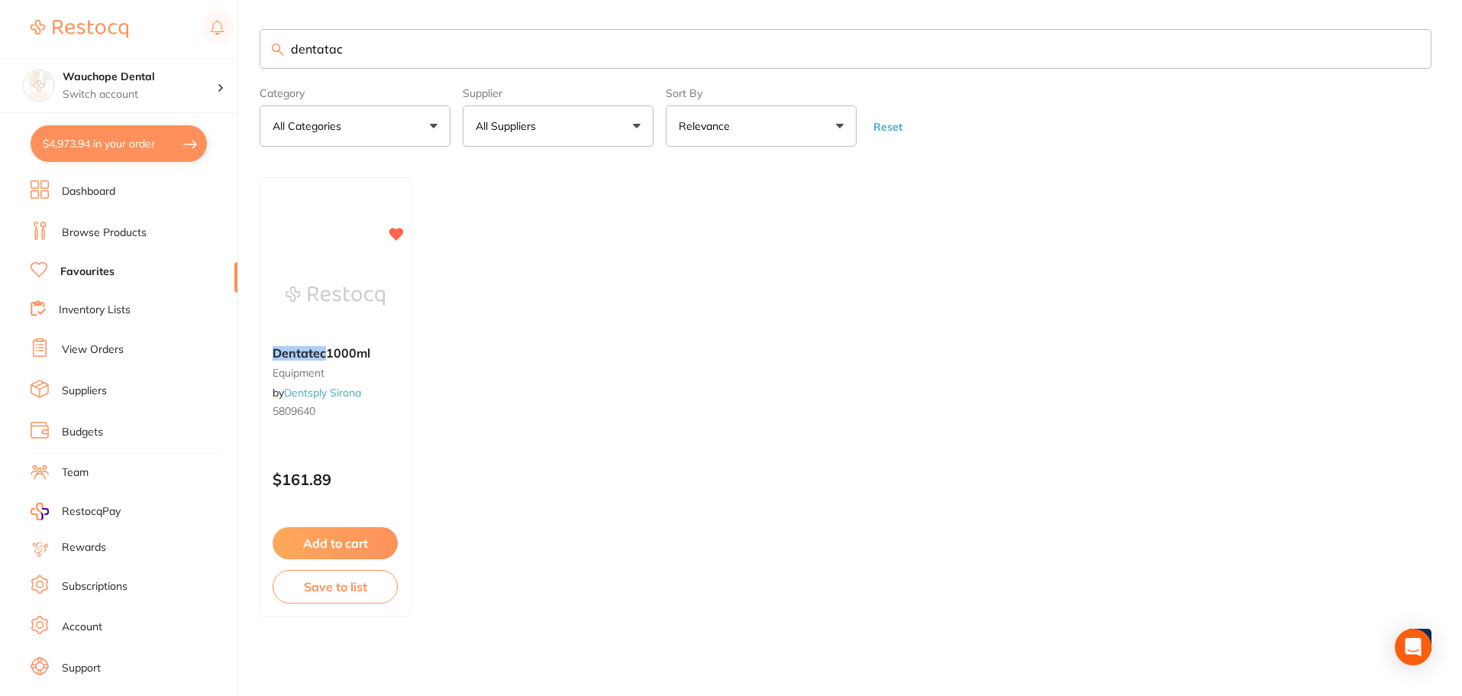
checkbox input "true"
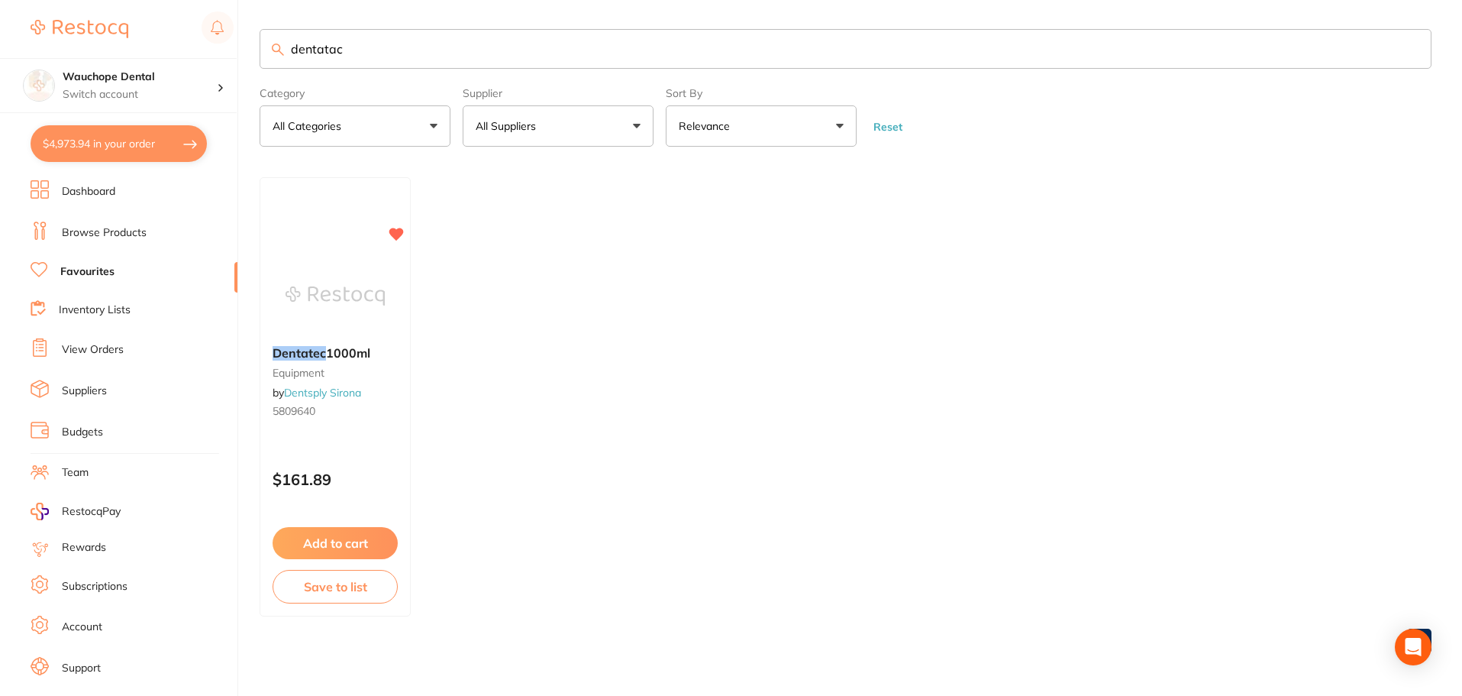
checkbox input "true"
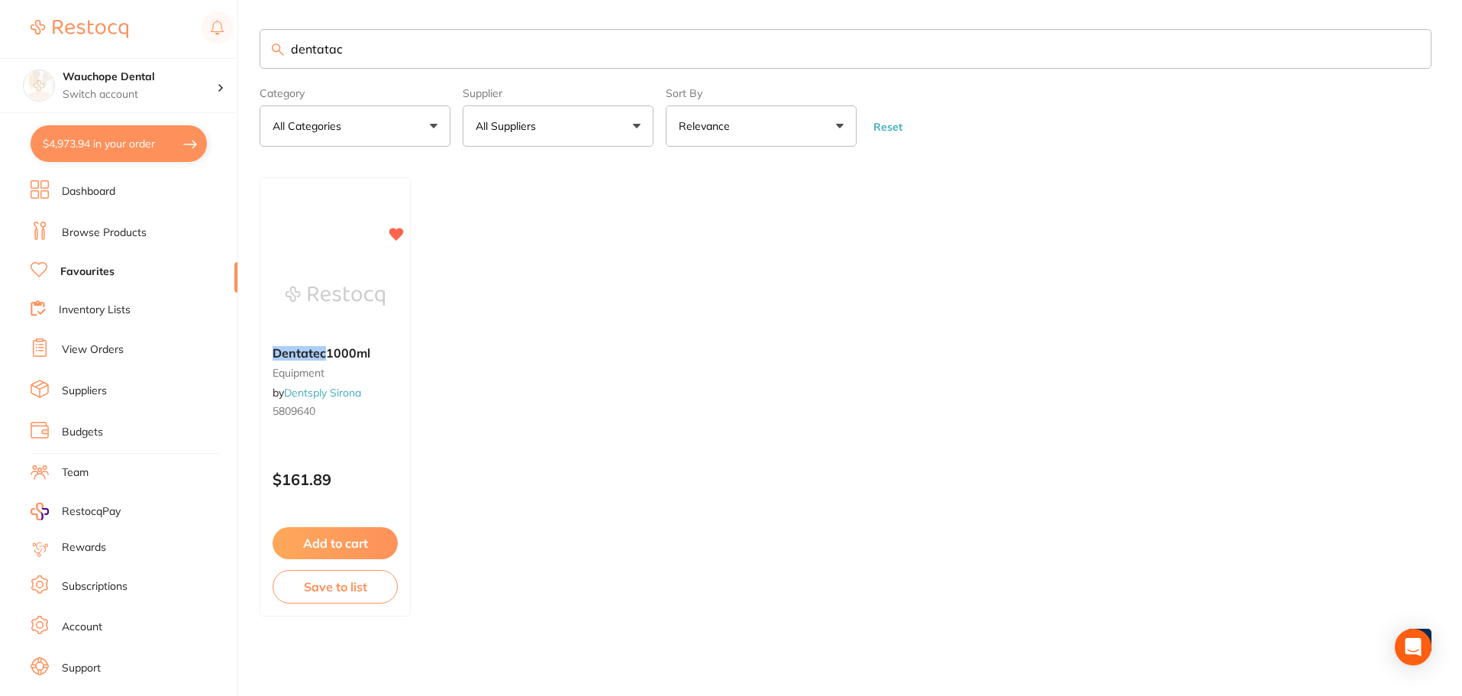
checkbox input "true"
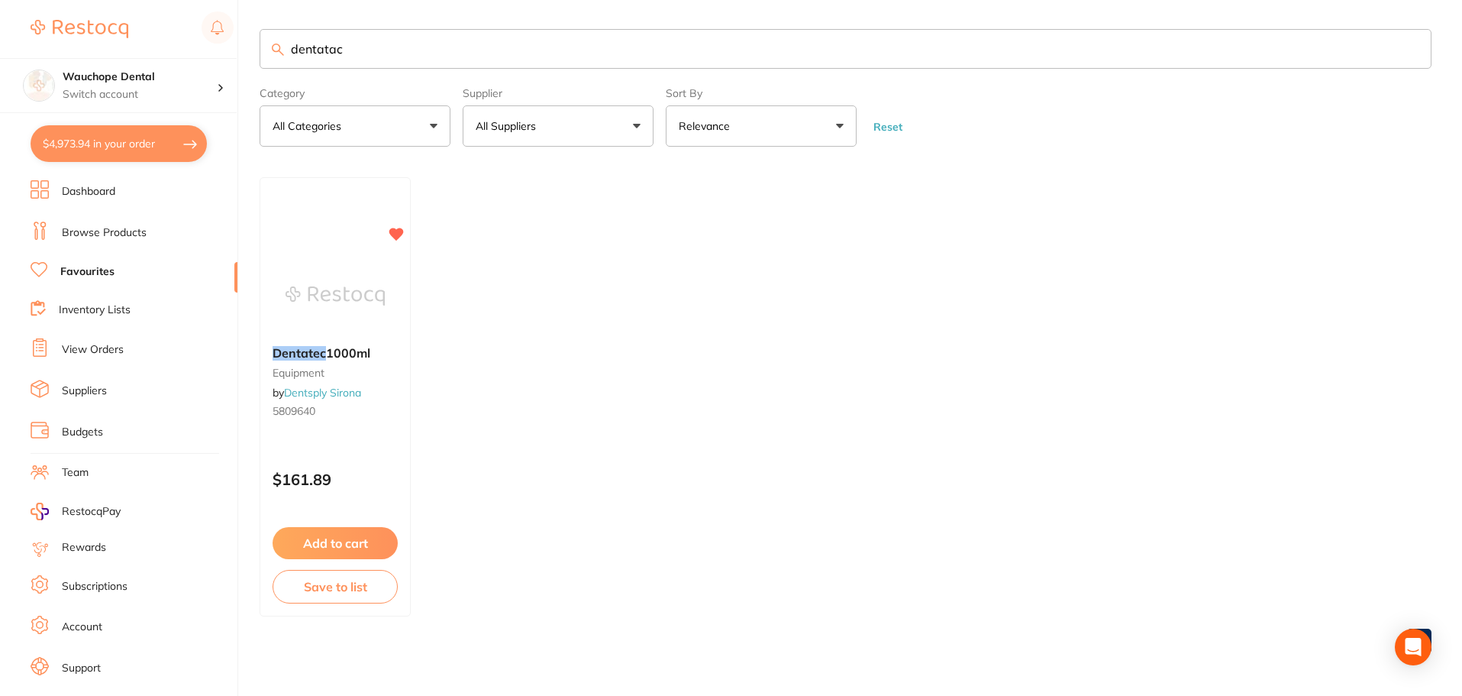
checkbox input "true"
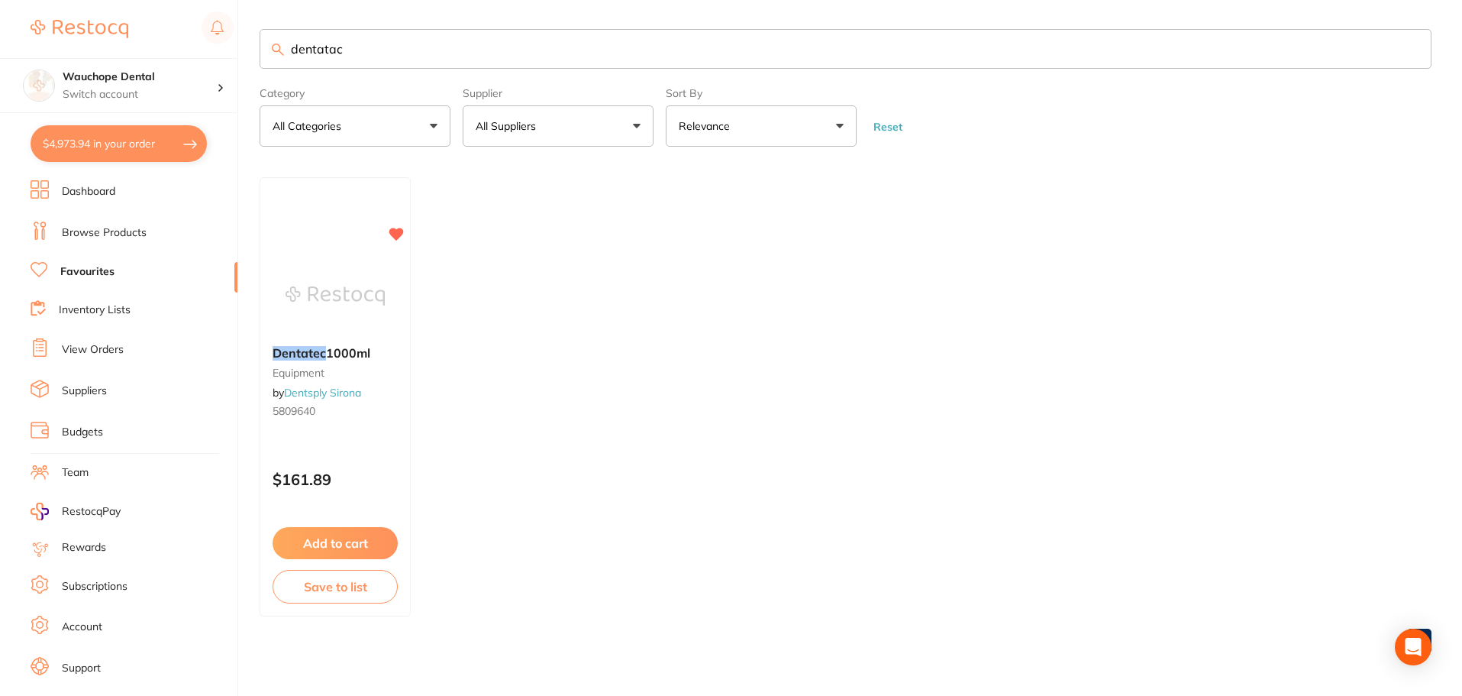
checkbox input "true"
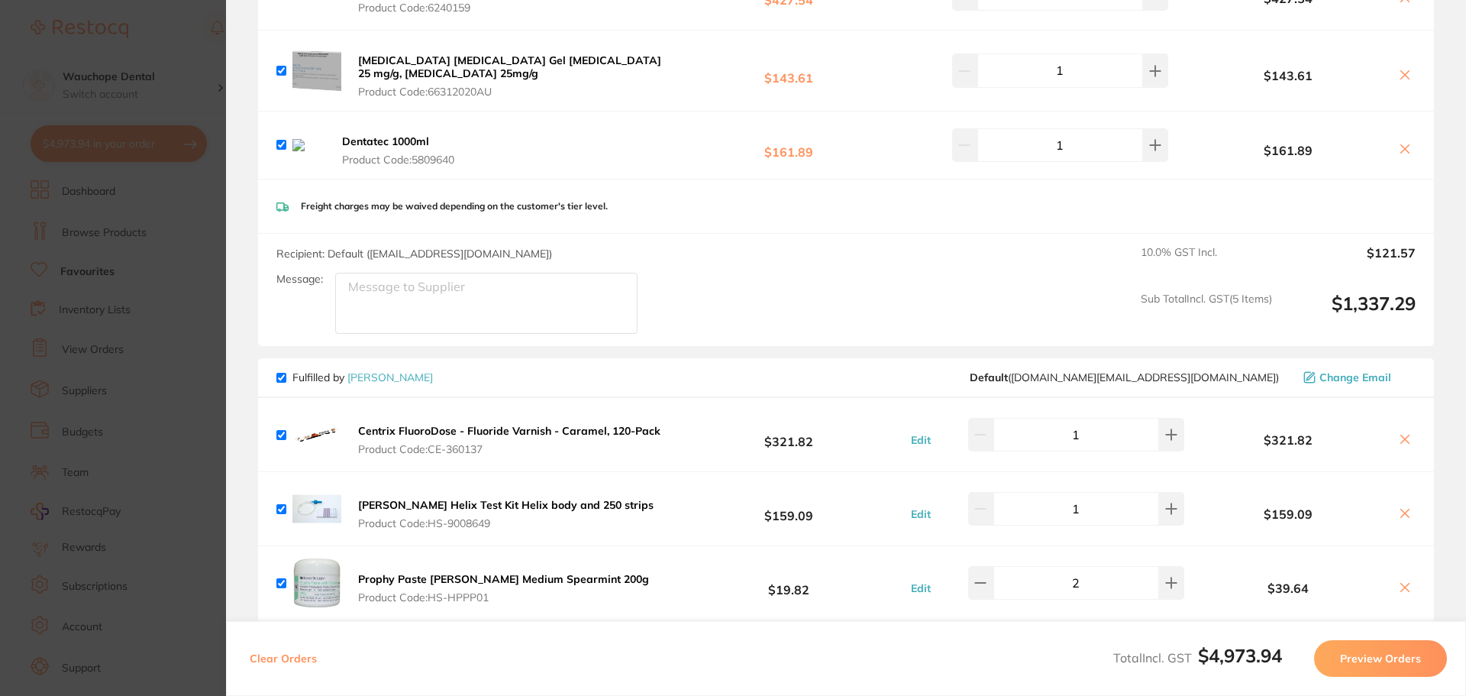
scroll to position [840, 0]
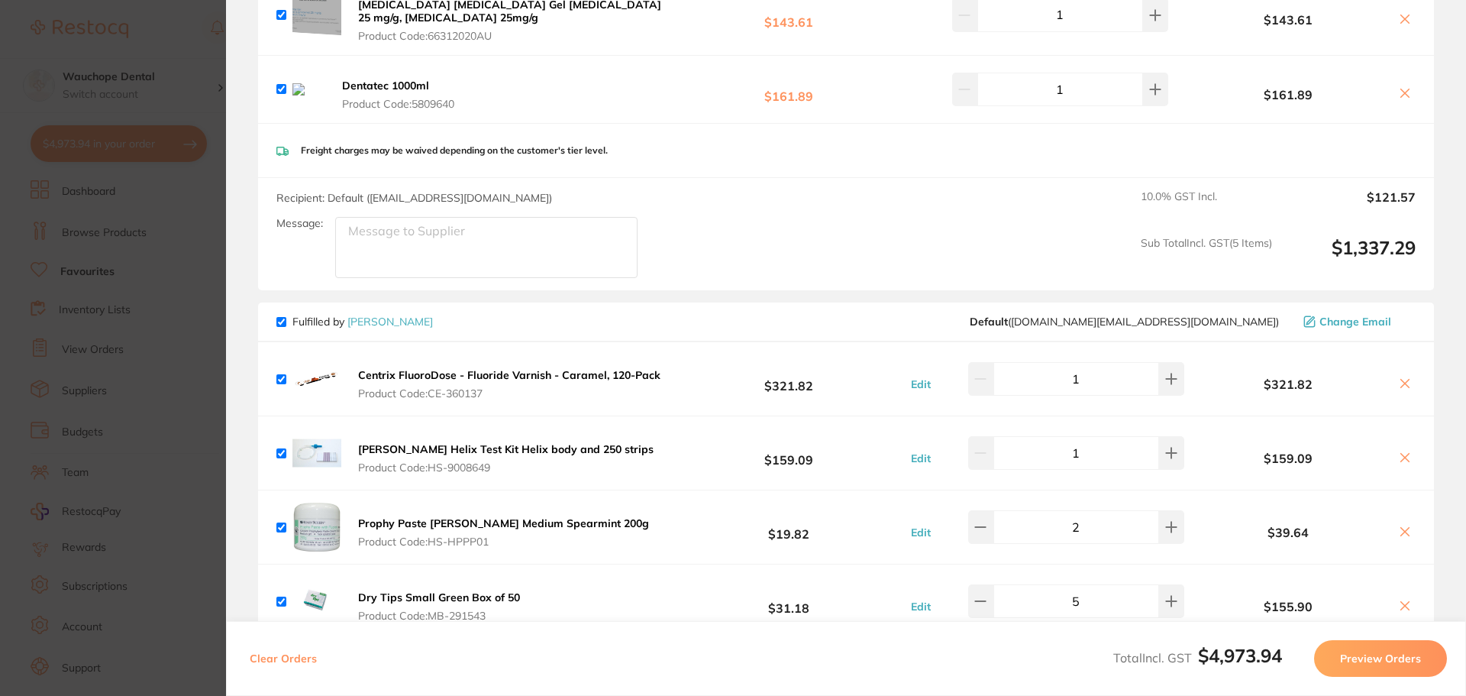
drag, startPoint x: 283, startPoint y: 325, endPoint x: 363, endPoint y: 347, distance: 83.0
click at [283, 325] on input "checkbox" at bounding box center [281, 322] width 10 height 10
checkbox input "false"
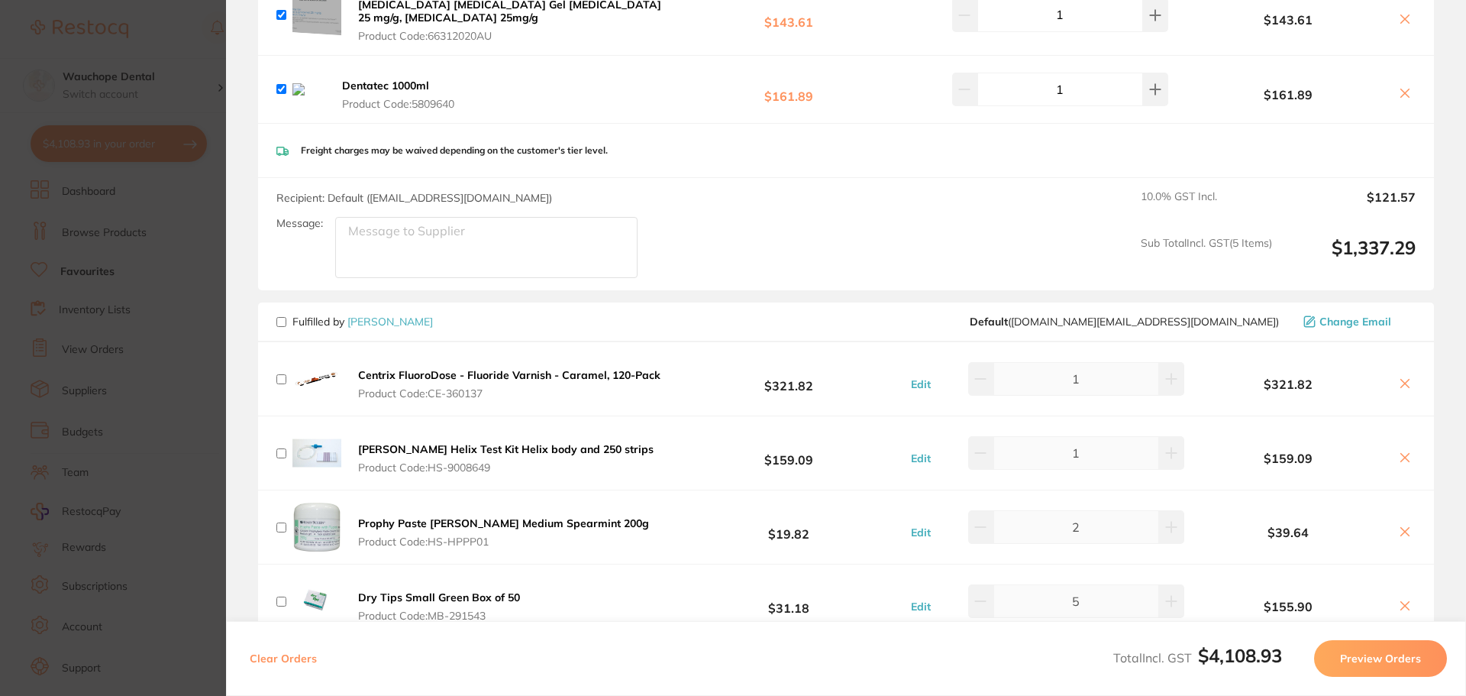
checkbox input "false"
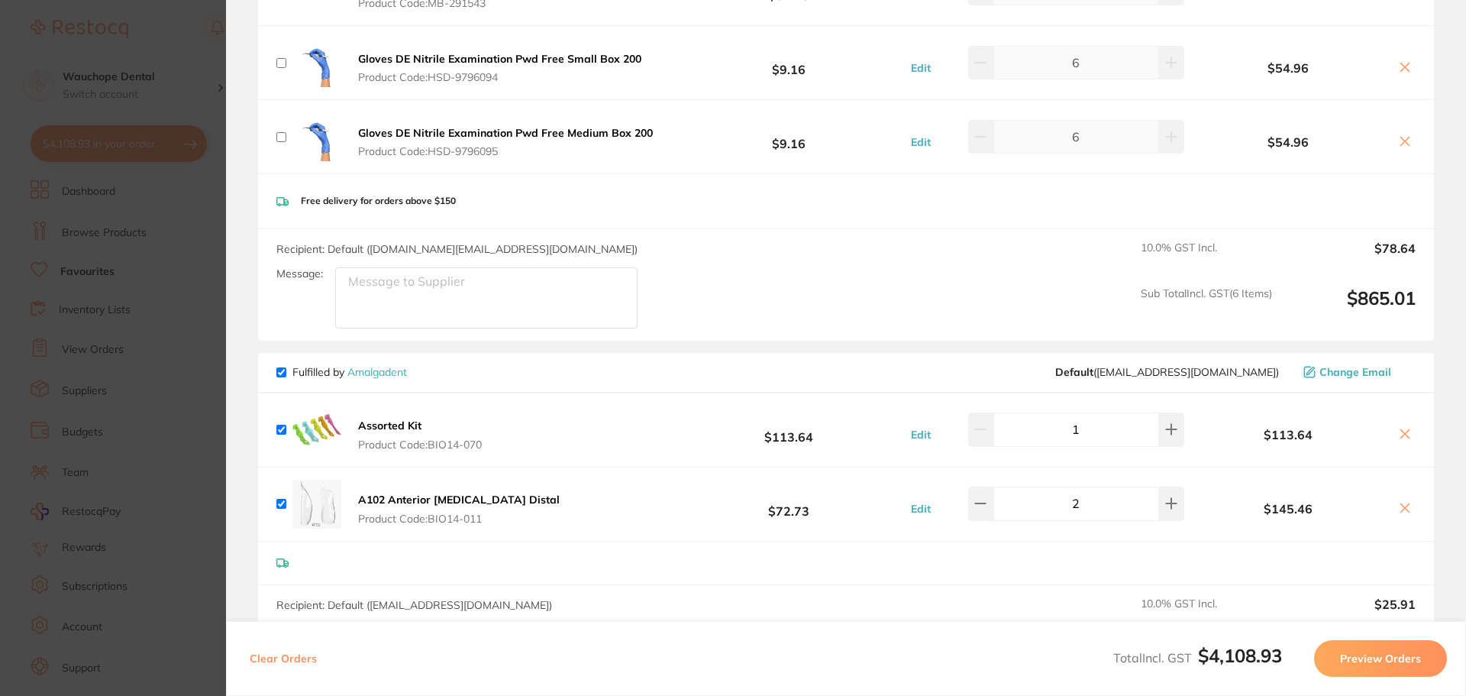
scroll to position [1527, 0]
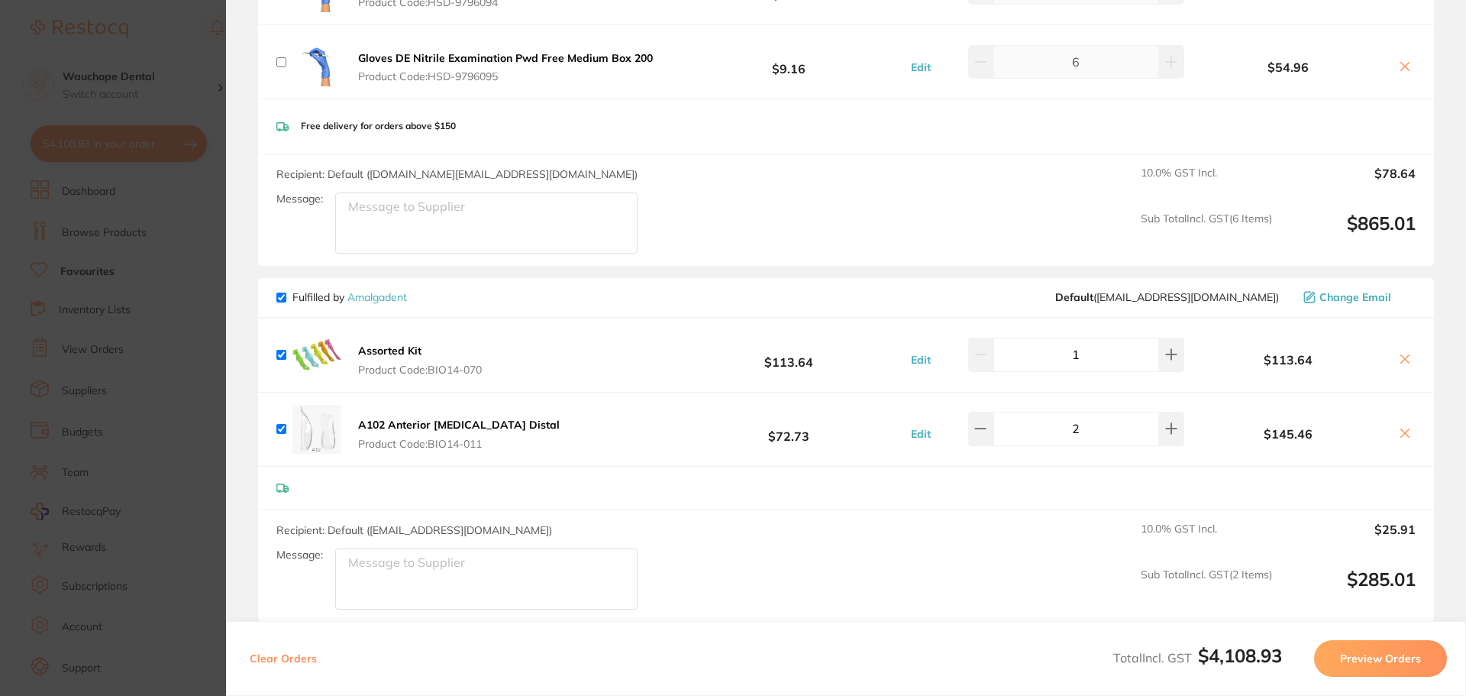
click at [278, 295] on input "checkbox" at bounding box center [281, 297] width 10 height 10
checkbox input "false"
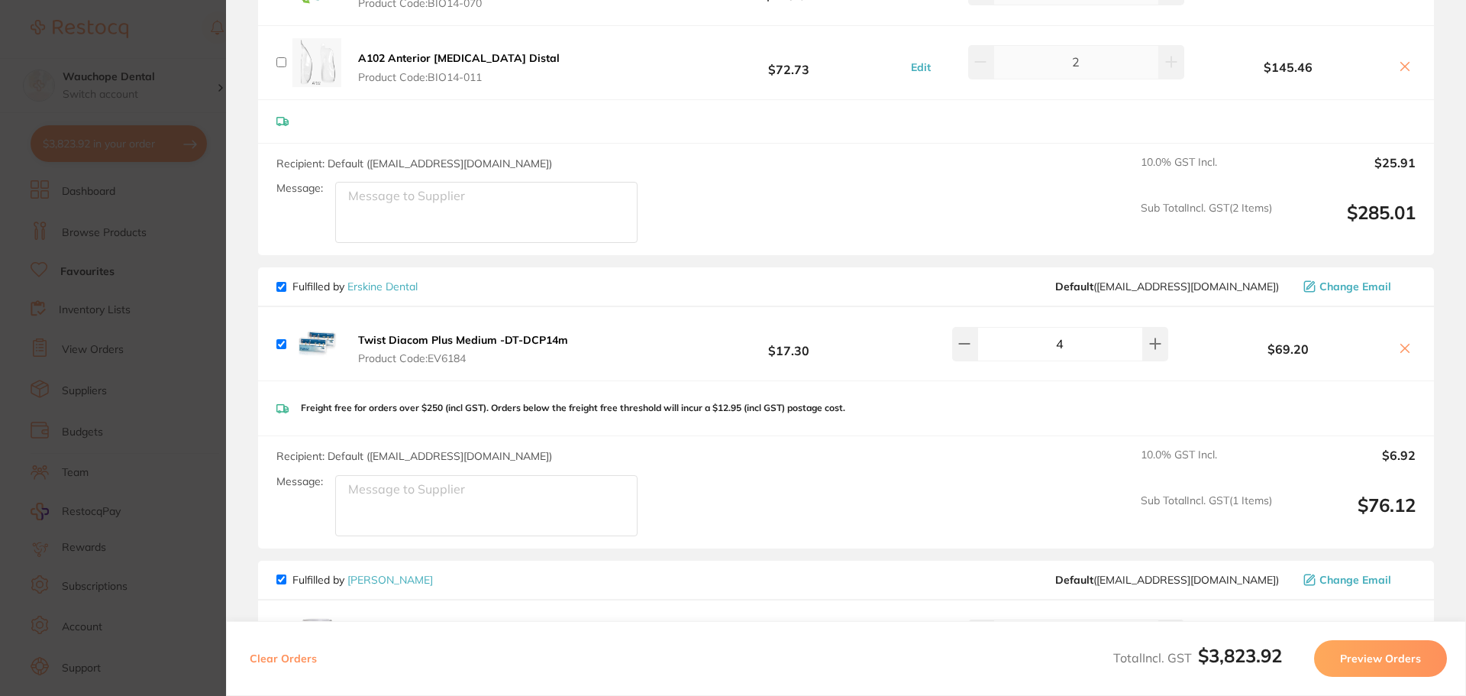
scroll to position [1909, 0]
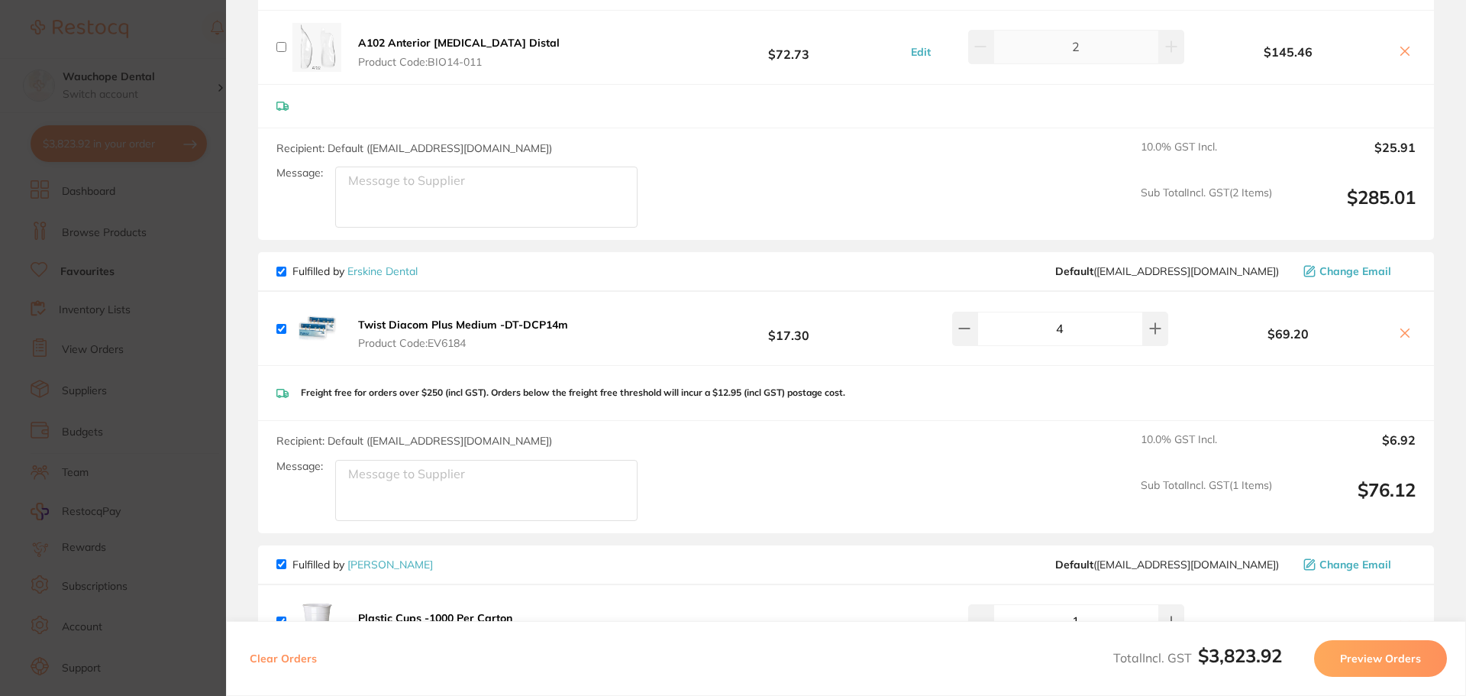
click at [284, 267] on input "checkbox" at bounding box center [281, 272] width 10 height 10
checkbox input "false"
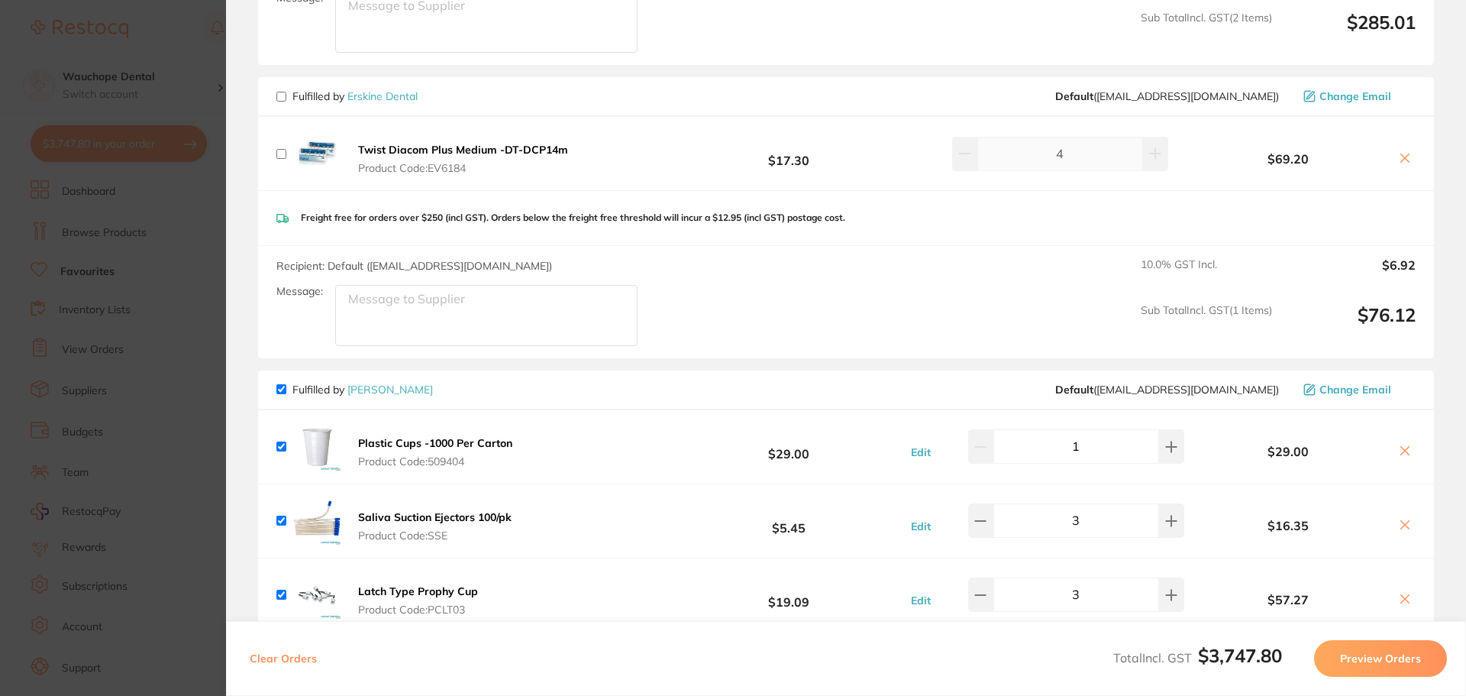
scroll to position [2291, 0]
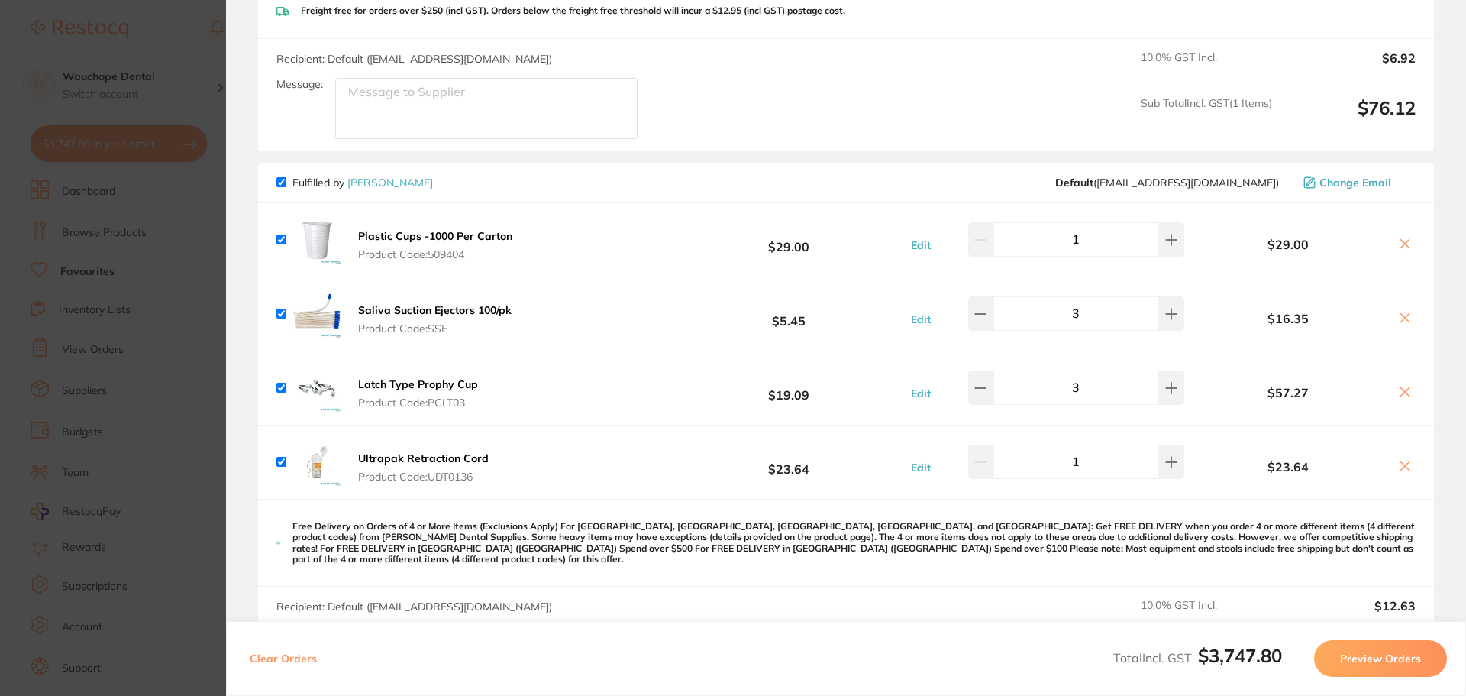
click at [277, 183] on input "checkbox" at bounding box center [281, 182] width 10 height 10
checkbox input "false"
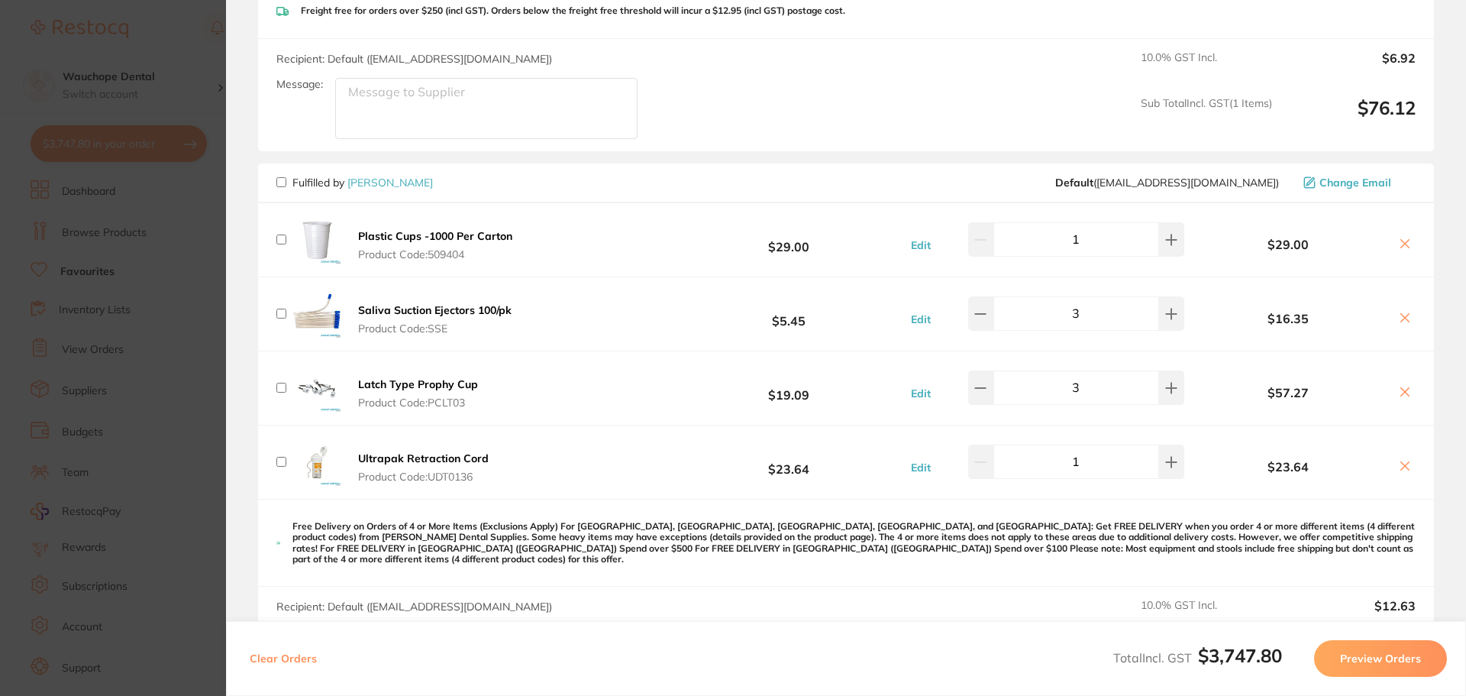
checkbox input "false"
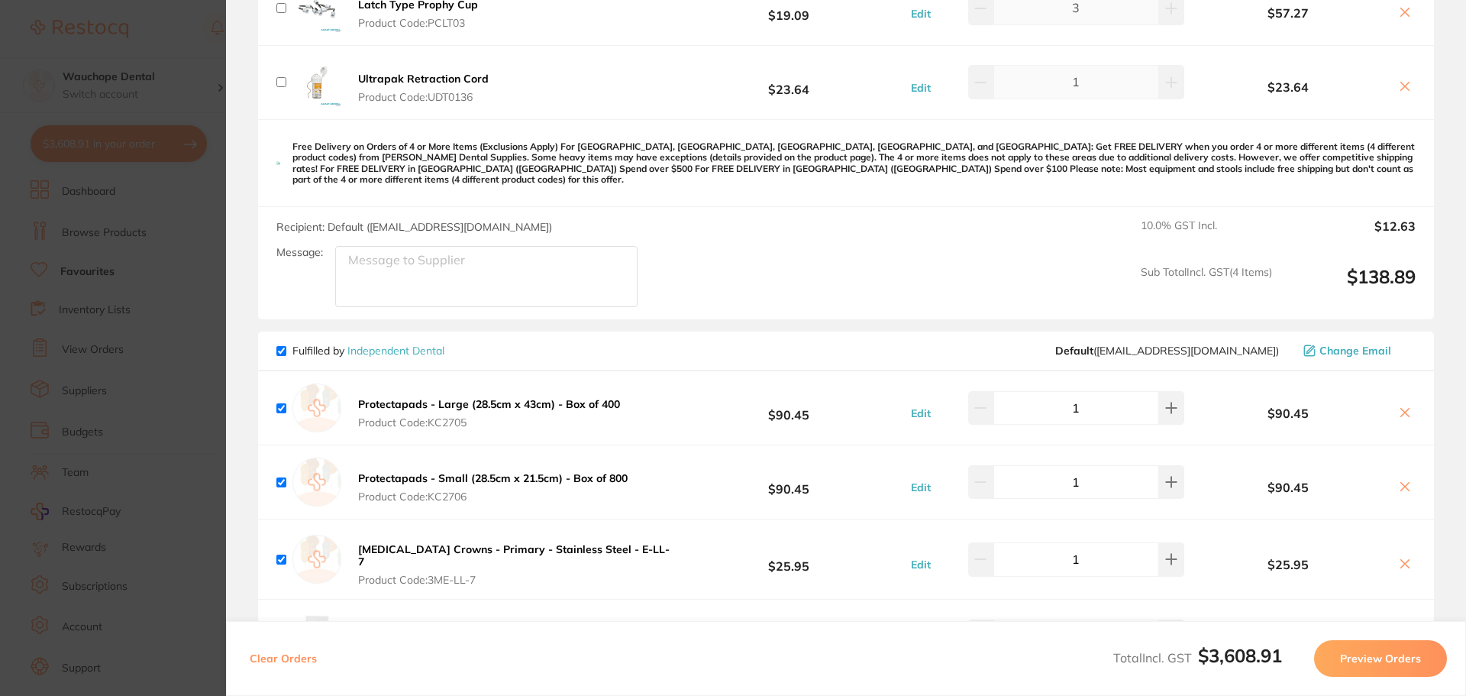
scroll to position [2673, 0]
click at [270, 338] on div "Fulfilled by Independent Dental Default ( [EMAIL_ADDRESS][DOMAIN_NAME] ) Change…" at bounding box center [846, 349] width 1176 height 40
drag, startPoint x: 278, startPoint y: 337, endPoint x: 417, endPoint y: 320, distance: 140.0
click at [279, 344] on input "checkbox" at bounding box center [281, 349] width 10 height 10
checkbox input "false"
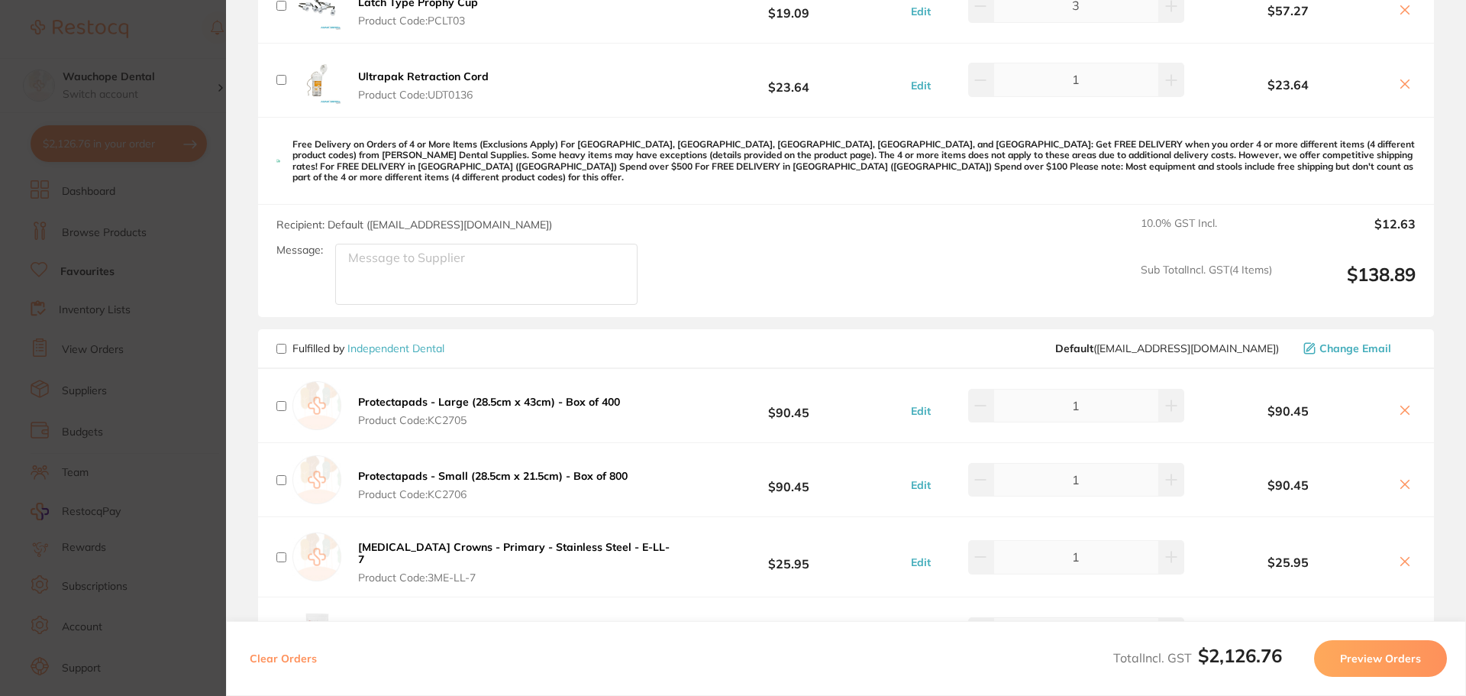
checkbox input "false"
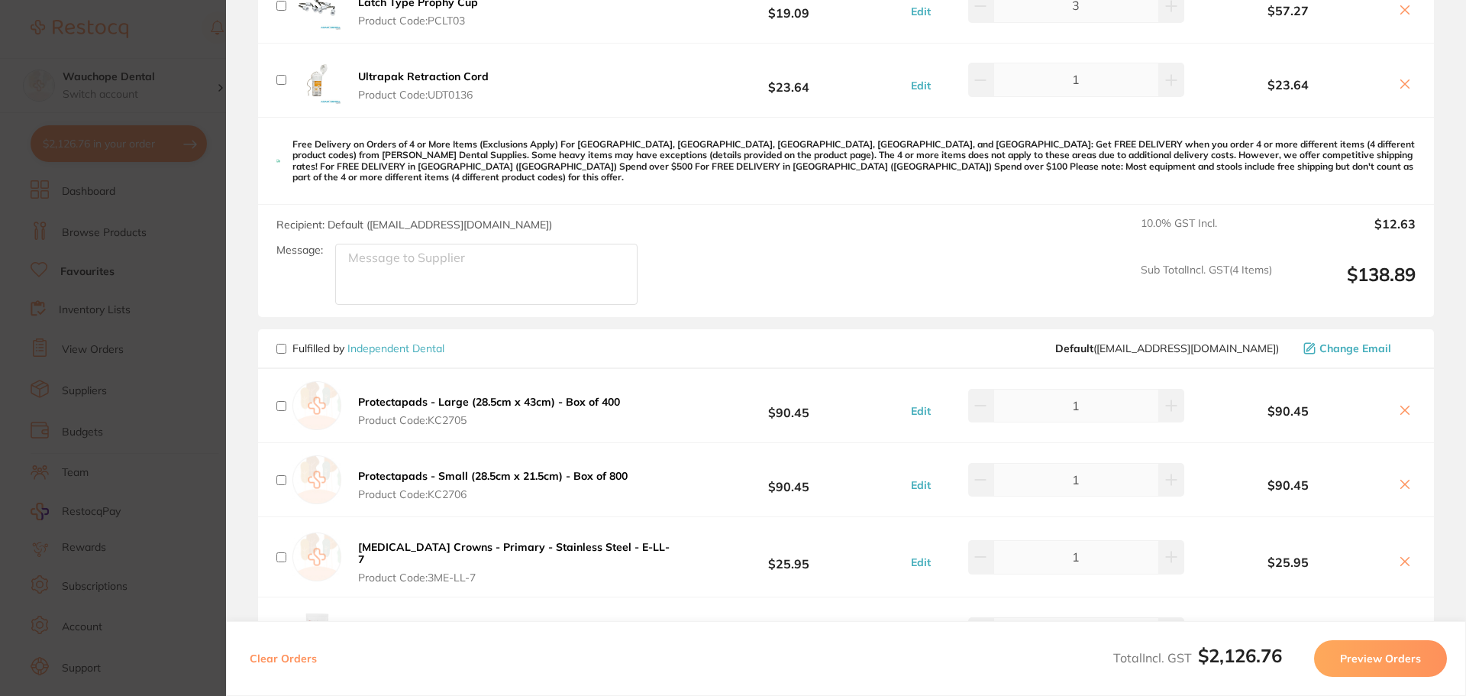
checkbox input "false"
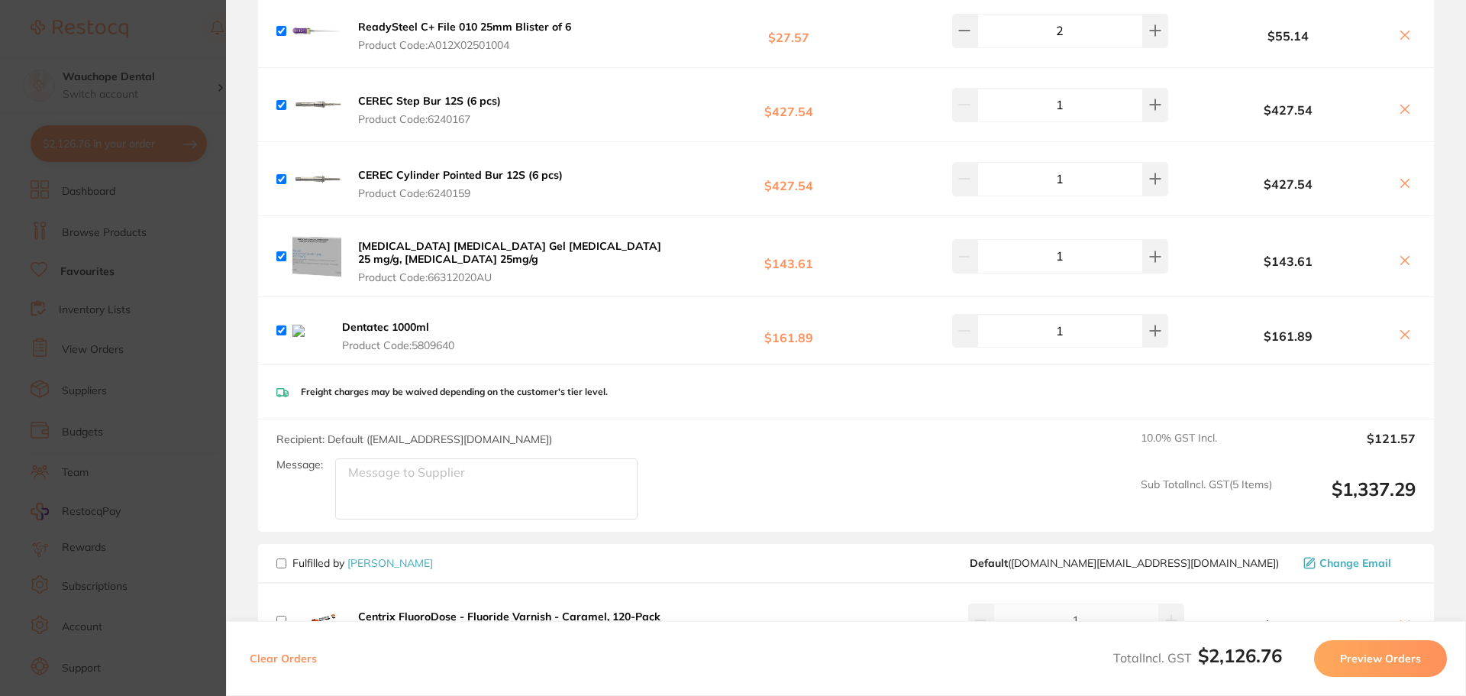
scroll to position [446, 0]
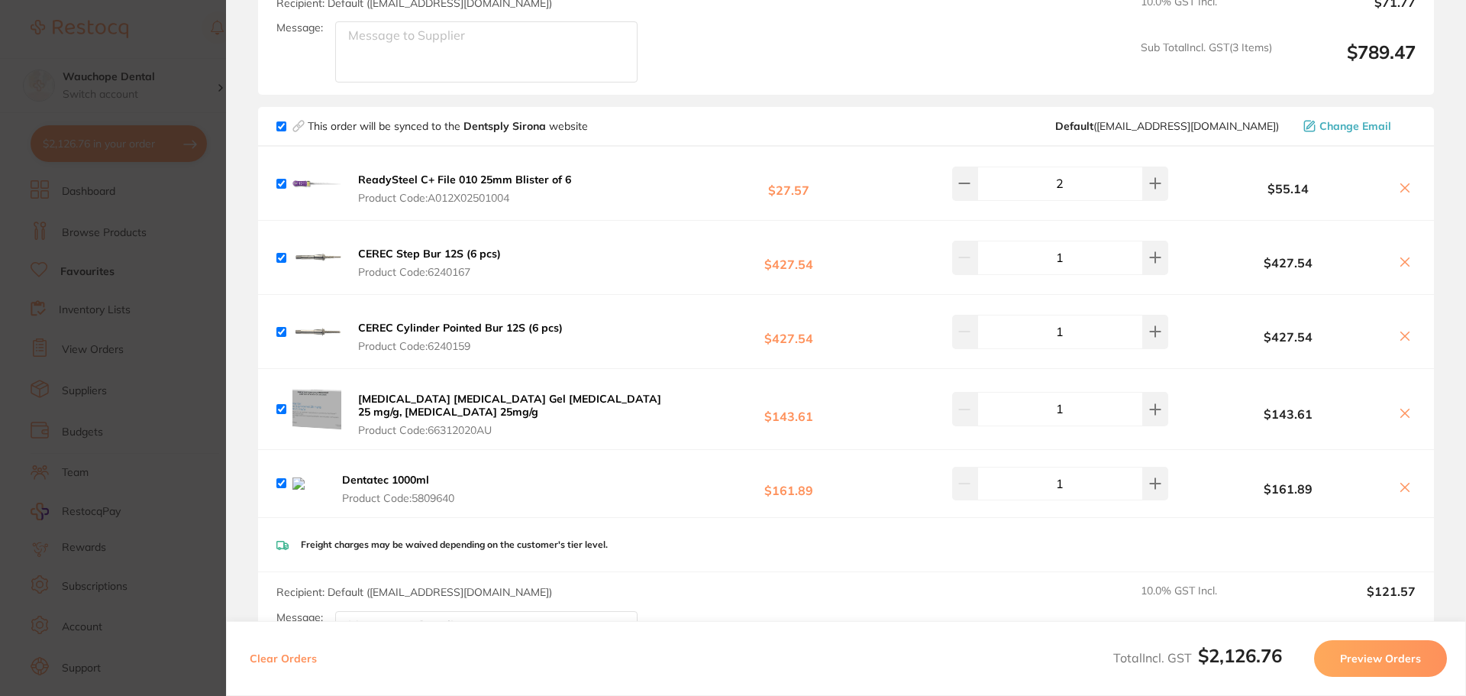
click at [1391, 660] on button "Preview Orders" at bounding box center [1380, 658] width 133 height 37
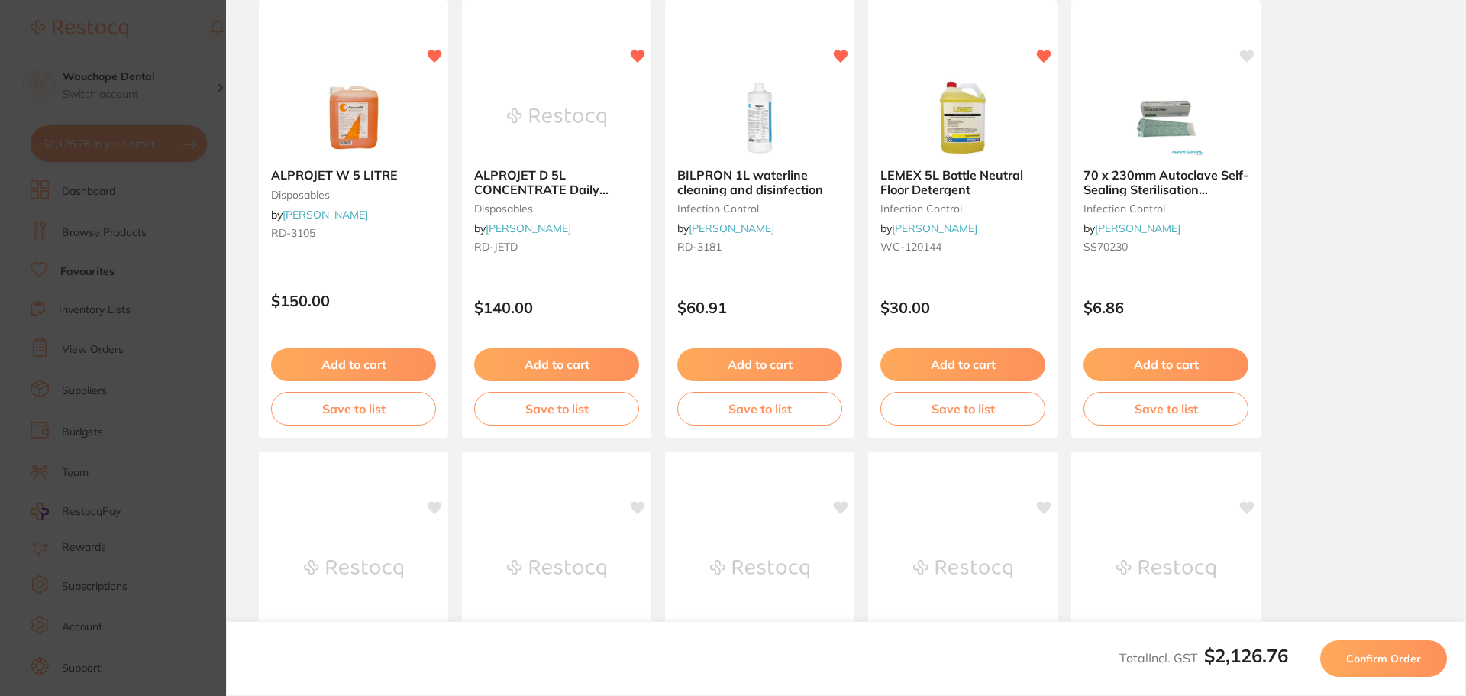
scroll to position [0, 0]
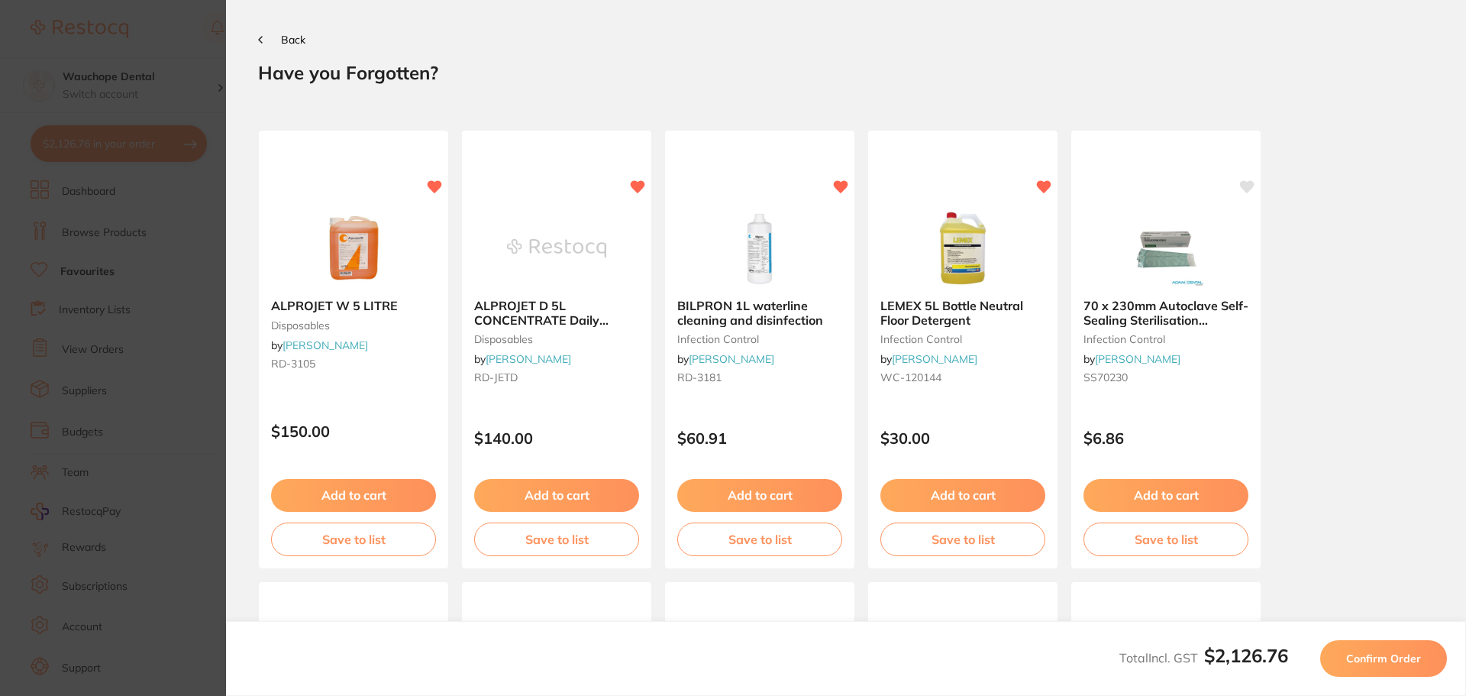
click at [1391, 660] on span "Confirm Order" at bounding box center [1383, 658] width 75 height 14
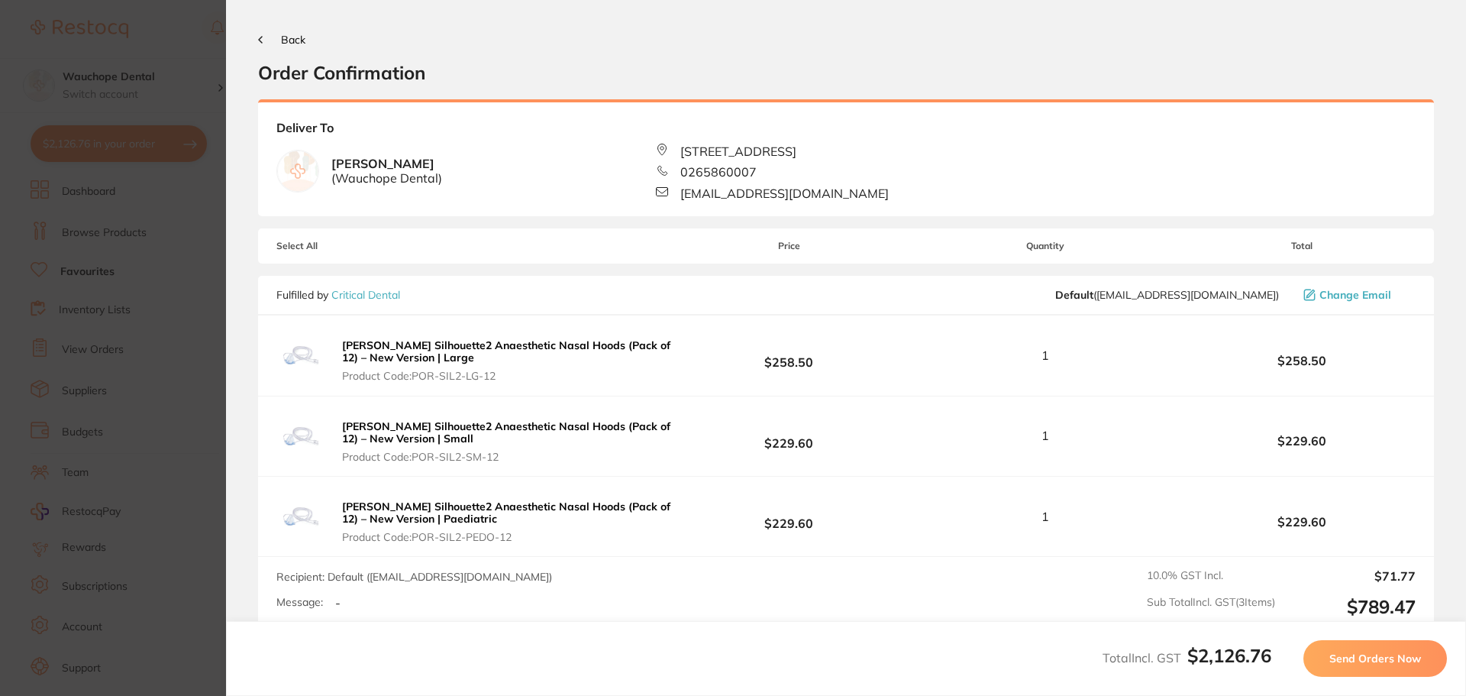
click at [263, 32] on div "Back Order Confirmation" at bounding box center [846, 58] width 1176 height 52
click at [267, 34] on button "Back" at bounding box center [281, 40] width 47 height 12
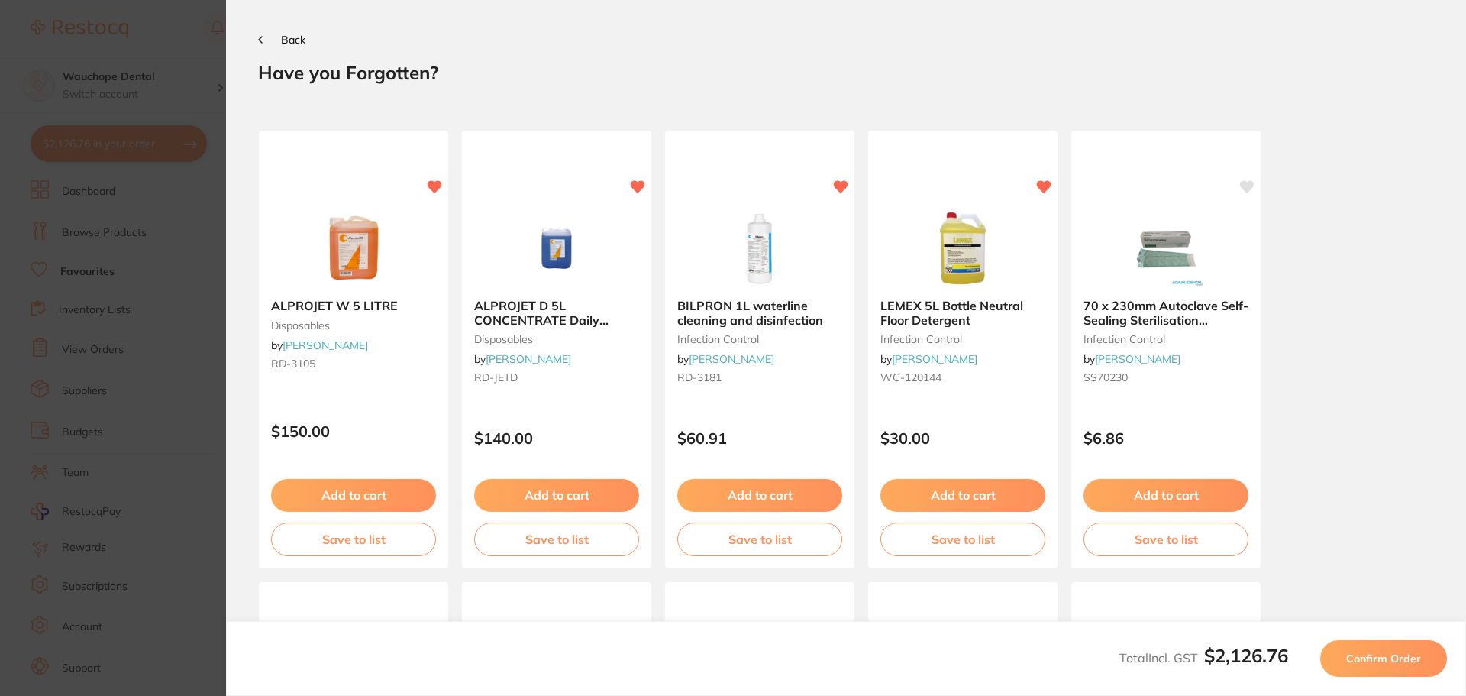
click at [269, 34] on button "Back" at bounding box center [281, 40] width 47 height 12
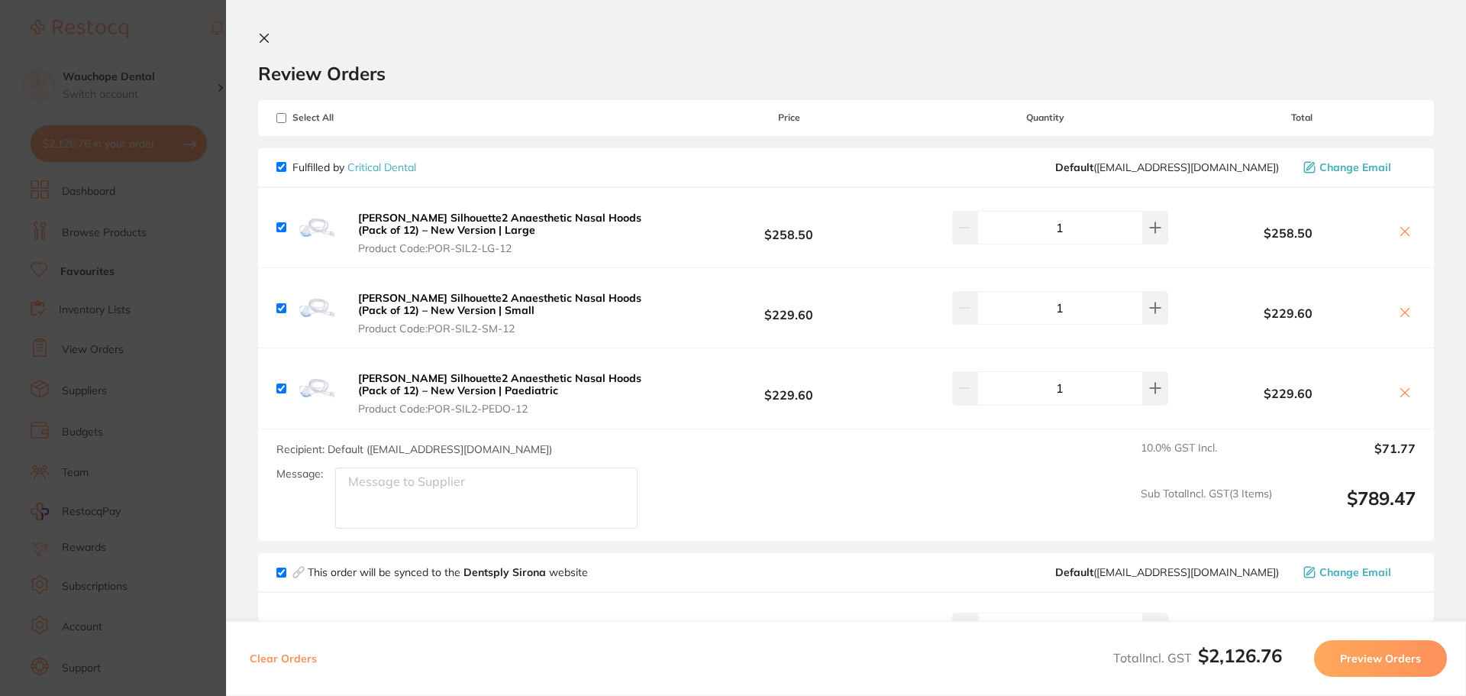
click at [280, 164] on input "checkbox" at bounding box center [281, 167] width 10 height 10
checkbox input "false"
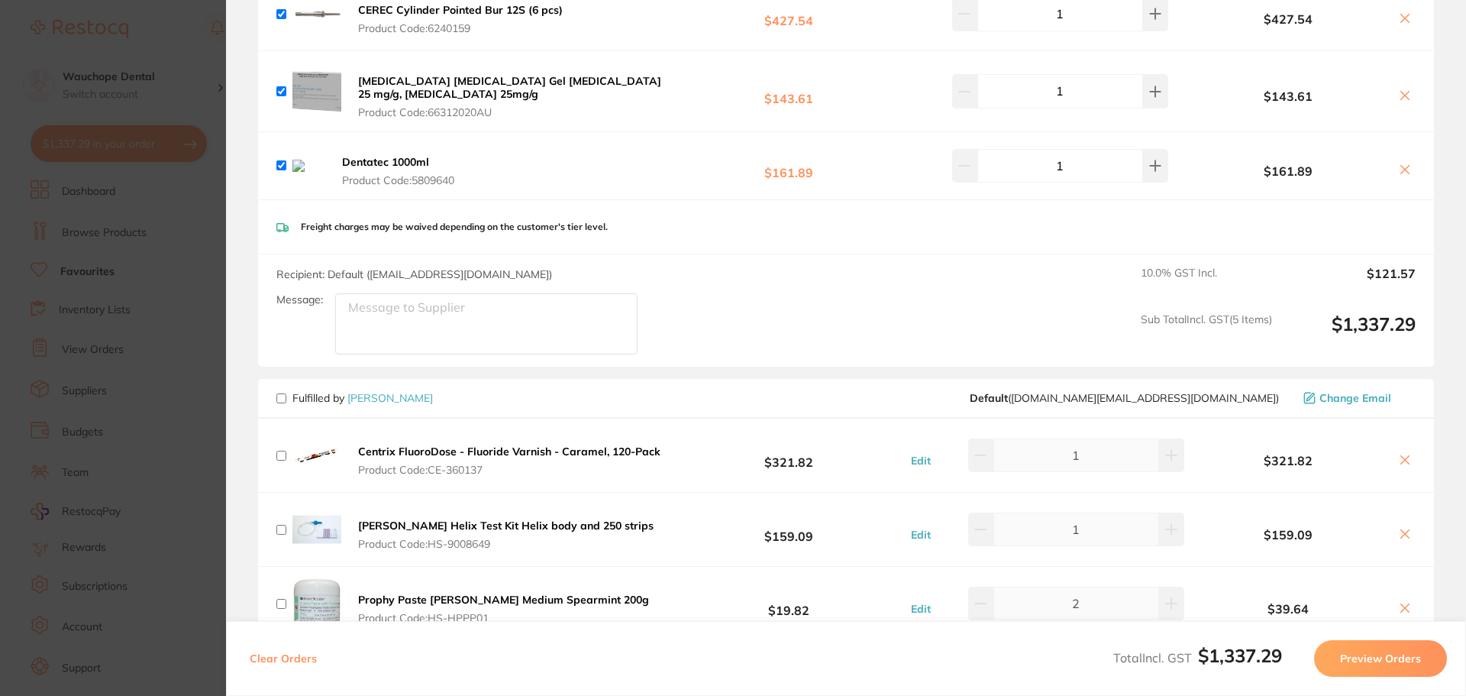
scroll to position [1145, 0]
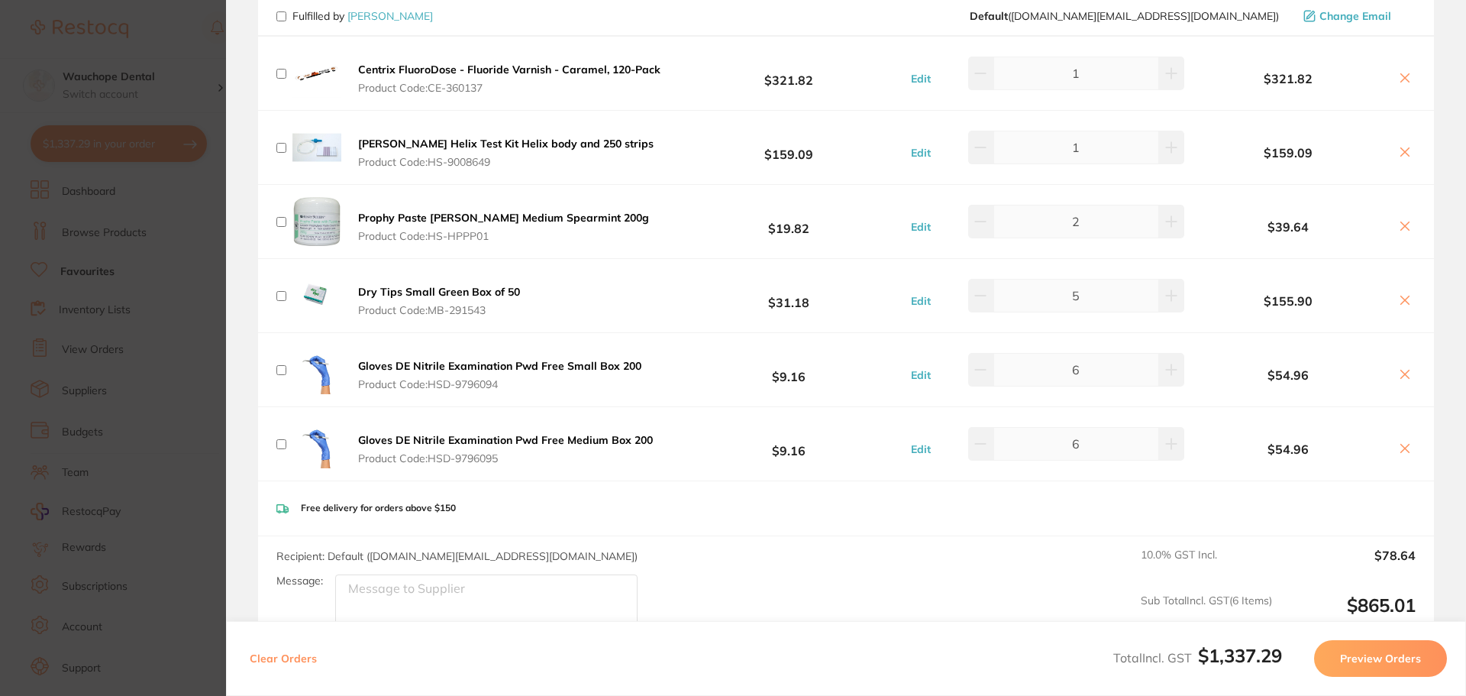
click at [1420, 651] on button "Preview Orders" at bounding box center [1380, 658] width 133 height 37
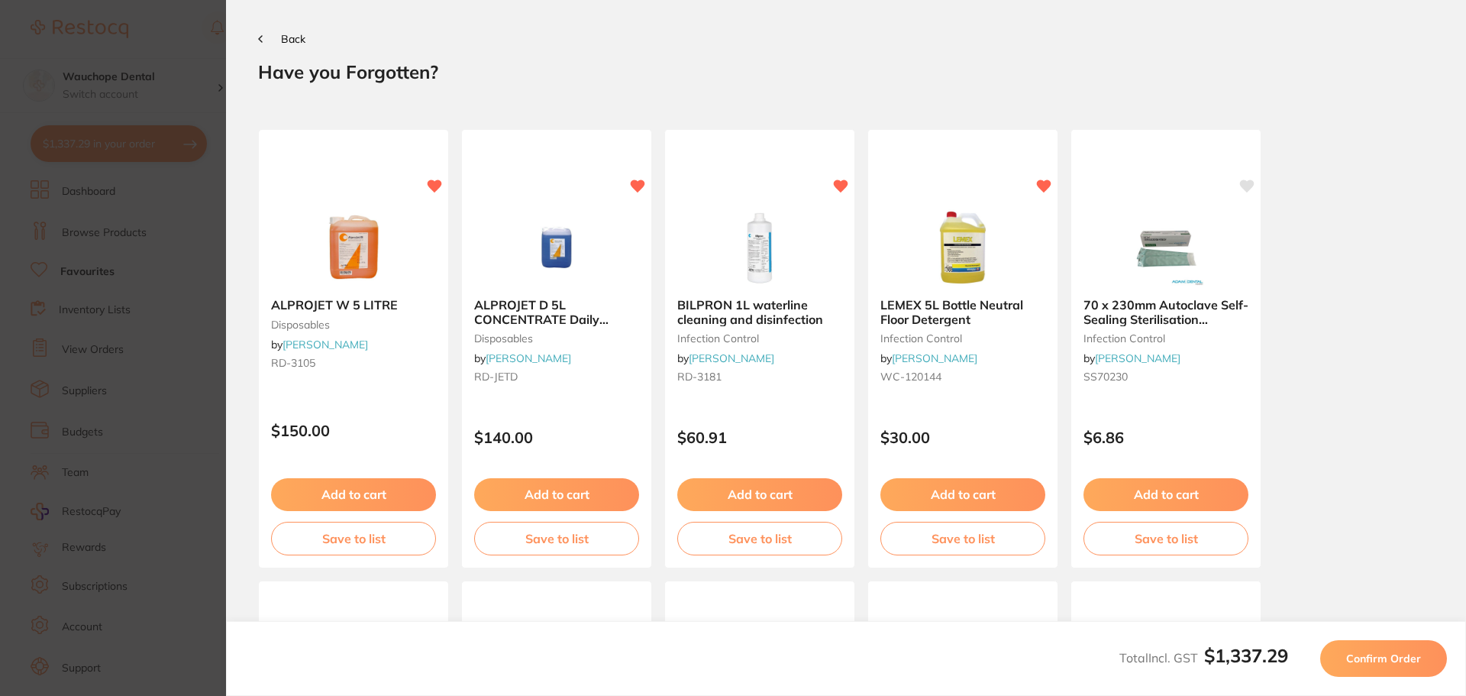
scroll to position [0, 0]
click at [1426, 648] on button "Confirm Order" at bounding box center [1383, 658] width 127 height 37
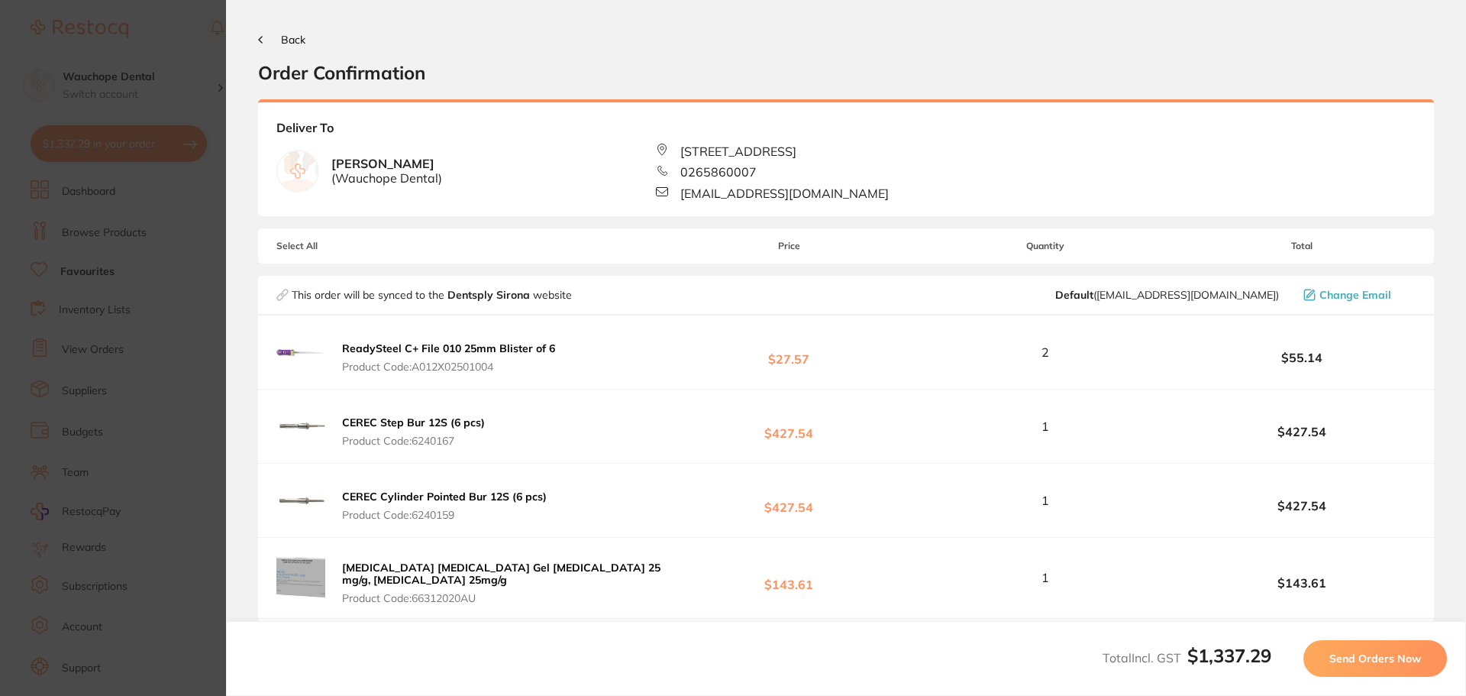
click at [1420, 651] on span "Send Orders Now" at bounding box center [1375, 658] width 92 height 14
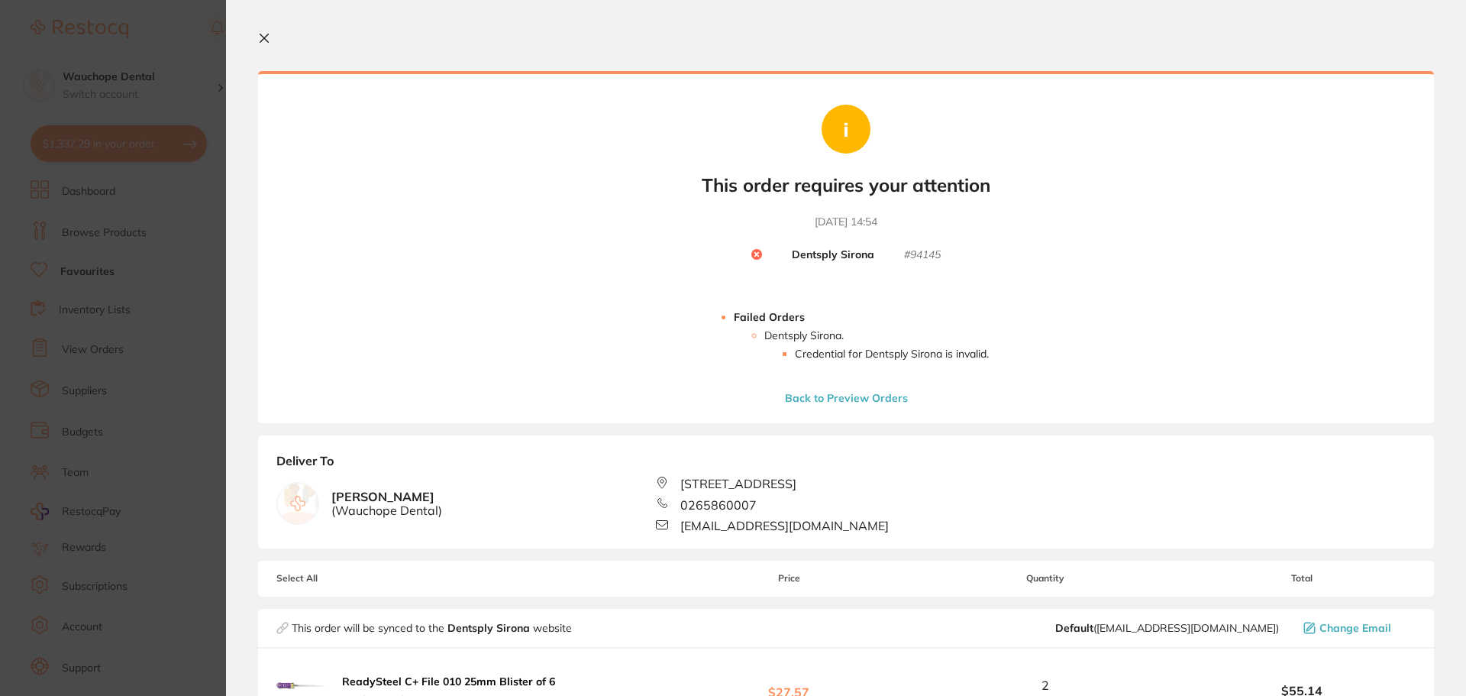
click at [267, 41] on icon at bounding box center [264, 38] width 8 height 8
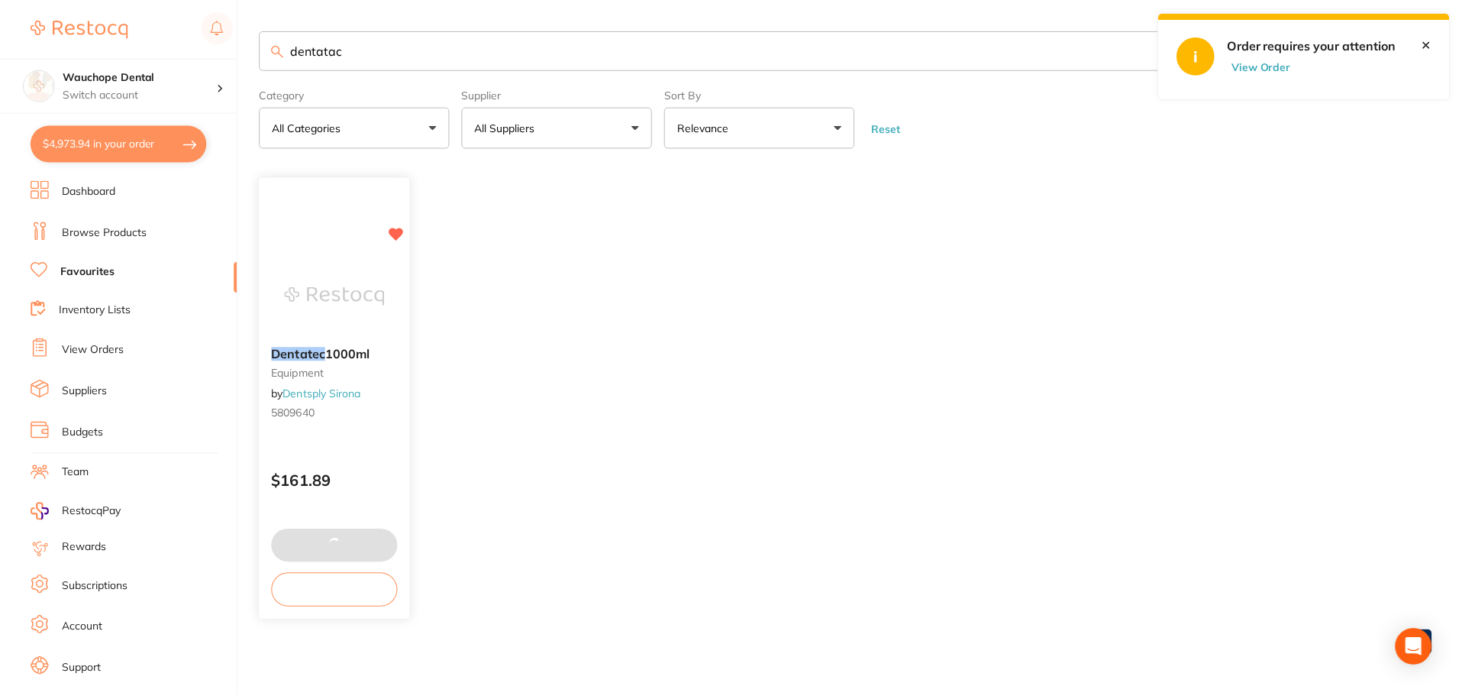
scroll to position [2, 0]
